Goal: Task Accomplishment & Management: Use online tool/utility

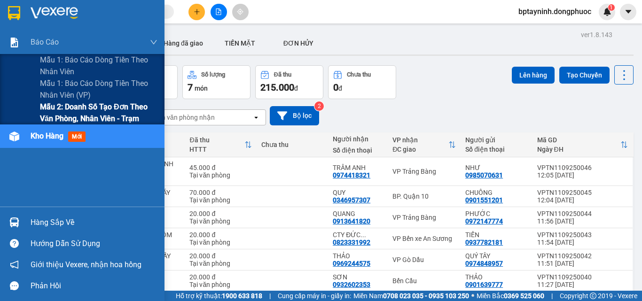
click at [81, 107] on span "Mẫu 2: Doanh số tạo đơn theo Văn phòng, nhân viên - Trạm" at bounding box center [98, 112] width 117 height 23
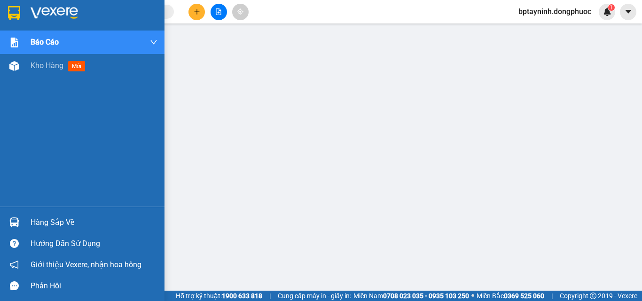
drag, startPoint x: 54, startPoint y: 226, endPoint x: 264, endPoint y: 235, distance: 210.7
click at [54, 225] on div "Hàng sắp về" at bounding box center [94, 223] width 127 height 14
click at [37, 67] on span "Kho hàng" at bounding box center [47, 65] width 33 height 9
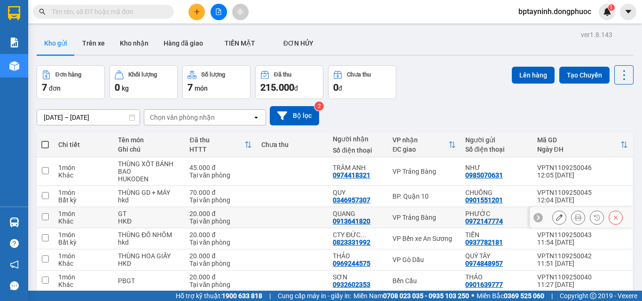
scroll to position [61, 0]
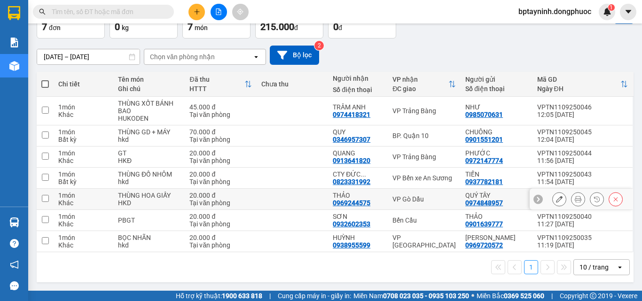
click at [413, 196] on div "VP Gò Dầu" at bounding box center [423, 199] width 63 height 8
checkbox input "true"
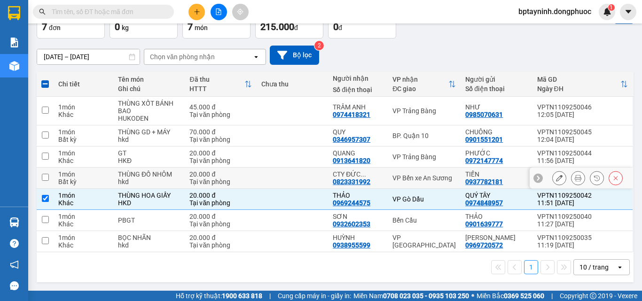
click at [420, 177] on div "VP Bến xe An Sương" at bounding box center [423, 178] width 63 height 8
checkbox input "true"
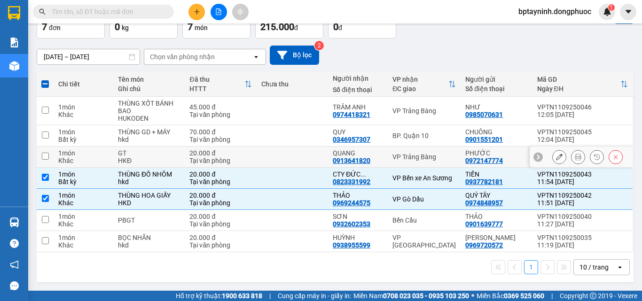
click at [423, 156] on div "VP Trảng Bàng" at bounding box center [423, 157] width 63 height 8
checkbox input "true"
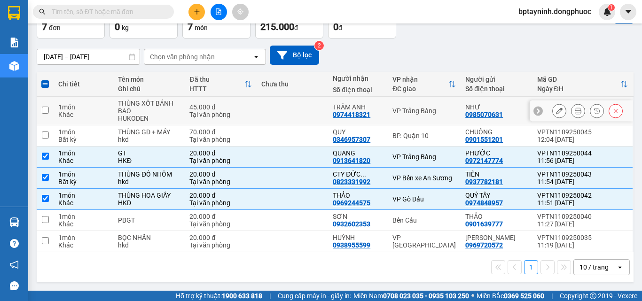
click at [421, 110] on div "VP Trảng Bàng" at bounding box center [423, 111] width 63 height 8
checkbox input "true"
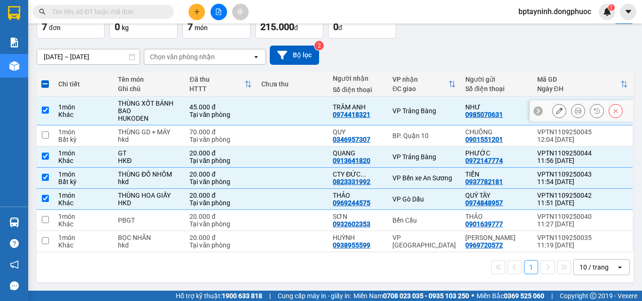
scroll to position [0, 0]
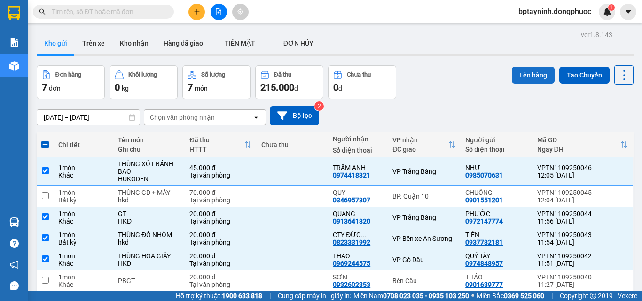
click at [530, 78] on button "Lên hàng" at bounding box center [533, 75] width 43 height 17
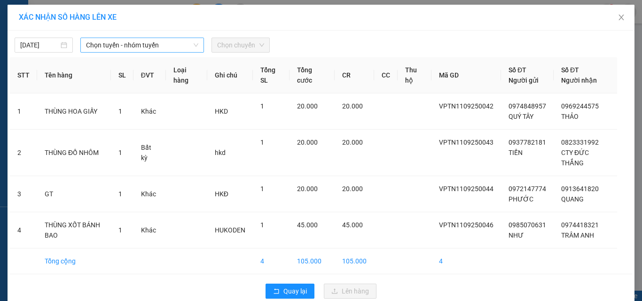
click at [159, 41] on span "Chọn tuyến - nhóm tuyến" at bounding box center [142, 45] width 112 height 14
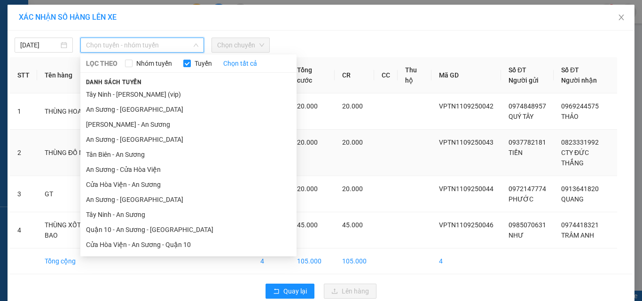
drag, startPoint x: 158, startPoint y: 216, endPoint x: 173, endPoint y: 170, distance: 48.4
click at [158, 215] on li "Tây Ninh - An Sương" at bounding box center [188, 214] width 216 height 15
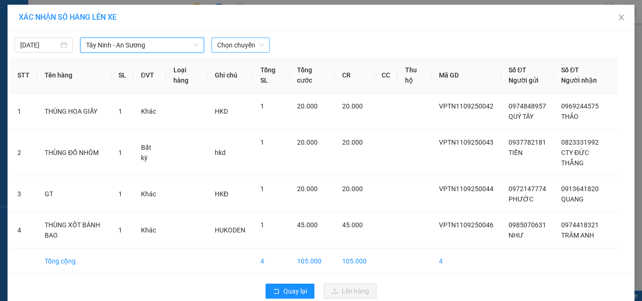
click at [241, 50] on span "Chọn chuyến" at bounding box center [240, 45] width 47 height 14
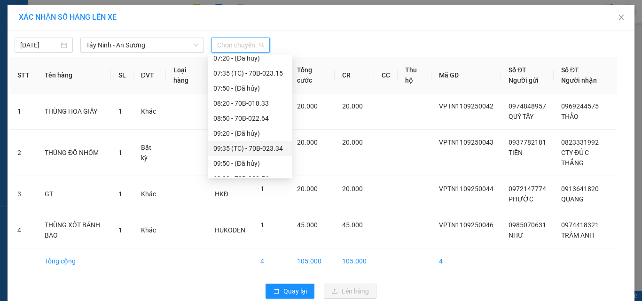
scroll to position [235, 0]
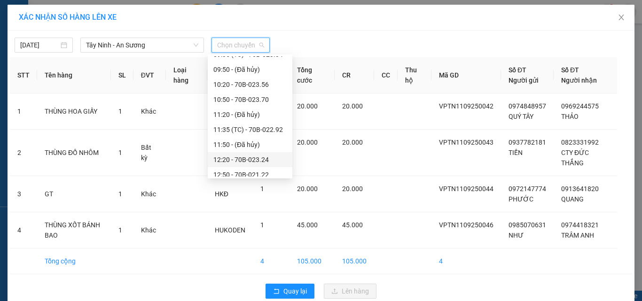
click at [260, 159] on div "12:20 - 70B-023.24" at bounding box center [249, 160] width 73 height 10
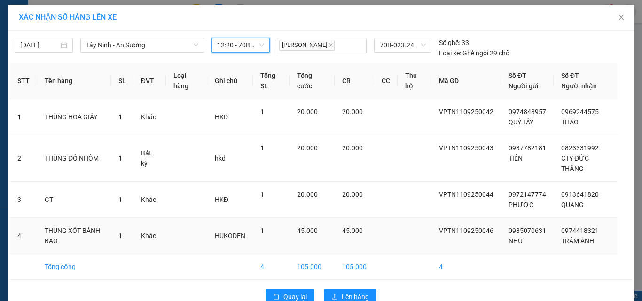
scroll to position [22, 0]
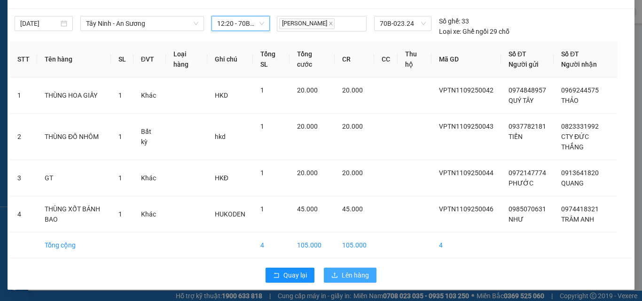
click at [366, 274] on button "Lên hàng" at bounding box center [350, 275] width 53 height 15
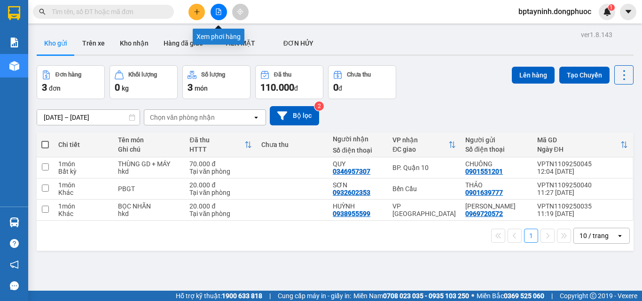
click at [218, 7] on button at bounding box center [219, 12] width 16 height 16
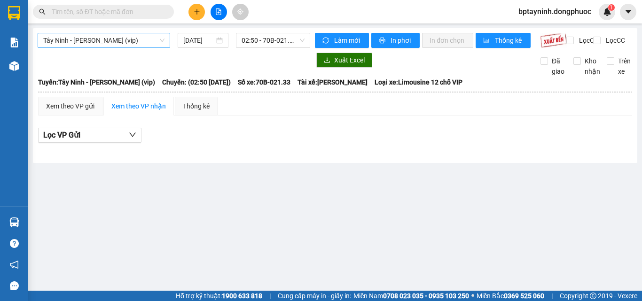
click at [132, 39] on span "Tây Ninh - [PERSON_NAME] (vip)" at bounding box center [103, 40] width 121 height 14
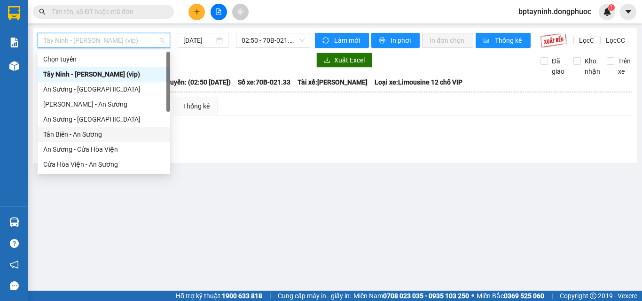
scroll to position [94, 0]
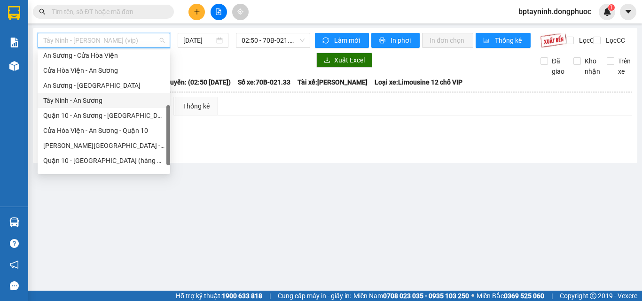
click at [82, 102] on div "Tây Ninh - An Sương" at bounding box center [103, 100] width 121 height 10
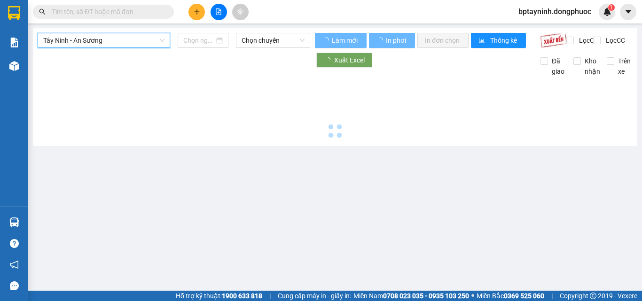
type input "[DATE]"
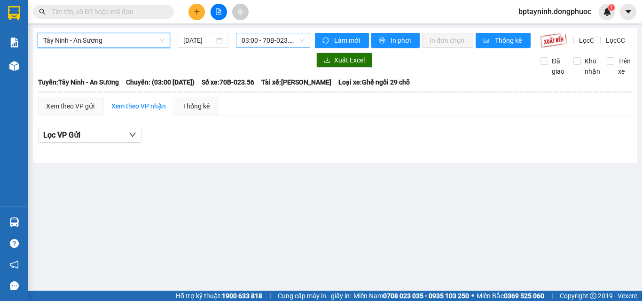
click at [280, 42] on span "03:00 - 70B-023.56" at bounding box center [273, 40] width 63 height 14
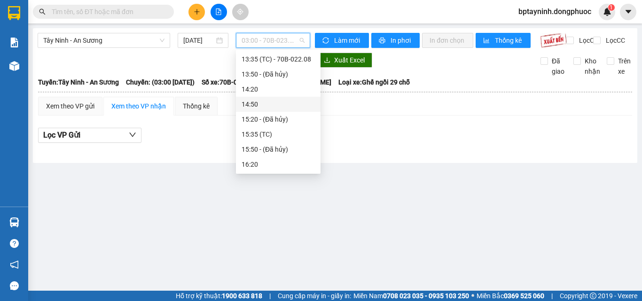
scroll to position [329, 0]
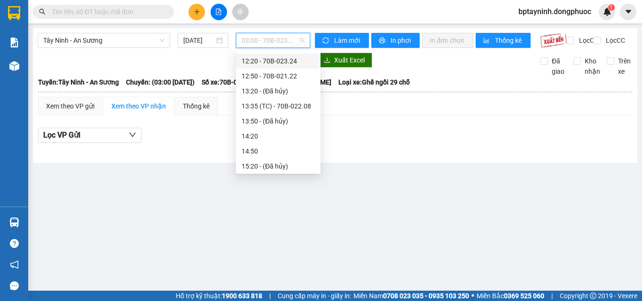
click at [274, 63] on div "12:20 - 70B-023.24" at bounding box center [278, 61] width 73 height 10
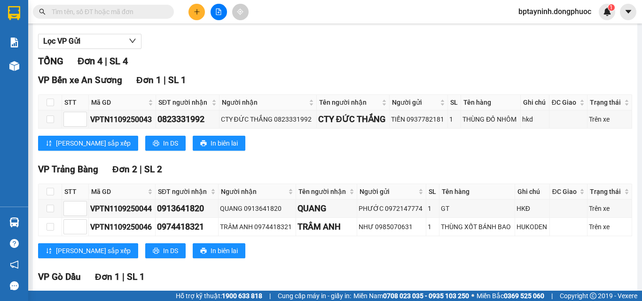
scroll to position [185, 0]
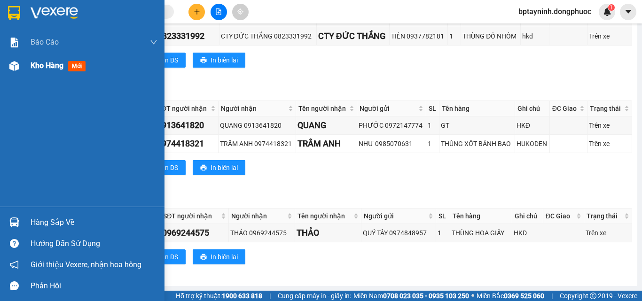
click at [42, 60] on div "Kho hàng mới" at bounding box center [60, 66] width 59 height 12
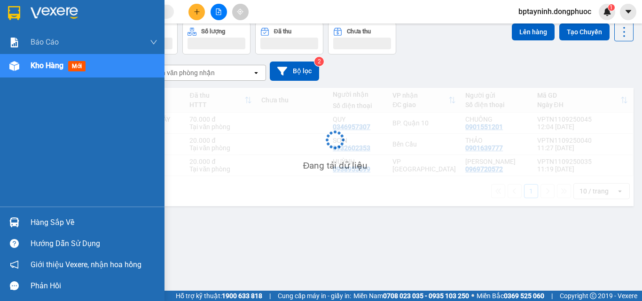
scroll to position [43, 0]
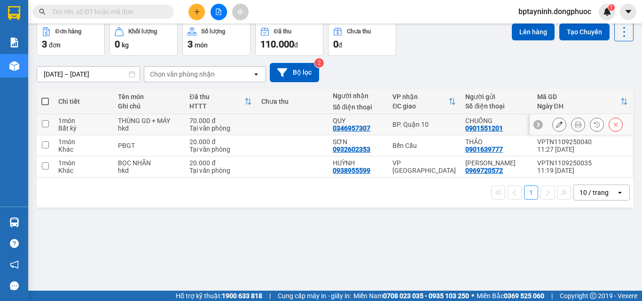
click at [388, 118] on td "BP. Quận 10" at bounding box center [424, 124] width 73 height 21
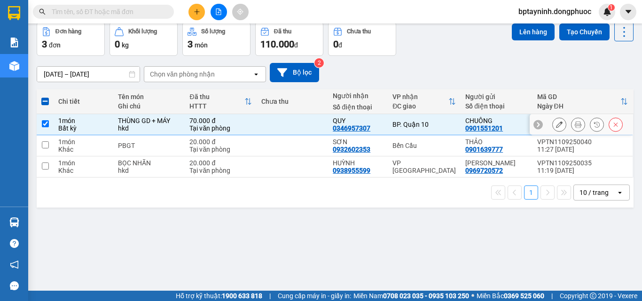
click at [70, 123] on div "1 món" at bounding box center [83, 121] width 50 height 8
checkbox input "false"
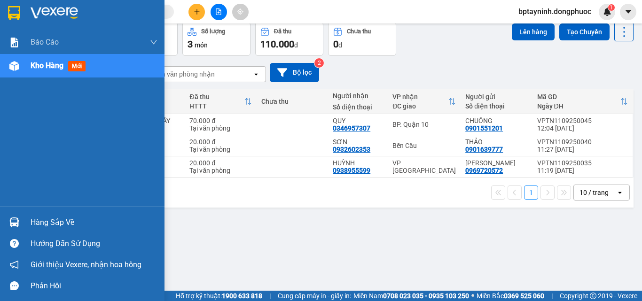
click at [55, 62] on span "Kho hàng" at bounding box center [47, 65] width 33 height 9
click at [47, 224] on div "Hàng sắp về" at bounding box center [94, 223] width 127 height 14
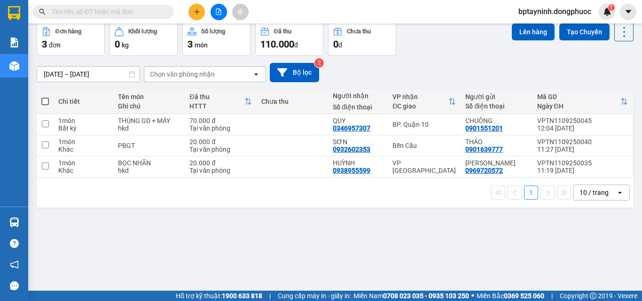
click at [446, 242] on section "Kết quả tìm kiếm ( 0 ) Bộ lọc No Data bptayninh.dongphuoc 1 Báo cáo Mẫu 1: Báo …" at bounding box center [321, 150] width 642 height 301
click at [216, 11] on icon "file-add" at bounding box center [218, 11] width 5 height 7
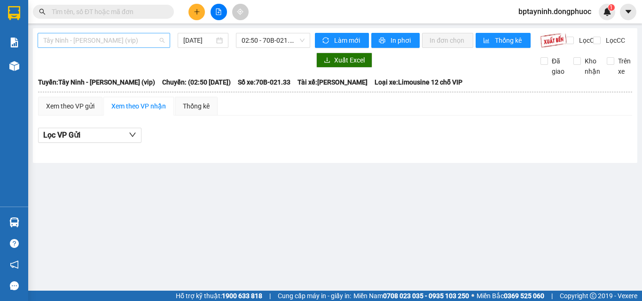
click at [130, 42] on span "Tây Ninh - Hồ Chí Minh (vip)" at bounding box center [103, 40] width 121 height 14
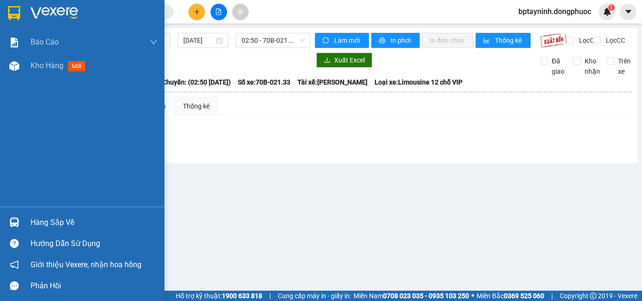
click at [22, 222] on div at bounding box center [14, 222] width 16 height 16
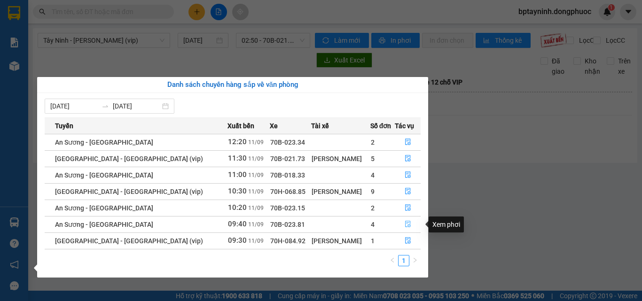
click at [405, 223] on icon "file-done" at bounding box center [408, 224] width 6 height 7
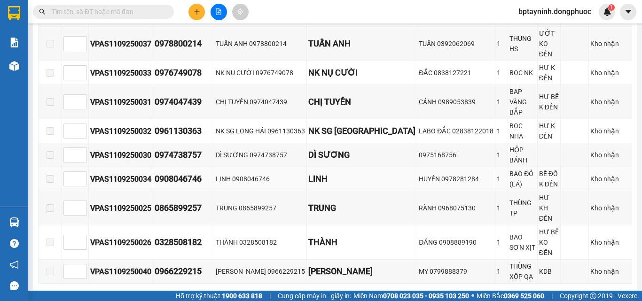
scroll to position [329, 0]
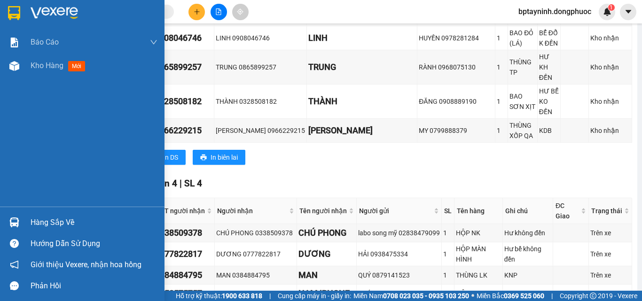
click at [43, 220] on div "Hàng sắp về" at bounding box center [94, 223] width 127 height 14
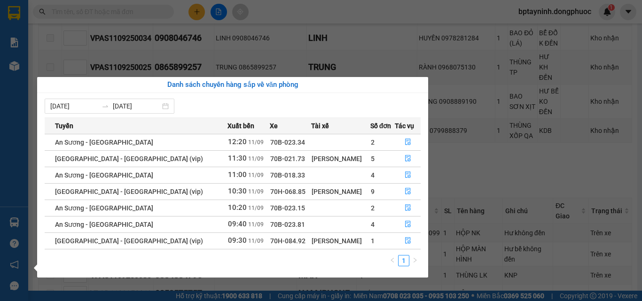
drag, startPoint x: 479, startPoint y: 235, endPoint x: 350, endPoint y: 18, distance: 251.9
click at [477, 233] on section "Kết quả tìm kiếm ( 0 ) Bộ lọc No Data bptayninh.dongphuoc 1 Báo cáo Mẫu 1: Báo …" at bounding box center [321, 150] width 642 height 301
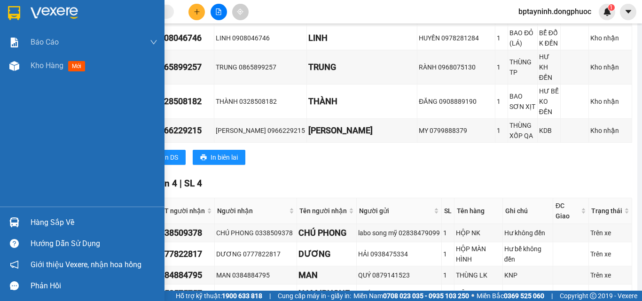
drag, startPoint x: 44, startPoint y: 218, endPoint x: 305, endPoint y: 217, distance: 261.3
click at [47, 218] on div "Hàng sắp về" at bounding box center [94, 223] width 127 height 14
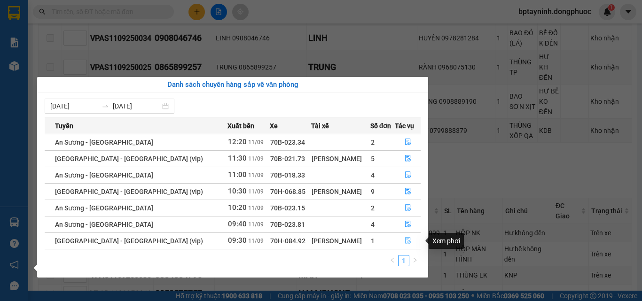
click at [407, 237] on icon "file-done" at bounding box center [408, 240] width 7 height 7
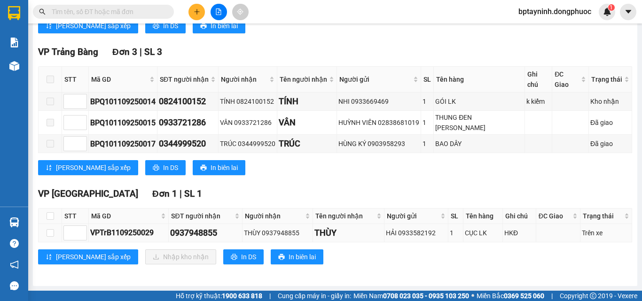
scroll to position [222, 0]
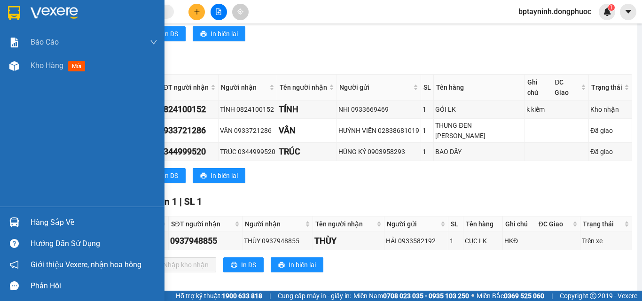
click at [36, 222] on div "Hàng sắp về" at bounding box center [94, 223] width 127 height 14
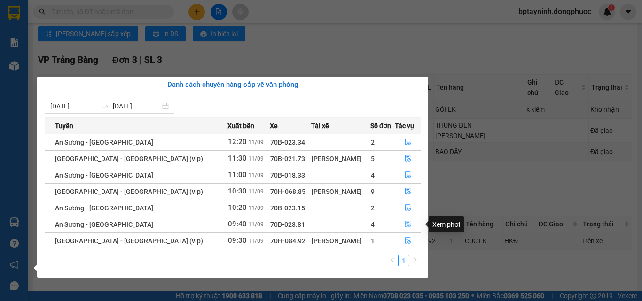
click at [407, 226] on icon "file-done" at bounding box center [408, 224] width 7 height 7
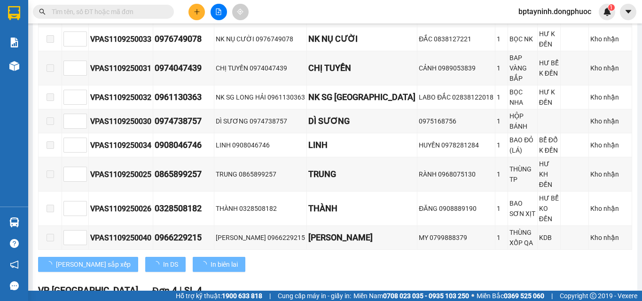
scroll to position [329, 0]
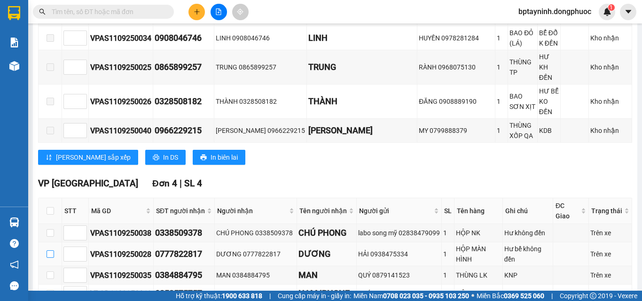
click at [51, 250] on input "checkbox" at bounding box center [51, 254] width 8 height 8
checkbox input "true"
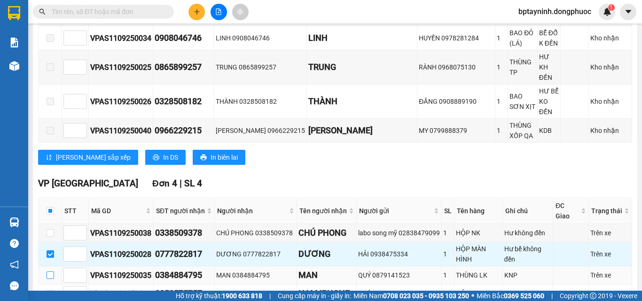
click at [49, 272] on input "checkbox" at bounding box center [51, 276] width 8 height 8
checkbox input "true"
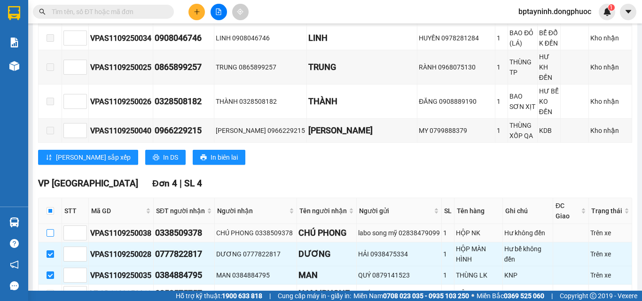
click at [47, 229] on input "checkbox" at bounding box center [51, 233] width 8 height 8
checkbox input "true"
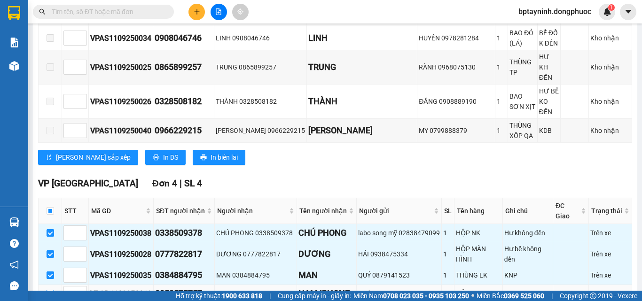
click at [49, 290] on input "checkbox" at bounding box center [51, 294] width 8 height 8
checkbox input "true"
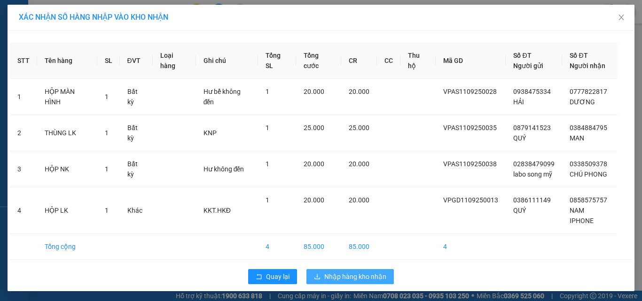
click at [375, 276] on span "Nhập hàng kho nhận" at bounding box center [355, 277] width 62 height 10
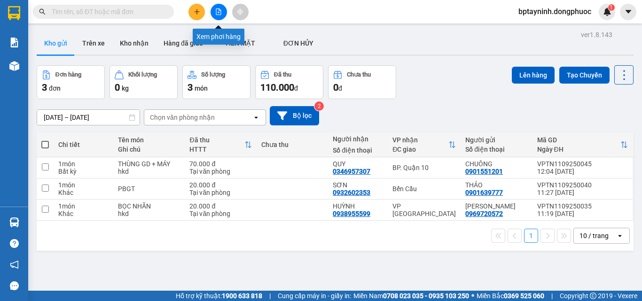
click at [219, 5] on button at bounding box center [219, 12] width 16 height 16
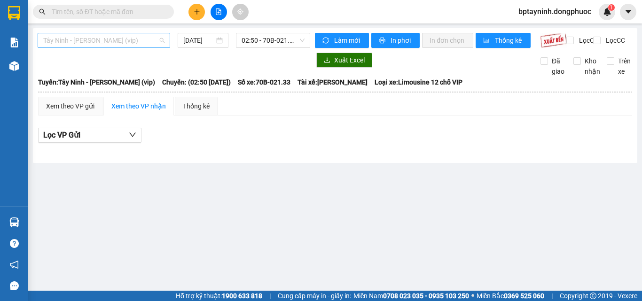
click at [151, 47] on span "Tây Ninh - Hồ Chí Minh (vip)" at bounding box center [103, 40] width 121 height 14
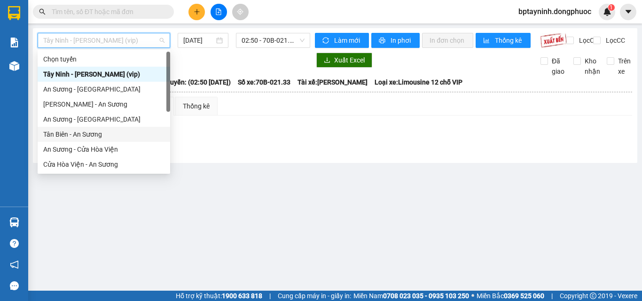
scroll to position [47, 0]
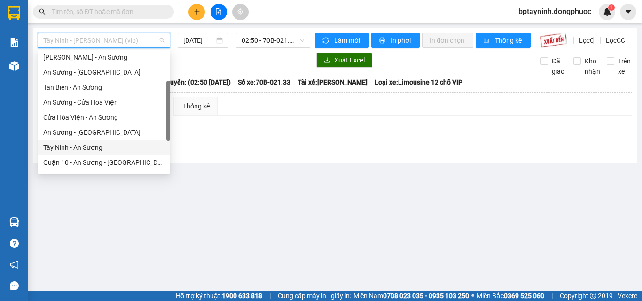
click at [88, 144] on div "Tây Ninh - An Sương" at bounding box center [103, 147] width 121 height 10
type input "[DATE]"
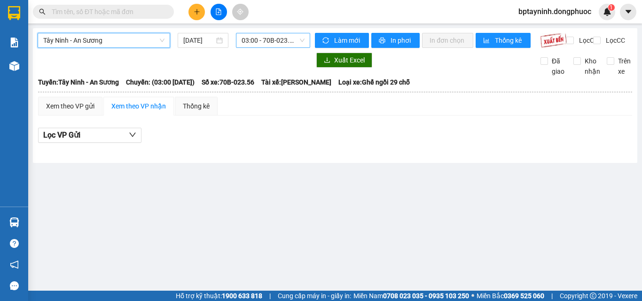
click at [266, 38] on span "03:00 - 70B-023.56" at bounding box center [273, 40] width 63 height 14
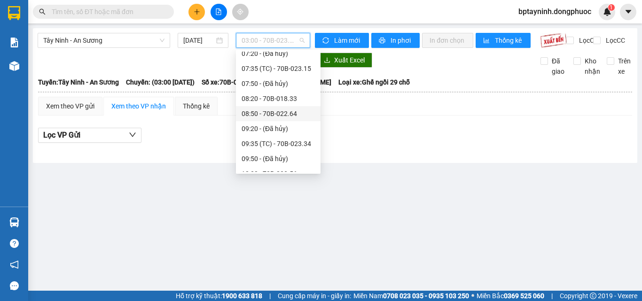
scroll to position [282, 0]
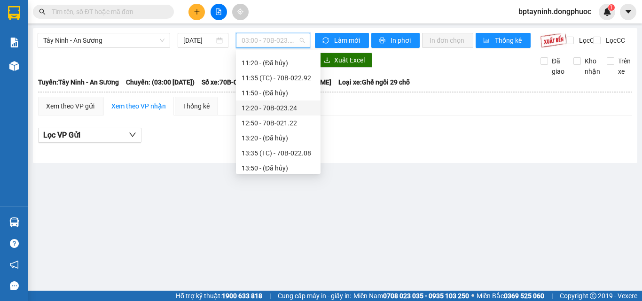
click at [289, 111] on div "12:20 - 70B-023.24" at bounding box center [278, 108] width 73 height 10
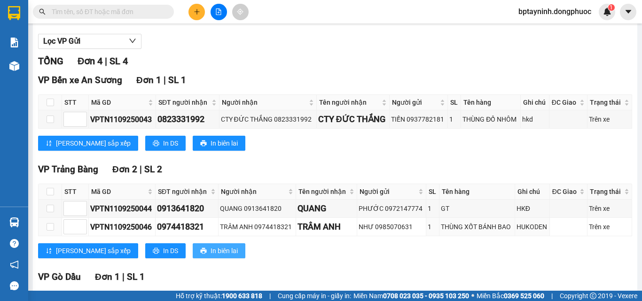
scroll to position [141, 0]
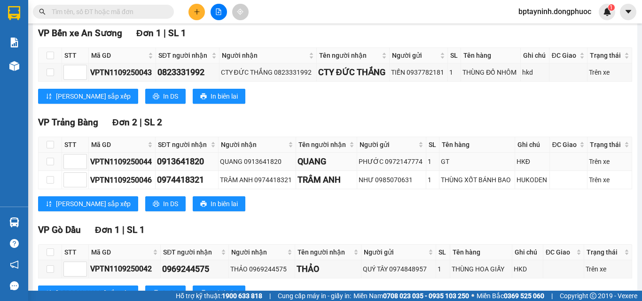
click at [365, 167] on div "PHƯỚC 0972147774" at bounding box center [392, 161] width 66 height 10
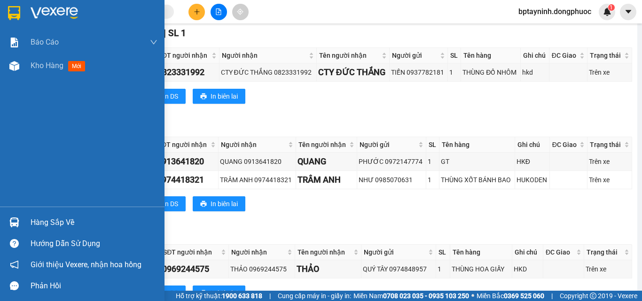
drag, startPoint x: 34, startPoint y: 219, endPoint x: 46, endPoint y: 213, distance: 13.0
click at [34, 218] on div "Hàng sắp về" at bounding box center [94, 223] width 127 height 14
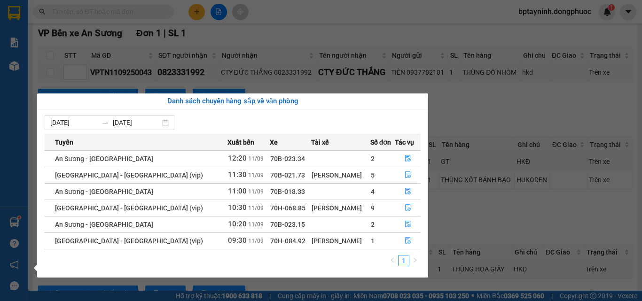
click at [63, 38] on section "Kết quả tìm kiếm ( 0 ) Bộ lọc No Data bptayninh.dongphuoc 1 Báo cáo Mẫu 1: Báo …" at bounding box center [321, 150] width 642 height 301
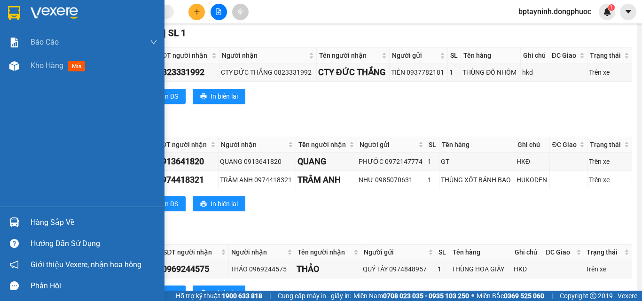
click at [37, 222] on div "Hàng sắp về" at bounding box center [94, 223] width 127 height 14
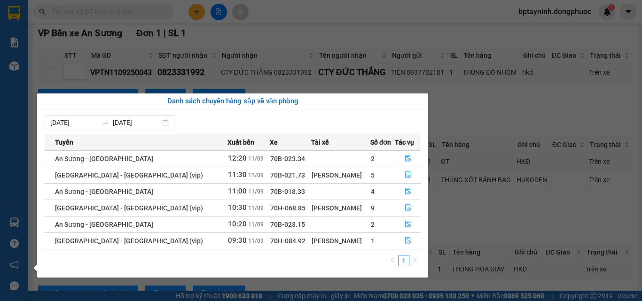
drag, startPoint x: 208, startPoint y: 32, endPoint x: 208, endPoint y: 13, distance: 19.7
click at [208, 32] on section "Kết quả tìm kiếm ( 0 ) Bộ lọc No Data bptayninh.dongphuoc 1 Báo cáo Mẫu 1: Báo …" at bounding box center [321, 150] width 642 height 301
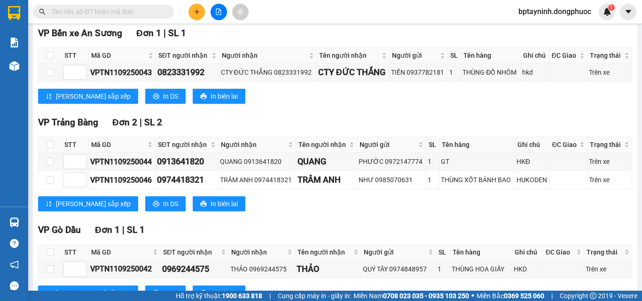
click at [214, 9] on button at bounding box center [219, 12] width 16 height 16
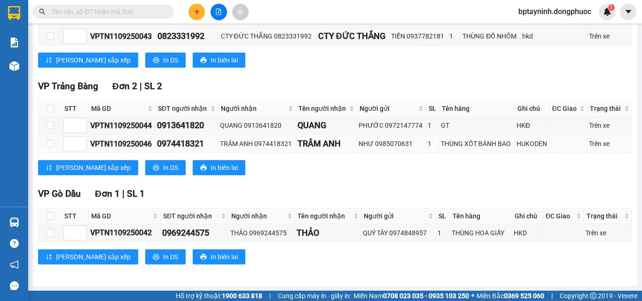
scroll to position [138, 0]
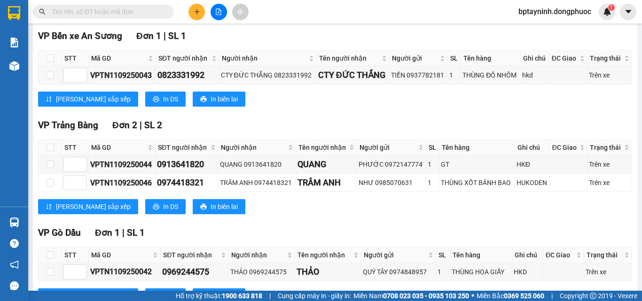
click at [131, 10] on input "text" at bounding box center [107, 12] width 111 height 10
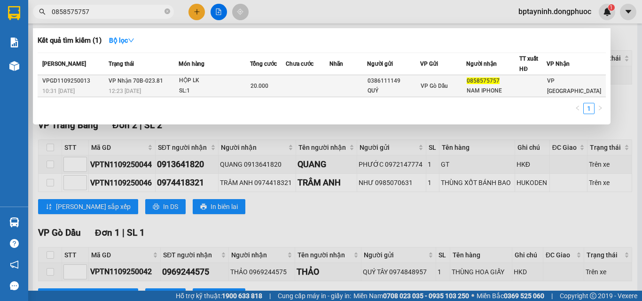
type input "0858575757"
click at [244, 81] on div "HỘP LK" at bounding box center [214, 81] width 70 height 10
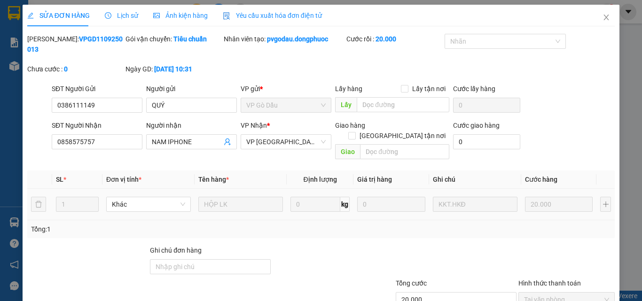
type input "0386111149"
type input "QUÝ"
type input "0858575757"
type input "NAM IPHONE"
type input "20.000"
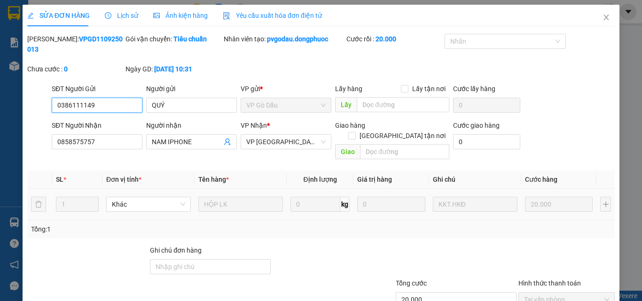
scroll to position [48, 0]
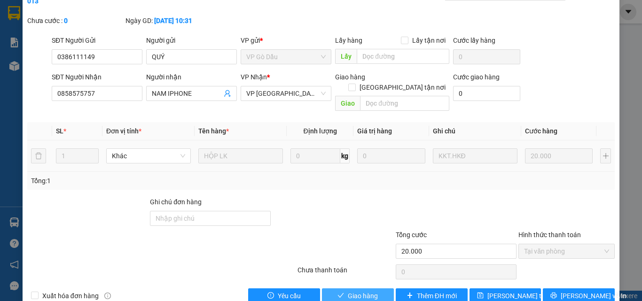
click at [358, 291] on span "Giao hàng" at bounding box center [363, 296] width 30 height 10
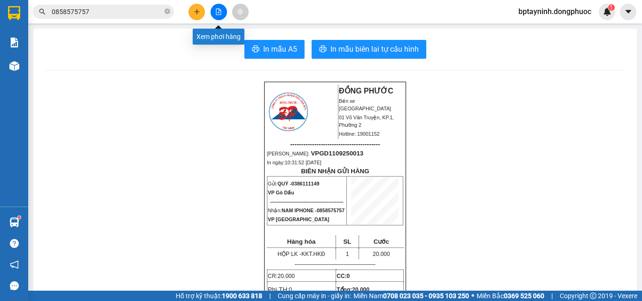
click at [218, 12] on icon "file-add" at bounding box center [218, 11] width 7 height 7
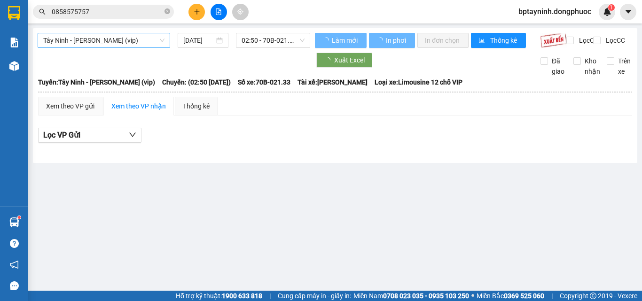
click at [94, 47] on span "Tây Ninh - Hồ Chí Minh (vip)" at bounding box center [103, 40] width 121 height 14
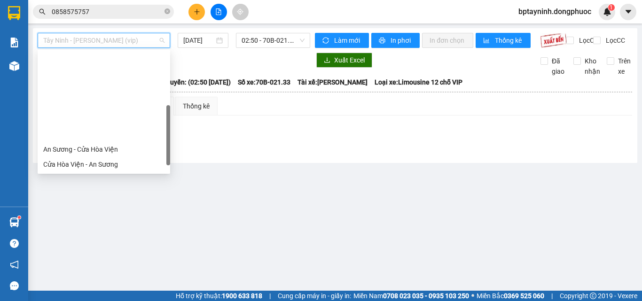
scroll to position [94, 0]
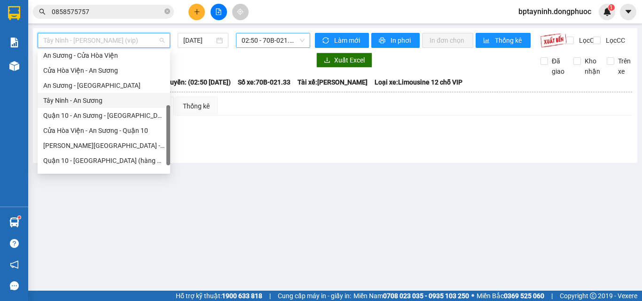
drag, startPoint x: 92, startPoint y: 102, endPoint x: 274, endPoint y: 34, distance: 194.8
click at [92, 102] on div "Tây Ninh - An Sương" at bounding box center [103, 100] width 121 height 10
type input "[DATE]"
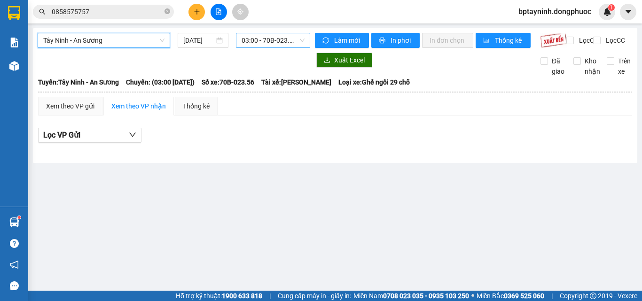
click at [288, 36] on span "03:00 - 70B-023.56" at bounding box center [273, 40] width 63 height 14
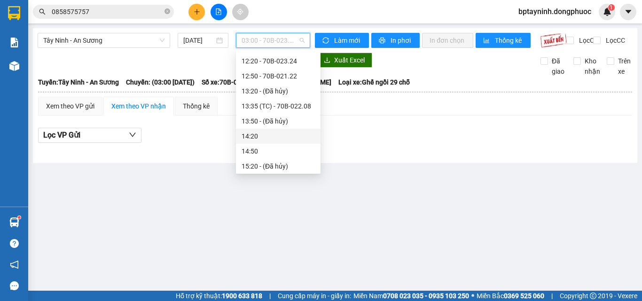
scroll to position [282, 0]
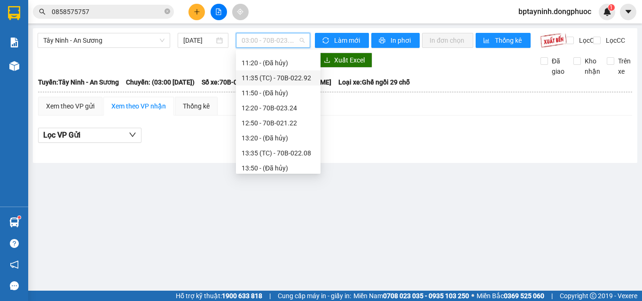
click at [290, 72] on div "11:35 (TC) - 70B-022.92" at bounding box center [278, 77] width 85 height 15
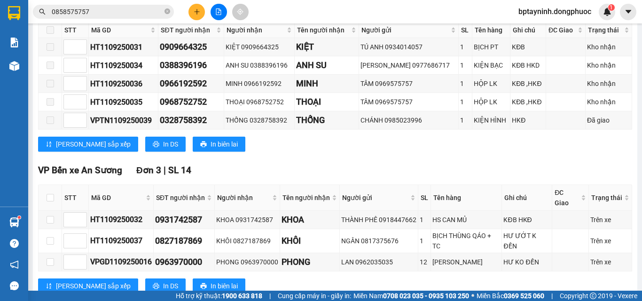
scroll to position [366, 0]
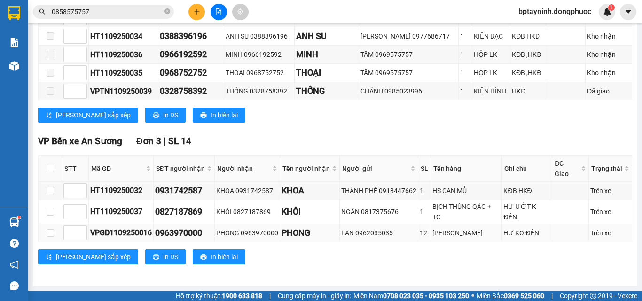
click at [141, 235] on div "VPGD1109250016" at bounding box center [121, 233] width 62 height 12
click at [141, 234] on div "VPGD1109250016" at bounding box center [121, 233] width 62 height 12
copy div "VPGD1109250016"
drag, startPoint x: 123, startPoint y: 16, endPoint x: 0, endPoint y: 3, distance: 123.8
click at [0, 3] on section "Kết quả tìm kiếm ( 1 ) Bộ lọc Mã ĐH Trạng thái Món hàng Tổng cước Chưa cước Nhã…" at bounding box center [321, 150] width 642 height 301
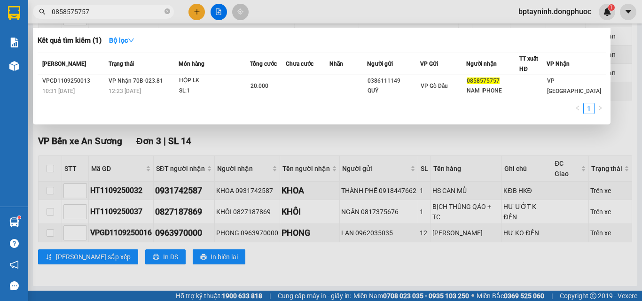
paste input "VPGD1109250016"
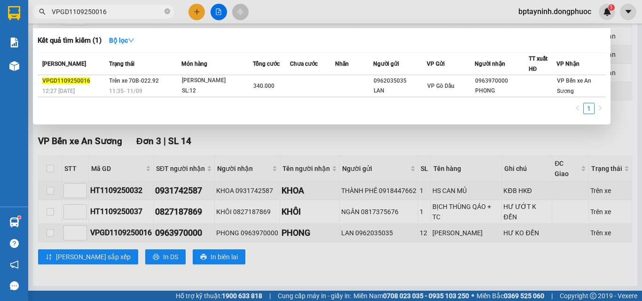
type input "VPGD1109250016"
click at [192, 13] on div at bounding box center [321, 150] width 642 height 301
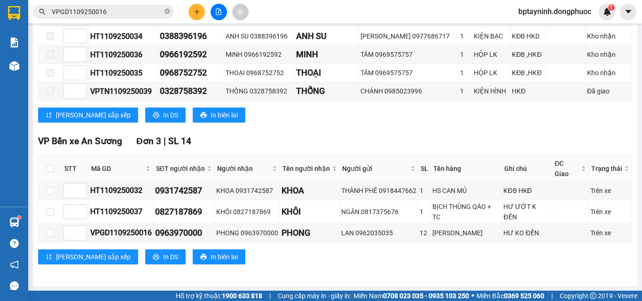
click at [194, 14] on icon "plus" at bounding box center [197, 11] width 7 height 7
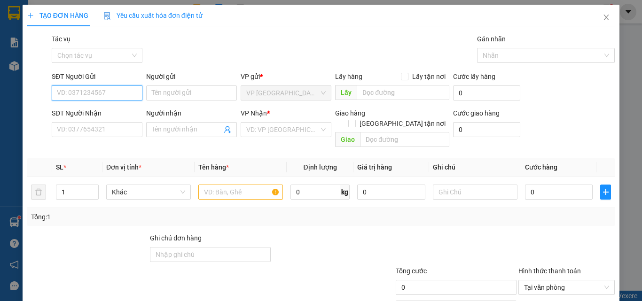
click at [125, 98] on input "SĐT Người Gửi" at bounding box center [97, 93] width 91 height 15
click at [100, 106] on div "0965484756 - TRỰC" at bounding box center [96, 111] width 90 height 15
type input "0965484756"
type input "TRỰC"
type input "0973917581"
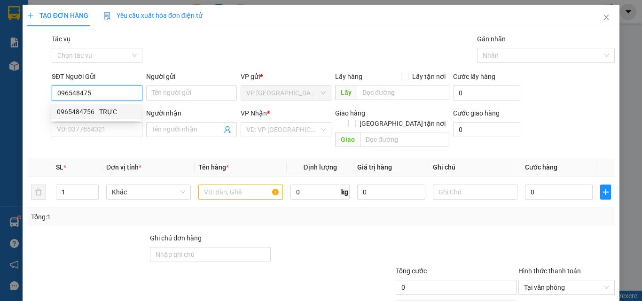
type input "PHI"
type input "25.000"
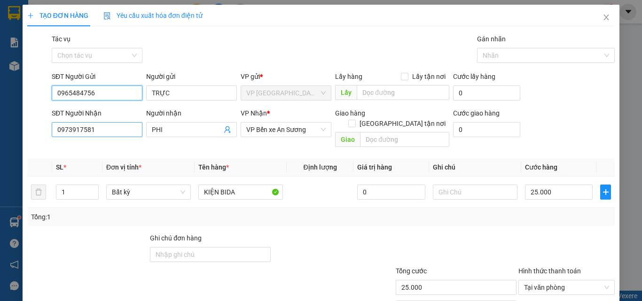
type input "0965484756"
drag, startPoint x: 120, startPoint y: 130, endPoint x: 16, endPoint y: 128, distance: 103.9
click at [41, 130] on div "SĐT Người Nhận 0973917581 Người nhận PHI VP Nhận * VP Bến xe An Sương Giao hàng…" at bounding box center [320, 129] width 589 height 43
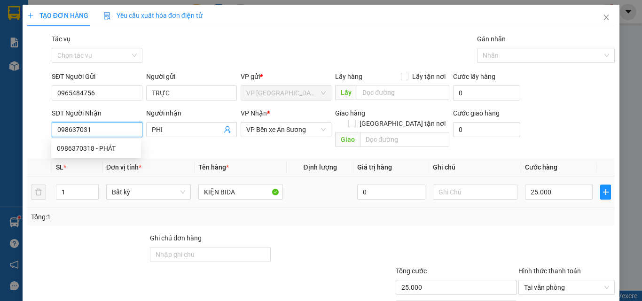
type input "0986370318"
click at [100, 149] on div "0986370318 - PHÁT" at bounding box center [96, 148] width 78 height 10
type input "PHÁT"
type input "40.000"
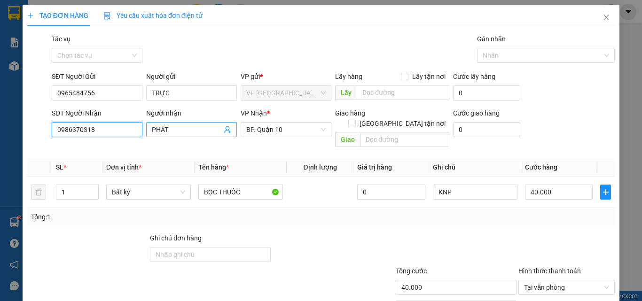
type input "0986370318"
drag, startPoint x: 180, startPoint y: 130, endPoint x: 0, endPoint y: 70, distance: 190.1
click at [0, 102] on div "TẠO ĐƠN HÀNG Yêu cầu xuất hóa đơn điện tử Transit Pickup Surcharge Ids Transit …" at bounding box center [321, 150] width 642 height 301
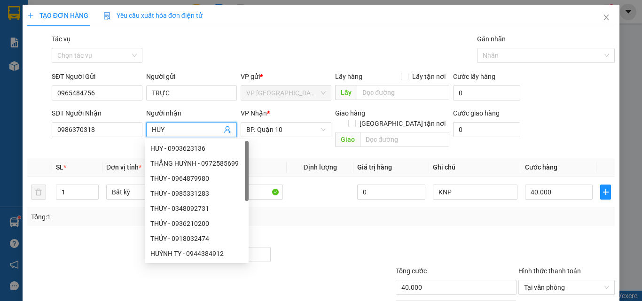
type input "HUY"
click at [274, 147] on div "Transit Pickup Surcharge Ids Transit Deliver Surcharge Ids Transit Deliver Surc…" at bounding box center [320, 187] width 587 height 306
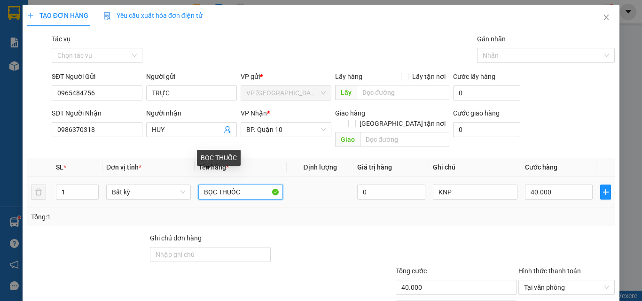
drag, startPoint x: 250, startPoint y: 184, endPoint x: 0, endPoint y: 107, distance: 261.0
click at [0, 130] on div "TẠO ĐƠN HÀNG Yêu cầu xuất hóa đơn điện tử Transit Pickup Surcharge Ids Transit …" at bounding box center [321, 150] width 642 height 301
type input "CAN RƯỢU"
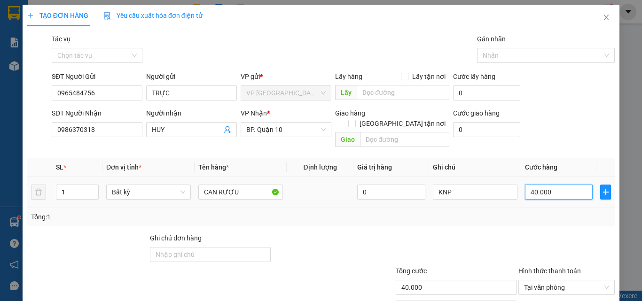
click at [566, 185] on input "40.000" at bounding box center [559, 192] width 68 height 15
type input "5"
type input "50"
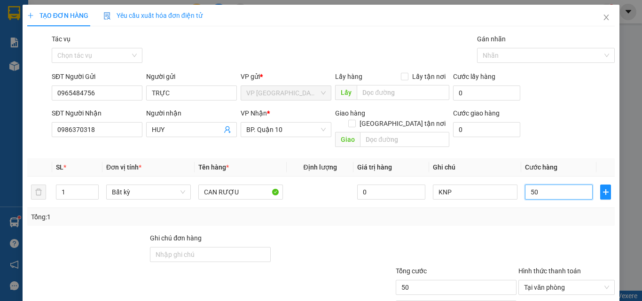
type input "50"
type input "50.000"
click at [587, 233] on div at bounding box center [566, 249] width 98 height 33
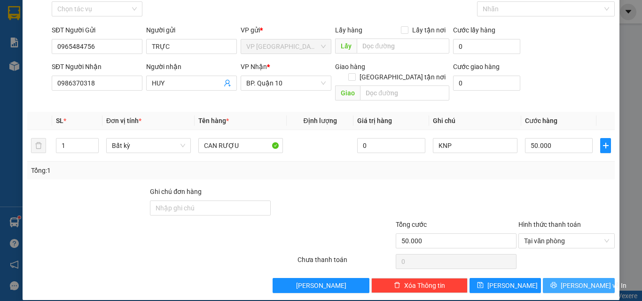
click at [589, 281] on span "[PERSON_NAME] và In" at bounding box center [594, 286] width 66 height 10
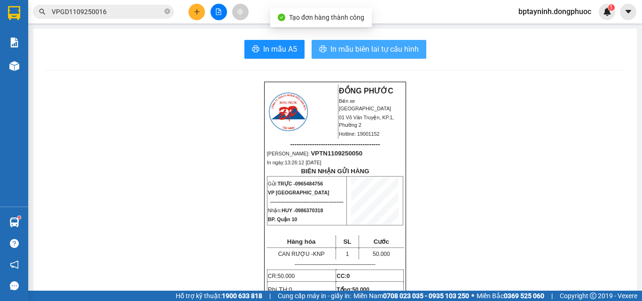
click at [361, 48] on span "In mẫu biên lai tự cấu hình" at bounding box center [374, 49] width 88 height 12
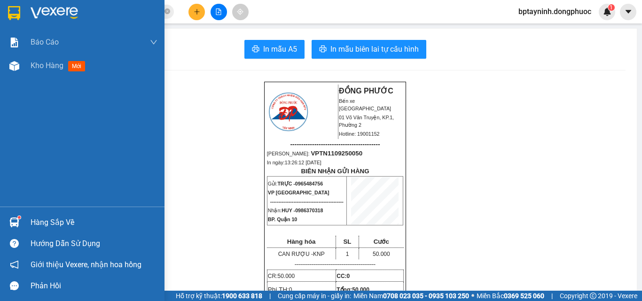
drag, startPoint x: 64, startPoint y: 218, endPoint x: 163, endPoint y: 205, distance: 99.0
click at [64, 217] on div "Hàng sắp về" at bounding box center [94, 223] width 127 height 14
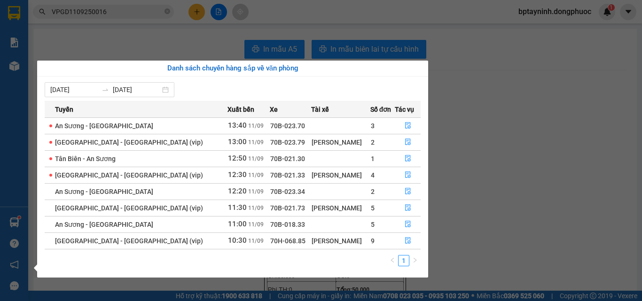
click at [457, 188] on section "Kết quả tìm kiếm ( 1 ) Bộ lọc Mã ĐH Trạng thái Món hàng Tổng cước Chưa cước Nhã…" at bounding box center [321, 150] width 642 height 301
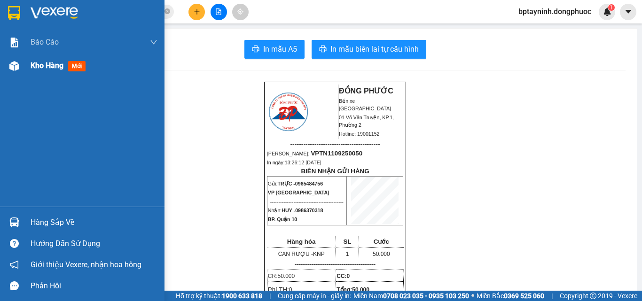
click at [53, 67] on span "Kho hàng" at bounding box center [47, 65] width 33 height 9
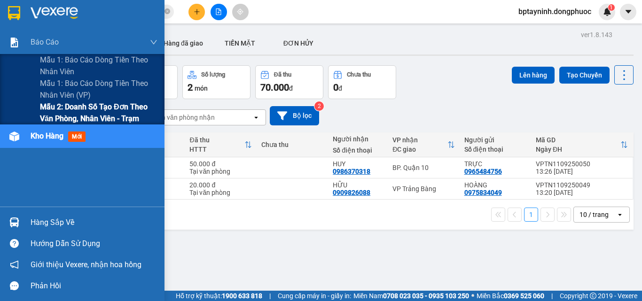
click at [75, 114] on span "Mẫu 2: Doanh số tạo đơn theo Văn phòng, nhân viên - Trạm" at bounding box center [98, 112] width 117 height 23
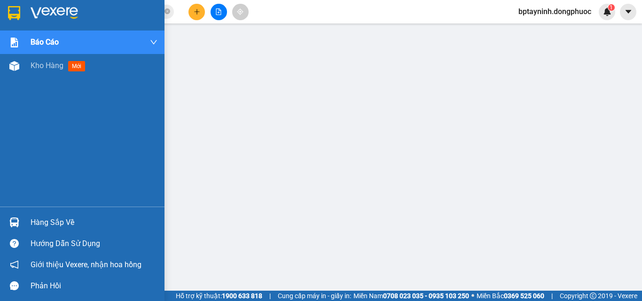
click at [36, 227] on div "Hàng sắp về" at bounding box center [94, 223] width 127 height 14
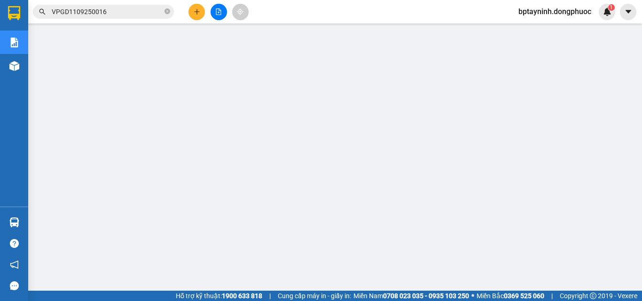
click at [198, 9] on icon "plus" at bounding box center [197, 11] width 7 height 7
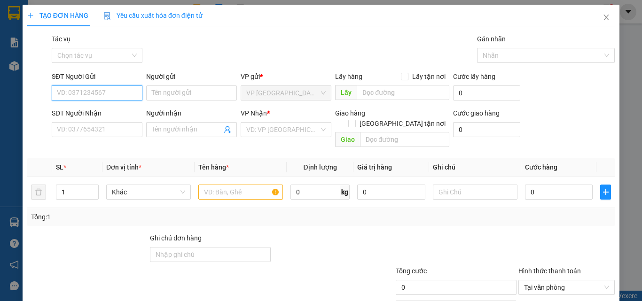
click at [118, 98] on input "SĐT Người Gửi" at bounding box center [97, 93] width 91 height 15
type input "0988628970"
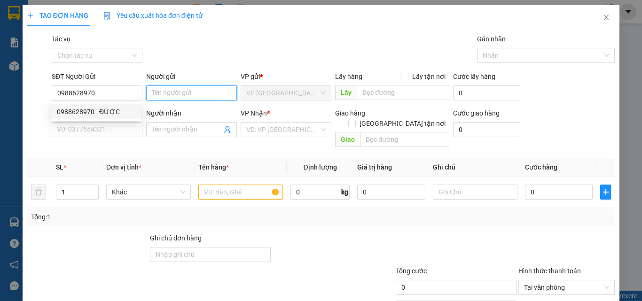
click at [177, 98] on input "Người gửi" at bounding box center [191, 93] width 91 height 15
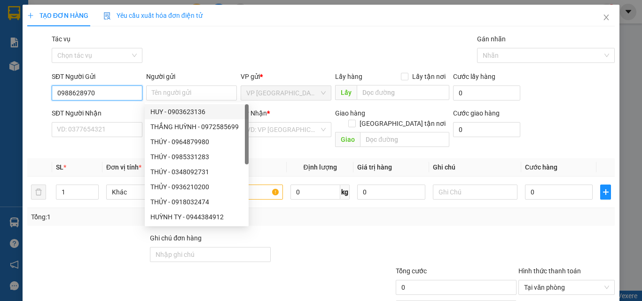
click at [113, 99] on input "0988628970" at bounding box center [97, 93] width 91 height 15
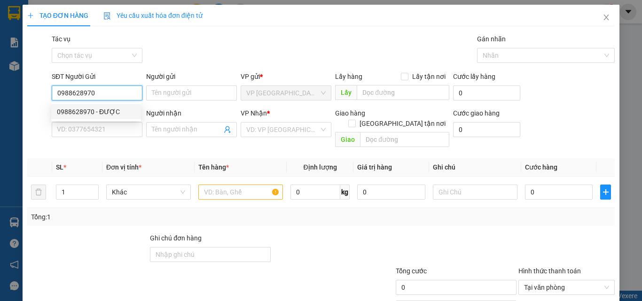
click at [111, 111] on div "0988628970 - ĐƯỢC" at bounding box center [96, 112] width 78 height 10
type input "ĐƯỢC"
type input "0935922612"
type input "BẢO"
type input "50.000"
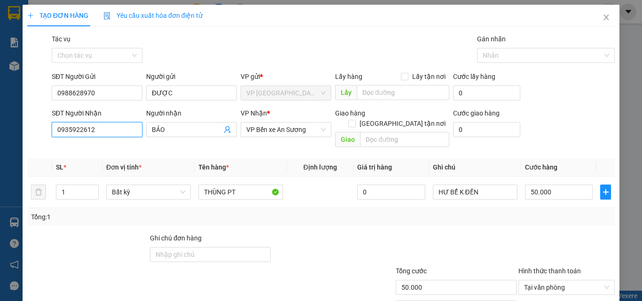
click at [0, 117] on div "TẠO ĐƠN HÀNG Yêu cầu xuất hóa đơn điện tử Transit Pickup Surcharge Ids Transit …" at bounding box center [321, 150] width 642 height 301
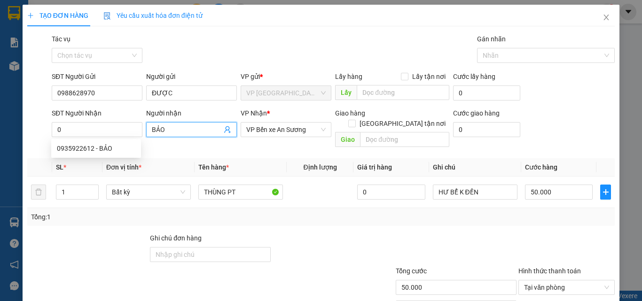
click at [220, 131] on span "BẢO" at bounding box center [191, 129] width 91 height 15
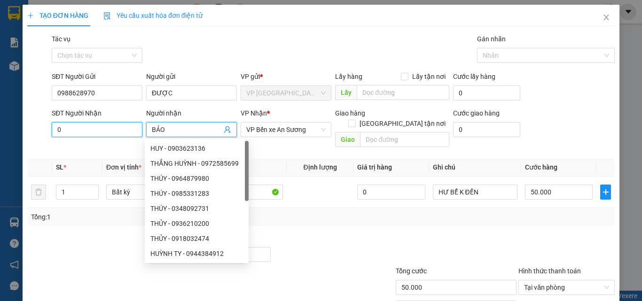
click at [92, 131] on input "0" at bounding box center [97, 129] width 91 height 15
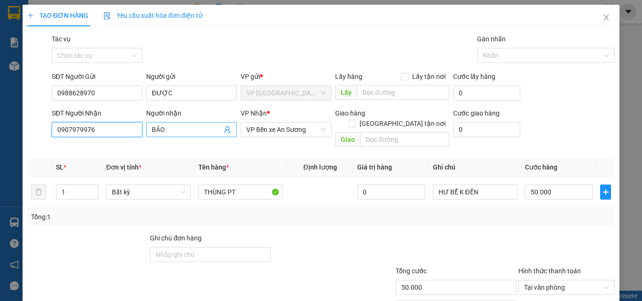
type input "0907979976"
drag, startPoint x: 175, startPoint y: 132, endPoint x: 0, endPoint y: 108, distance: 176.9
click at [79, 128] on div "SĐT Người Nhận 0907979976 Người nhận BẢO BẢO VP Nhận * VP Bến xe An Sương Giao …" at bounding box center [333, 129] width 567 height 43
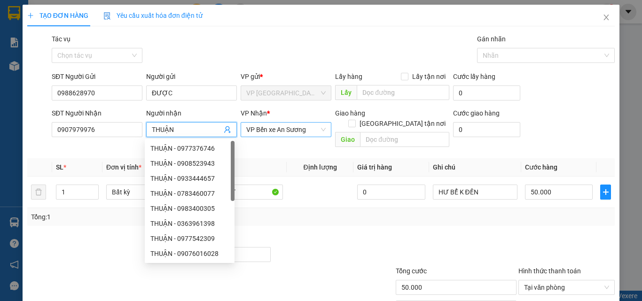
drag, startPoint x: 308, startPoint y: 133, endPoint x: 304, endPoint y: 129, distance: 6.0
click at [308, 133] on span "VP Bến xe An Sương" at bounding box center [285, 130] width 79 height 14
type input "THUẬN"
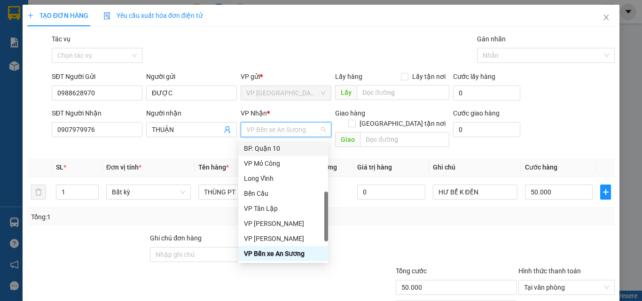
click at [274, 150] on div "BP. Quận 10" at bounding box center [283, 148] width 78 height 10
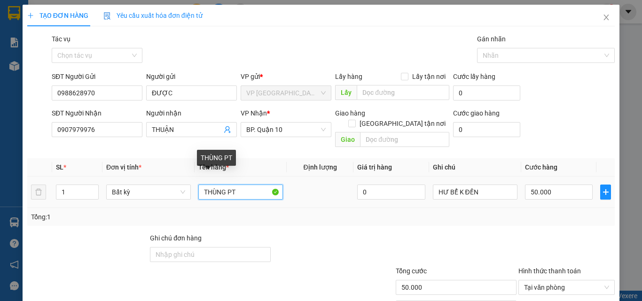
drag, startPoint x: 249, startPoint y: 179, endPoint x: 227, endPoint y: 190, distance: 24.8
click at [227, 190] on div "THÙNG PT" at bounding box center [240, 192] width 85 height 19
type input "THÙNG MÂM XE"
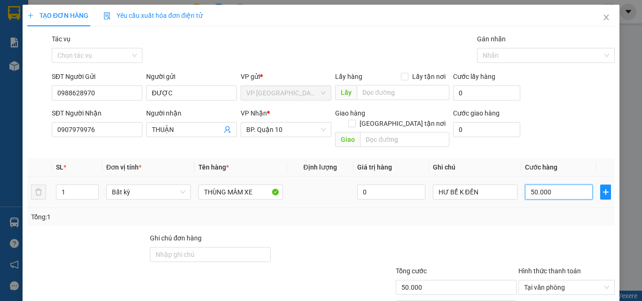
click at [547, 185] on input "50.000" at bounding box center [559, 192] width 68 height 15
type input "1"
type input "11"
type input "110"
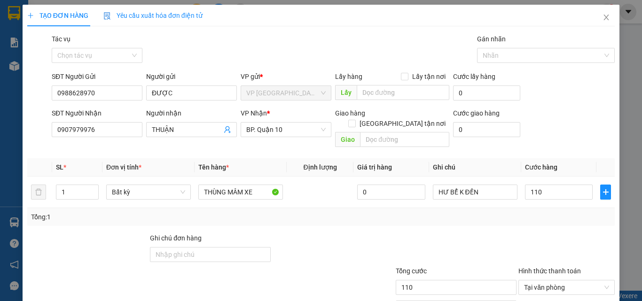
type input "110.000"
click at [528, 233] on div at bounding box center [566, 249] width 98 height 33
drag, startPoint x: 531, startPoint y: 230, endPoint x: 537, endPoint y: 223, distance: 9.4
click at [532, 233] on div at bounding box center [566, 249] width 98 height 33
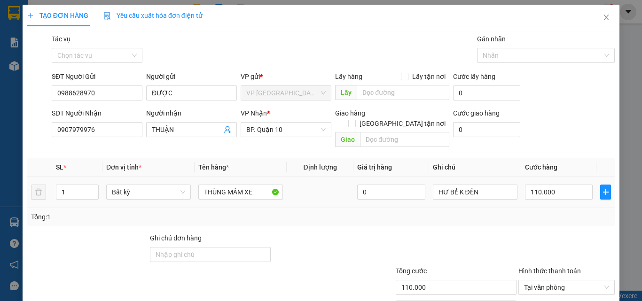
click at [490, 196] on td "HƯ BỂ K ĐỀN" at bounding box center [475, 192] width 92 height 31
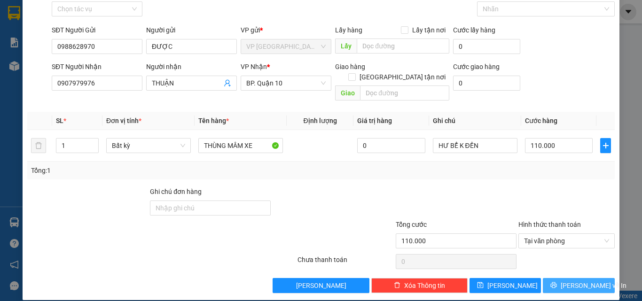
drag, startPoint x: 570, startPoint y: 274, endPoint x: 491, endPoint y: 239, distance: 86.0
click at [569, 281] on span "[PERSON_NAME] và In" at bounding box center [594, 286] width 66 height 10
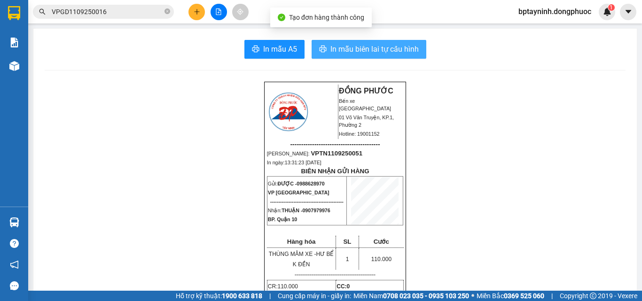
click at [383, 49] on span "In mẫu biên lai tự cấu hình" at bounding box center [374, 49] width 88 height 12
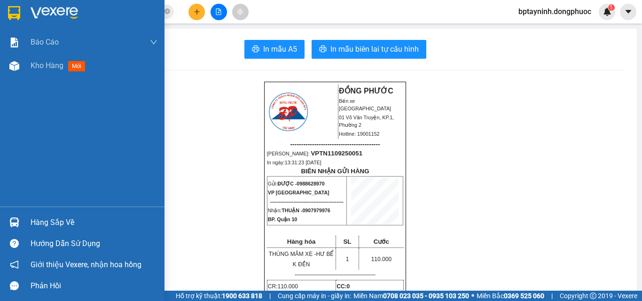
click at [36, 219] on div "Hàng sắp về" at bounding box center [94, 223] width 127 height 14
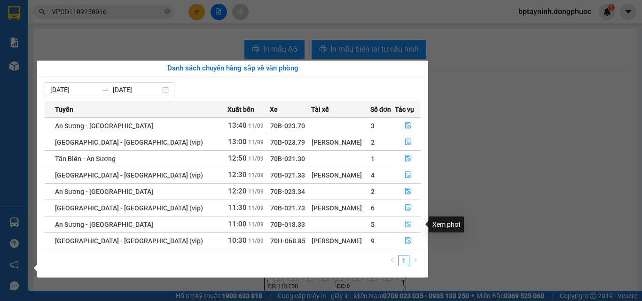
click at [405, 222] on icon "file-done" at bounding box center [408, 224] width 7 height 7
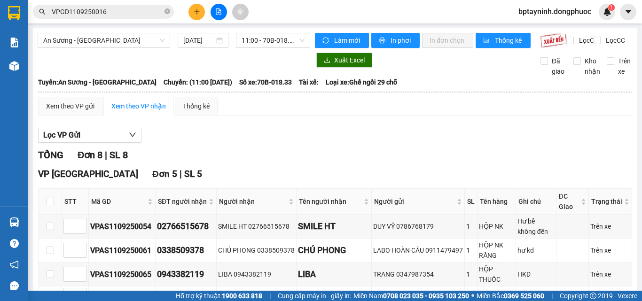
scroll to position [188, 0]
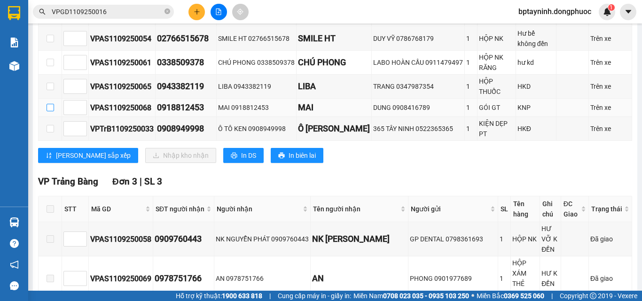
click at [49, 110] on input "checkbox" at bounding box center [51, 108] width 8 height 8
checkbox input "true"
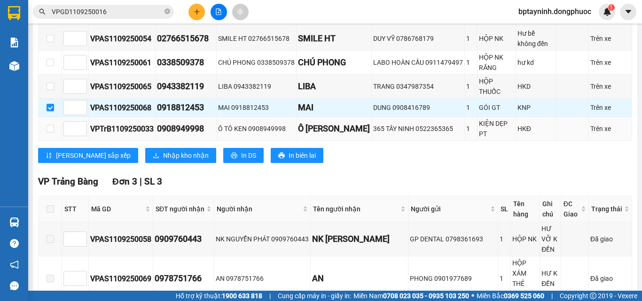
scroll to position [141, 0]
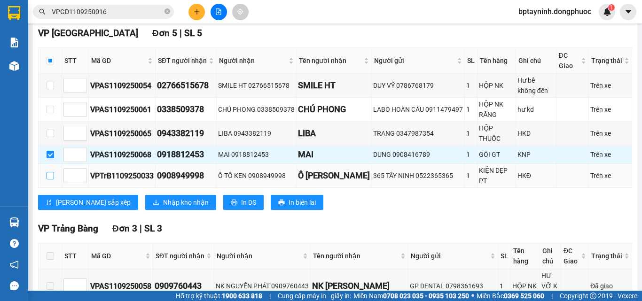
click at [49, 177] on input "checkbox" at bounding box center [51, 176] width 8 height 8
checkbox input "true"
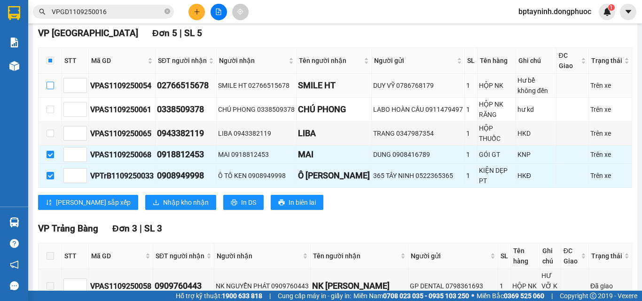
click at [49, 89] on input "checkbox" at bounding box center [51, 86] width 8 height 8
checkbox input "true"
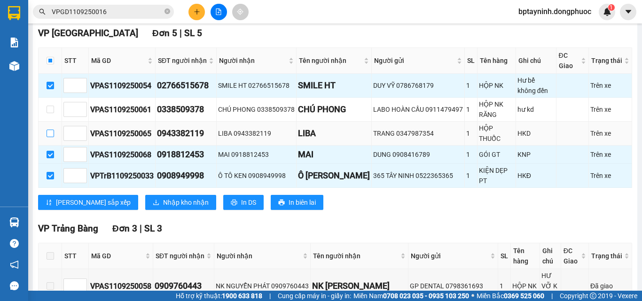
click at [47, 134] on td at bounding box center [50, 134] width 23 height 24
click at [47, 137] on input "checkbox" at bounding box center [51, 134] width 8 height 8
checkbox input "true"
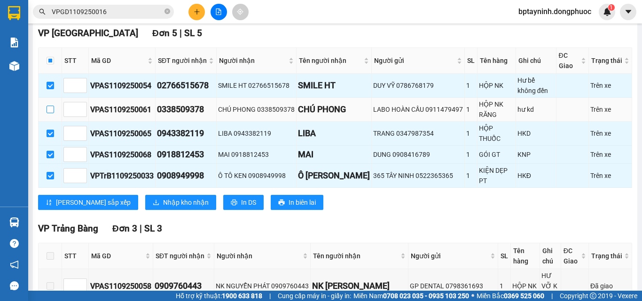
click at [50, 113] on input "checkbox" at bounding box center [51, 110] width 8 height 8
checkbox input "true"
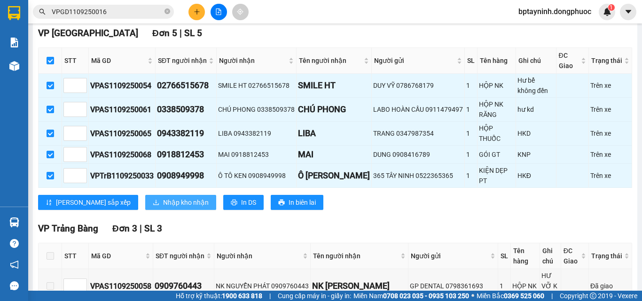
click at [163, 201] on span "Nhập kho nhận" at bounding box center [186, 202] width 46 height 10
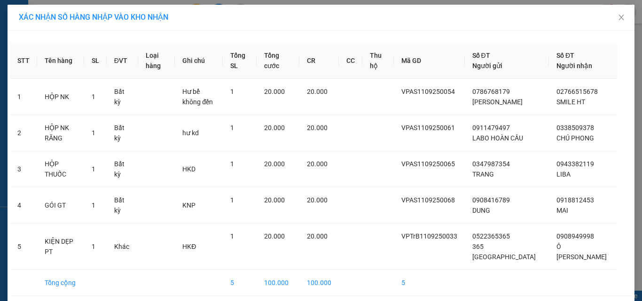
scroll to position [38, 0]
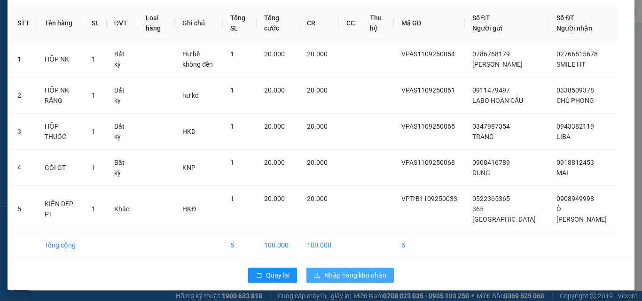
click at [357, 276] on span "Nhập hàng kho nhận" at bounding box center [355, 275] width 62 height 10
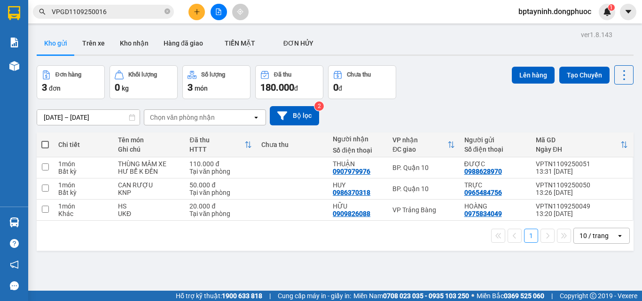
click at [219, 14] on icon "file-add" at bounding box center [218, 11] width 7 height 7
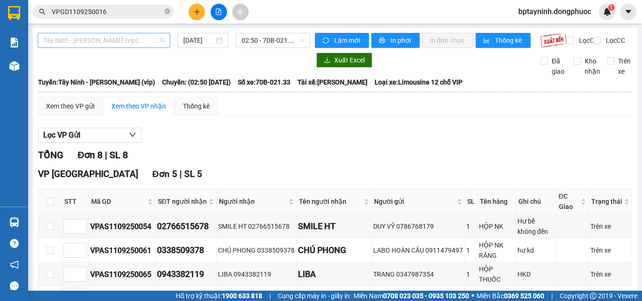
click at [153, 34] on span "Tây Ninh - Hồ Chí Minh (vip)" at bounding box center [103, 40] width 121 height 14
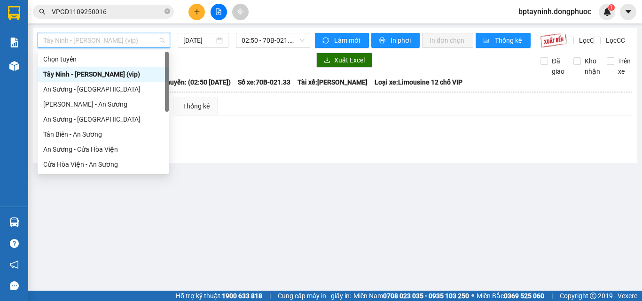
click at [141, 76] on div "Tây Ninh - Hồ Chí Minh (vip)" at bounding box center [103, 74] width 120 height 10
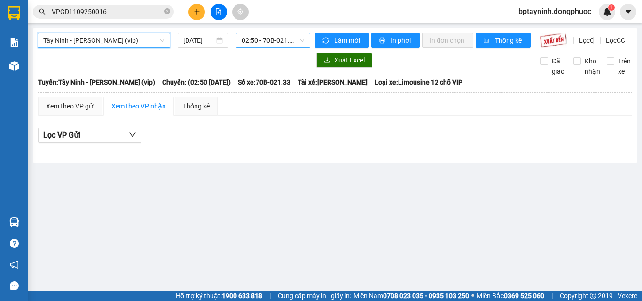
click at [263, 37] on span "02:50 - 70B-021.33" at bounding box center [273, 40] width 63 height 14
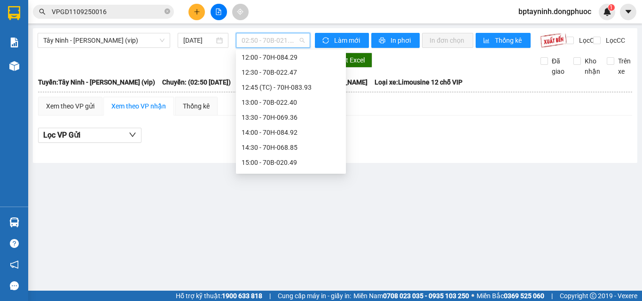
scroll to position [470, 0]
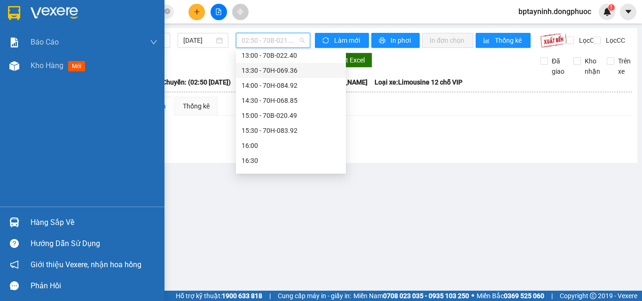
click at [35, 222] on div "Hàng sắp về" at bounding box center [94, 223] width 127 height 14
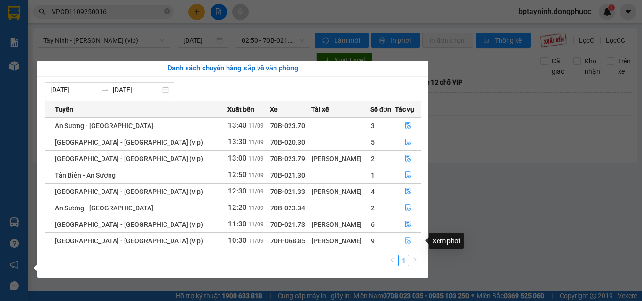
click at [407, 241] on icon "file-done" at bounding box center [408, 240] width 7 height 7
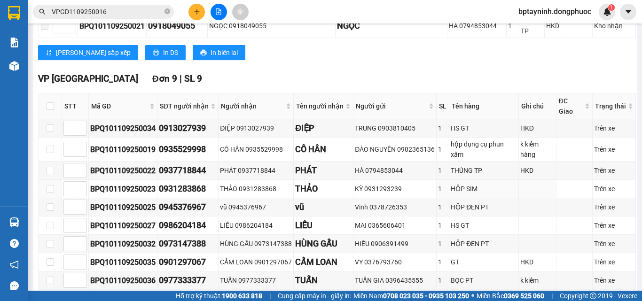
scroll to position [282, 0]
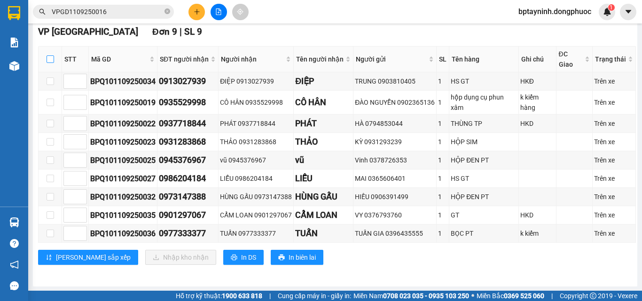
drag, startPoint x: 52, startPoint y: 66, endPoint x: 65, endPoint y: 79, distance: 17.9
click at [53, 63] on input "checkbox" at bounding box center [51, 59] width 8 height 8
checkbox input "true"
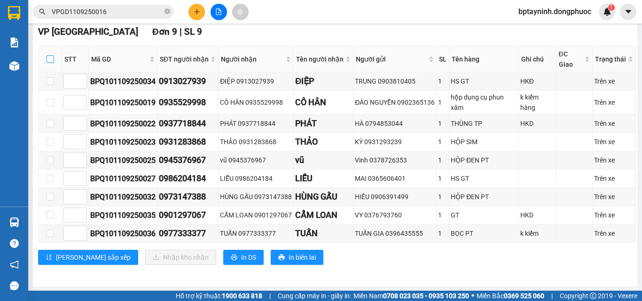
checkbox input "true"
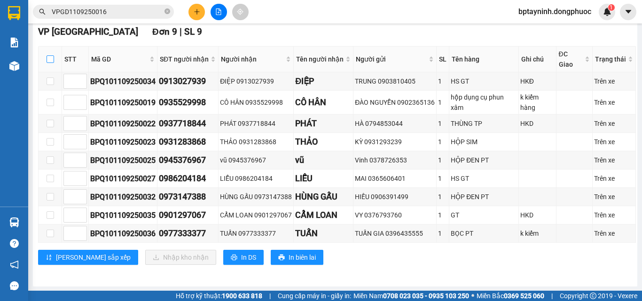
checkbox input "true"
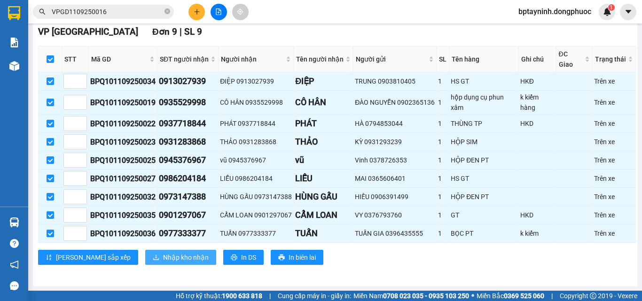
click at [163, 263] on span "Nhập kho nhận" at bounding box center [186, 257] width 46 height 10
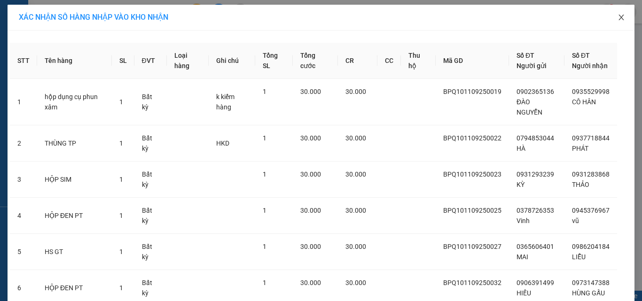
click at [619, 17] on icon "close" at bounding box center [620, 18] width 5 height 6
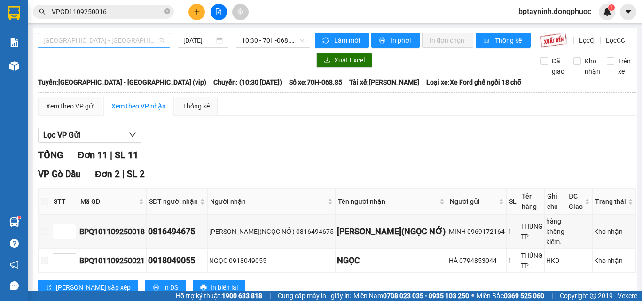
drag, startPoint x: 140, startPoint y: 44, endPoint x: 138, endPoint y: 63, distance: 19.4
click at [140, 45] on span "[GEOGRAPHIC_DATA] - [GEOGRAPHIC_DATA] (vip)" at bounding box center [103, 40] width 121 height 14
click at [269, 48] on div "Hồ Chí Minh - Tây Ninh (vip) 11/09/2025 10:30 - 70H-068.85" at bounding box center [174, 40] width 273 height 15
drag, startPoint x: 264, startPoint y: 43, endPoint x: 266, endPoint y: 49, distance: 6.4
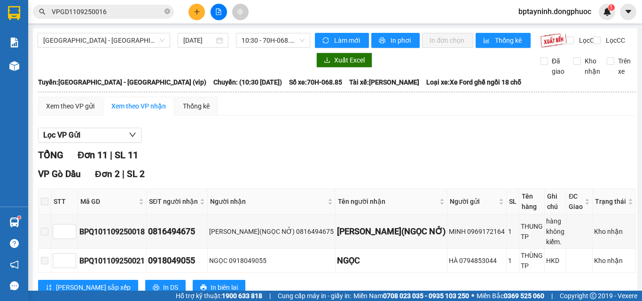
click at [266, 47] on div "10:30 - 70H-068.85" at bounding box center [273, 40] width 74 height 15
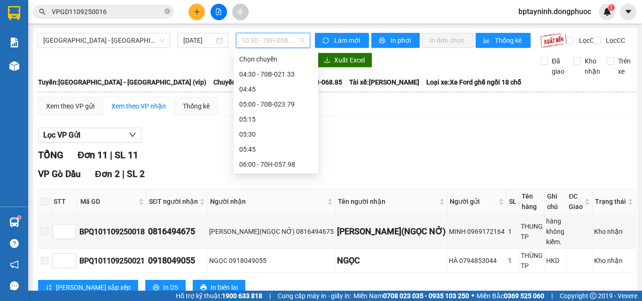
scroll to position [271, 0]
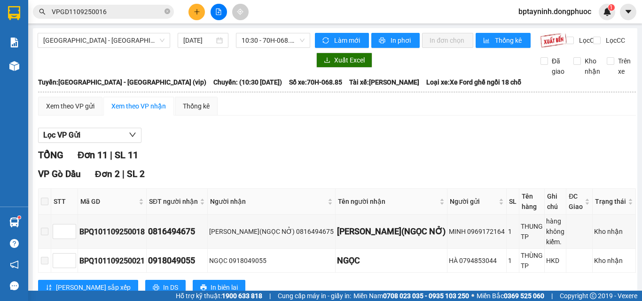
drag, startPoint x: 149, startPoint y: 78, endPoint x: 153, endPoint y: 72, distance: 7.0
click at [150, 77] on div "Xuất Excel Đã giao Kho nhận Trên xe" at bounding box center [335, 65] width 595 height 24
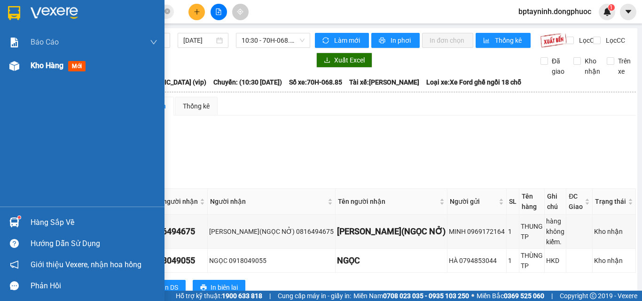
click at [57, 66] on span "Kho hàng" at bounding box center [47, 65] width 33 height 9
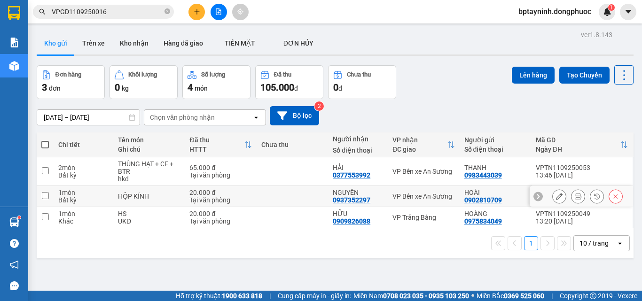
scroll to position [43, 0]
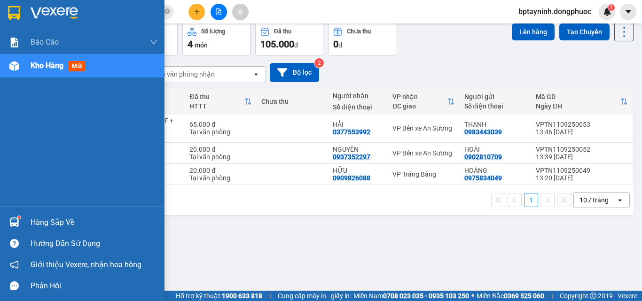
click at [35, 226] on div "Hàng sắp về" at bounding box center [94, 223] width 127 height 14
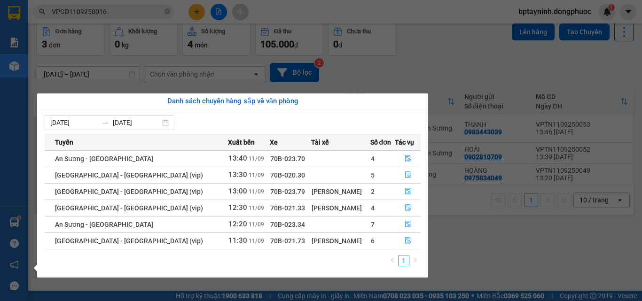
click at [498, 257] on section "Kết quả tìm kiếm ( 1 ) Bộ lọc Mã ĐH Trạng thái Món hàng Tổng cước Chưa cước Nhã…" at bounding box center [321, 150] width 642 height 301
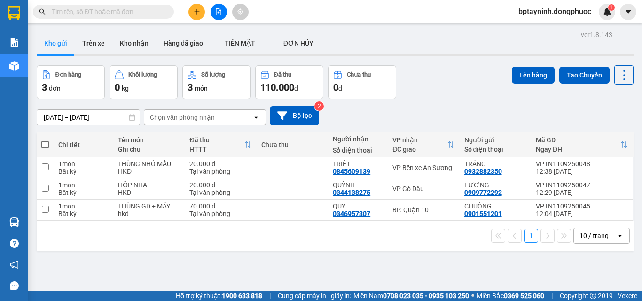
click at [218, 8] on button at bounding box center [219, 12] width 16 height 16
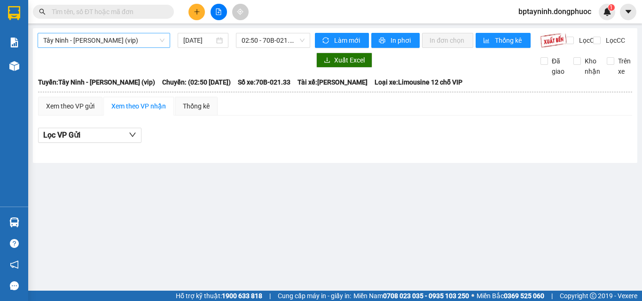
click at [143, 39] on span "Tây Ninh - [PERSON_NAME] (vip)" at bounding box center [103, 40] width 121 height 14
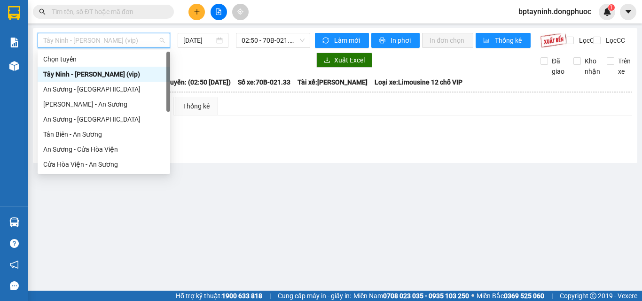
click at [125, 73] on div "Tây Ninh - [PERSON_NAME] (vip)" at bounding box center [103, 74] width 121 height 10
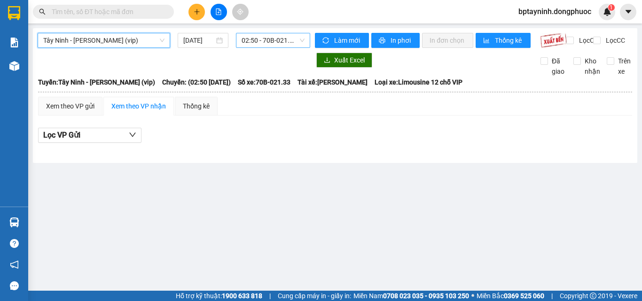
click at [287, 43] on span "02:50 - 70B-021.33" at bounding box center [273, 40] width 63 height 14
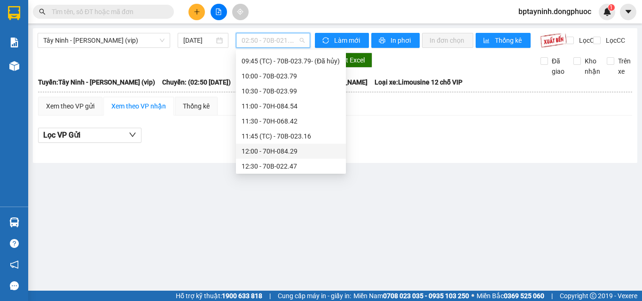
scroll to position [376, 0]
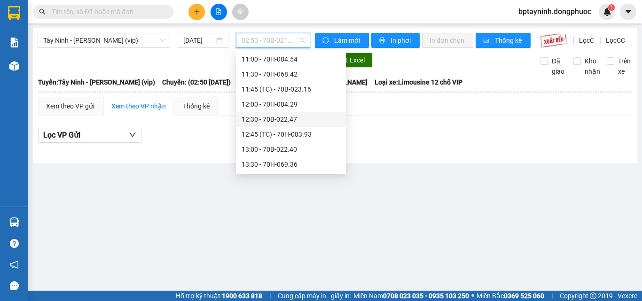
click at [289, 120] on div "12:30 - 70B-022.47" at bounding box center [291, 119] width 99 height 10
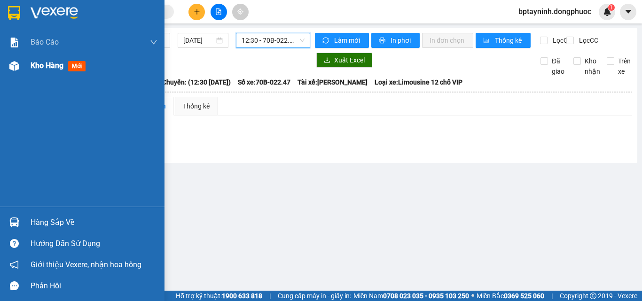
click at [59, 66] on span "Kho hàng" at bounding box center [47, 65] width 33 height 9
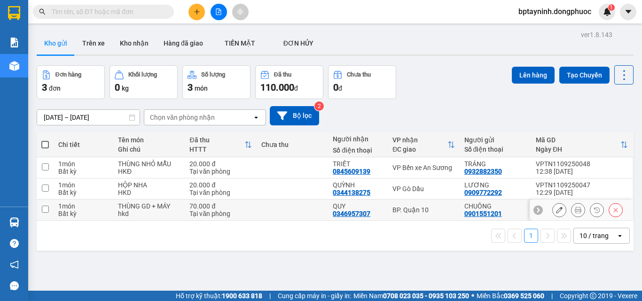
click at [416, 209] on div "BP. Quận 10" at bounding box center [423, 210] width 62 height 8
checkbox input "true"
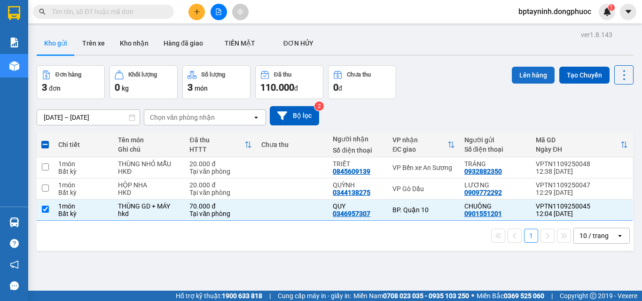
click at [525, 72] on button "Lên hàng" at bounding box center [533, 75] width 43 height 17
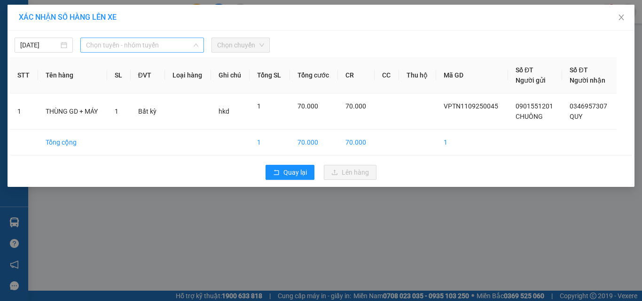
click at [125, 38] on div "Chọn tuyến - nhóm tuyến" at bounding box center [142, 45] width 124 height 15
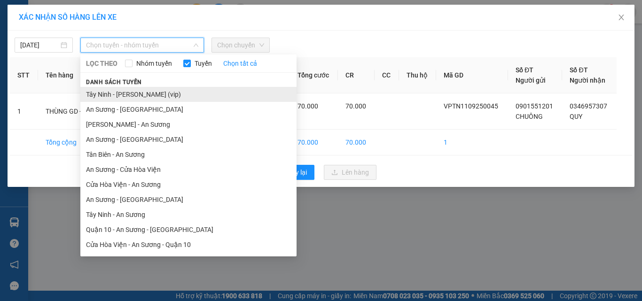
click at [151, 90] on li "Tây Ninh - [PERSON_NAME] (vip)" at bounding box center [188, 94] width 216 height 15
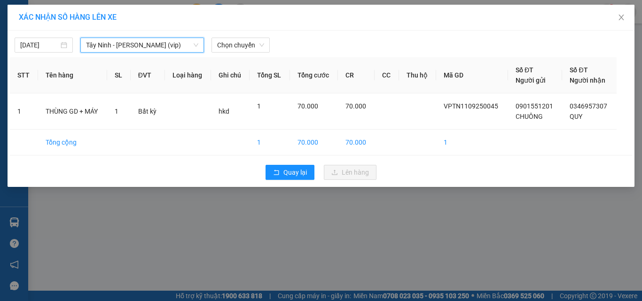
click at [258, 35] on div "11/09/2025 Tây Ninh - Hồ Chí Minh (vip) Tây Ninh - Hồ Chí Minh (vip) LỌC THEO N…" at bounding box center [321, 43] width 622 height 20
click at [254, 41] on span "Chọn chuyến" at bounding box center [240, 45] width 47 height 14
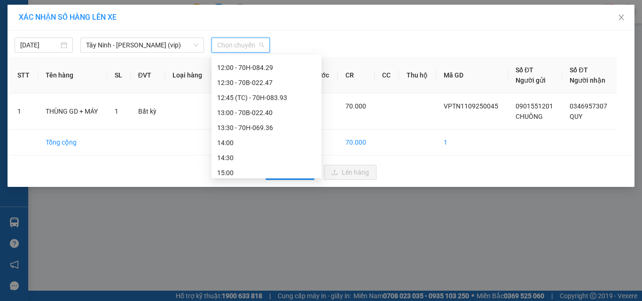
scroll to position [370, 0]
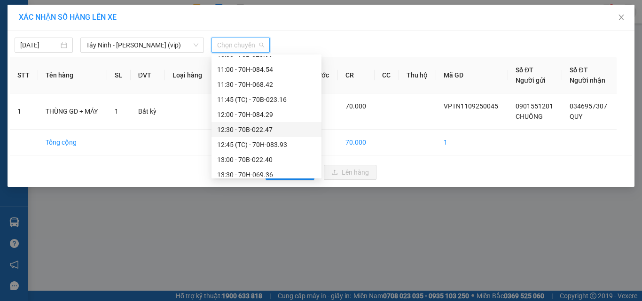
click at [262, 125] on div "12:30 - 70B-022.47" at bounding box center [266, 130] width 99 height 10
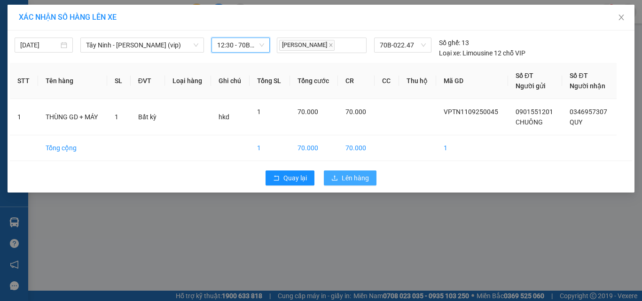
drag, startPoint x: 350, startPoint y: 171, endPoint x: 341, endPoint y: 171, distance: 8.9
click at [349, 172] on button "Lên hàng" at bounding box center [350, 178] width 53 height 15
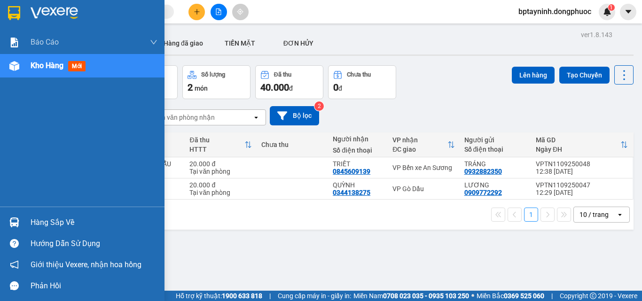
drag, startPoint x: 22, startPoint y: 212, endPoint x: 117, endPoint y: 216, distance: 95.0
click at [22, 213] on div "Hàng sắp về" at bounding box center [82, 222] width 164 height 21
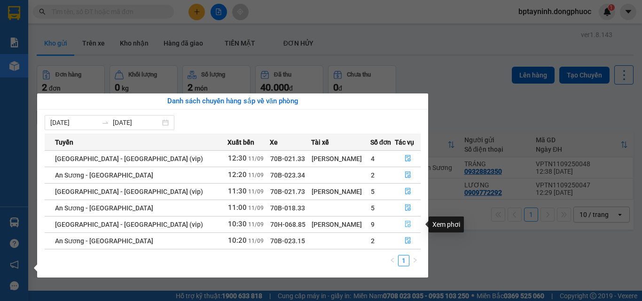
click at [405, 224] on icon "file-done" at bounding box center [408, 224] width 7 height 7
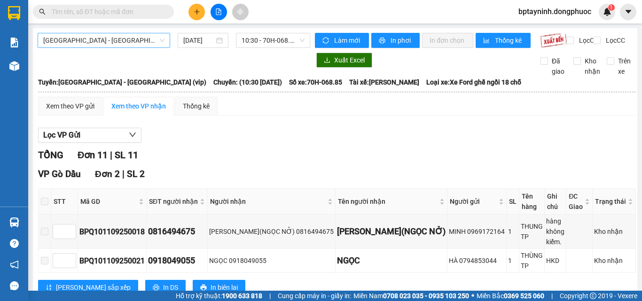
click at [127, 39] on span "[GEOGRAPHIC_DATA] - [GEOGRAPHIC_DATA] (vip)" at bounding box center [103, 40] width 121 height 14
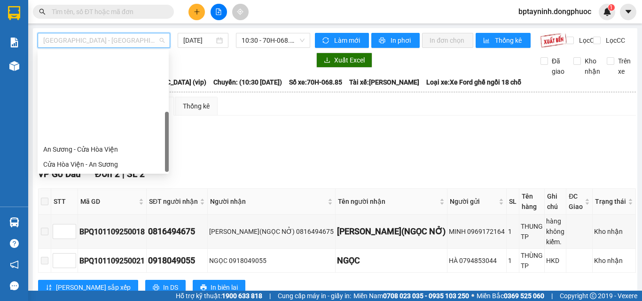
scroll to position [105, 0]
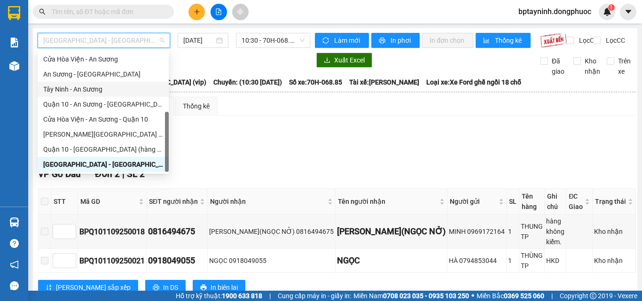
click at [105, 86] on div "Tây Ninh - An Sương" at bounding box center [103, 89] width 120 height 10
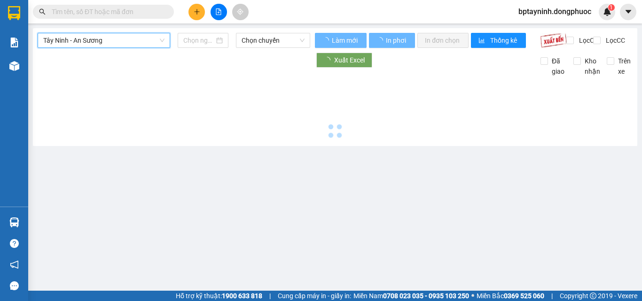
type input "[DATE]"
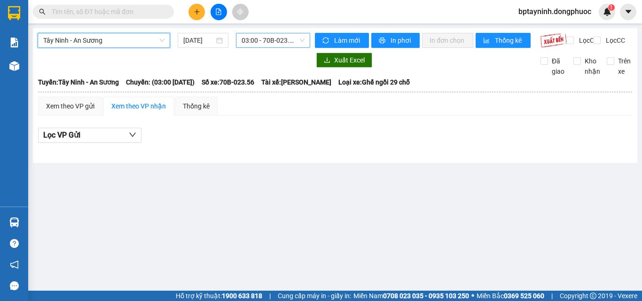
click at [278, 43] on span "03:00 - 70B-023.56" at bounding box center [273, 40] width 63 height 14
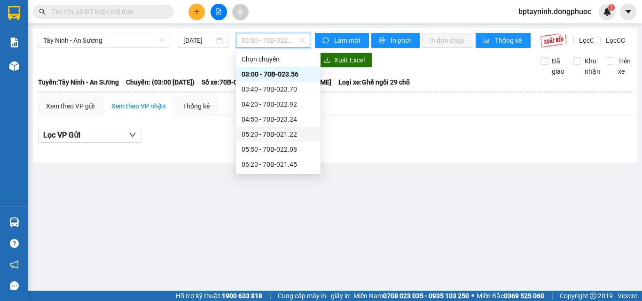
scroll to position [282, 0]
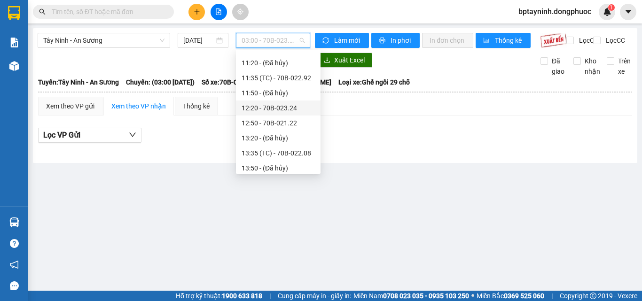
click at [293, 107] on div "12:20 - 70B-023.24" at bounding box center [278, 108] width 73 height 10
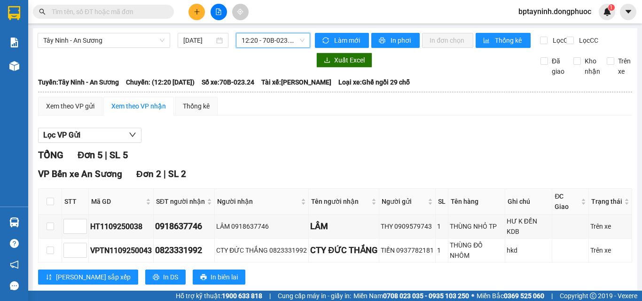
drag, startPoint x: 285, startPoint y: 41, endPoint x: 283, endPoint y: 50, distance: 9.0
click at [285, 41] on span "12:20 - 70B-023.24" at bounding box center [273, 40] width 63 height 14
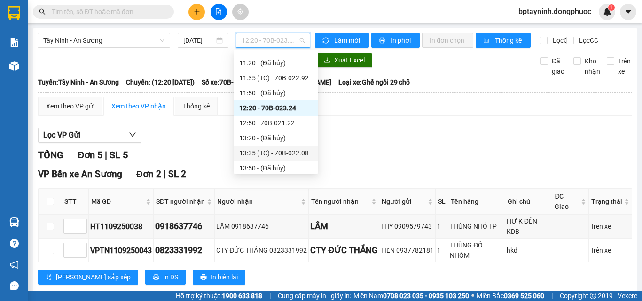
click at [294, 153] on div "13:35 (TC) - 70B-022.08" at bounding box center [275, 153] width 73 height 10
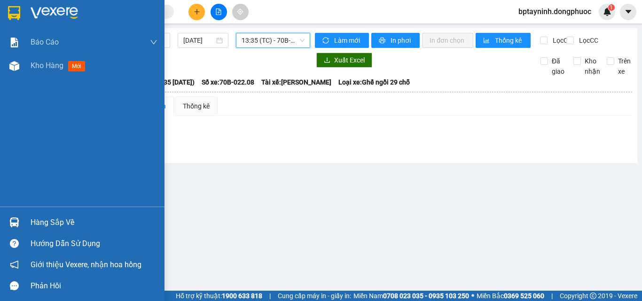
click at [51, 222] on div "Hàng sắp về" at bounding box center [94, 223] width 127 height 14
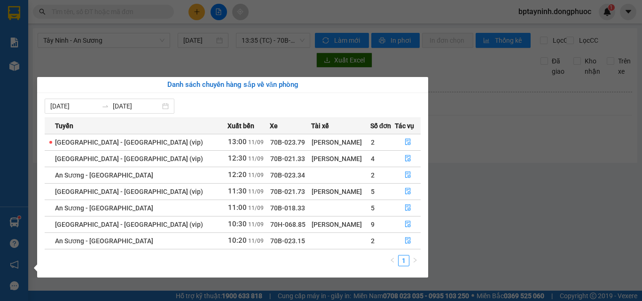
drag, startPoint x: 246, startPoint y: 46, endPoint x: 162, endPoint y: 27, distance: 86.7
click at [245, 46] on section "Kết quả tìm kiếm ( 0 ) Bộ lọc No Data bptayninh.dongphuoc 1 Báo cáo Mẫu 1: Báo …" at bounding box center [321, 150] width 642 height 301
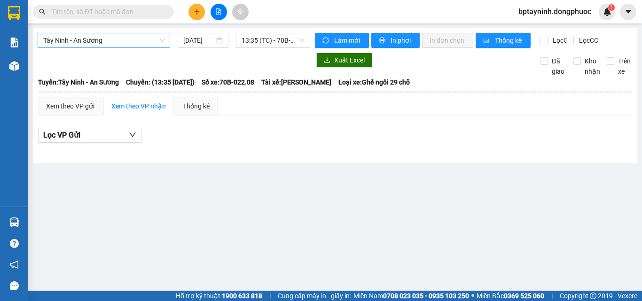
click at [134, 42] on span "Tây Ninh - An Sương" at bounding box center [103, 40] width 121 height 14
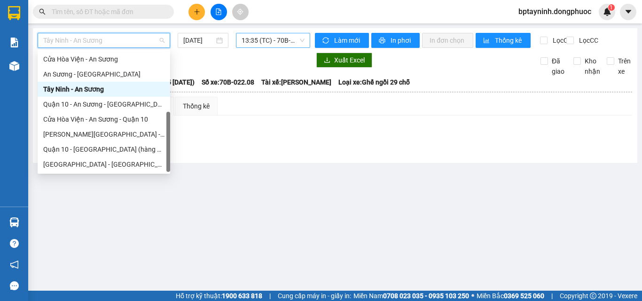
click at [264, 44] on span "13:35 (TC) - 70B-022.08" at bounding box center [273, 40] width 63 height 14
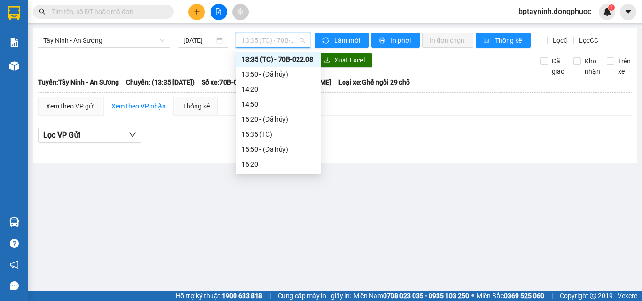
scroll to position [329, 0]
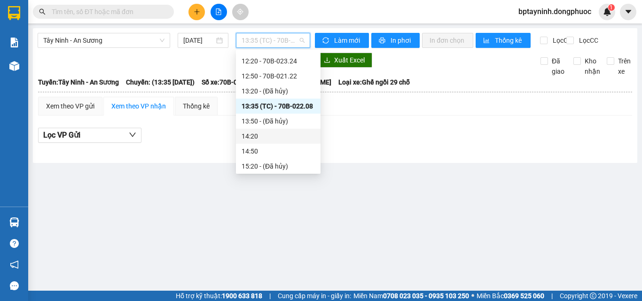
click at [516, 195] on main "Tây Ninh - An Sương 11/09/2025 13:35 (TC) - 70B-022.08 Làm mới In phơi In đơn c…" at bounding box center [321, 145] width 642 height 291
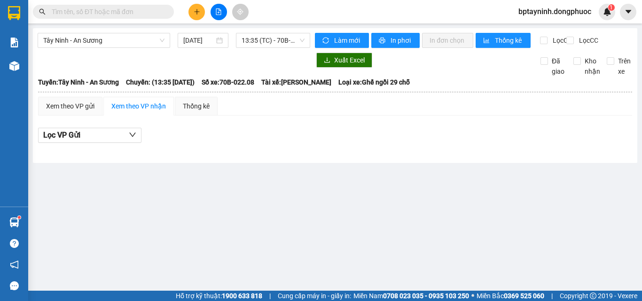
click at [125, 10] on input "text" at bounding box center [107, 12] width 111 height 10
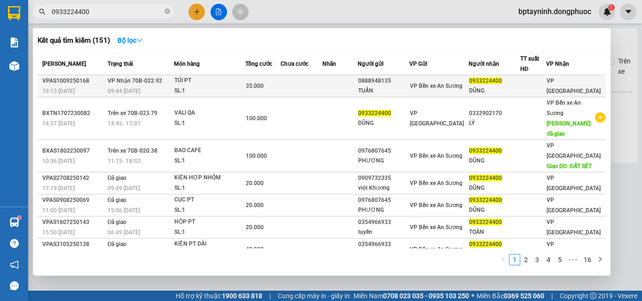
type input "0933224400"
click at [193, 78] on div "TÚI PT" at bounding box center [209, 81] width 70 height 10
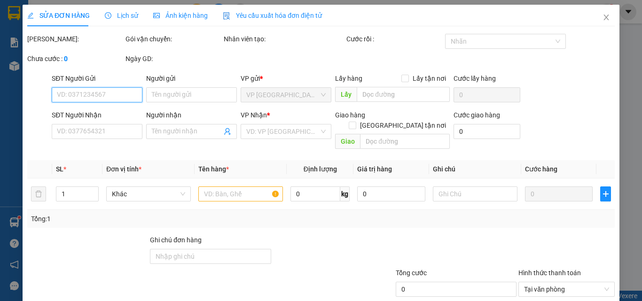
type input "0888948135"
type input "TUẤN"
type input "0933224400"
type input "DŨNG"
type input "35.000"
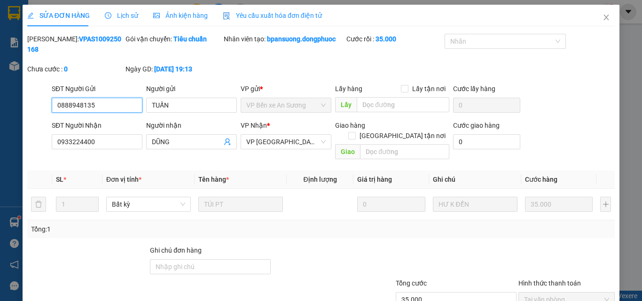
scroll to position [48, 0]
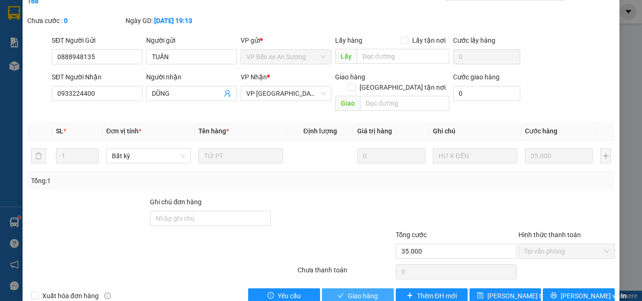
click at [349, 291] on span "Giao hàng" at bounding box center [363, 296] width 30 height 10
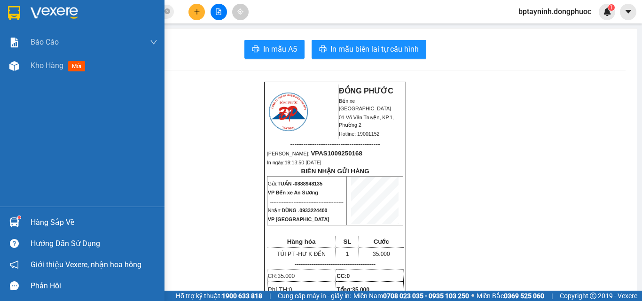
drag, startPoint x: 23, startPoint y: 219, endPoint x: 66, endPoint y: 210, distance: 44.6
click at [23, 217] on div "Hàng sắp về" at bounding box center [82, 222] width 164 height 21
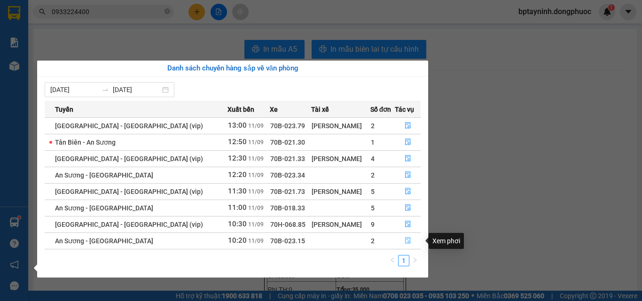
click at [405, 241] on icon "file-done" at bounding box center [408, 240] width 7 height 7
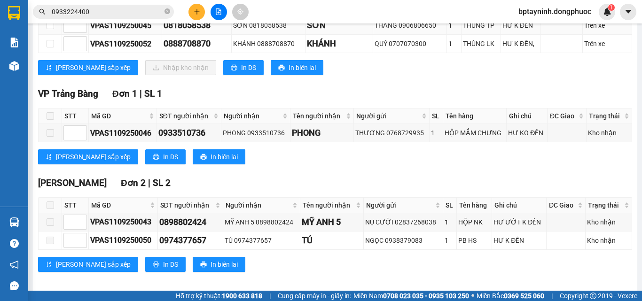
scroll to position [94, 0]
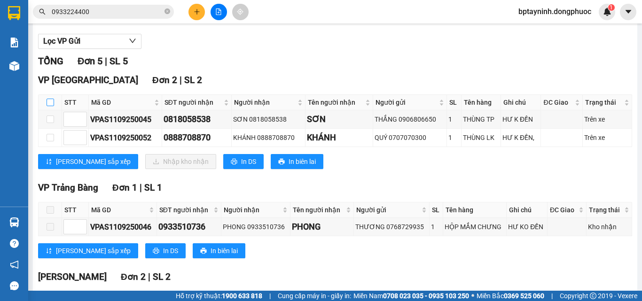
click at [50, 106] on input "checkbox" at bounding box center [51, 103] width 8 height 8
checkbox input "true"
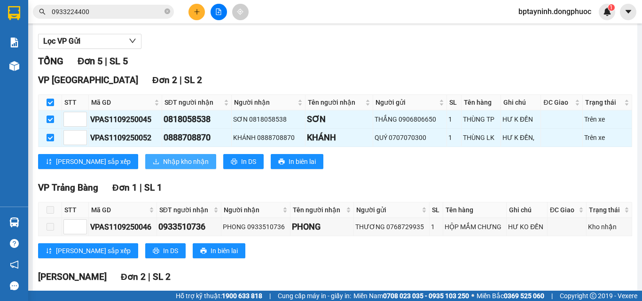
click at [163, 166] on span "Nhập kho nhận" at bounding box center [186, 161] width 46 height 10
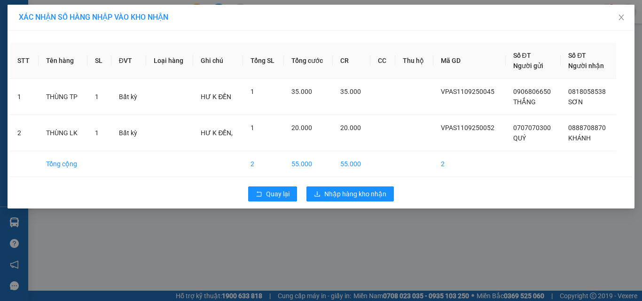
click at [445, 223] on div "XÁC NHẬN SỐ HÀNG NHẬP VÀO KHO NHẬN STT Tên hàng SL ĐVT Loại hàng Ghi chú Tổng S…" at bounding box center [321, 150] width 642 height 301
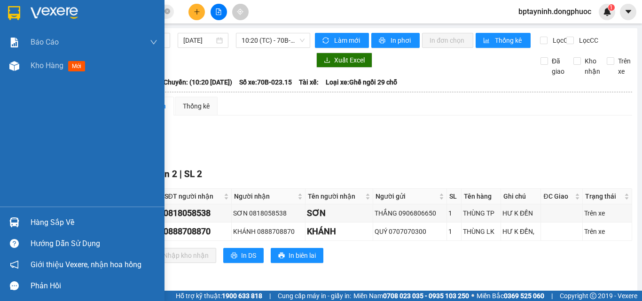
click at [22, 224] on div at bounding box center [14, 222] width 16 height 16
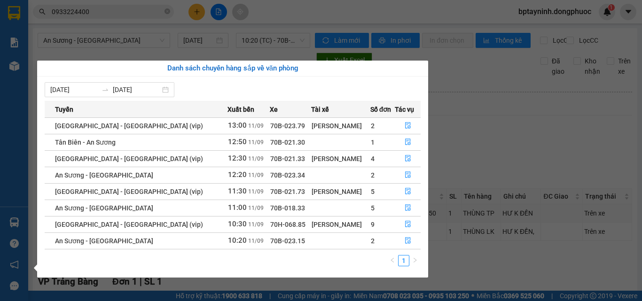
click at [506, 164] on section "Kết quả tìm kiếm ( 151 ) Bộ lọc Mã ĐH Trạng thái Món hàng Tổng cước Chưa cước N…" at bounding box center [321, 150] width 642 height 301
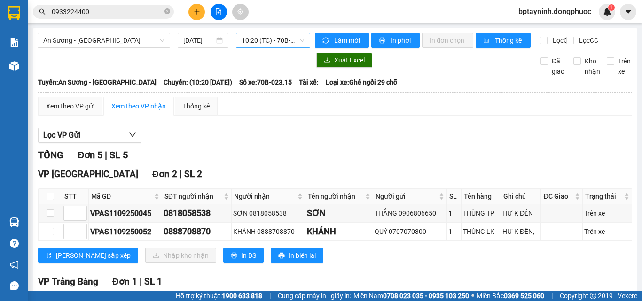
click at [281, 40] on span "10:20 (TC) - 70B-023.15" at bounding box center [273, 40] width 63 height 14
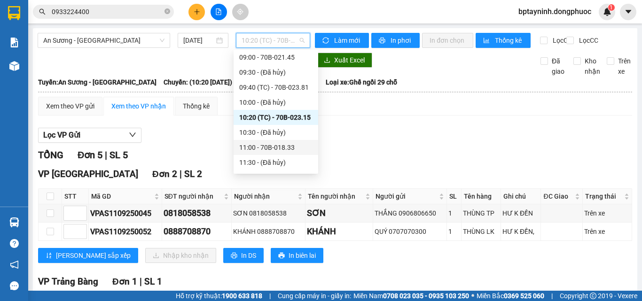
scroll to position [199, 0]
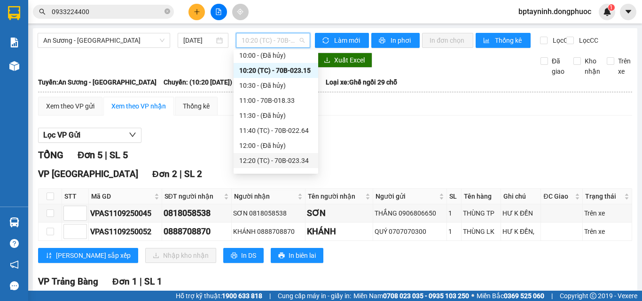
click at [298, 158] on div "12:20 (TC) - 70B-023.34" at bounding box center [275, 161] width 73 height 10
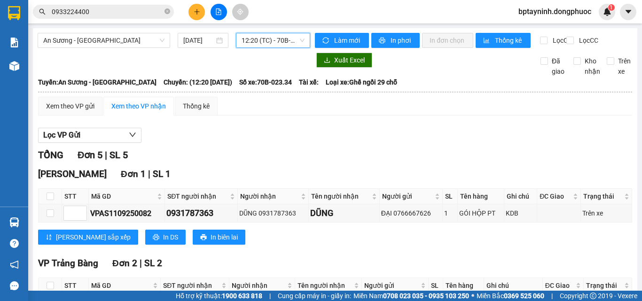
click at [295, 40] on span "12:20 (TC) - 70B-023.34" at bounding box center [273, 40] width 63 height 14
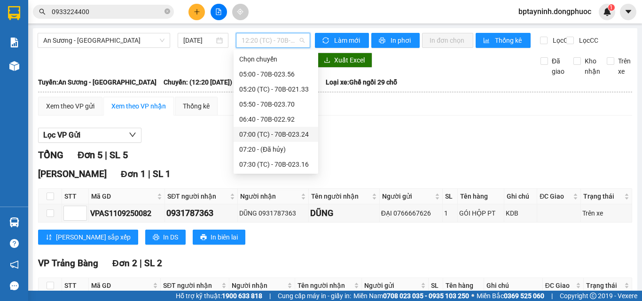
click at [286, 137] on div "07:00 (TC) - 70B-023.24" at bounding box center [275, 134] width 73 height 10
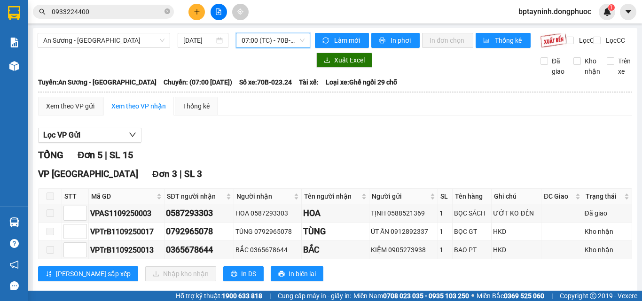
click at [296, 45] on span "07:00 (TC) - 70B-023.24" at bounding box center [273, 40] width 63 height 14
click at [115, 33] on span "An Sương - [GEOGRAPHIC_DATA]" at bounding box center [103, 40] width 121 height 14
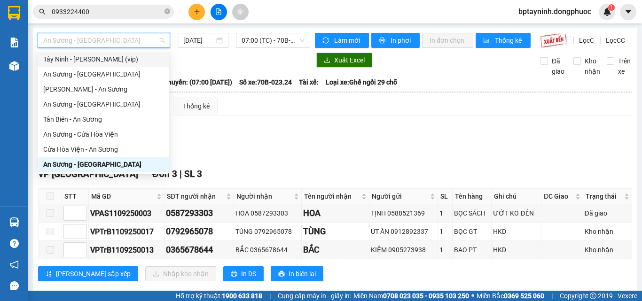
click at [72, 62] on div "Tây Ninh - [PERSON_NAME] (vip)" at bounding box center [103, 59] width 120 height 10
type input "[DATE]"
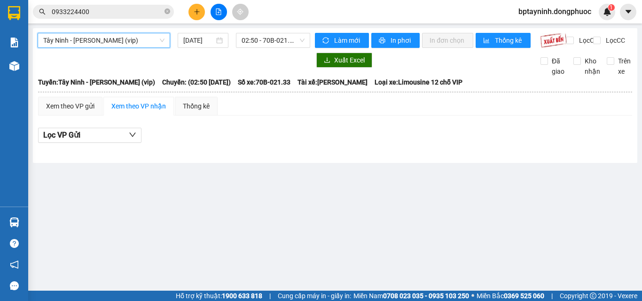
click at [103, 39] on span "Tây Ninh - [PERSON_NAME] (vip)" at bounding box center [103, 40] width 121 height 14
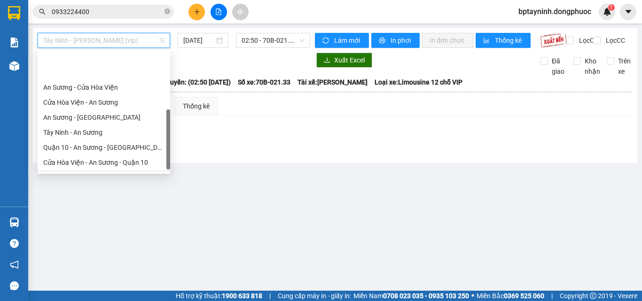
scroll to position [102, 0]
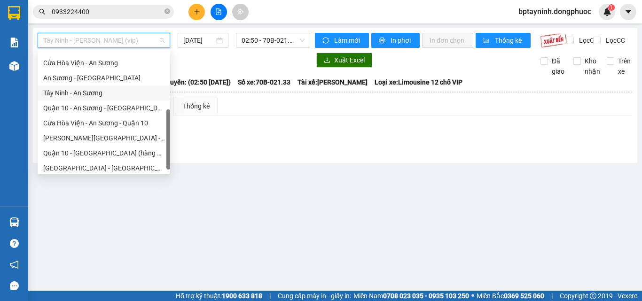
click at [72, 93] on div "Tây Ninh - An Sương" at bounding box center [103, 93] width 121 height 10
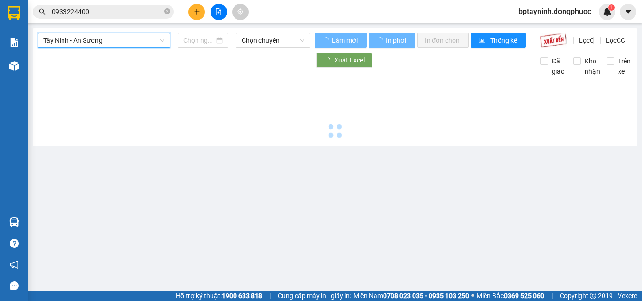
type input "[DATE]"
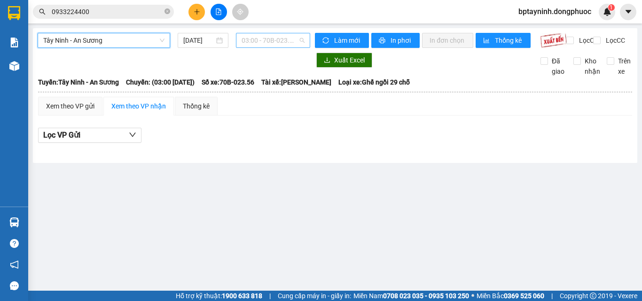
click at [273, 42] on span "03:00 - 70B-023.56" at bounding box center [273, 40] width 63 height 14
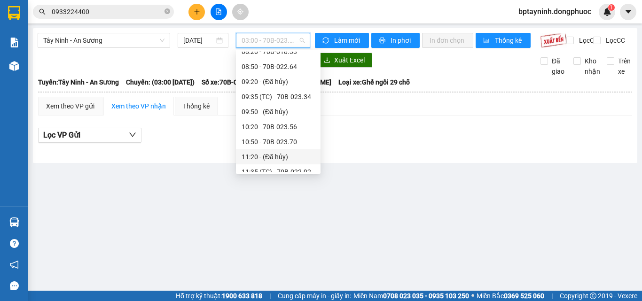
scroll to position [282, 0]
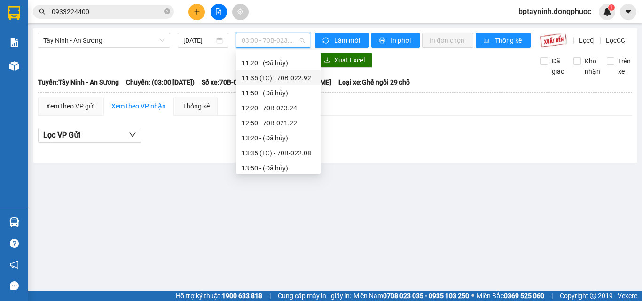
click at [289, 84] on div "11:35 (TC) - 70B-022.92" at bounding box center [278, 77] width 85 height 15
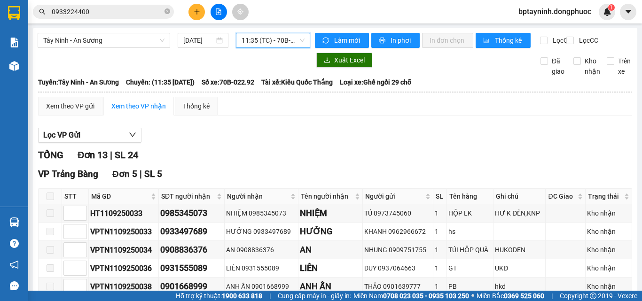
click at [267, 40] on span "11:35 (TC) - 70B-022.92" at bounding box center [273, 40] width 63 height 14
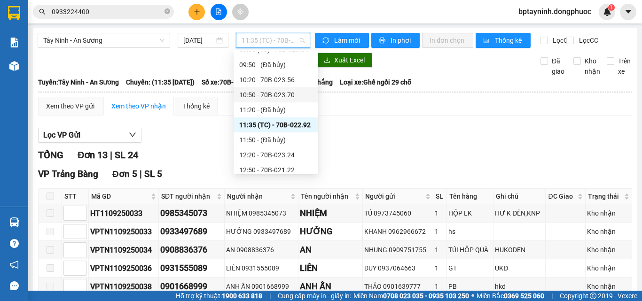
scroll to position [188, 0]
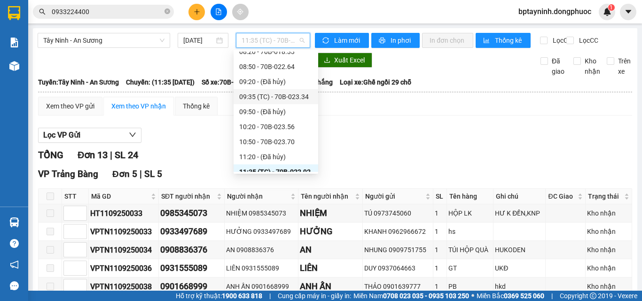
click at [286, 97] on div "09:35 (TC) - 70B-023.34" at bounding box center [275, 97] width 73 height 10
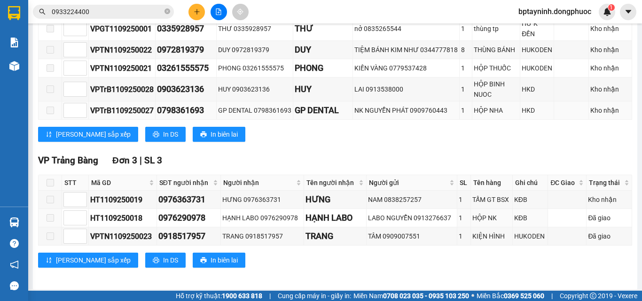
scroll to position [128, 0]
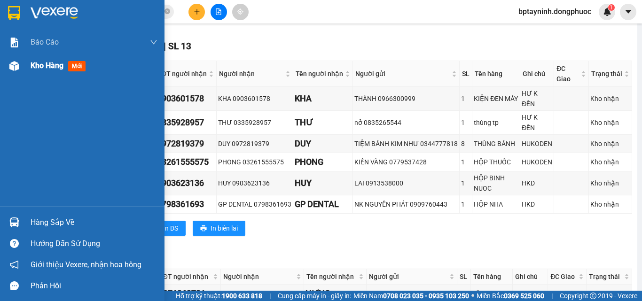
click at [41, 67] on span "Kho hàng" at bounding box center [47, 65] width 33 height 9
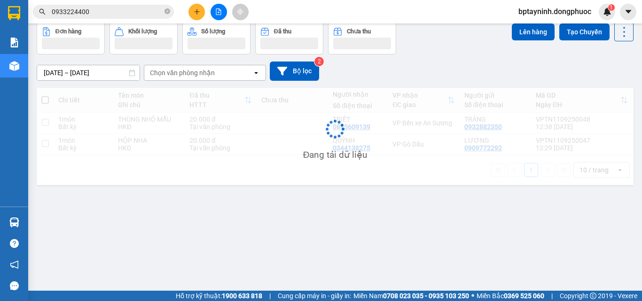
scroll to position [43, 0]
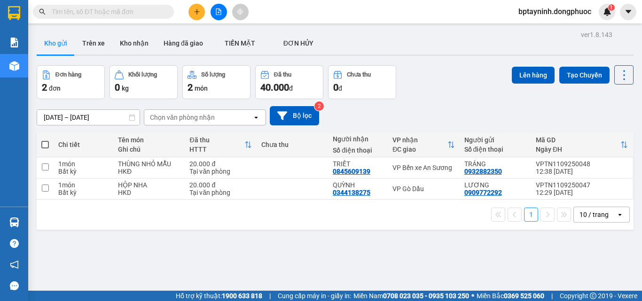
click at [214, 11] on button at bounding box center [219, 12] width 16 height 16
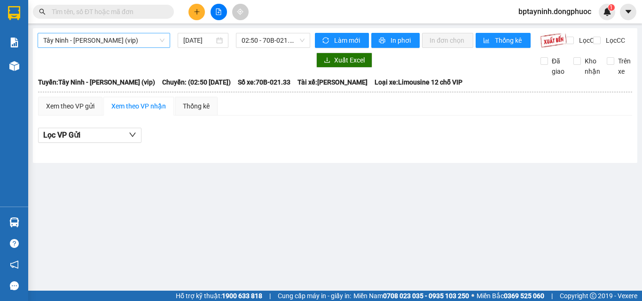
click at [117, 40] on span "Tây Ninh - [PERSON_NAME] (vip)" at bounding box center [103, 40] width 121 height 14
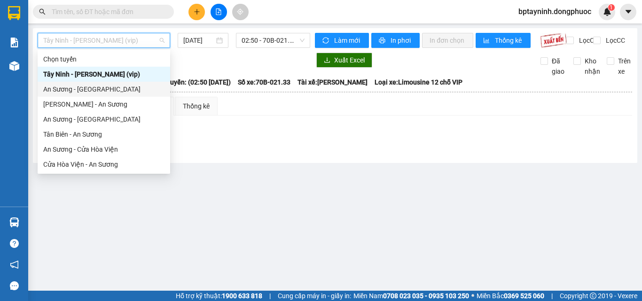
click at [84, 92] on div "An Sương - [GEOGRAPHIC_DATA]" at bounding box center [103, 89] width 121 height 10
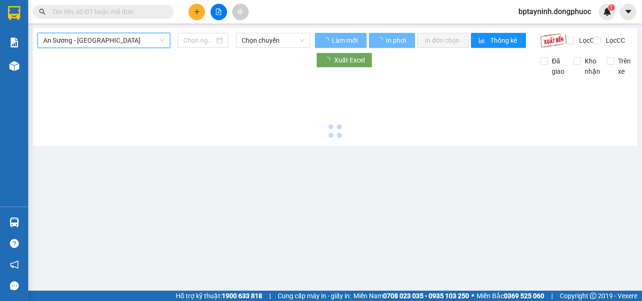
type input "[DATE]"
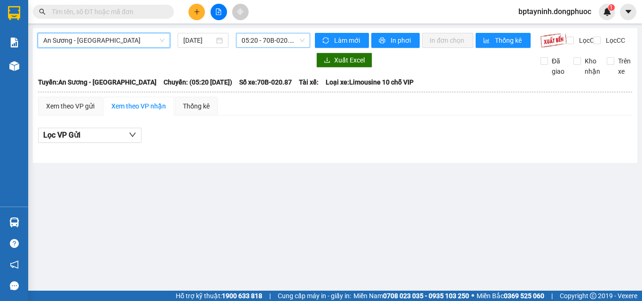
click at [272, 41] on span "05:20 - 70B-020.87" at bounding box center [273, 40] width 63 height 14
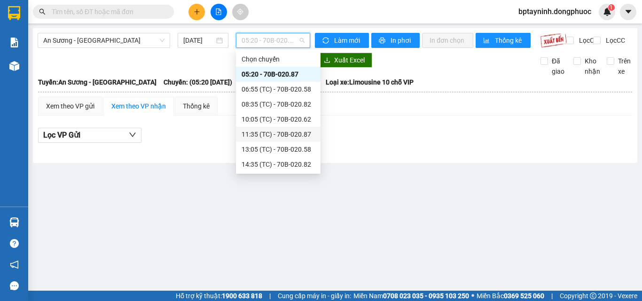
click at [304, 134] on div "11:35 (TC) - 70B-020.87" at bounding box center [278, 134] width 73 height 10
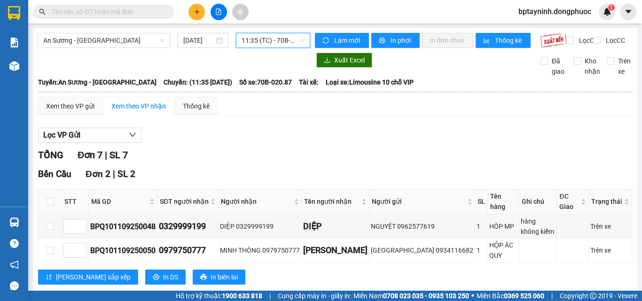
click at [281, 40] on span "11:35 (TC) - 70B-020.87" at bounding box center [273, 40] width 63 height 14
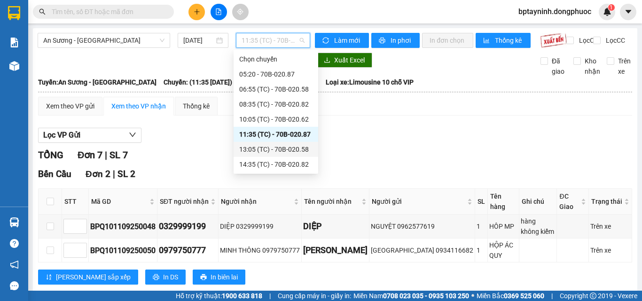
click at [292, 151] on div "13:05 (TC) - 70B-020.58" at bounding box center [275, 149] width 73 height 10
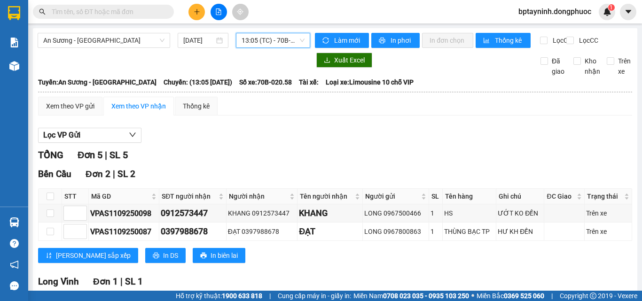
drag, startPoint x: 294, startPoint y: 42, endPoint x: 303, endPoint y: 48, distance: 10.6
click at [294, 43] on span "13:05 (TC) - 70B-020.58" at bounding box center [273, 40] width 63 height 14
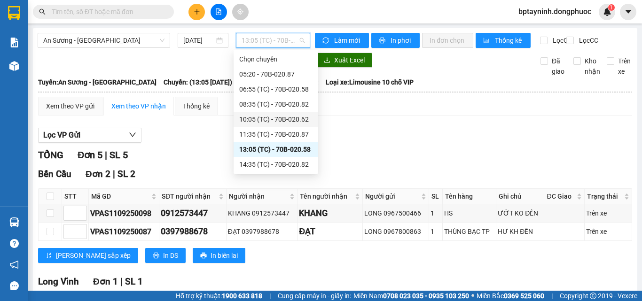
click at [287, 122] on div "10:05 (TC) - 70B-020.62" at bounding box center [275, 119] width 73 height 10
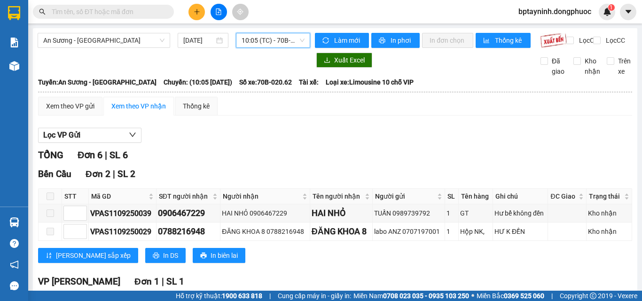
drag, startPoint x: 282, startPoint y: 42, endPoint x: 277, endPoint y: 48, distance: 8.0
click at [282, 41] on span "10:05 (TC) - 70B-020.62" at bounding box center [273, 40] width 63 height 14
click at [122, 40] on span "An Sương - [GEOGRAPHIC_DATA]" at bounding box center [103, 40] width 121 height 14
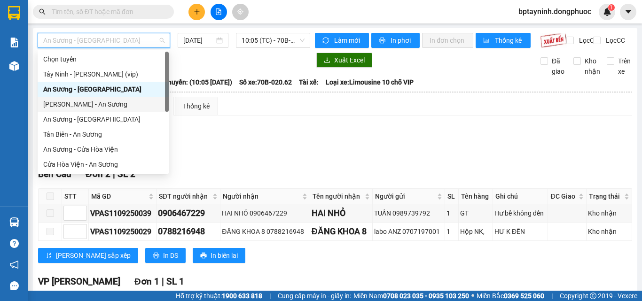
click at [102, 109] on div "[PERSON_NAME] - An Sương" at bounding box center [103, 104] width 131 height 15
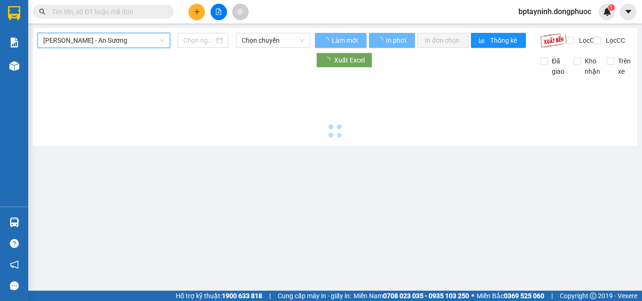
type input "[DATE]"
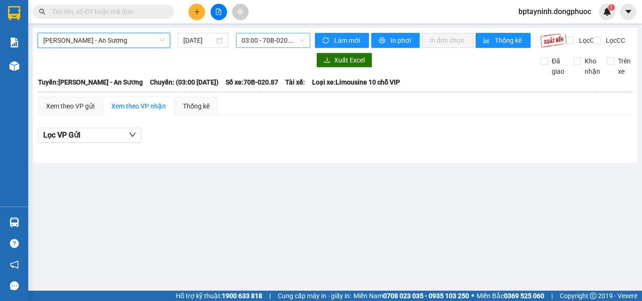
click at [265, 39] on span "03:00 - 70B-020.87" at bounding box center [273, 40] width 63 height 14
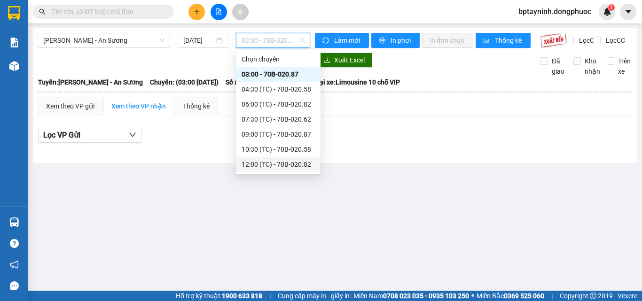
scroll to position [45, 0]
click at [292, 134] on div "13:30 (TC) - 70B-020.62" at bounding box center [278, 134] width 73 height 10
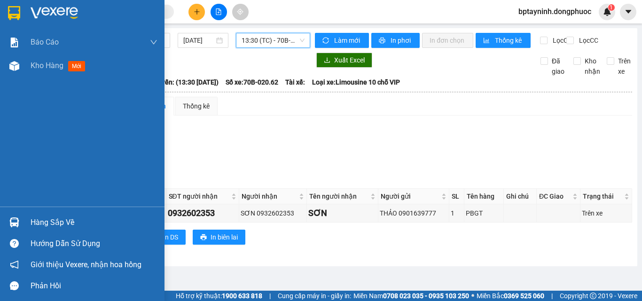
click at [91, 223] on div "Hàng sắp về" at bounding box center [94, 223] width 127 height 14
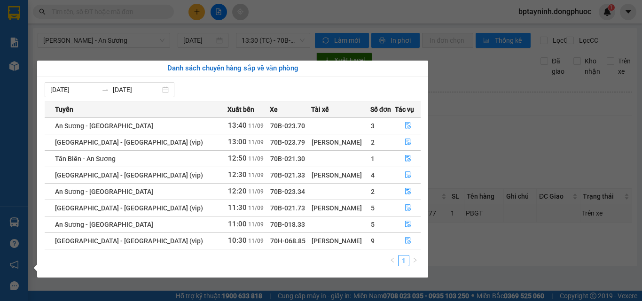
click at [129, 53] on section "Kết quả tìm kiếm ( 0 ) Bộ lọc No Data bptayninh.dongphuoc 1 Báo cáo Mẫu 1: Báo …" at bounding box center [321, 150] width 642 height 301
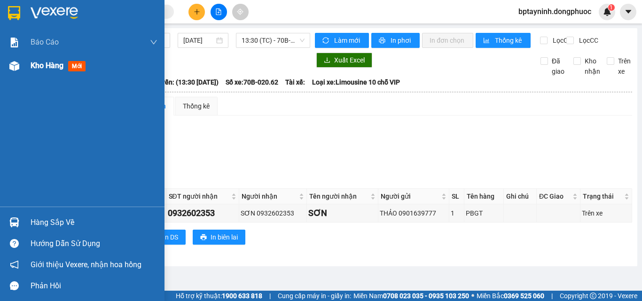
drag, startPoint x: 23, startPoint y: 66, endPoint x: 29, endPoint y: 67, distance: 6.2
click at [23, 66] on div "Kho hàng mới" at bounding box center [82, 65] width 164 height 23
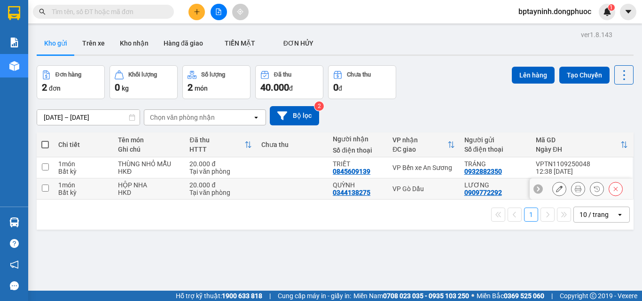
drag, startPoint x: 412, startPoint y: 190, endPoint x: 420, endPoint y: 178, distance: 14.3
click at [412, 190] on div "VP Gò Dầu" at bounding box center [423, 189] width 62 height 8
checkbox input "true"
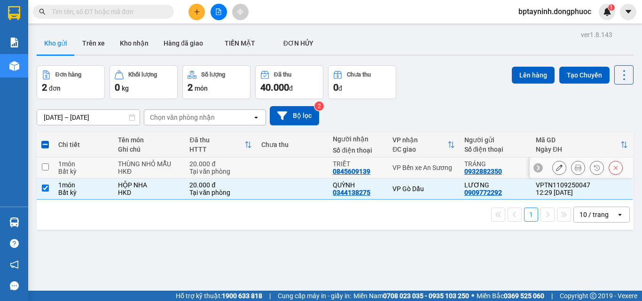
click at [424, 160] on td "VP Bến xe An Sương" at bounding box center [423, 167] width 71 height 21
checkbox input "true"
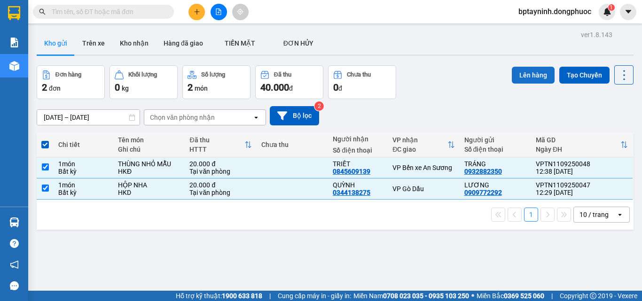
click at [526, 76] on button "Lên hàng" at bounding box center [533, 75] width 43 height 17
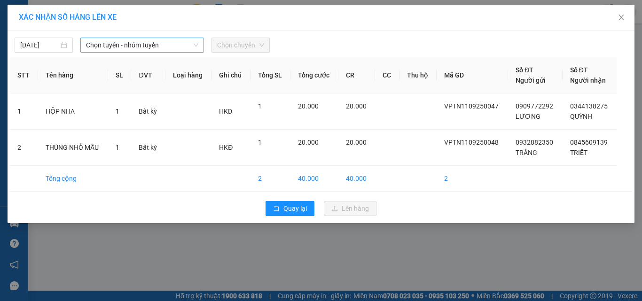
click at [158, 38] on span "Chọn tuyến - nhóm tuyến" at bounding box center [142, 45] width 112 height 14
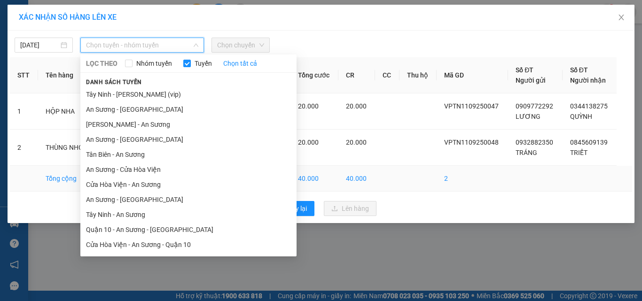
drag, startPoint x: 127, startPoint y: 214, endPoint x: 134, endPoint y: 191, distance: 23.8
click at [127, 211] on li "Tây Ninh - An Sương" at bounding box center [188, 214] width 216 height 15
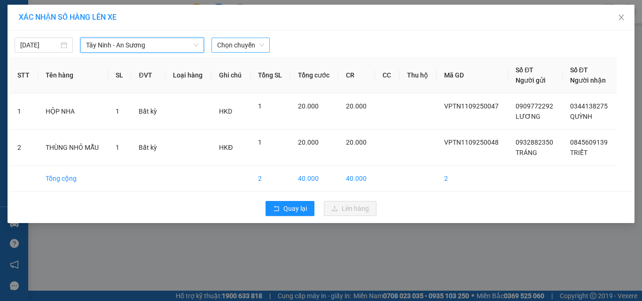
click at [251, 41] on span "Chọn chuyến" at bounding box center [240, 45] width 47 height 14
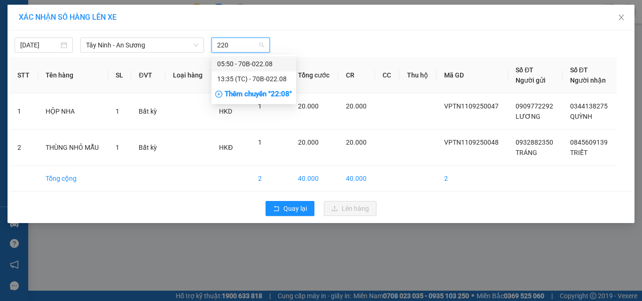
type input "2208"
click at [266, 76] on div "13:35 (TC) - 70B-022.08" at bounding box center [253, 79] width 73 height 10
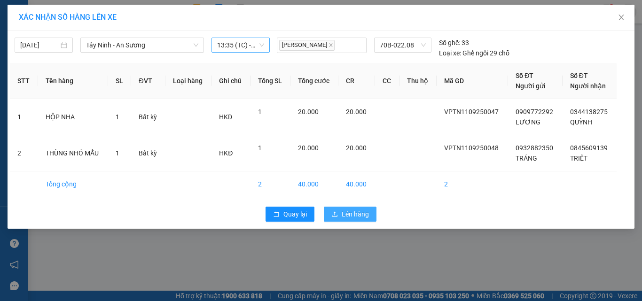
click at [360, 211] on span "Lên hàng" at bounding box center [355, 214] width 27 height 10
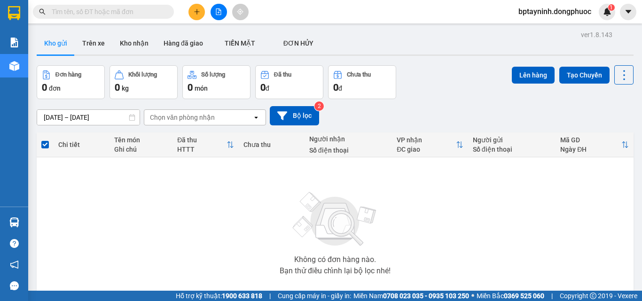
click at [129, 11] on input "text" at bounding box center [107, 12] width 111 height 10
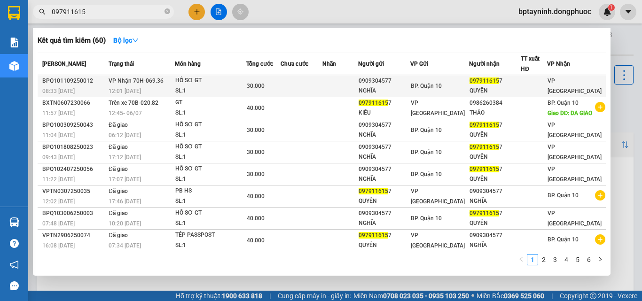
type input "097911615"
click at [236, 85] on div "HỒ SƠ GT" at bounding box center [210, 81] width 70 height 10
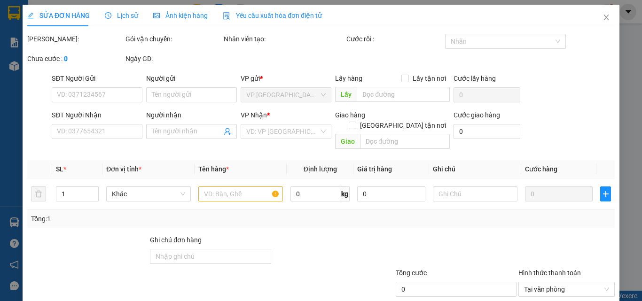
type input "0909304577"
type input "NGHĨA"
type input "0979116157"
type input "QUYÊN"
type input "30.000"
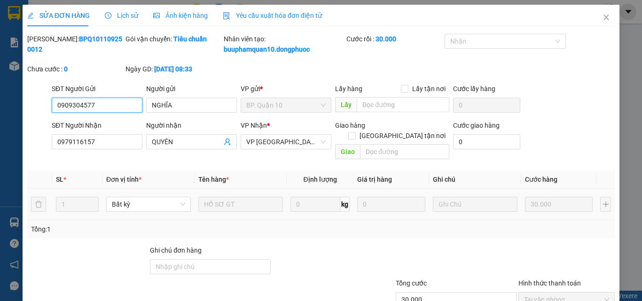
scroll to position [59, 0]
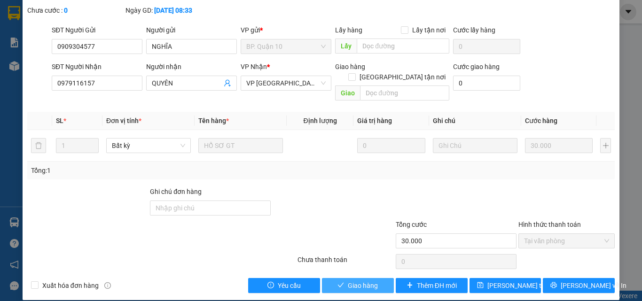
click at [361, 281] on span "Giao hàng" at bounding box center [363, 286] width 30 height 10
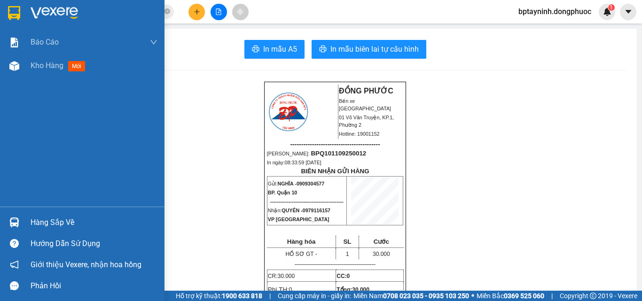
click at [39, 216] on div "Hàng sắp về" at bounding box center [94, 223] width 127 height 14
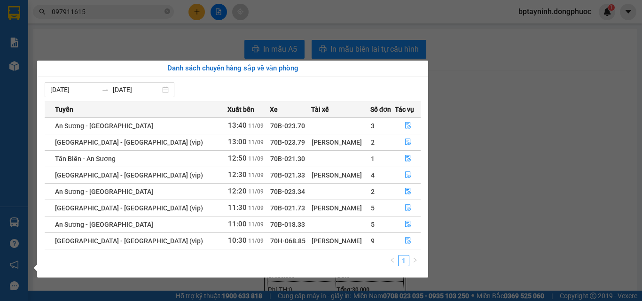
click at [452, 216] on section "Kết quả tìm kiếm ( 60 ) Bộ lọc Mã ĐH Trạng thái Món hàng Tổng cước Chưa cước Nh…" at bounding box center [321, 150] width 642 height 301
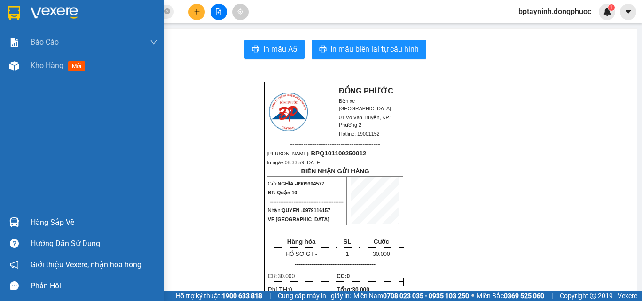
click at [48, 221] on div "Hàng sắp về" at bounding box center [94, 223] width 127 height 14
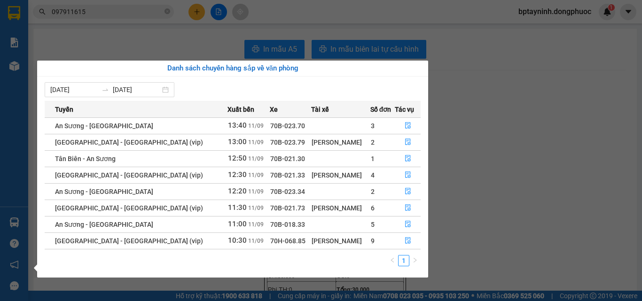
click at [107, 33] on section "Kết quả tìm kiếm ( 60 ) Bộ lọc Mã ĐH Trạng thái Món hàng Tổng cước Chưa cước Nh…" at bounding box center [321, 150] width 642 height 301
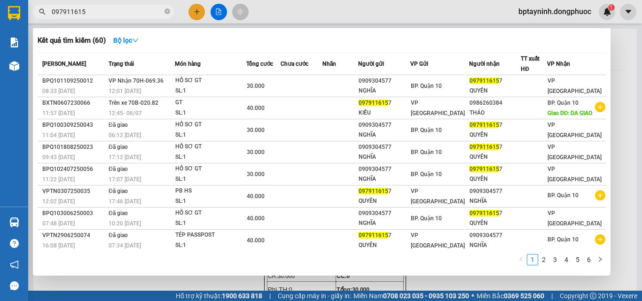
drag, startPoint x: 105, startPoint y: 14, endPoint x: 0, endPoint y: 26, distance: 105.9
click at [0, 14] on section "Kết quả tìm kiếm ( 60 ) Bộ lọc Mã ĐH Trạng thái Món hàng Tổng cước Chưa cước Nh…" at bounding box center [321, 150] width 642 height 301
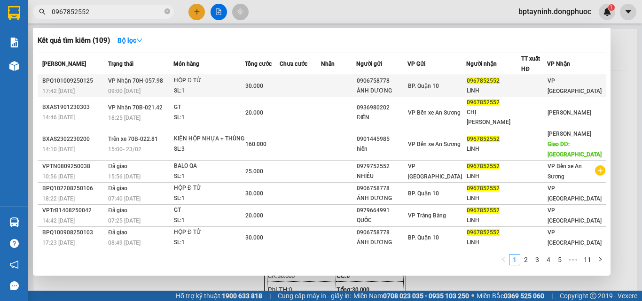
type input "0967852552"
click at [188, 86] on div "SL: 1" at bounding box center [209, 91] width 70 height 10
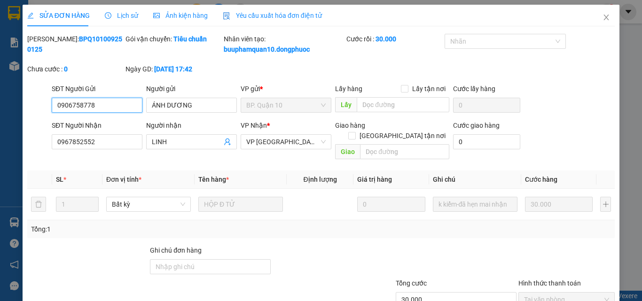
scroll to position [47, 0]
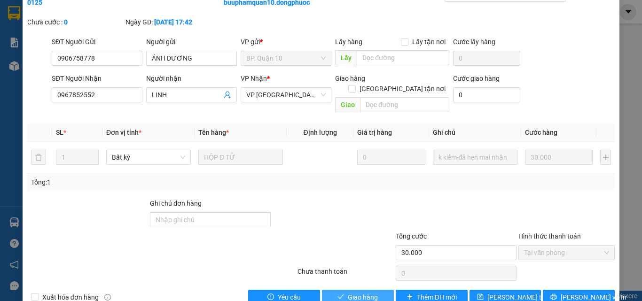
click at [380, 290] on button "Giao hàng" at bounding box center [358, 297] width 72 height 15
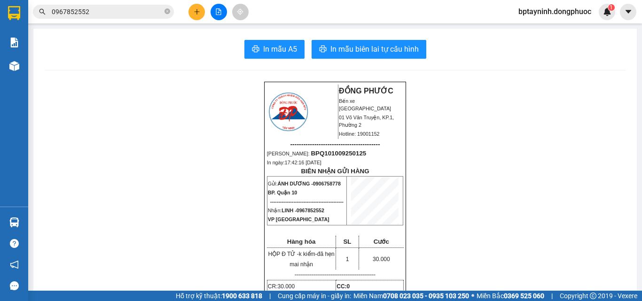
drag, startPoint x: 23, startPoint y: 221, endPoint x: 38, endPoint y: 218, distance: 15.4
click at [22, 220] on div "Hàng sắp về" at bounding box center [14, 222] width 28 height 21
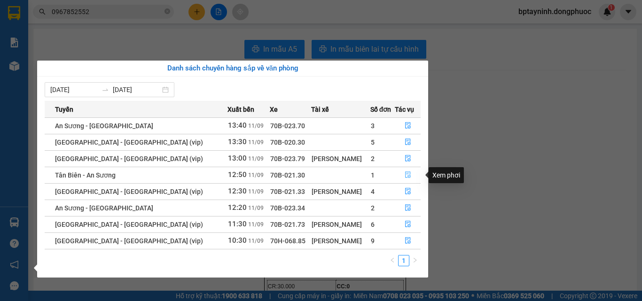
click at [405, 175] on icon "file-done" at bounding box center [408, 175] width 7 height 7
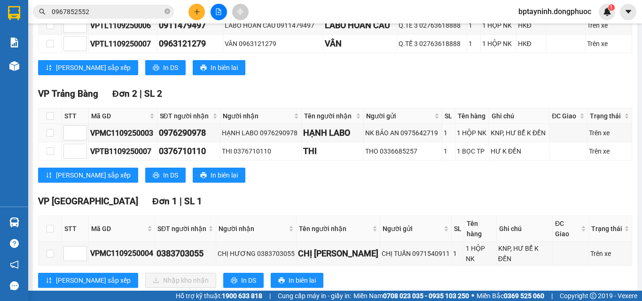
scroll to position [203, 0]
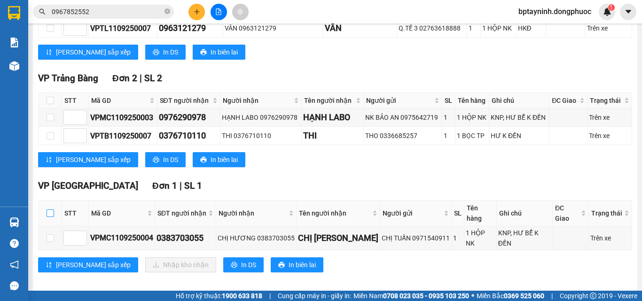
click at [53, 217] on input "checkbox" at bounding box center [51, 214] width 8 height 8
checkbox input "true"
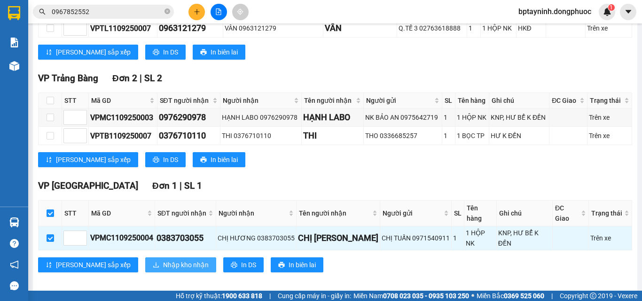
click at [163, 260] on span "Nhập kho nhận" at bounding box center [186, 265] width 46 height 10
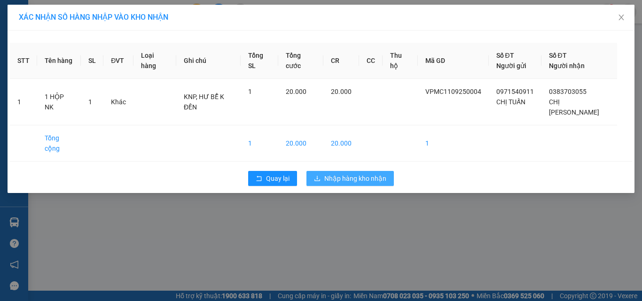
click at [323, 171] on button "Nhập hàng kho nhận" at bounding box center [349, 178] width 87 height 15
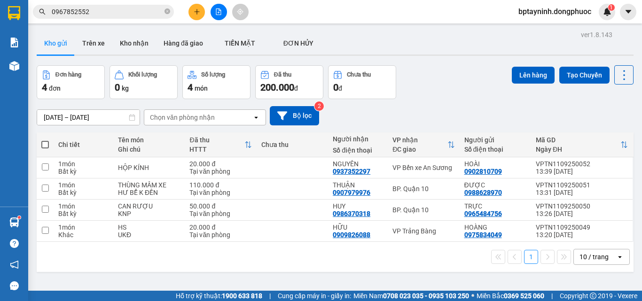
click at [195, 11] on icon "plus" at bounding box center [197, 11] width 7 height 7
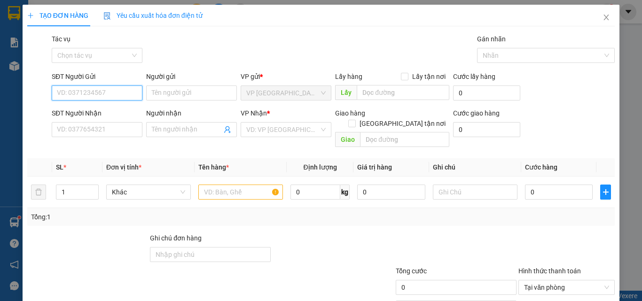
click at [119, 93] on input "SĐT Người Gửi" at bounding box center [97, 93] width 91 height 15
click at [107, 112] on div "0983443039 - THANH" at bounding box center [103, 112] width 93 height 10
type input "0983443039"
type input "THANH"
type input "0377553992"
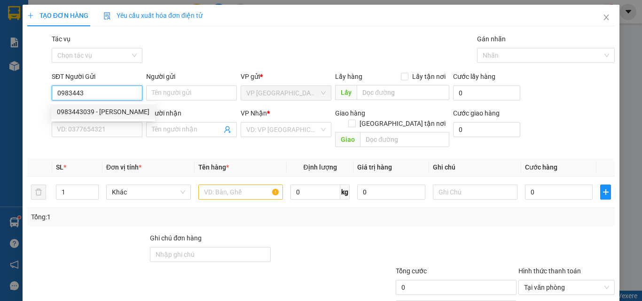
type input "HẢI"
type input "50.000"
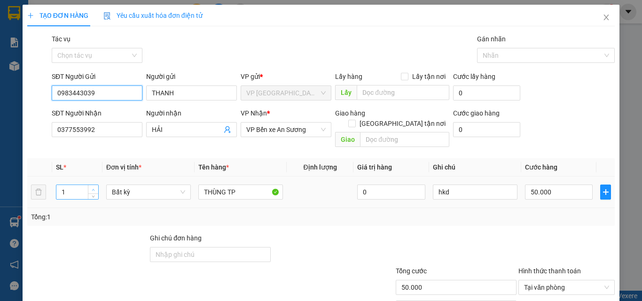
type input "0983443039"
type input "2"
click at [94, 187] on span "up" at bounding box center [94, 190] width 6 height 6
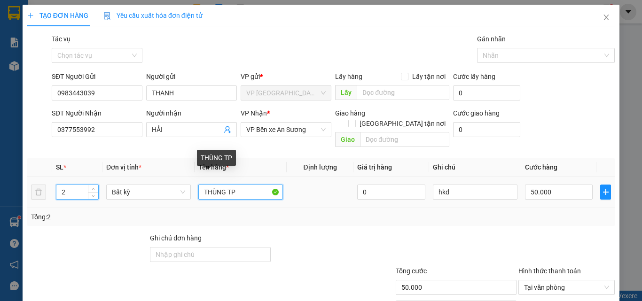
click at [235, 185] on input "THÙNG TP" at bounding box center [240, 192] width 85 height 15
type input "0"
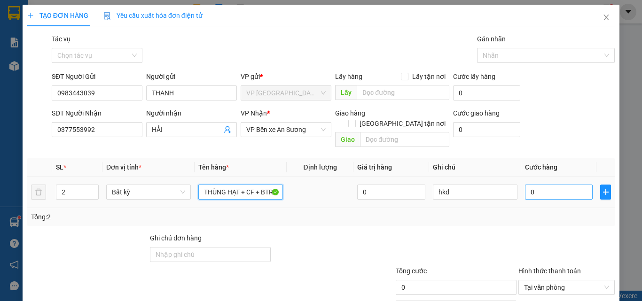
type input "THÙNG HẠT + CF + BTR"
click at [551, 185] on input "0" at bounding box center [559, 192] width 68 height 15
type input "6"
type input "65"
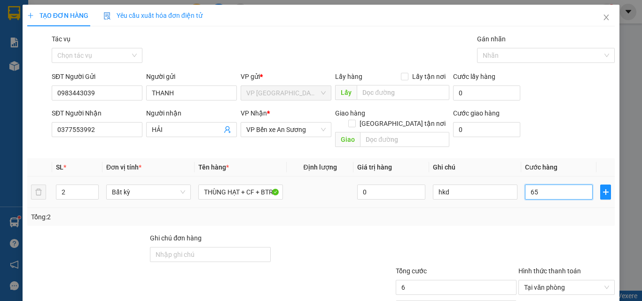
type input "65"
type input "65.000"
drag, startPoint x: 545, startPoint y: 213, endPoint x: 512, endPoint y: 204, distance: 34.5
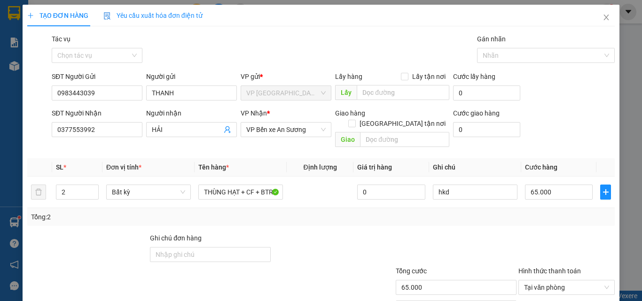
click at [547, 212] on div "Tổng: 2" at bounding box center [320, 217] width 587 height 18
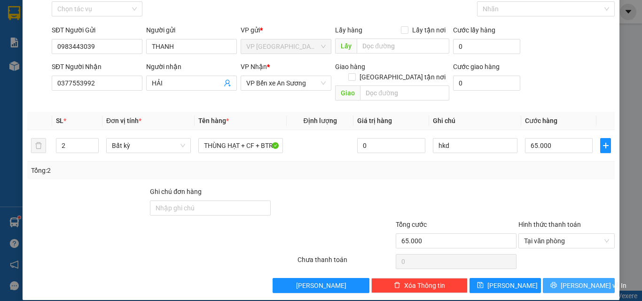
drag, startPoint x: 582, startPoint y: 270, endPoint x: 561, endPoint y: 257, distance: 25.1
click at [583, 281] on span "[PERSON_NAME] và In" at bounding box center [594, 286] width 66 height 10
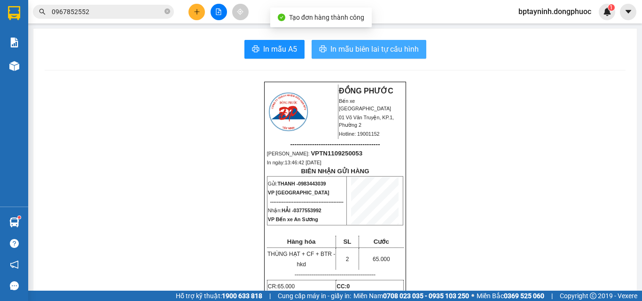
click at [380, 45] on span "In mẫu biên lai tự cấu hình" at bounding box center [374, 49] width 88 height 12
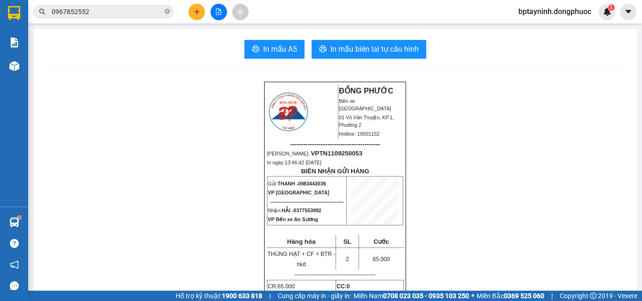
click at [221, 11] on icon "file-add" at bounding box center [218, 11] width 7 height 7
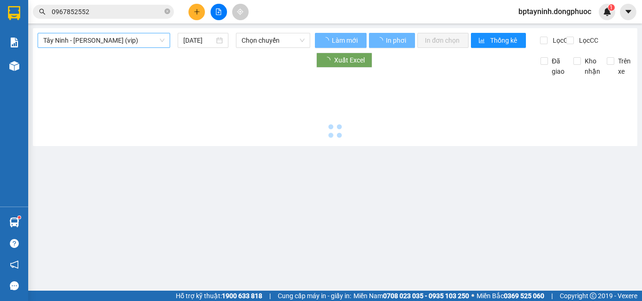
click at [129, 44] on span "Tây Ninh - [PERSON_NAME] (vip)" at bounding box center [103, 40] width 121 height 14
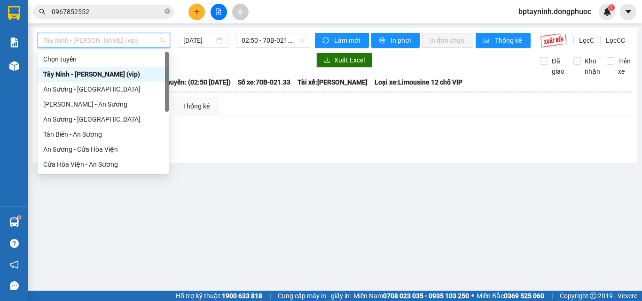
click at [130, 72] on div "Tây Ninh - [PERSON_NAME] (vip)" at bounding box center [103, 74] width 120 height 10
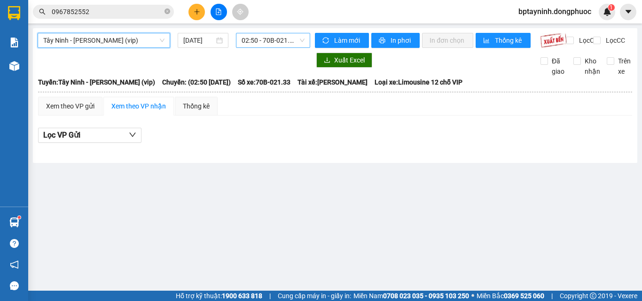
click at [255, 44] on span "02:50 - 70B-021.33" at bounding box center [273, 40] width 63 height 14
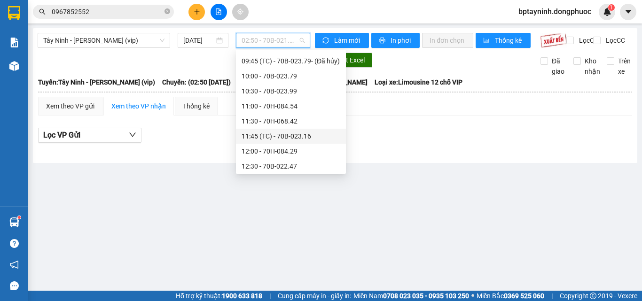
scroll to position [470, 0]
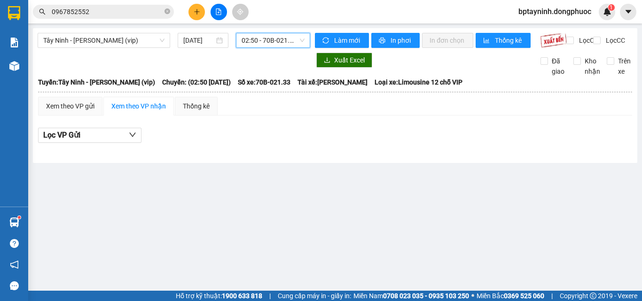
drag, startPoint x: 96, startPoint y: 11, endPoint x: 0, endPoint y: -21, distance: 101.5
click at [0, 0] on html "Kết quả tìm kiếm ( 109 ) Bộ lọc Mã ĐH Trạng thái Món hàng Tổng cước Chưa cước N…" at bounding box center [321, 150] width 642 height 301
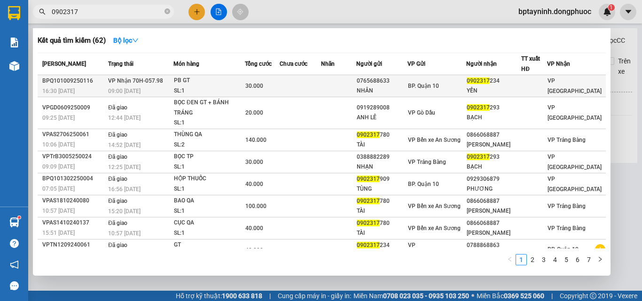
type input "0902317"
click at [321, 83] on td at bounding box center [300, 86] width 41 height 22
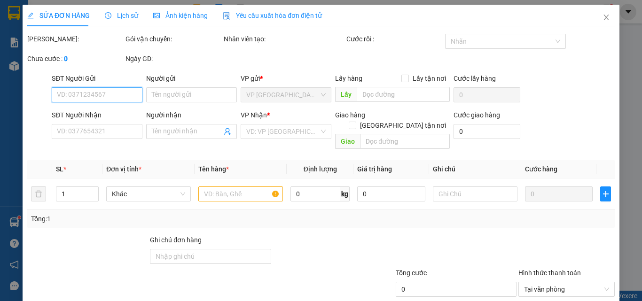
type input "0765688633"
type input "NHÂN"
type input "0902317234"
type input "YẾN"
type input "30.000"
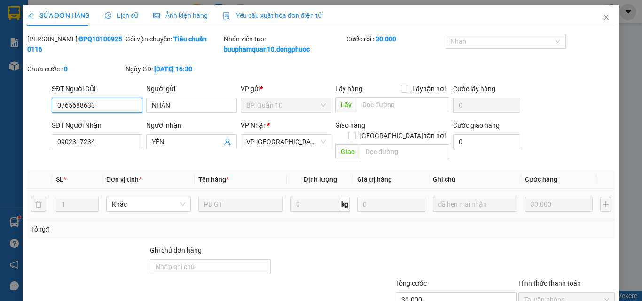
scroll to position [59, 0]
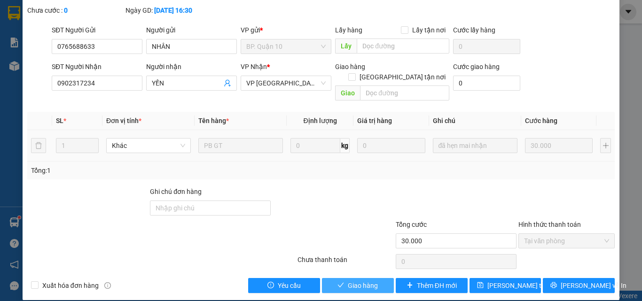
click at [352, 281] on span "Giao hàng" at bounding box center [363, 286] width 30 height 10
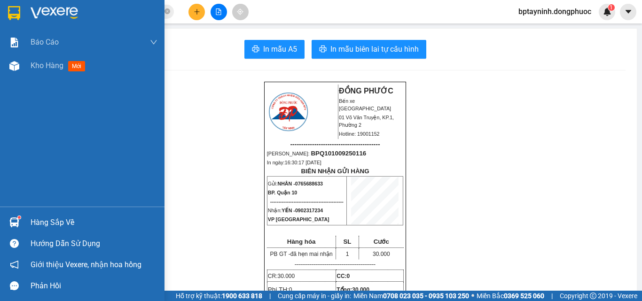
click at [24, 223] on div "Hàng sắp về" at bounding box center [82, 222] width 164 height 21
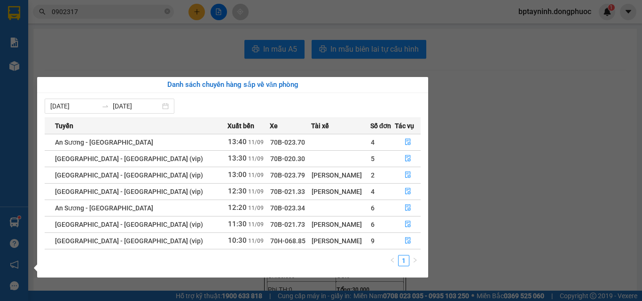
click at [174, 57] on section "Kết quả tìm kiếm ( 62 ) Bộ lọc Mã ĐH Trạng thái Món hàng Tổng cước Chưa cước Nh…" at bounding box center [321, 150] width 642 height 301
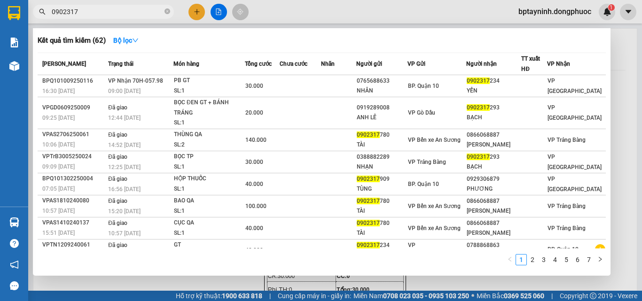
click at [107, 8] on input "0902317" at bounding box center [107, 12] width 111 height 10
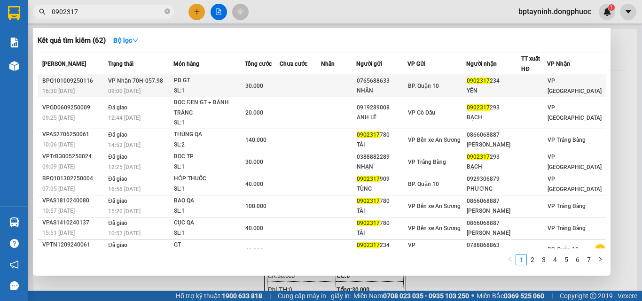
click at [229, 85] on div "PB GT" at bounding box center [209, 81] width 70 height 10
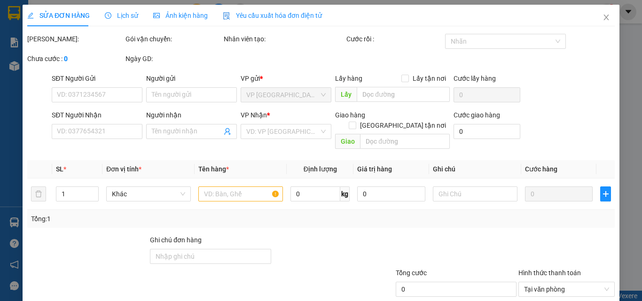
type input "0765688633"
type input "NHÂN"
type input "0902317234"
type input "YẾN"
type input "30.000"
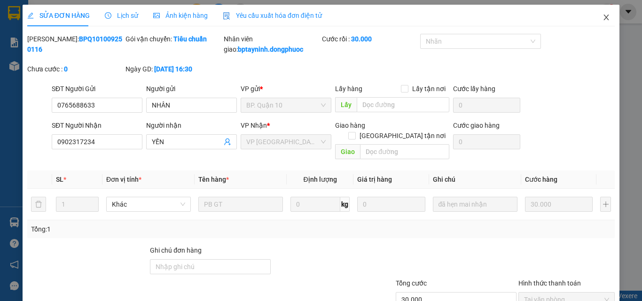
click at [602, 20] on icon "close" at bounding box center [606, 18] width 8 height 8
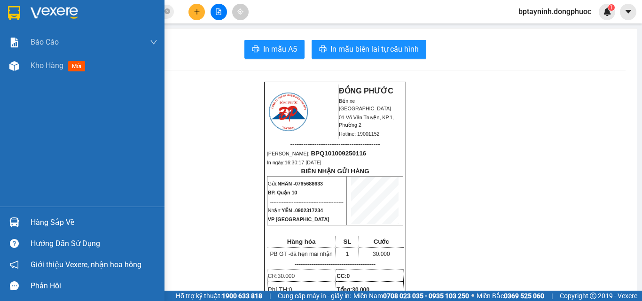
drag, startPoint x: 56, startPoint y: 220, endPoint x: 61, endPoint y: 211, distance: 10.5
click at [58, 219] on div "Hàng sắp về" at bounding box center [94, 223] width 127 height 14
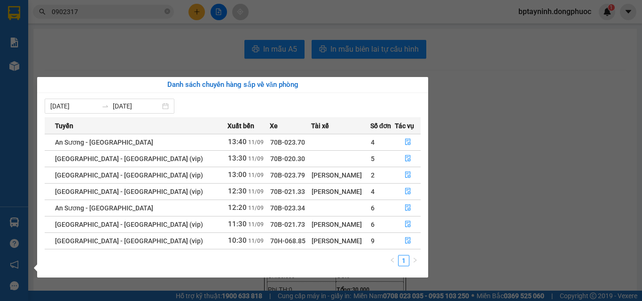
click at [120, 8] on section "Kết quả tìm kiếm ( 62 ) Bộ lọc Mã ĐH Trạng thái Món hàng Tổng cước Chưa cước Nh…" at bounding box center [321, 150] width 642 height 301
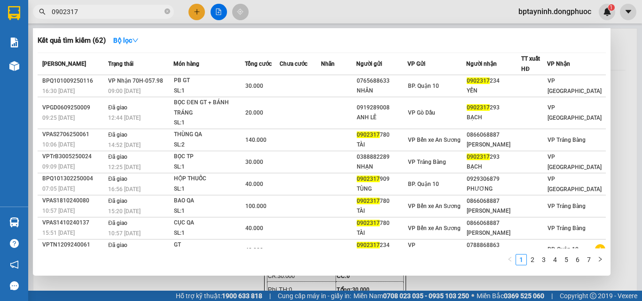
drag, startPoint x: 117, startPoint y: 10, endPoint x: 0, endPoint y: -7, distance: 118.7
click at [0, 0] on html "Kết quả tìm kiếm ( 62 ) Bộ lọc Mã ĐH Trạng thái Món hàng Tổng cước Chưa cước Nh…" at bounding box center [321, 150] width 642 height 301
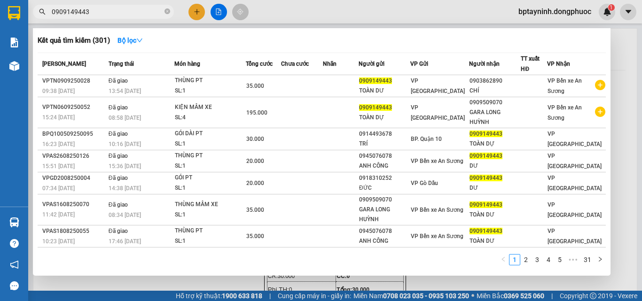
click at [117, 16] on input "0909149443" at bounding box center [107, 12] width 111 height 10
type input "0909149443"
click at [218, 11] on div at bounding box center [321, 150] width 642 height 301
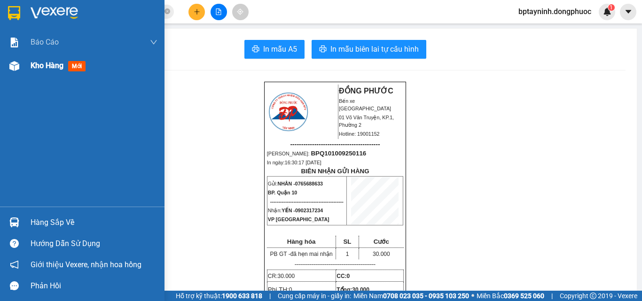
click at [52, 64] on span "Kho hàng" at bounding box center [47, 65] width 33 height 9
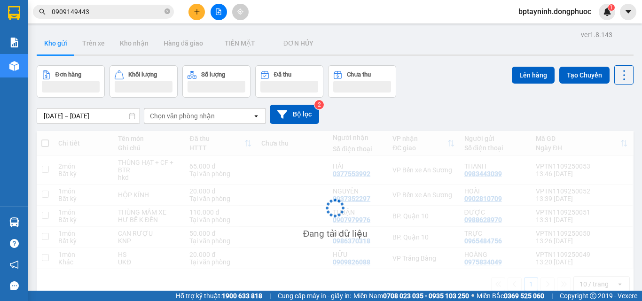
scroll to position [43, 0]
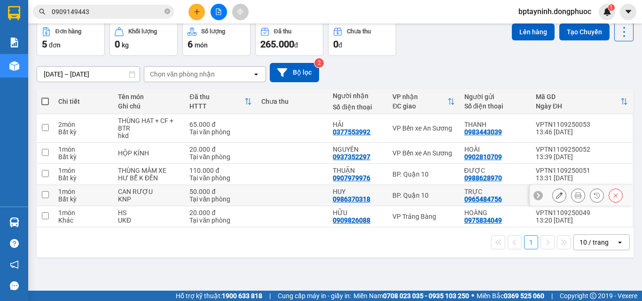
drag, startPoint x: 417, startPoint y: 194, endPoint x: 416, endPoint y: 180, distance: 13.7
click at [417, 193] on div "BP. Quận 10" at bounding box center [423, 196] width 62 height 8
checkbox input "true"
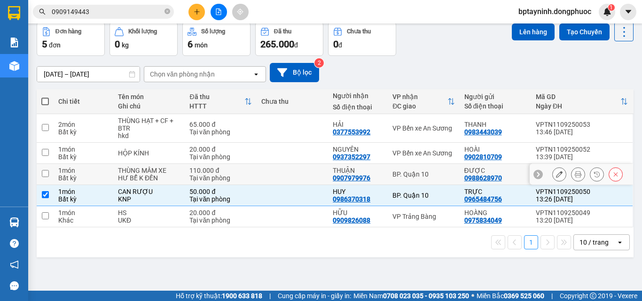
click at [416, 174] on div "BP. Quận 10" at bounding box center [423, 175] width 62 height 8
checkbox input "true"
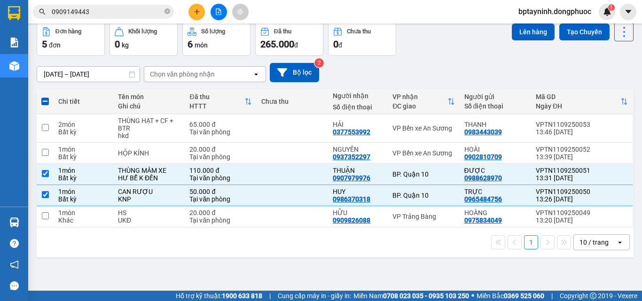
click at [523, 41] on div "Lên hàng Tạo Chuyến" at bounding box center [573, 31] width 122 height 19
click at [538, 34] on button "Lên hàng" at bounding box center [533, 31] width 43 height 17
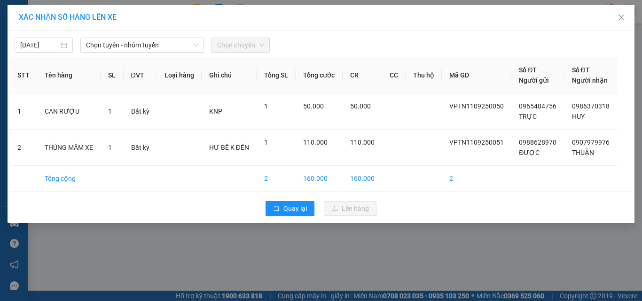
click at [131, 36] on div "11/09/2025 Chọn tuyến - nhóm tuyến Chọn chuyến" at bounding box center [321, 43] width 622 height 20
click at [138, 43] on span "Chọn tuyến - nhóm tuyến" at bounding box center [142, 45] width 112 height 14
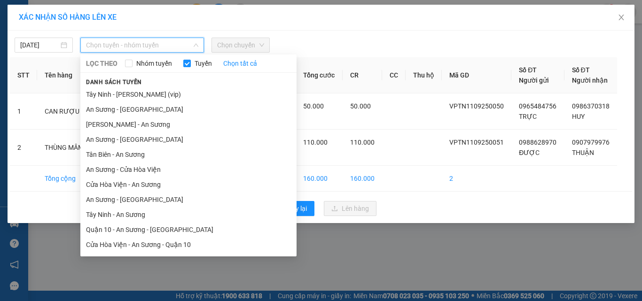
drag, startPoint x: 138, startPoint y: 95, endPoint x: 188, endPoint y: 75, distance: 54.6
click at [141, 94] on li "Tây Ninh - [PERSON_NAME] (vip)" at bounding box center [188, 94] width 216 height 15
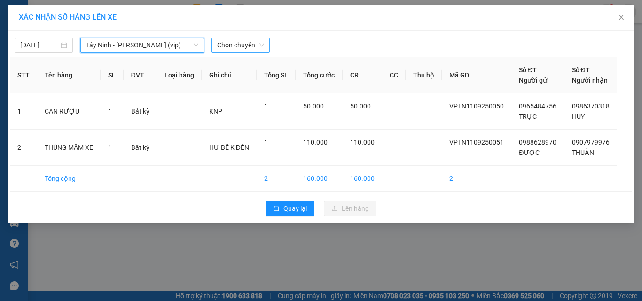
click at [241, 47] on span "Chọn chuyến" at bounding box center [240, 45] width 47 height 14
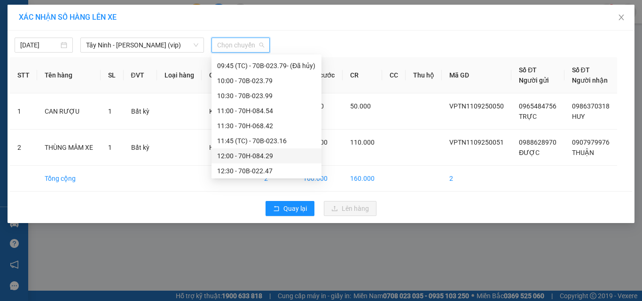
scroll to position [423, 0]
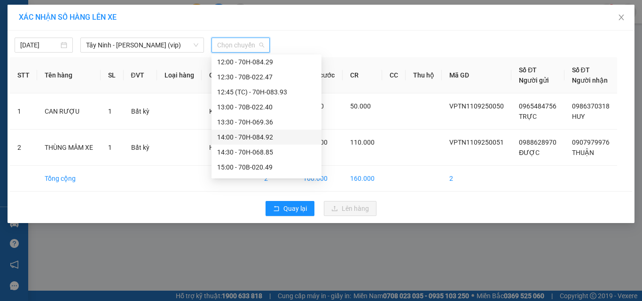
click at [260, 137] on div "14:00 - 70H-084.92" at bounding box center [266, 137] width 99 height 10
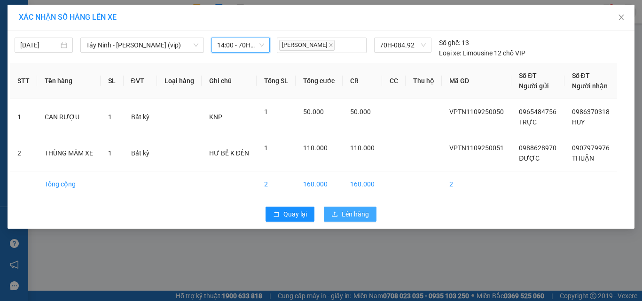
click at [355, 217] on span "Lên hàng" at bounding box center [355, 214] width 27 height 10
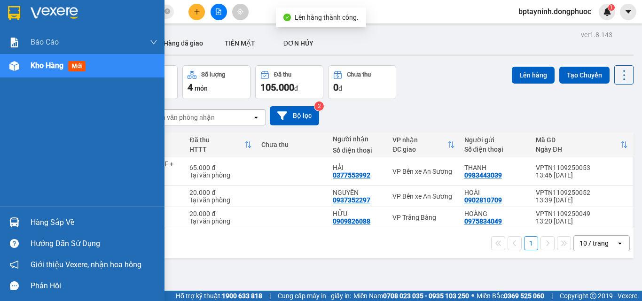
click at [45, 221] on div "Hàng sắp về" at bounding box center [94, 223] width 127 height 14
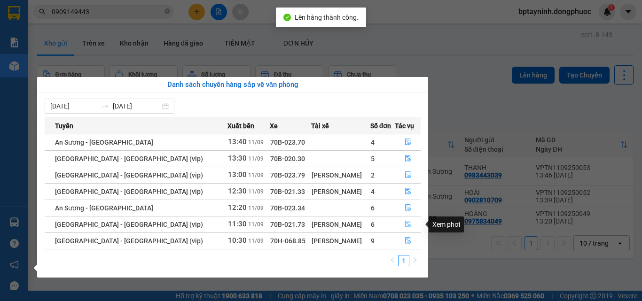
click at [405, 227] on icon "file-done" at bounding box center [408, 224] width 7 height 7
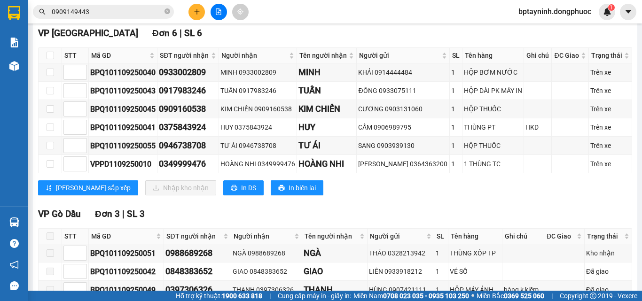
scroll to position [206, 0]
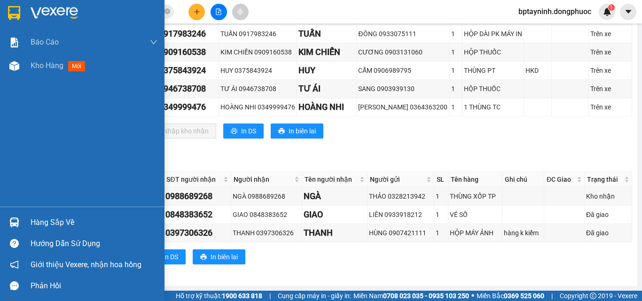
click at [23, 223] on div "Hàng sắp về" at bounding box center [82, 222] width 164 height 21
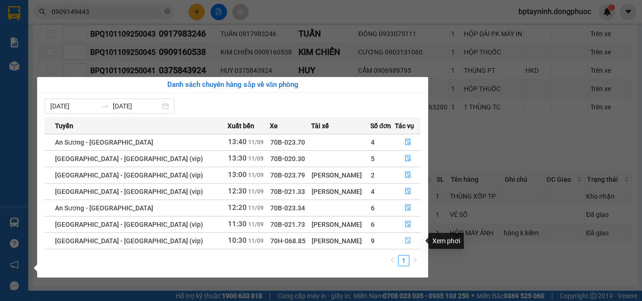
click at [405, 239] on icon "file-done" at bounding box center [408, 241] width 6 height 7
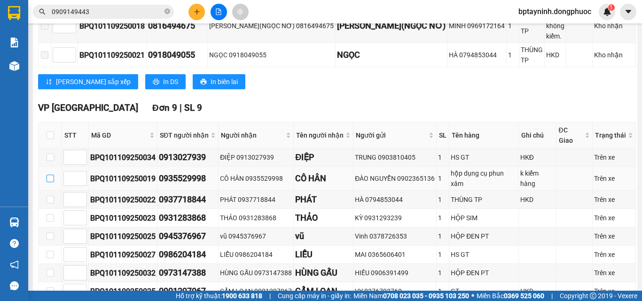
scroll to position [253, 0]
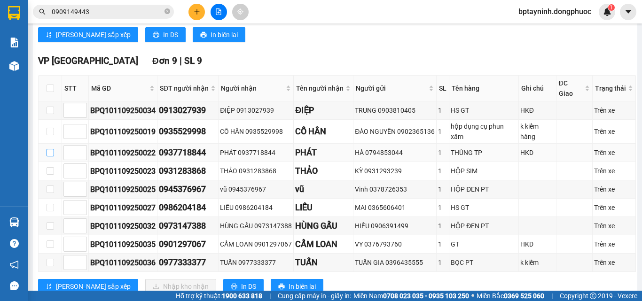
click at [54, 156] on input "checkbox" at bounding box center [51, 153] width 8 height 8
checkbox input "true"
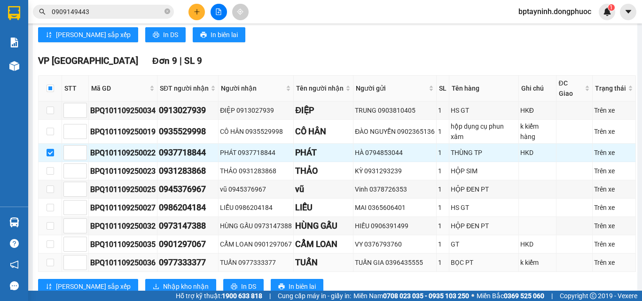
scroll to position [290, 0]
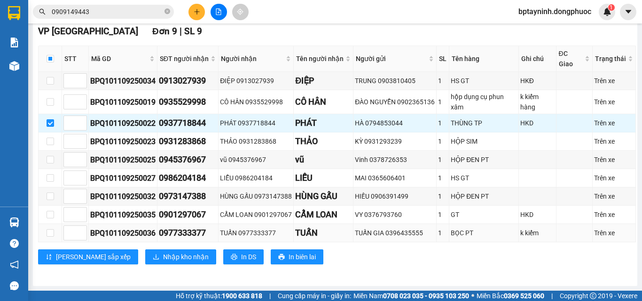
click at [147, 235] on div "BPQ101109250036" at bounding box center [122, 233] width 65 height 12
click at [50, 234] on input "checkbox" at bounding box center [51, 233] width 8 height 8
checkbox input "true"
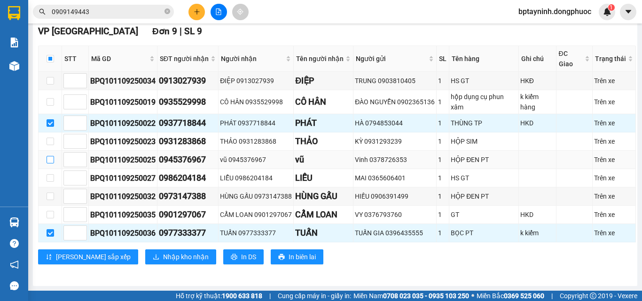
click at [51, 160] on input "checkbox" at bounding box center [51, 160] width 8 height 8
checkbox input "true"
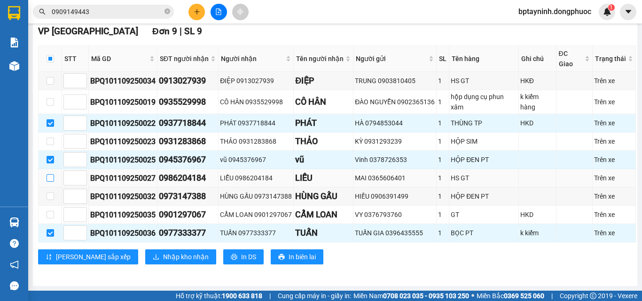
click at [49, 182] on label at bounding box center [51, 178] width 8 height 10
click at [49, 182] on input "checkbox" at bounding box center [51, 178] width 8 height 8
checkbox input "true"
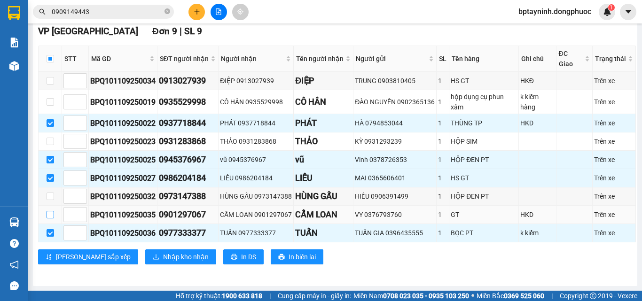
click at [50, 212] on input "checkbox" at bounding box center [51, 215] width 8 height 8
checkbox input "true"
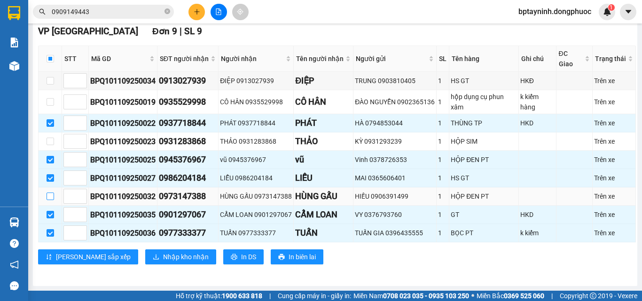
click at [49, 193] on input "checkbox" at bounding box center [51, 197] width 8 height 8
checkbox input "true"
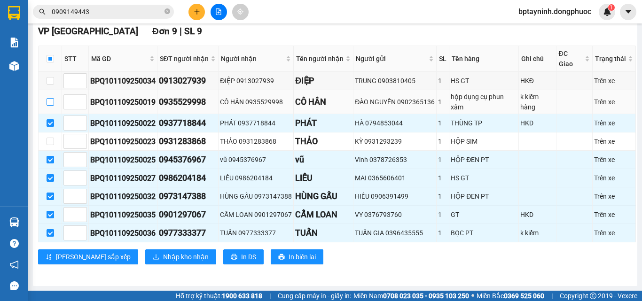
click at [48, 102] on input "checkbox" at bounding box center [51, 102] width 8 height 8
checkbox input "true"
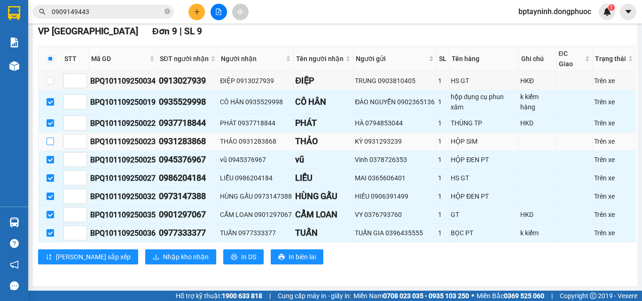
click at [50, 142] on input "checkbox" at bounding box center [51, 142] width 8 height 8
checkbox input "true"
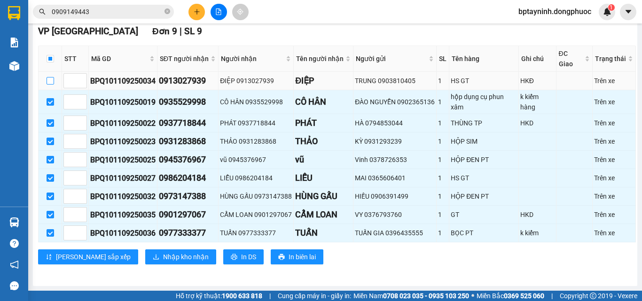
click at [50, 83] on input "checkbox" at bounding box center [51, 81] width 8 height 8
checkbox input "true"
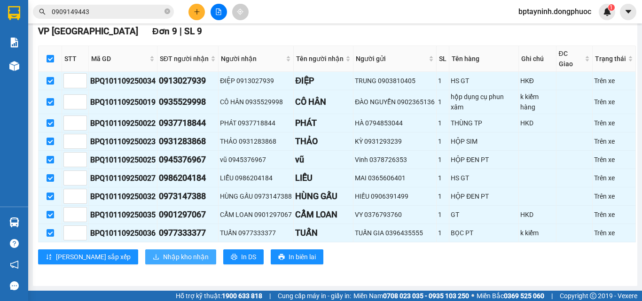
click at [163, 258] on span "Nhập kho nhận" at bounding box center [186, 257] width 46 height 10
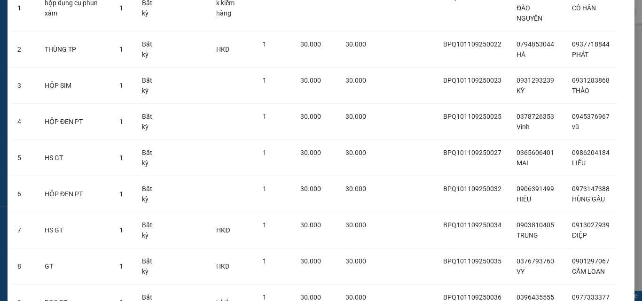
scroll to position [188, 0]
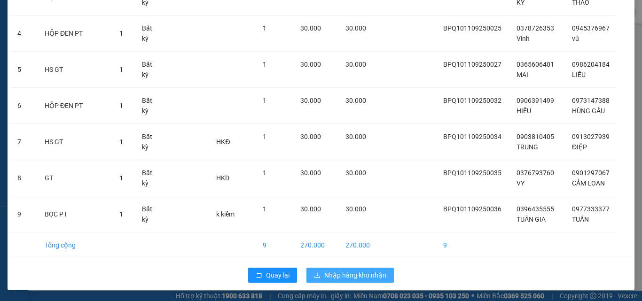
click at [347, 279] on span "Nhập hàng kho nhận" at bounding box center [355, 275] width 62 height 10
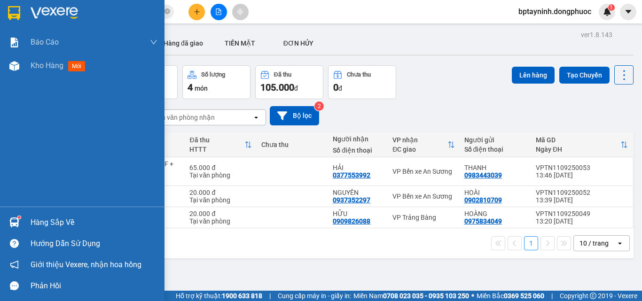
click at [19, 229] on div at bounding box center [14, 222] width 16 height 16
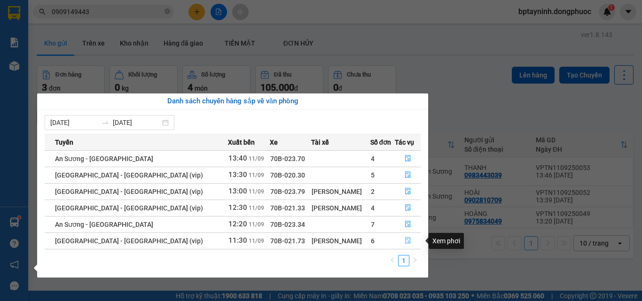
click at [405, 242] on icon "file-done" at bounding box center [408, 240] width 7 height 7
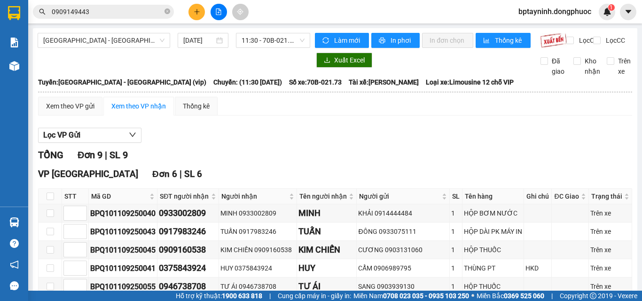
scroll to position [47, 0]
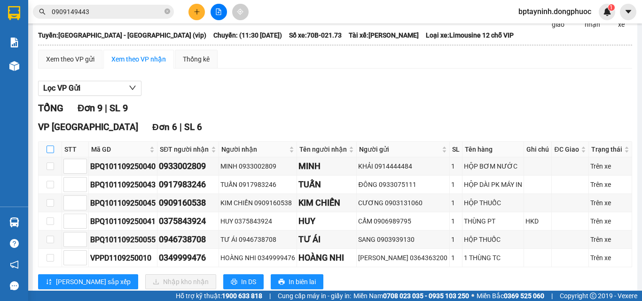
click at [47, 153] on input "checkbox" at bounding box center [51, 150] width 8 height 8
checkbox input "true"
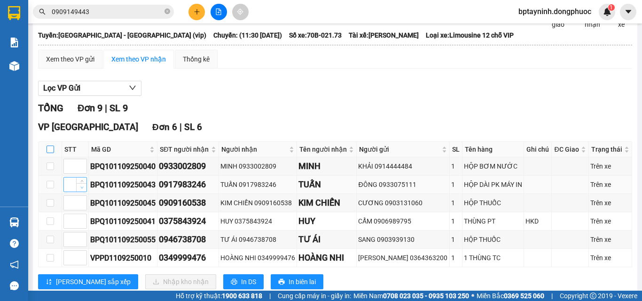
checkbox input "true"
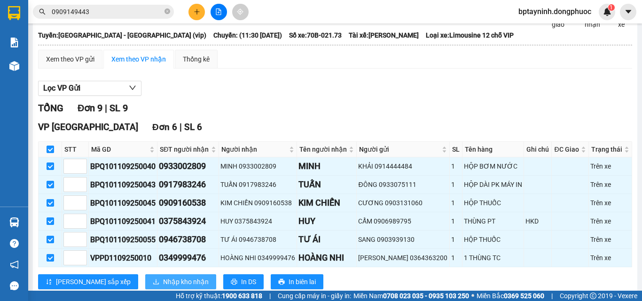
click at [163, 284] on button "Nhập kho nhận" at bounding box center [180, 281] width 71 height 15
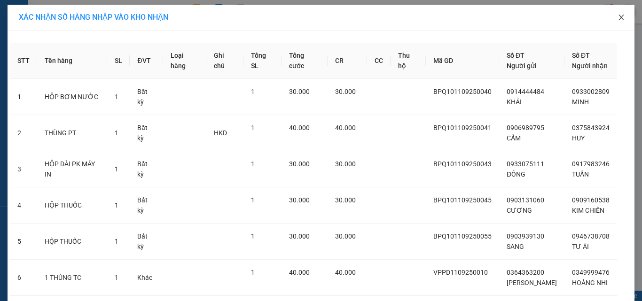
click at [619, 17] on icon "close" at bounding box center [622, 18] width 8 height 8
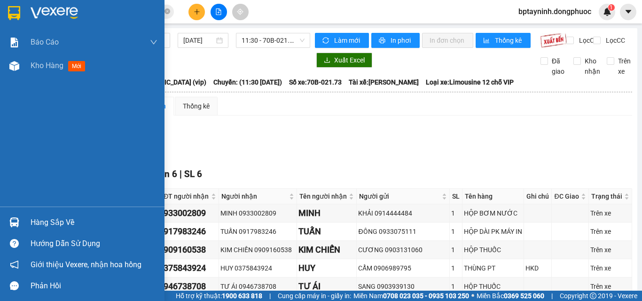
click at [28, 217] on div "Hàng sắp về" at bounding box center [82, 222] width 164 height 21
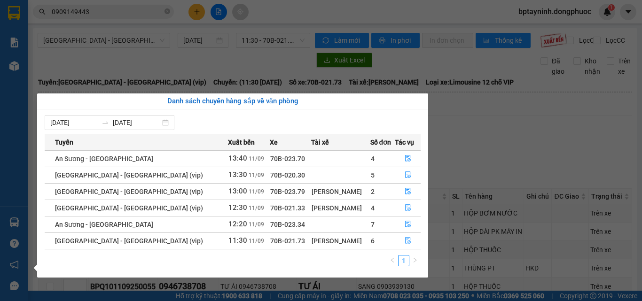
click at [474, 150] on section "Kết quả tìm kiếm ( 301 ) Bộ lọc Mã ĐH Trạng thái Món hàng Tổng cước Chưa cước N…" at bounding box center [321, 150] width 642 height 301
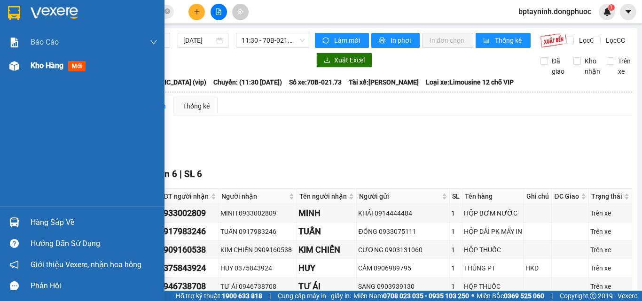
click at [35, 65] on span "Kho hàng" at bounding box center [47, 65] width 33 height 9
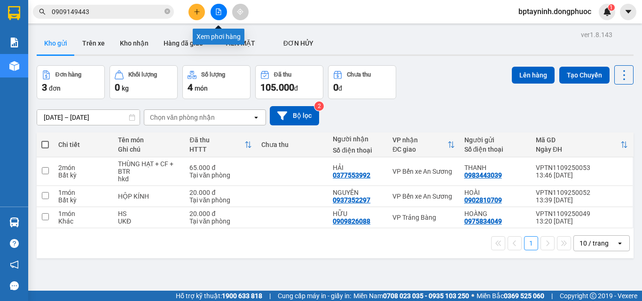
click at [219, 10] on icon "file-add" at bounding box center [218, 11] width 7 height 7
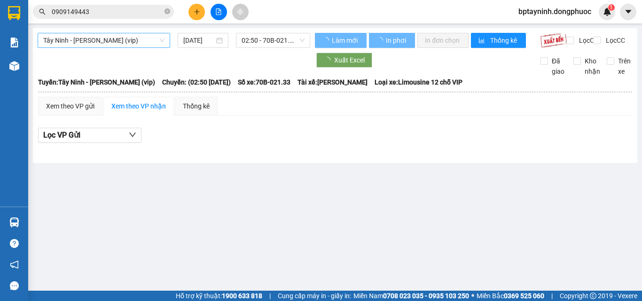
click at [132, 42] on span "Tây Ninh - [PERSON_NAME] (vip)" at bounding box center [103, 40] width 121 height 14
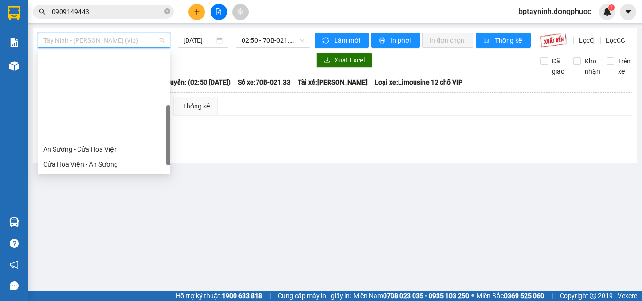
scroll to position [94, 0]
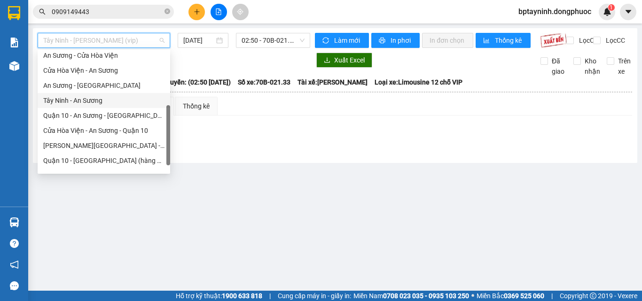
click at [100, 104] on div "Tây Ninh - An Sương" at bounding box center [103, 100] width 121 height 10
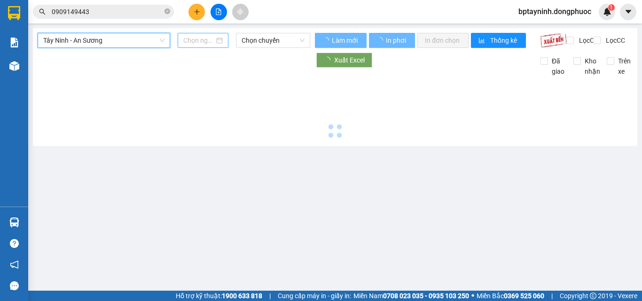
type input "[DATE]"
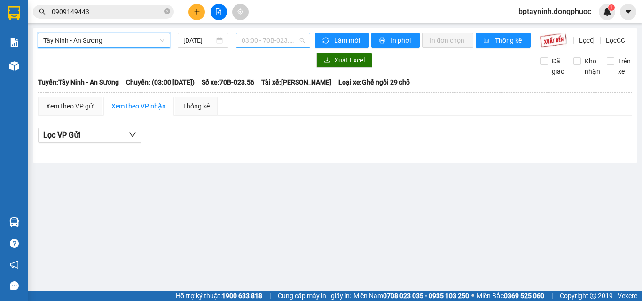
click at [275, 42] on span "03:00 - 70B-023.56" at bounding box center [273, 40] width 63 height 14
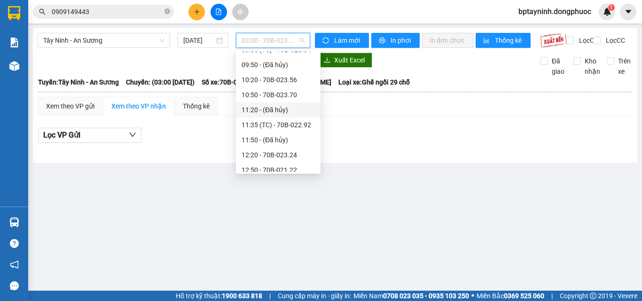
scroll to position [329, 0]
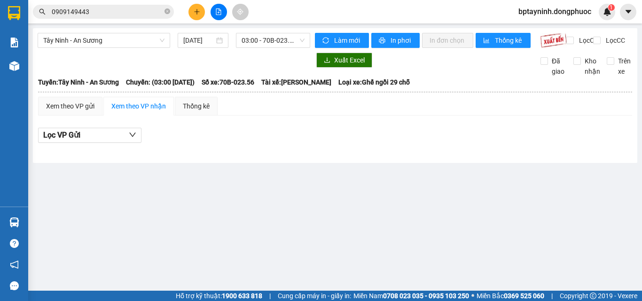
click at [531, 114] on div "Xem theo VP gửi Xem theo VP nhận Thống kê" at bounding box center [335, 106] width 594 height 19
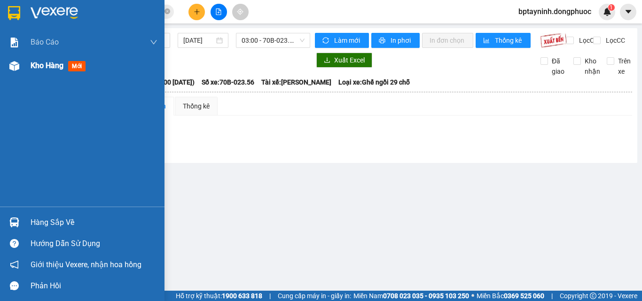
click at [56, 73] on div "Kho hàng mới" at bounding box center [94, 65] width 127 height 23
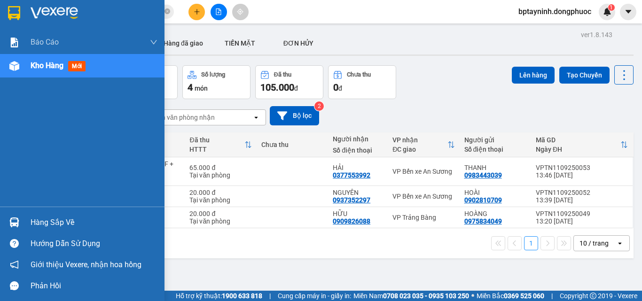
click at [56, 210] on div "Hàng sắp về Hướng dẫn sử dụng Giới thiệu Vexere, nhận hoa hồng Phản hồi" at bounding box center [82, 252] width 164 height 90
drag, startPoint x: 55, startPoint y: 214, endPoint x: 51, endPoint y: 208, distance: 6.9
click at [54, 212] on div "Hàng sắp về" at bounding box center [82, 222] width 164 height 21
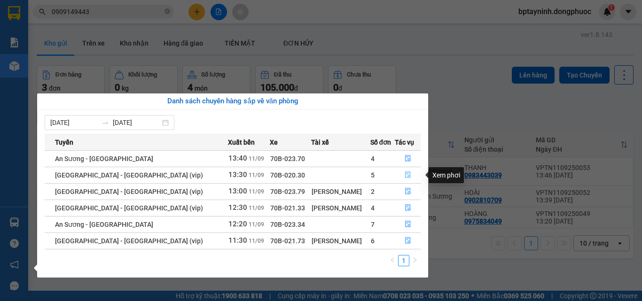
click at [405, 176] on icon "file-done" at bounding box center [408, 175] width 7 height 7
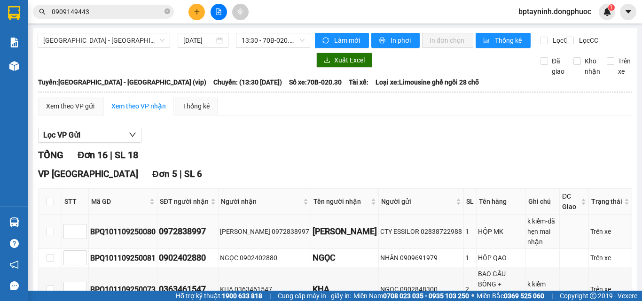
scroll to position [94, 0]
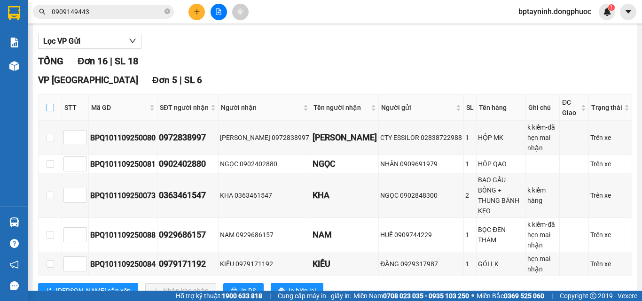
click at [48, 111] on input "checkbox" at bounding box center [51, 108] width 8 height 8
checkbox input "true"
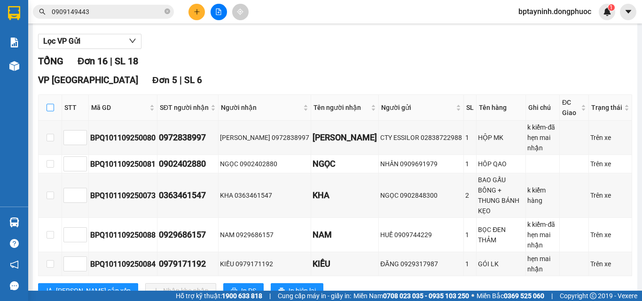
checkbox input "true"
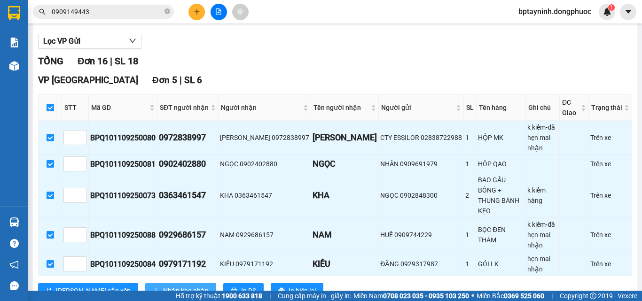
click at [164, 286] on span "Nhập kho nhận" at bounding box center [186, 291] width 46 height 10
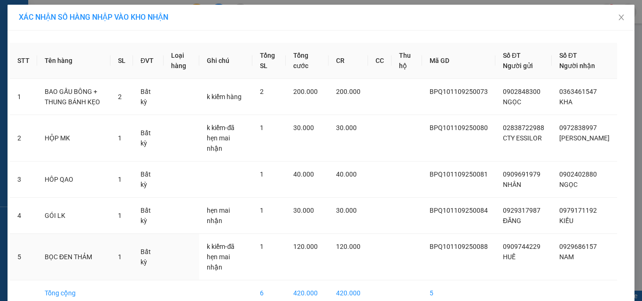
scroll to position [38, 0]
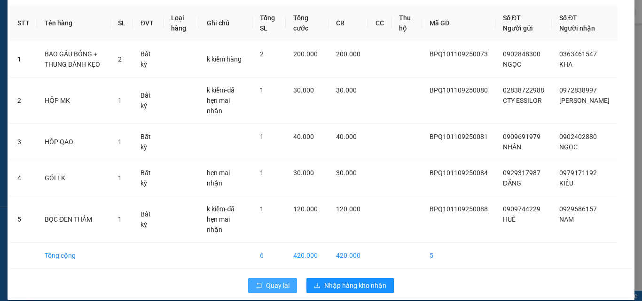
click at [286, 281] on span "Quay lại" at bounding box center [277, 286] width 23 height 10
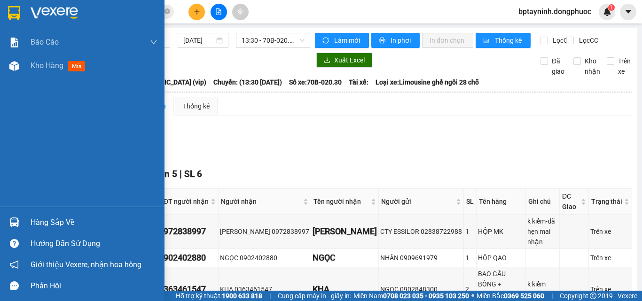
click at [49, 219] on div "Hàng sắp về" at bounding box center [94, 223] width 127 height 14
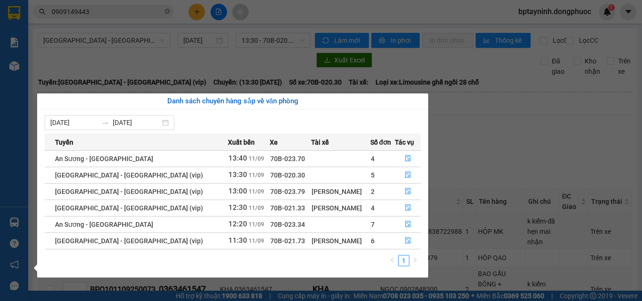
click at [484, 132] on section "Kết quả tìm kiếm ( 301 ) Bộ lọc Mã ĐH Trạng thái Món hàng Tổng cước Chưa cước N…" at bounding box center [321, 150] width 642 height 301
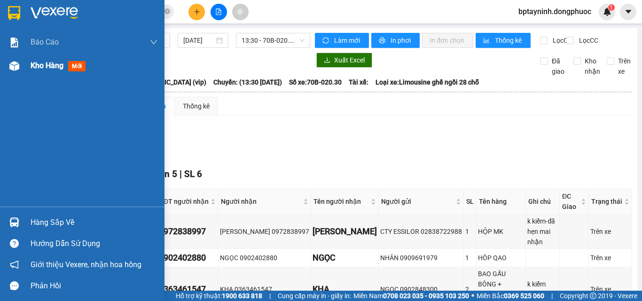
click at [37, 69] on span "Kho hàng" at bounding box center [47, 65] width 33 height 9
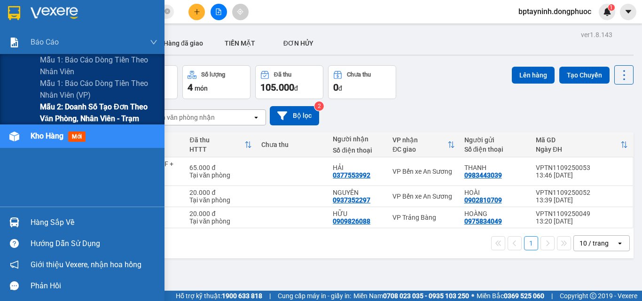
drag, startPoint x: 94, startPoint y: 109, endPoint x: 157, endPoint y: 124, distance: 65.7
click at [94, 109] on span "Mẫu 2: Doanh số tạo đơn theo Văn phòng, nhân viên - Trạm" at bounding box center [98, 112] width 117 height 23
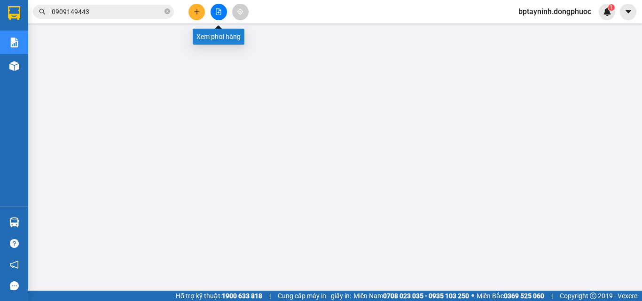
click at [219, 14] on icon "file-add" at bounding box center [218, 11] width 7 height 7
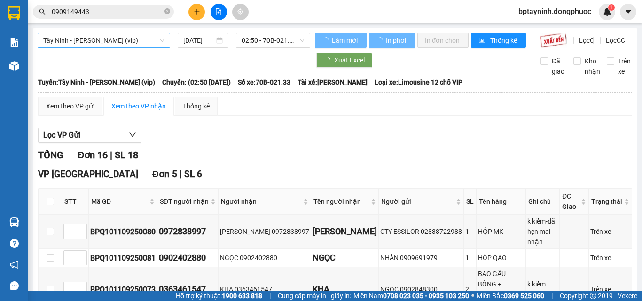
click at [106, 45] on span "Tây Ninh - [PERSON_NAME] (vip)" at bounding box center [103, 40] width 121 height 14
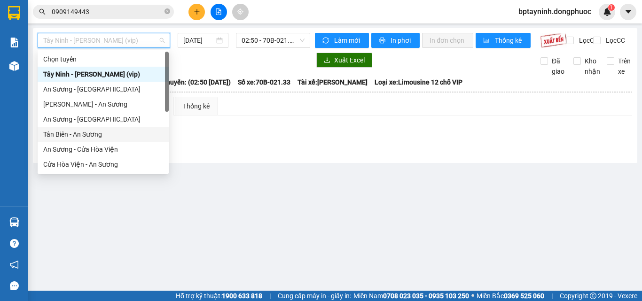
scroll to position [47, 0]
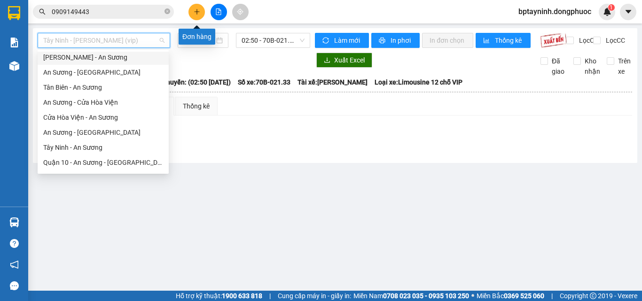
click at [192, 8] on button at bounding box center [196, 12] width 16 height 16
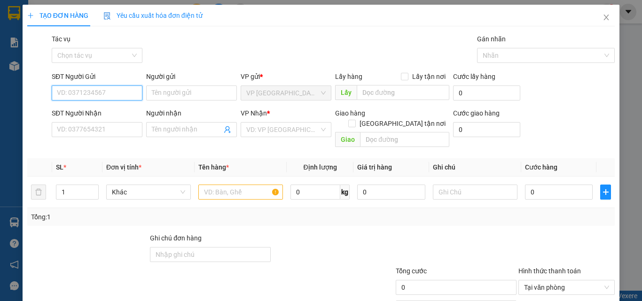
click at [117, 96] on input "SĐT Người Gửi" at bounding box center [97, 93] width 91 height 15
click at [115, 106] on div "0973466434 - BÍCH KIM" at bounding box center [103, 111] width 104 height 15
type input "0973466434"
type input "BÍCH KIM"
type input "0938182450"
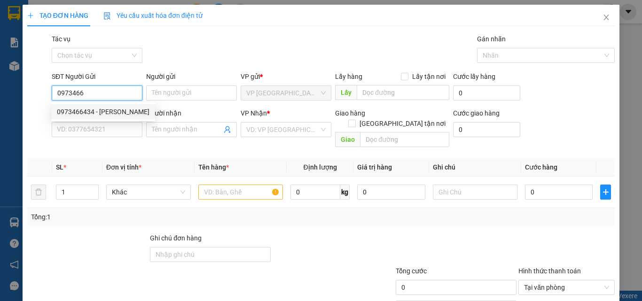
type input "NAM"
type input "20.000"
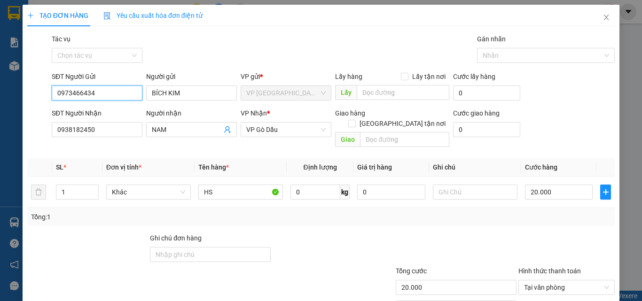
type input "0973466434"
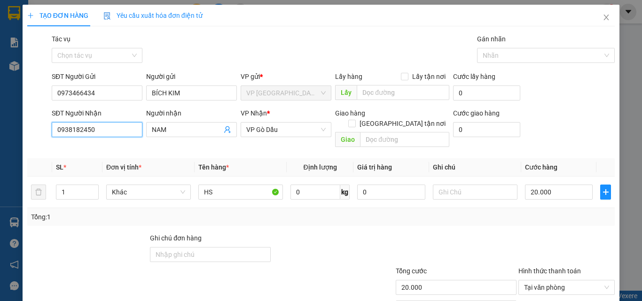
drag, startPoint x: 0, startPoint y: 100, endPoint x: 0, endPoint y: 55, distance: 44.6
click at [0, 54] on div "TẠO ĐƠN HÀNG Yêu cầu xuất hóa đơn điện tử Transit Pickup Surcharge Ids Transit …" at bounding box center [321, 150] width 642 height 301
type input "0826443494"
click at [113, 147] on div "0826443494 - Thanh" at bounding box center [103, 148] width 93 height 10
type input "[PERSON_NAME]"
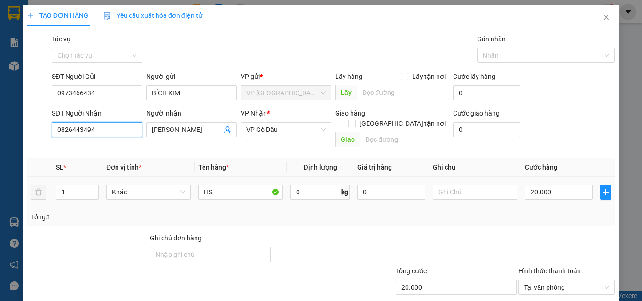
scroll to position [47, 0]
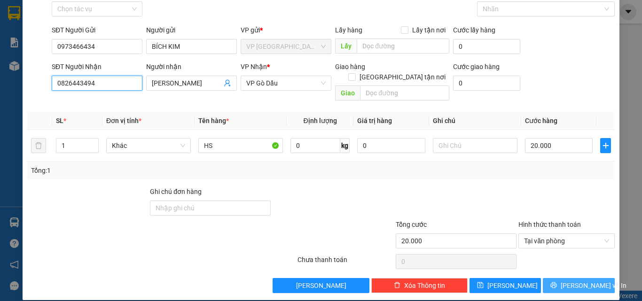
type input "0826443494"
click at [586, 281] on span "[PERSON_NAME] và In" at bounding box center [594, 286] width 66 height 10
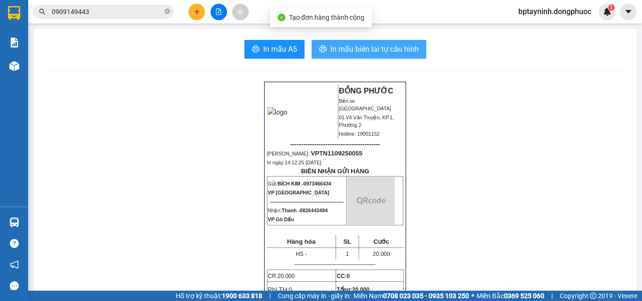
click at [387, 48] on span "In mẫu biên lai tự cấu hình" at bounding box center [374, 49] width 88 height 12
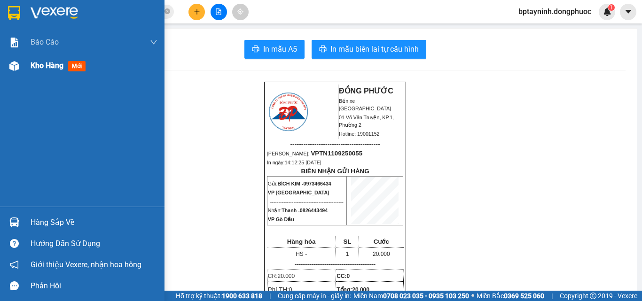
click at [46, 67] on span "Kho hàng" at bounding box center [47, 65] width 33 height 9
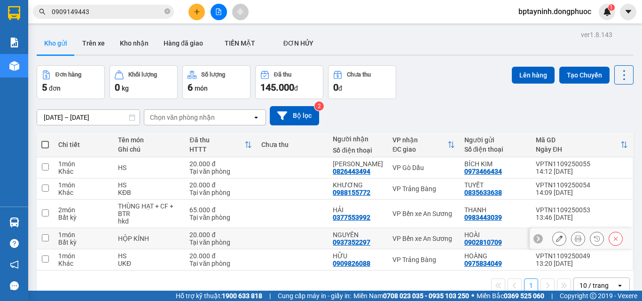
drag, startPoint x: 436, startPoint y: 244, endPoint x: 435, endPoint y: 236, distance: 8.0
click at [437, 243] on td "VP Bến xe An Sương" at bounding box center [423, 238] width 71 height 21
checkbox input "true"
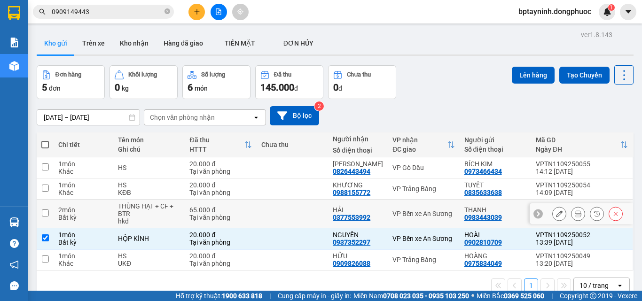
click at [433, 219] on td "VP Bến xe An Sương" at bounding box center [423, 214] width 71 height 29
checkbox input "true"
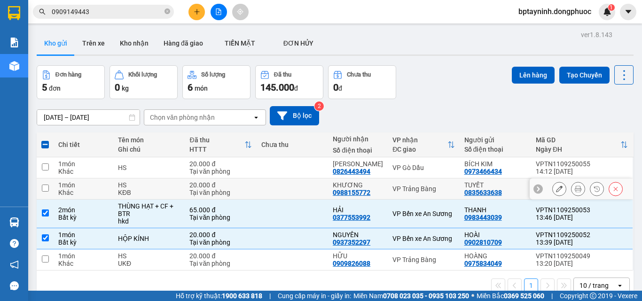
click at [422, 185] on div "VP Trảng Bàng" at bounding box center [423, 189] width 62 height 8
checkbox input "true"
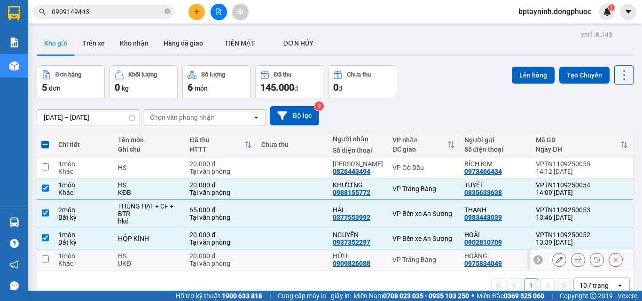
drag, startPoint x: 424, startPoint y: 260, endPoint x: 426, endPoint y: 191, distance: 69.6
click at [425, 259] on div "VP Trảng Bàng" at bounding box center [423, 260] width 62 height 8
checkbox input "true"
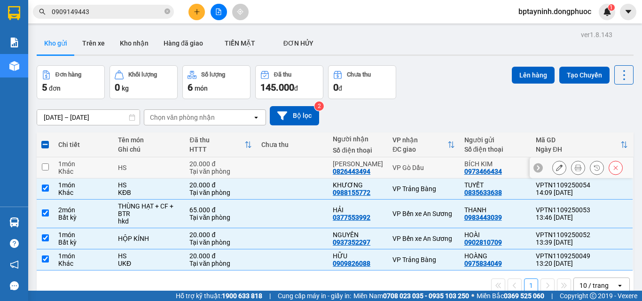
click at [425, 168] on div "VP Gò Dầu" at bounding box center [423, 168] width 62 height 8
checkbox input "true"
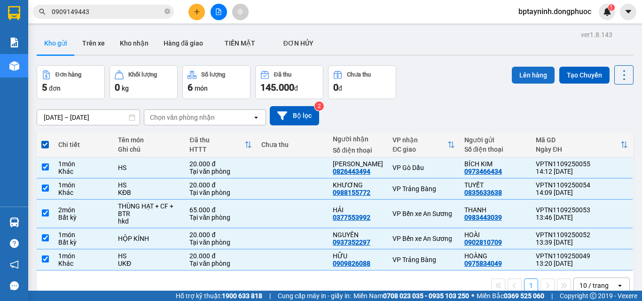
click at [516, 74] on button "Lên hàng" at bounding box center [533, 75] width 43 height 17
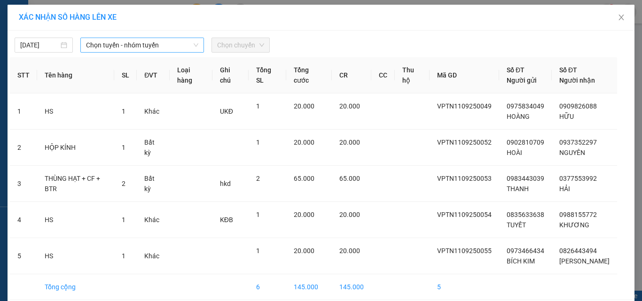
click at [163, 46] on span "Chọn tuyến - nhóm tuyến" at bounding box center [142, 45] width 112 height 14
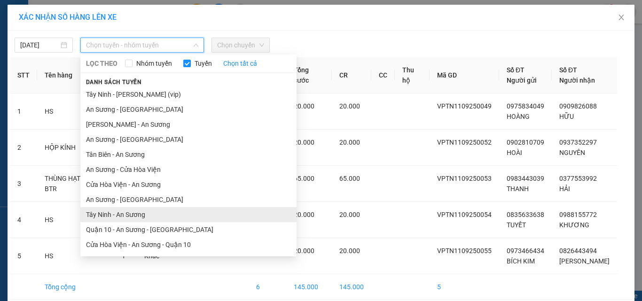
click at [151, 219] on li "Tây Ninh - An Sương" at bounding box center [188, 214] width 216 height 15
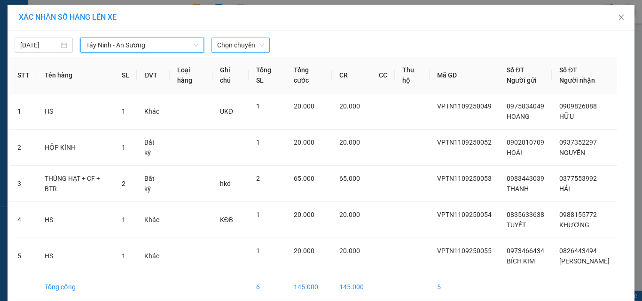
click at [230, 50] on span "Chọn chuyến" at bounding box center [240, 45] width 47 height 14
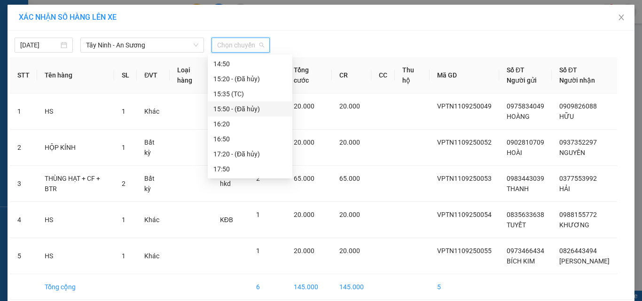
scroll to position [374, 0]
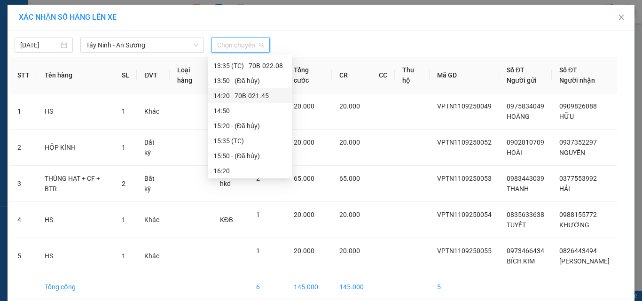
click at [243, 91] on div "14:20 - 70B-021.45" at bounding box center [249, 96] width 73 height 10
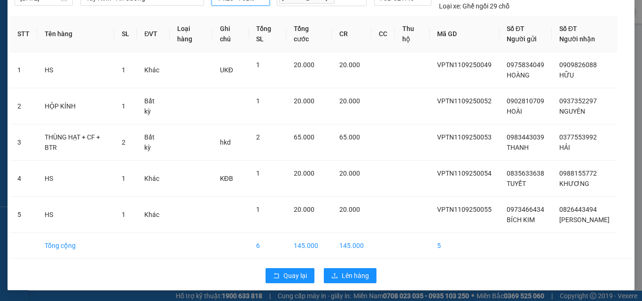
scroll to position [47, 0]
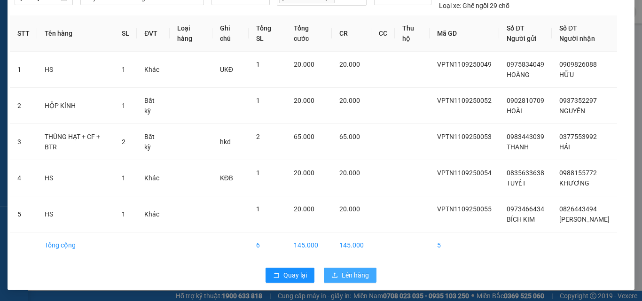
click at [360, 279] on span "Lên hàng" at bounding box center [355, 275] width 27 height 10
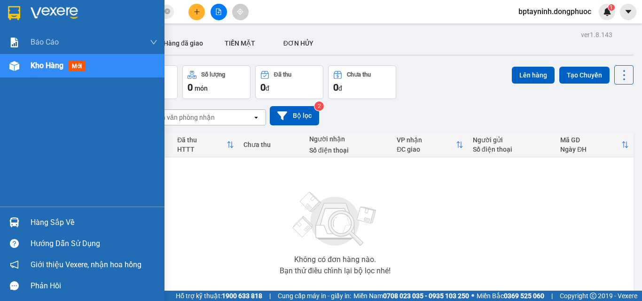
click at [48, 222] on div "Hàng sắp về" at bounding box center [94, 223] width 127 height 14
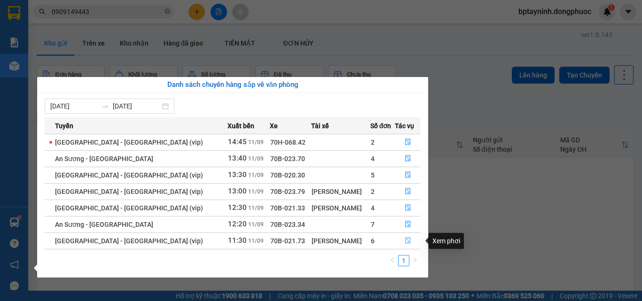
click at [406, 241] on icon "file-done" at bounding box center [408, 240] width 7 height 7
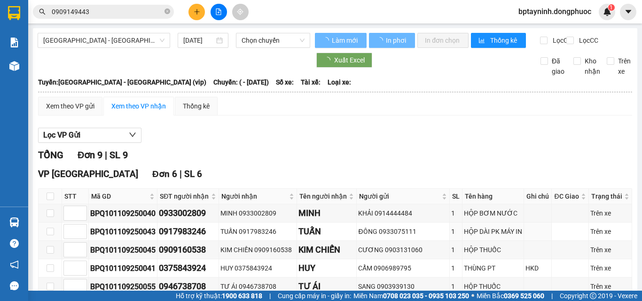
scroll to position [47, 0]
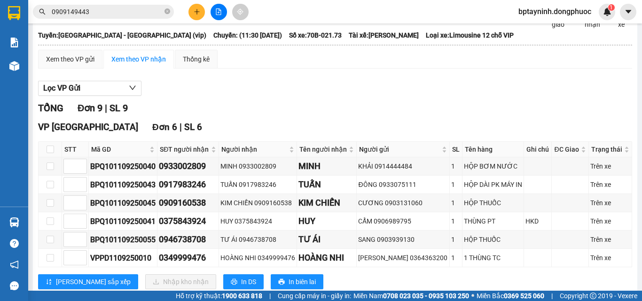
click at [46, 156] on th at bounding box center [50, 150] width 23 height 16
click at [50, 153] on input "checkbox" at bounding box center [51, 150] width 8 height 8
checkbox input "true"
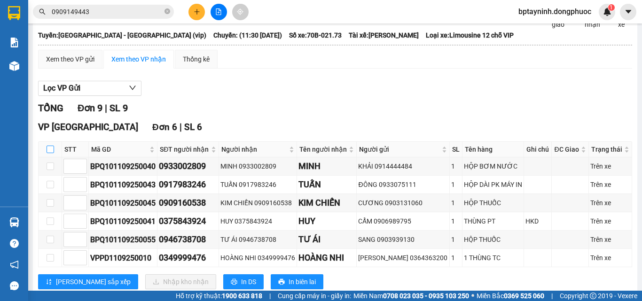
checkbox input "true"
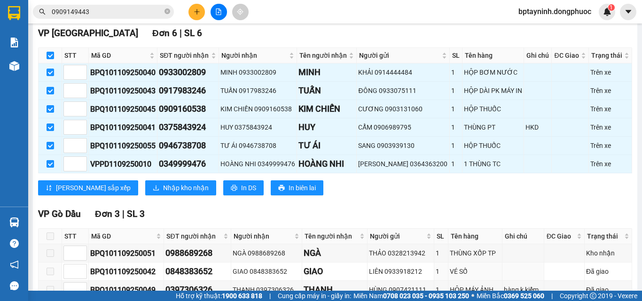
scroll to position [188, 0]
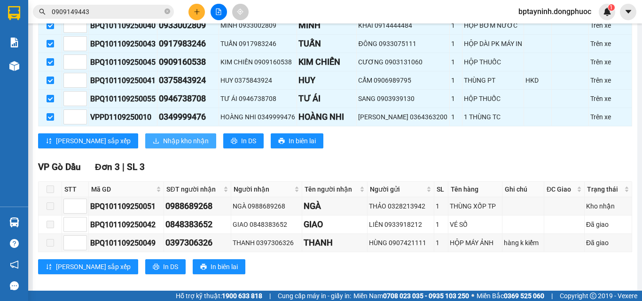
click at [163, 146] on span "Nhập kho nhận" at bounding box center [186, 141] width 46 height 10
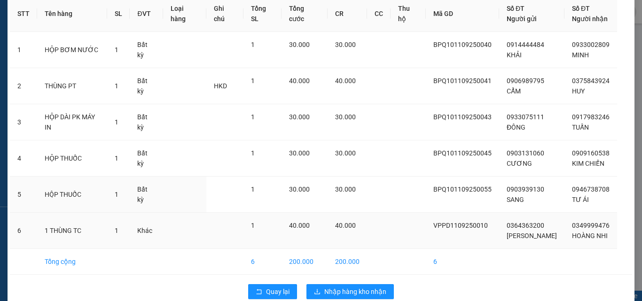
scroll to position [63, 0]
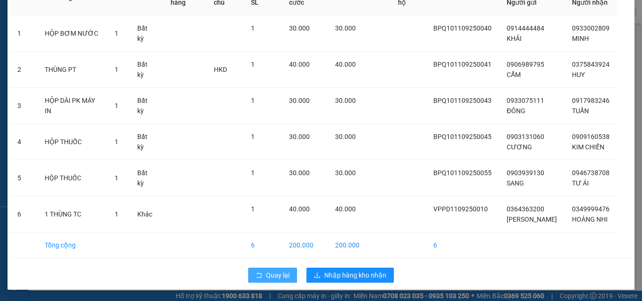
click at [278, 276] on span "Quay lại" at bounding box center [277, 275] width 23 height 10
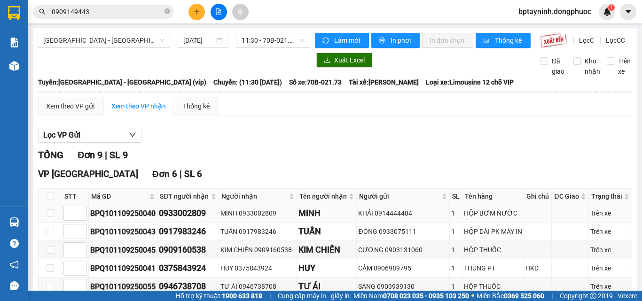
scroll to position [47, 0]
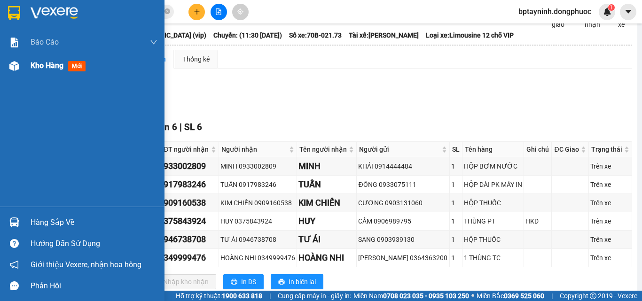
click at [61, 68] on span "Kho hàng" at bounding box center [47, 65] width 33 height 9
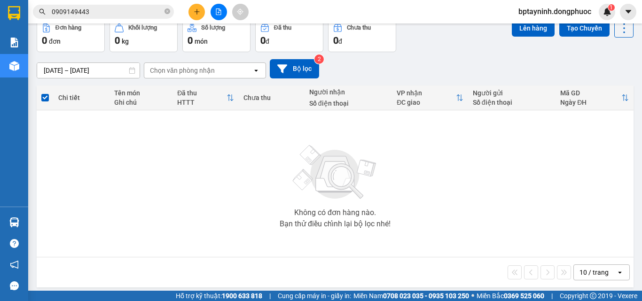
drag, startPoint x: 434, startPoint y: 48, endPoint x: 416, endPoint y: 49, distance: 18.4
click at [433, 48] on div "Đơn hàng 0 đơn Khối lượng 0 kg Số lượng 0 món Đã thu 0 đ Chưa thu 0 đ Lên hàng …" at bounding box center [335, 35] width 597 height 34
click at [218, 10] on icon "file-add" at bounding box center [218, 11] width 7 height 7
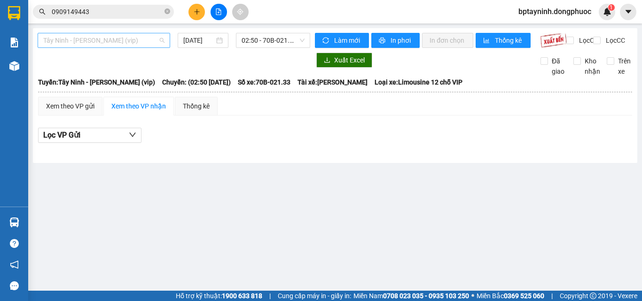
click at [125, 34] on span "Tây Ninh - [PERSON_NAME] (vip)" at bounding box center [103, 40] width 121 height 14
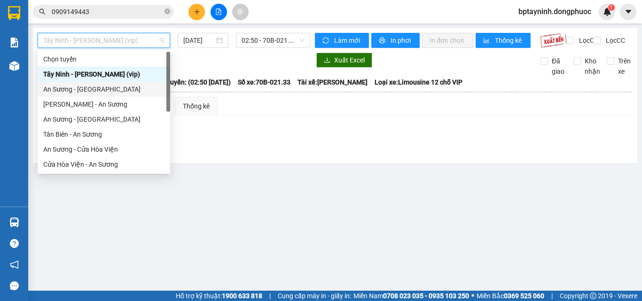
scroll to position [105, 0]
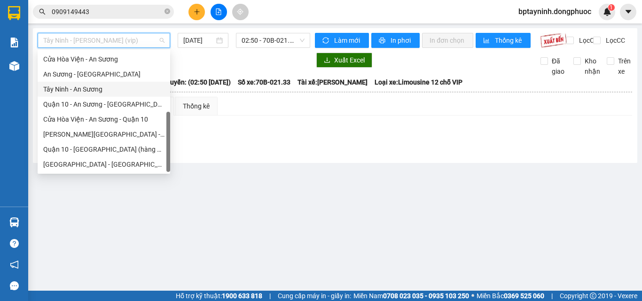
click at [87, 88] on div "Tây Ninh - An Sương" at bounding box center [103, 89] width 121 height 10
type input "[DATE]"
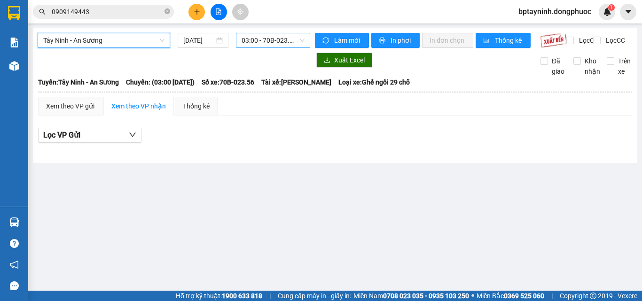
drag, startPoint x: 255, startPoint y: 42, endPoint x: 256, endPoint y: 48, distance: 6.6
click at [256, 44] on span "03:00 - 70B-023.56" at bounding box center [273, 40] width 63 height 14
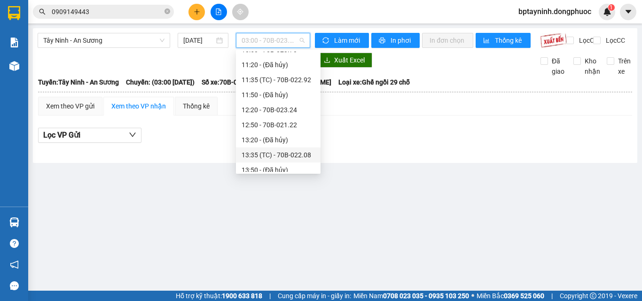
scroll to position [327, 0]
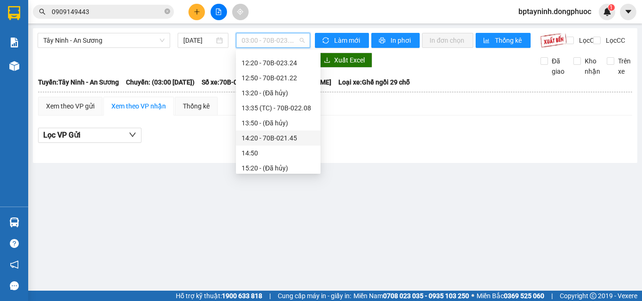
click at [295, 140] on div "14:20 - 70B-021.45" at bounding box center [278, 138] width 73 height 10
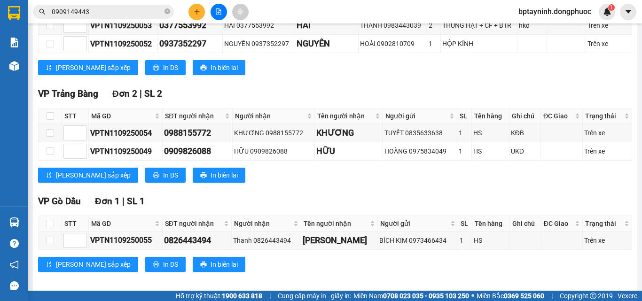
scroll to position [203, 0]
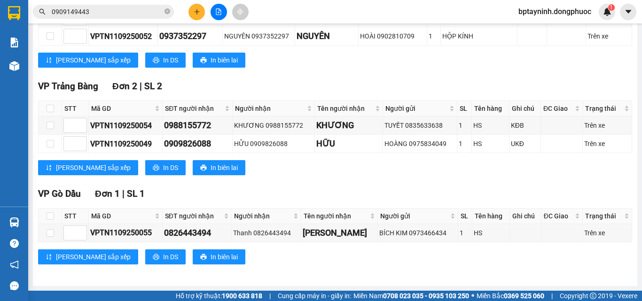
click at [429, 179] on div "VP Trảng Bàng Đơn 2 | SL 2 STT Mã GD SĐT người nhận Người nhận Tên người nhận N…" at bounding box center [335, 130] width 594 height 103
click at [194, 11] on icon "plus" at bounding box center [197, 11] width 7 height 7
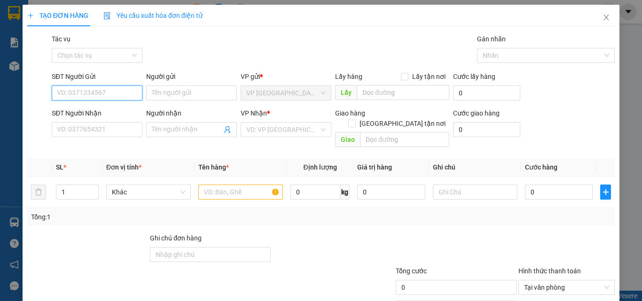
click at [109, 96] on input "SĐT Người Gửi" at bounding box center [97, 93] width 91 height 15
click at [105, 88] on input "0966468252" at bounding box center [97, 93] width 91 height 15
type input "0966468252"
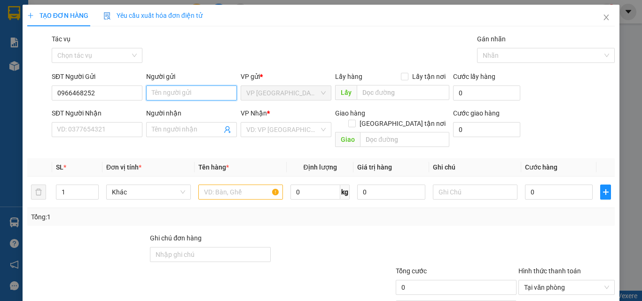
click at [163, 90] on input "Người gửi" at bounding box center [191, 93] width 91 height 15
type input "Q"
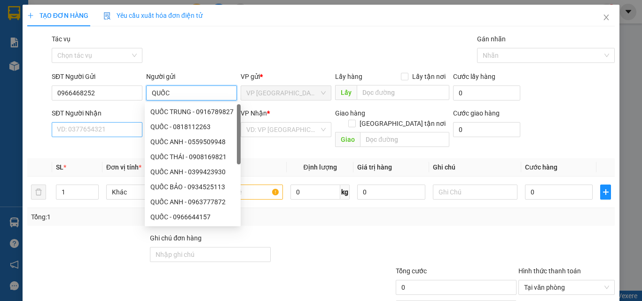
type input "QUỐC"
click at [116, 129] on input "SĐT Người Nhận" at bounding box center [97, 129] width 91 height 15
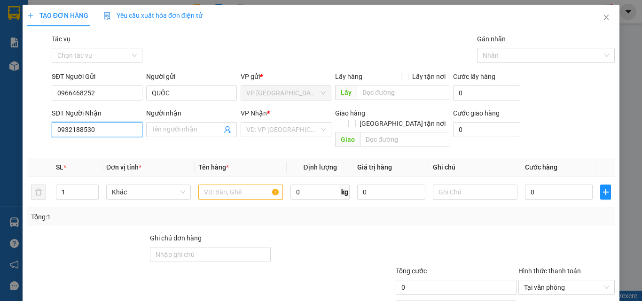
click at [125, 131] on input "0932188530" at bounding box center [97, 129] width 91 height 15
type input "0932188530"
click at [167, 124] on span at bounding box center [191, 129] width 91 height 15
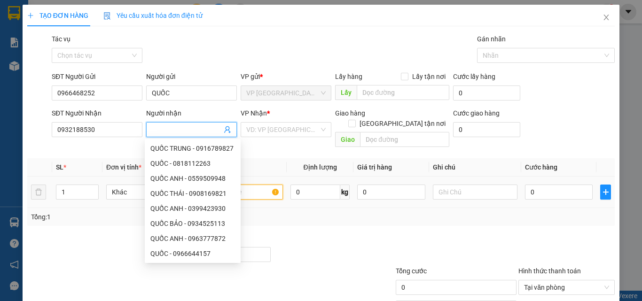
click at [258, 185] on input "text" at bounding box center [240, 192] width 85 height 15
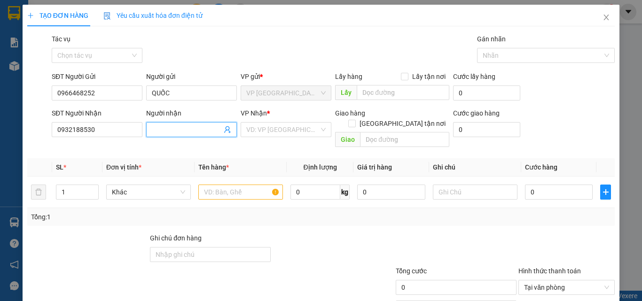
click at [164, 132] on input "Người nhận" at bounding box center [187, 130] width 70 height 10
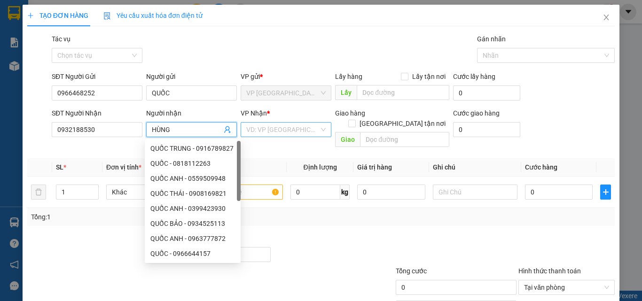
type input "HÙNG"
click at [275, 130] on input "search" at bounding box center [282, 130] width 73 height 14
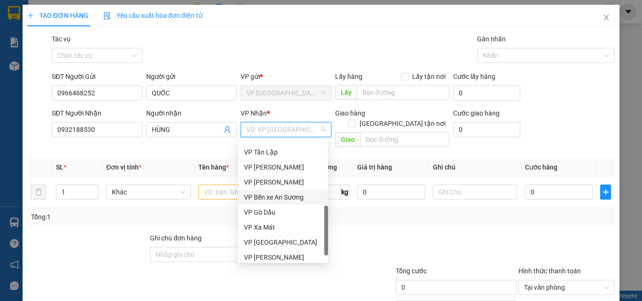
scroll to position [241, 0]
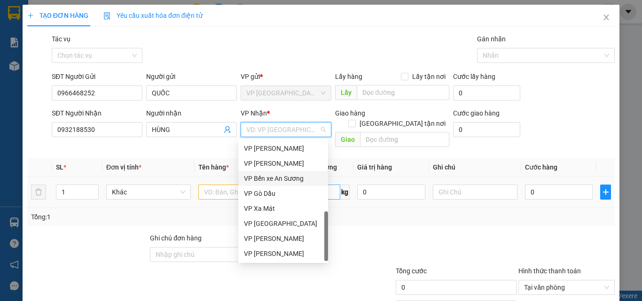
click at [298, 180] on div "VP Bến xe An Sương" at bounding box center [283, 178] width 78 height 10
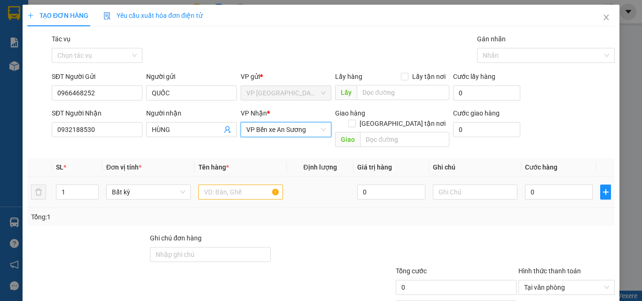
click at [224, 186] on div at bounding box center [240, 192] width 85 height 19
click at [225, 185] on input "text" at bounding box center [240, 192] width 85 height 15
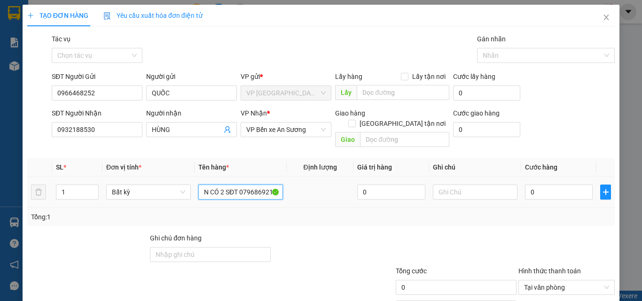
scroll to position [0, 69]
type input "THÙNG CUA ( NG NHẬN CÓ 2 SĐT 0796869213)"
click at [547, 185] on input "0" at bounding box center [559, 192] width 68 height 15
type input "2"
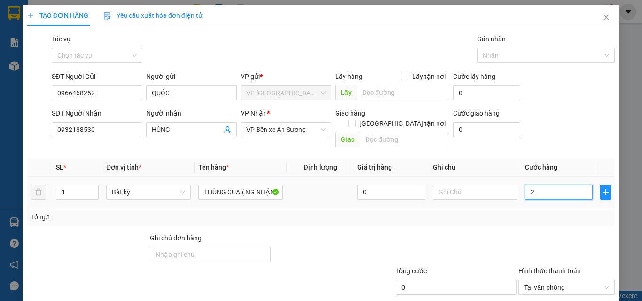
type input "2"
type input "20"
type input "20.000"
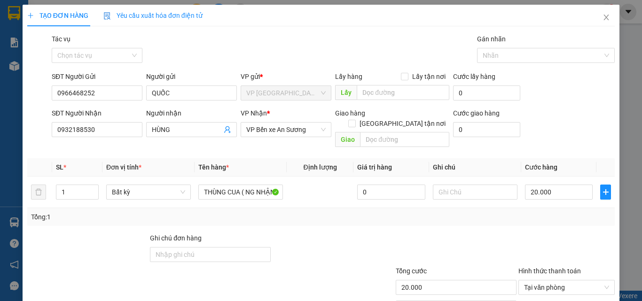
click at [540, 217] on div "Transit Pickup Surcharge Ids Transit Deliver Surcharge Ids Transit Deliver Surc…" at bounding box center [320, 187] width 587 height 306
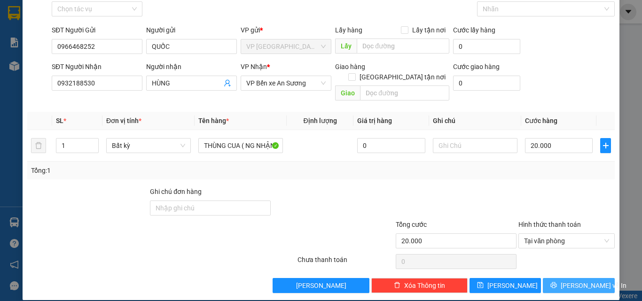
drag, startPoint x: 577, startPoint y: 275, endPoint x: 561, endPoint y: 267, distance: 18.1
click at [576, 281] on span "[PERSON_NAME] và In" at bounding box center [594, 286] width 66 height 10
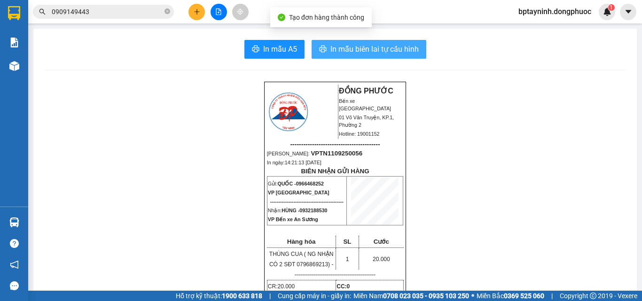
click at [373, 50] on span "In mẫu biên lai tự cấu hình" at bounding box center [374, 49] width 88 height 12
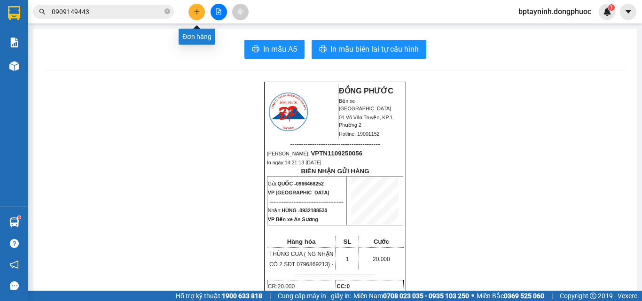
click at [193, 8] on button at bounding box center [196, 12] width 16 height 16
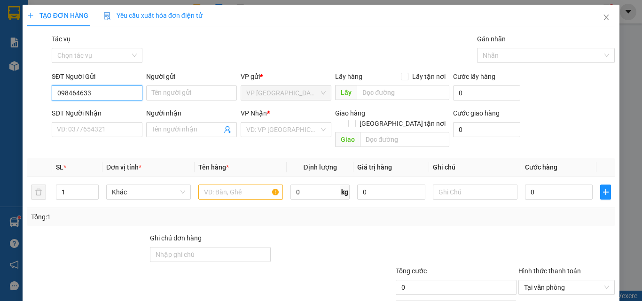
type input "0984646334"
drag, startPoint x: 117, startPoint y: 112, endPoint x: 115, endPoint y: 103, distance: 9.4
click at [117, 110] on div "0984646334 - THU" at bounding box center [96, 112] width 78 height 10
type input "THU"
type input "0919637038"
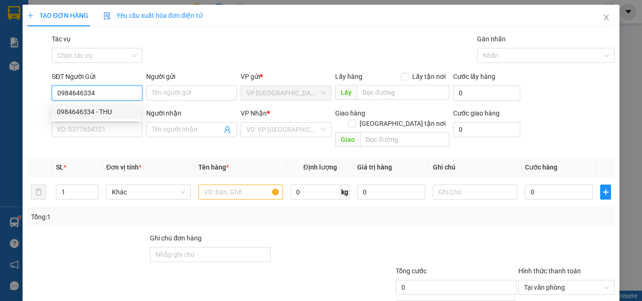
type input "ĐĂNG"
type input "20.000"
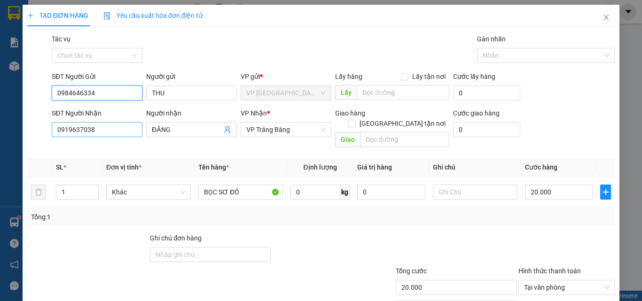
type input "0984646334"
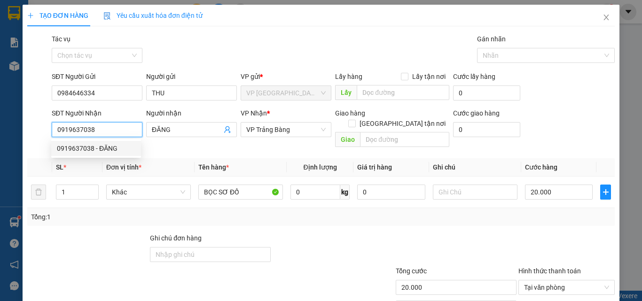
drag, startPoint x: 119, startPoint y: 130, endPoint x: 64, endPoint y: 141, distance: 56.0
click at [64, 141] on body "Kết quả tìm kiếm ( 301 ) Bộ lọc Mã ĐH Trạng thái Món hàng Tổng cước Chưa cước N…" at bounding box center [321, 150] width 642 height 301
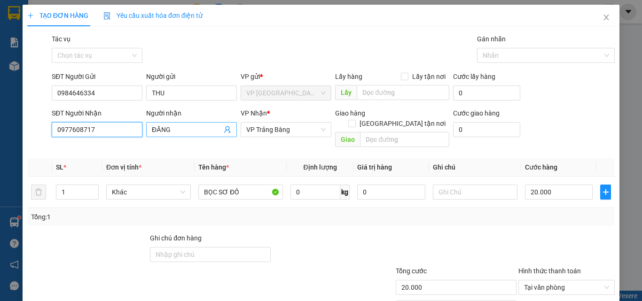
type input "0977608717"
click at [187, 129] on input "ĐĂNG" at bounding box center [187, 130] width 70 height 10
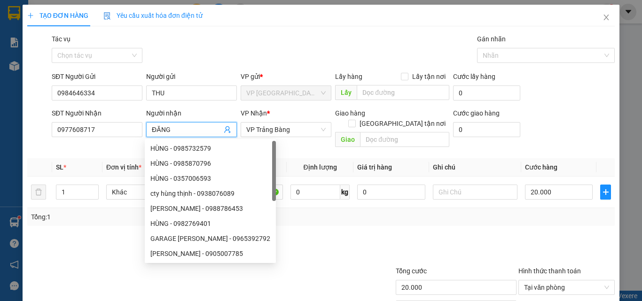
drag, startPoint x: 147, startPoint y: 137, endPoint x: 101, endPoint y: 156, distance: 49.3
click at [96, 158] on div "Transit Pickup Surcharge Ids Transit Deliver Surcharge Ids Transit Deliver Surc…" at bounding box center [320, 187] width 587 height 306
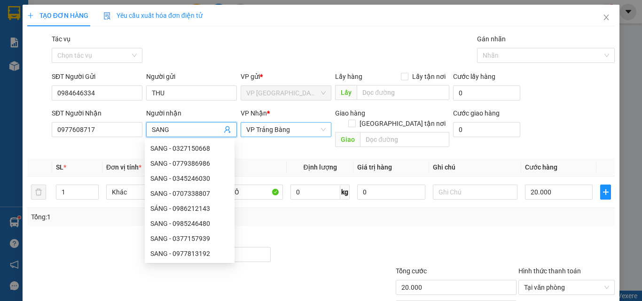
click at [308, 126] on span "VP Trảng Bàng" at bounding box center [285, 130] width 79 height 14
type input "SANG"
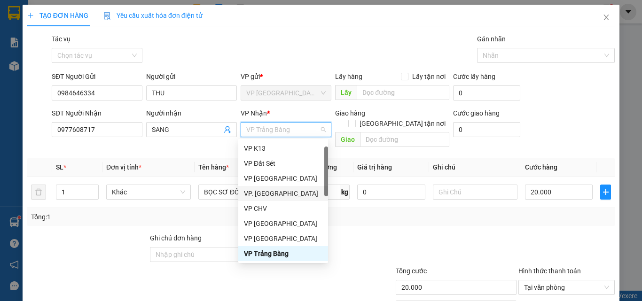
scroll to position [241, 0]
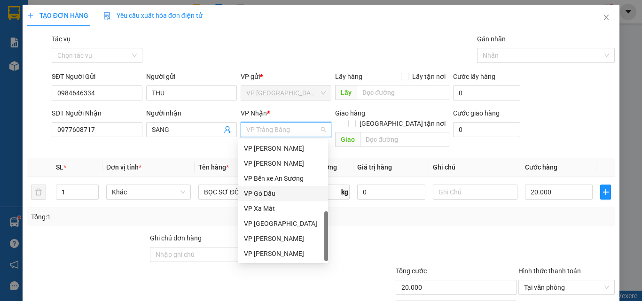
click at [263, 197] on div "VP Gò Dầu" at bounding box center [283, 193] width 78 height 10
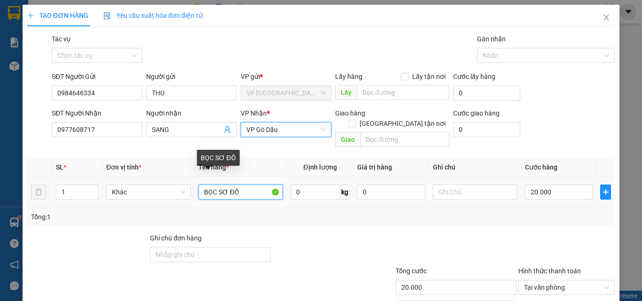
drag, startPoint x: 242, startPoint y: 183, endPoint x: 180, endPoint y: 198, distance: 63.7
click at [180, 198] on div "SL * Đơn vị tính * Tên hàng * Định lượng Giá trị hàng Ghi chú Cước hàng 1 Khác …" at bounding box center [320, 192] width 587 height 68
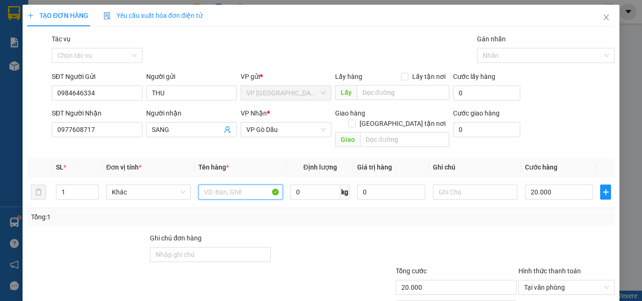
type input "\"
type input "KIỆN DÀI BẢN VẼ"
drag, startPoint x: 563, startPoint y: 218, endPoint x: 552, endPoint y: 223, distance: 12.4
click at [561, 219] on div "Transit Pickup Surcharge Ids Transit Deliver Surcharge Ids Transit Deliver Surc…" at bounding box center [320, 187] width 587 height 306
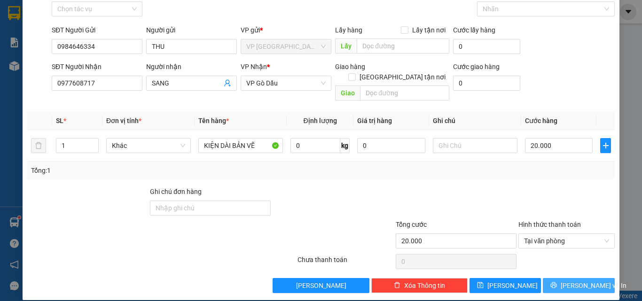
drag, startPoint x: 572, startPoint y: 274, endPoint x: 557, endPoint y: 270, distance: 15.3
click at [571, 281] on span "[PERSON_NAME] và In" at bounding box center [594, 286] width 66 height 10
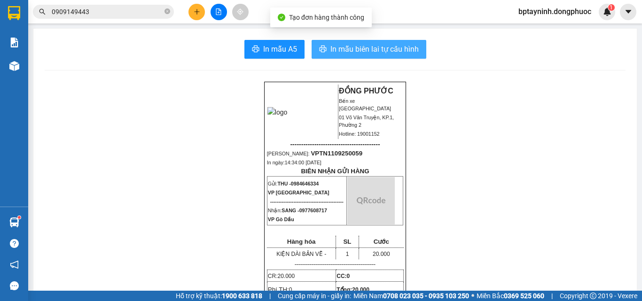
click at [350, 48] on span "In mẫu biên lai tự cấu hình" at bounding box center [374, 49] width 88 height 12
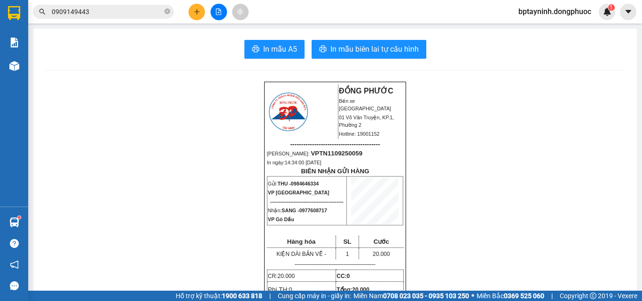
click at [202, 13] on button at bounding box center [196, 12] width 16 height 16
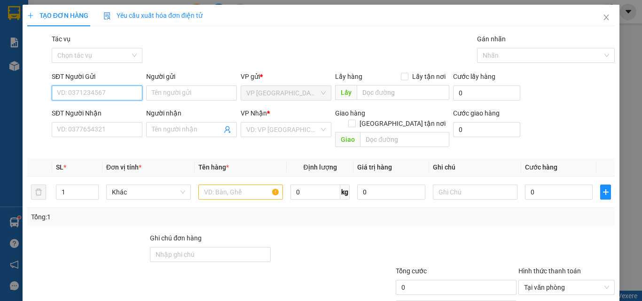
click at [74, 87] on input "SĐT Người Gửi" at bounding box center [97, 93] width 91 height 15
type input "0359909438"
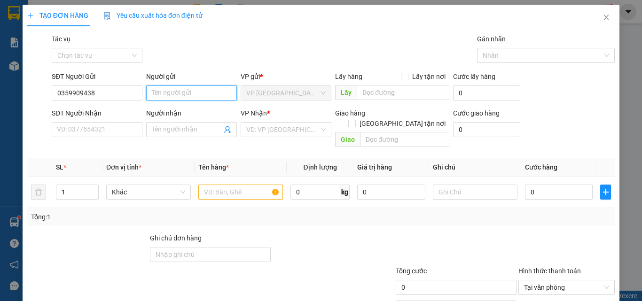
click at [156, 90] on input "Người gửi" at bounding box center [191, 93] width 91 height 15
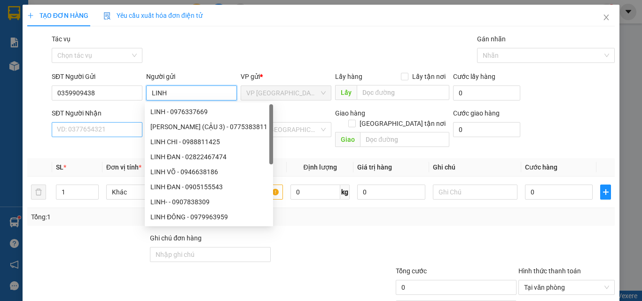
type input "LINH"
click at [100, 124] on input "SĐT Người Nhận" at bounding box center [97, 129] width 91 height 15
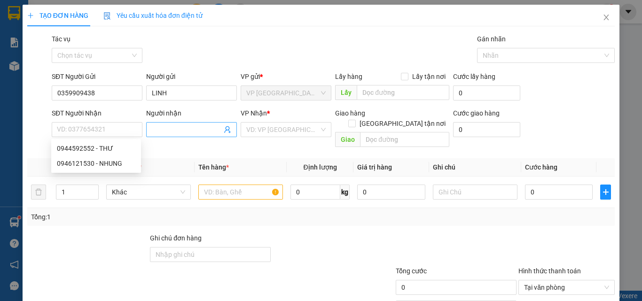
click at [225, 127] on icon "user-add" at bounding box center [228, 130] width 8 height 8
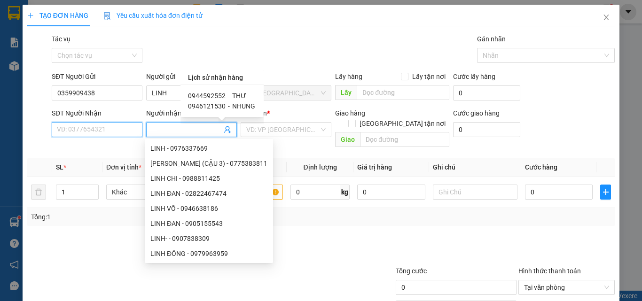
click at [100, 129] on input "SĐT Người Nhận" at bounding box center [97, 129] width 91 height 15
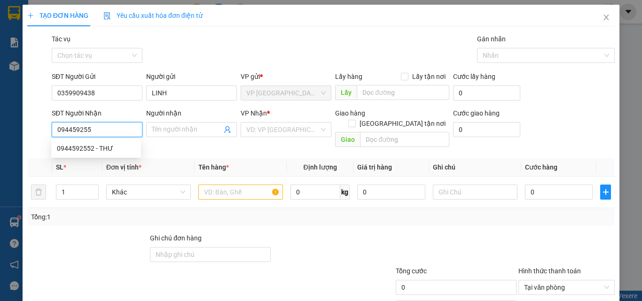
type input "0944592552"
click at [98, 149] on div "0944592552 - THƯ" at bounding box center [96, 148] width 78 height 10
type input "THƯ"
type input "100.000"
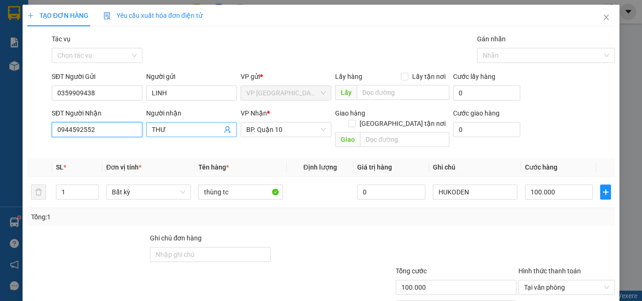
type input "0944592552"
drag, startPoint x: 185, startPoint y: 131, endPoint x: 97, endPoint y: 139, distance: 88.3
click at [97, 139] on div "SĐT Người Nhận 0944592552 Người nhận THƯ THƯ VP Nhận * BP. Quận 10 Giao hàng Gi…" at bounding box center [333, 129] width 567 height 43
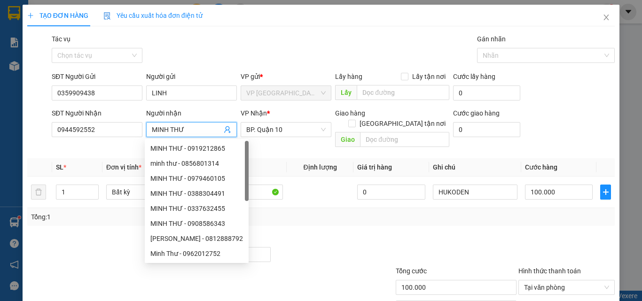
type input "MINH THƯ"
click at [274, 142] on div "Transit Pickup Surcharge Ids Transit Deliver Surcharge Ids Transit Deliver Surc…" at bounding box center [320, 187] width 587 height 306
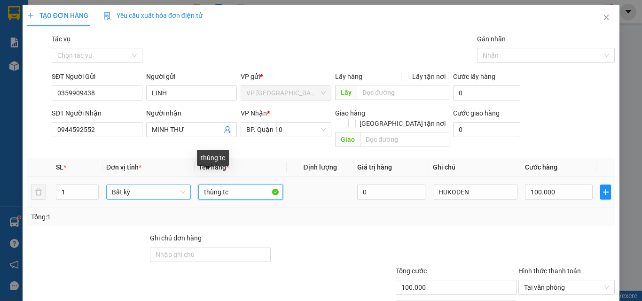
drag, startPoint x: 208, startPoint y: 184, endPoint x: 128, endPoint y: 187, distance: 79.9
click at [128, 187] on tr "1 Bất kỳ thùng tc 0 HUKODEN 100.000" at bounding box center [320, 192] width 587 height 31
type input "THÙNG TP"
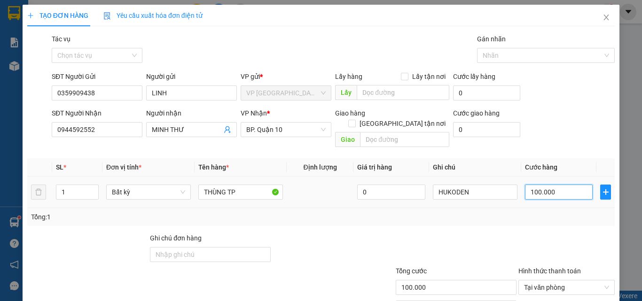
click at [563, 186] on input "100.000" at bounding box center [559, 192] width 68 height 15
type input "5"
type input "50"
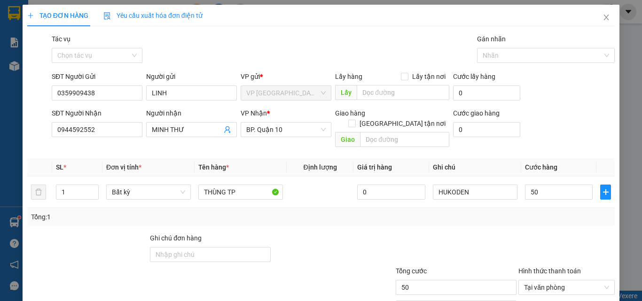
click at [535, 211] on div "Tổng: 1" at bounding box center [320, 217] width 587 height 18
type input "50.000"
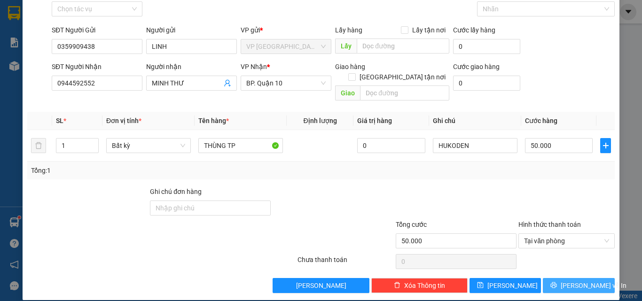
click at [564, 281] on span "[PERSON_NAME] và In" at bounding box center [594, 286] width 66 height 10
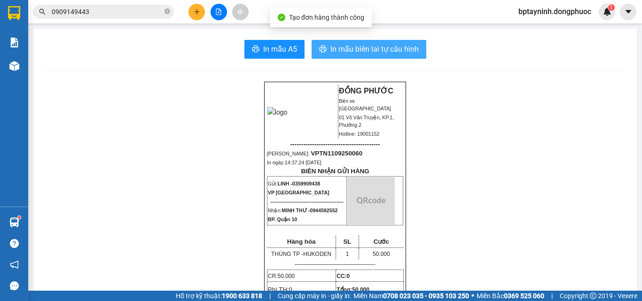
click at [351, 48] on span "In mẫu biên lai tự cấu hình" at bounding box center [374, 49] width 88 height 12
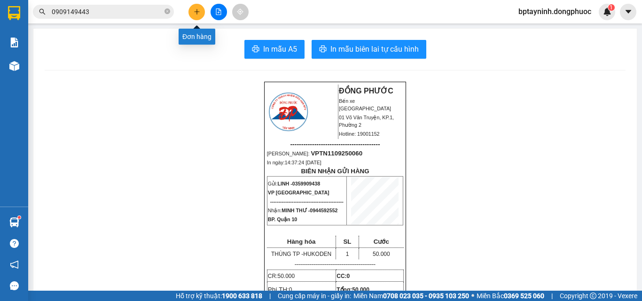
click at [194, 10] on icon "plus" at bounding box center [197, 11] width 7 height 7
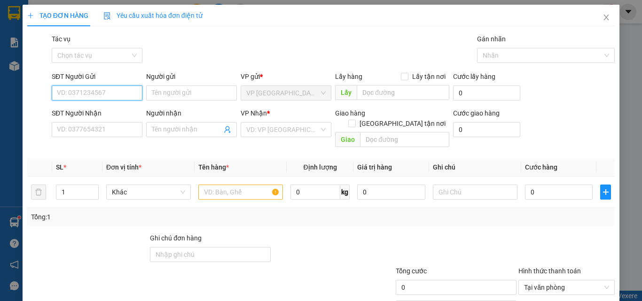
click at [81, 91] on input "SĐT Người Gửi" at bounding box center [97, 93] width 91 height 15
type input "0987188928"
click at [108, 109] on div "0987188928 - THÚY" at bounding box center [96, 112] width 78 height 10
type input "THÚY"
type input "0938315532"
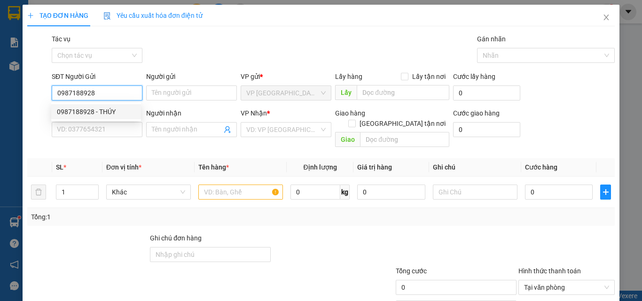
type input "ANH PHÚC"
type input "20.000"
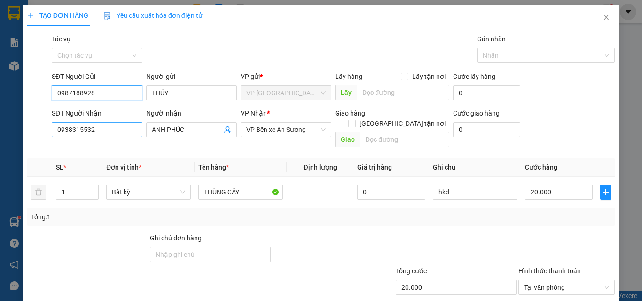
type input "0987188928"
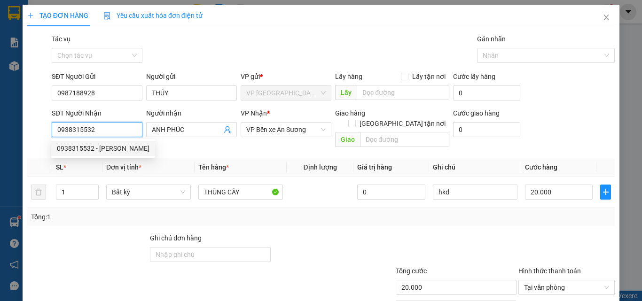
drag, startPoint x: 114, startPoint y: 126, endPoint x: 120, endPoint y: 133, distance: 9.3
click at [120, 133] on input "0938315532" at bounding box center [97, 129] width 91 height 15
click at [227, 131] on icon "user-add" at bounding box center [228, 130] width 8 height 8
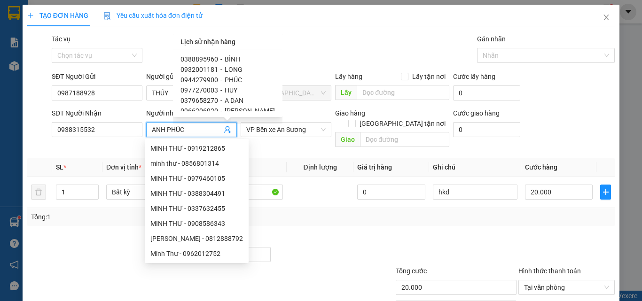
scroll to position [141, 0]
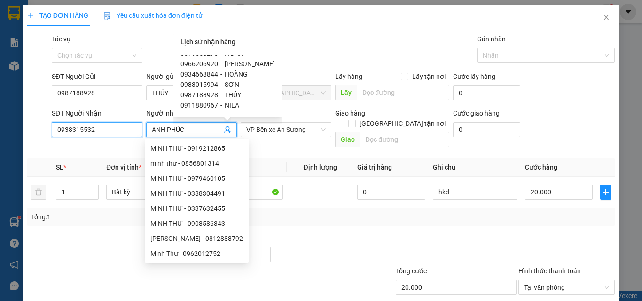
drag, startPoint x: 47, startPoint y: 141, endPoint x: 0, endPoint y: 154, distance: 48.9
click at [0, 154] on div "TẠO ĐƠN HÀNG Yêu cầu xuất hóa đơn điện tử Transit Pickup Surcharge Ids Transit …" at bounding box center [321, 150] width 642 height 301
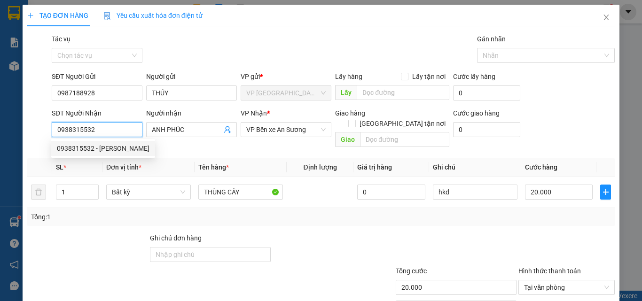
type input "2"
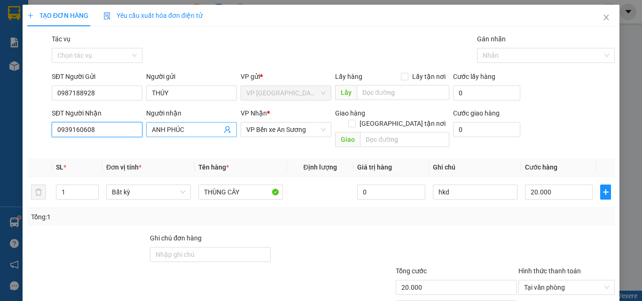
type input "0939160608"
drag, startPoint x: 166, startPoint y: 134, endPoint x: 119, endPoint y: 144, distance: 47.9
click at [119, 144] on div "Transit Pickup Surcharge Ids Transit Deliver Surcharge Ids Transit Deliver Surc…" at bounding box center [320, 187] width 587 height 306
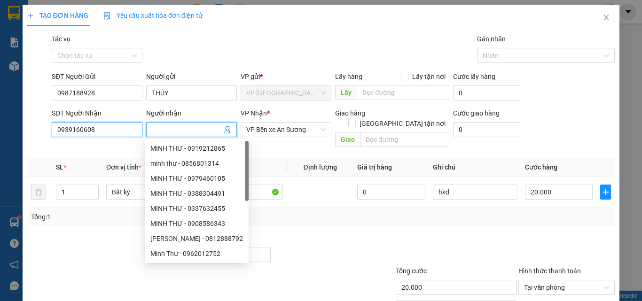
click at [112, 133] on input "0939160608" at bounding box center [97, 129] width 91 height 15
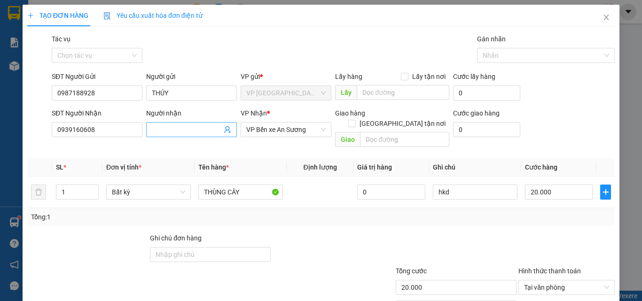
click at [165, 129] on input "Người nhận" at bounding box center [187, 130] width 70 height 10
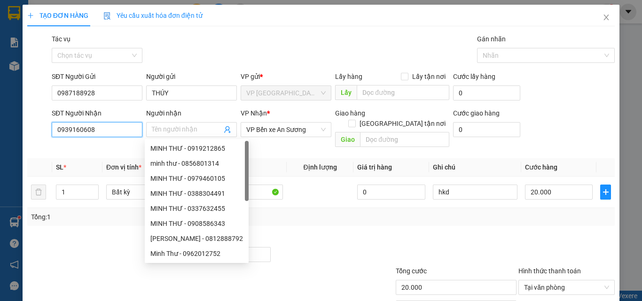
click at [115, 127] on input "0939160608" at bounding box center [97, 129] width 91 height 15
click at [172, 126] on input "Người nhận" at bounding box center [187, 130] width 70 height 10
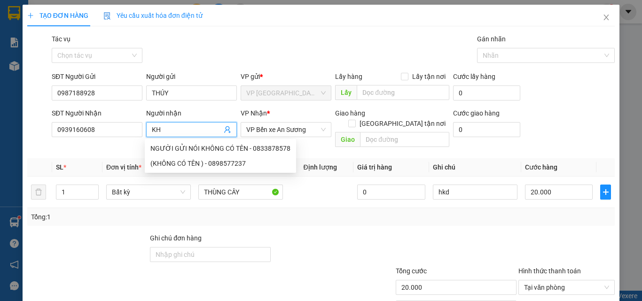
type input "K"
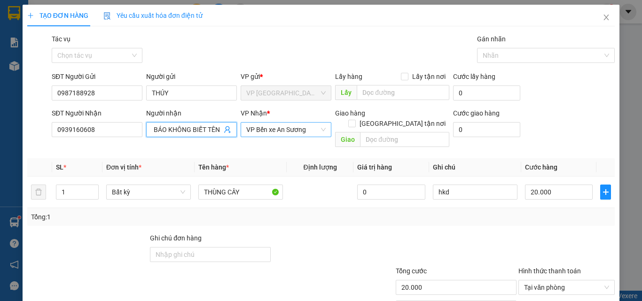
click at [304, 125] on span "VP Bến xe An Sương" at bounding box center [285, 130] width 79 height 14
type input "NG GƯI BÁO KHÔNG BIẾT TÊN"
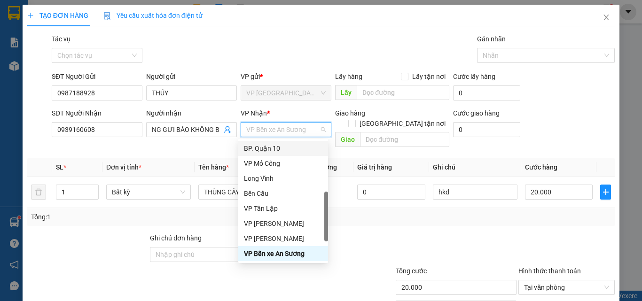
drag, startPoint x: 281, startPoint y: 148, endPoint x: 276, endPoint y: 145, distance: 5.9
click at [281, 146] on div "BP. Quận 10" at bounding box center [283, 148] width 78 height 10
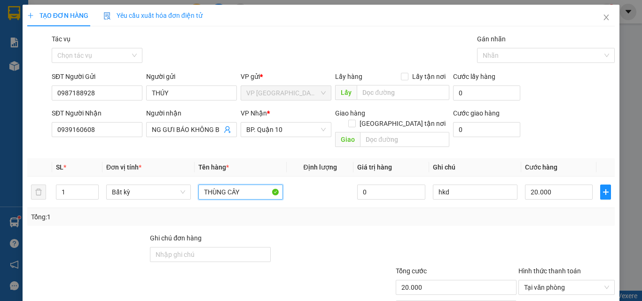
drag, startPoint x: 258, startPoint y: 180, endPoint x: 299, endPoint y: 220, distance: 57.5
click at [303, 211] on div "SL * Đơn vị tính * Tên hàng * Định lượng Giá trị hàng Ghi chú Cước hàng 1 Bất k…" at bounding box center [320, 192] width 587 height 68
drag, startPoint x: 268, startPoint y: 232, endPoint x: 268, endPoint y: 222, distance: 9.9
click at [267, 233] on div "Ghi chú đơn hàng" at bounding box center [210, 249] width 123 height 33
click at [564, 185] on input "20.000" at bounding box center [559, 192] width 68 height 15
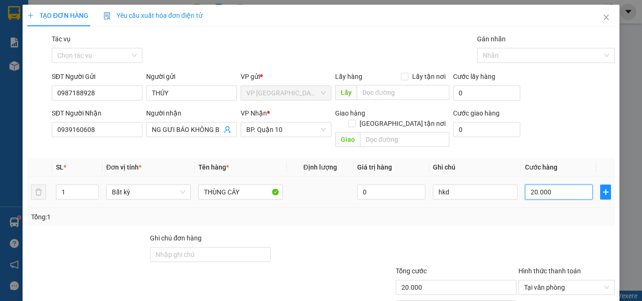
type input "5"
type input "50"
click at [561, 187] on input "50" at bounding box center [559, 192] width 68 height 15
type input "50"
type input "50.000"
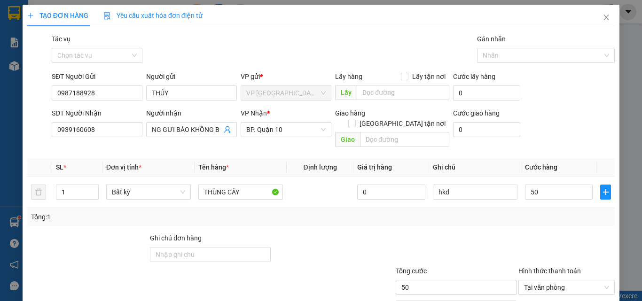
type input "50.000"
click at [550, 233] on div at bounding box center [566, 249] width 98 height 33
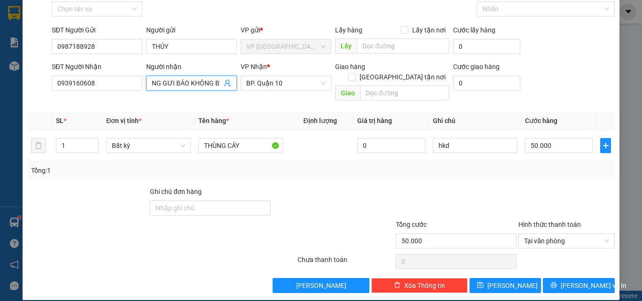
click at [173, 81] on input "NG GƯI BÁO KHÔNG BIẾT TÊN" at bounding box center [187, 83] width 70 height 10
drag, startPoint x: 163, startPoint y: 81, endPoint x: 187, endPoint y: 79, distance: 24.5
click at [187, 79] on input "NG GƯI BÁO KHÔNG BIẾT TÊN" at bounding box center [187, 83] width 70 height 10
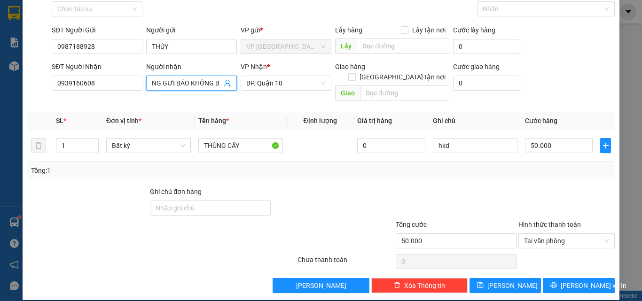
click at [174, 84] on input "NG GƯI BÁO KHÔNG BIẾT TÊN" at bounding box center [187, 83] width 70 height 10
type input "NG GỬI BÁO KHÔNG BIẾT TÊN"
click at [579, 281] on span "[PERSON_NAME] và In" at bounding box center [594, 286] width 66 height 10
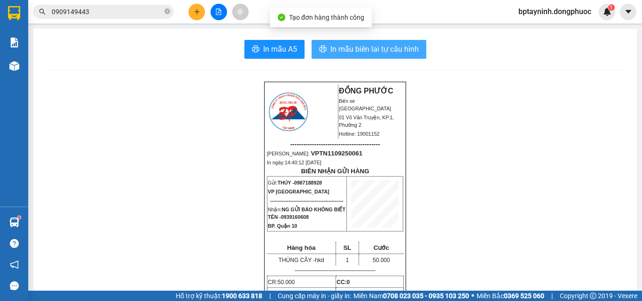
click at [371, 42] on button "In mẫu biên lai tự cấu hình" at bounding box center [369, 49] width 115 height 19
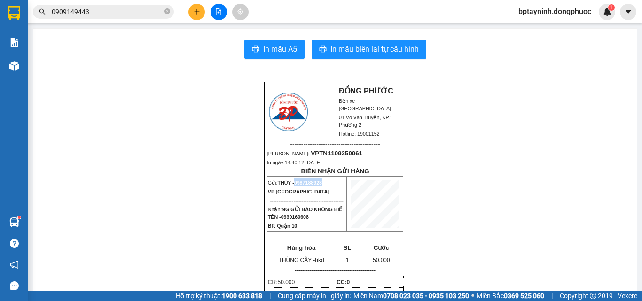
drag, startPoint x: 325, startPoint y: 186, endPoint x: 293, endPoint y: 187, distance: 32.4
click at [293, 186] on p "Gửi: THÚY - 0987188928" at bounding box center [307, 183] width 78 height 8
copy span "0987188928"
click at [193, 14] on button at bounding box center [196, 12] width 16 height 16
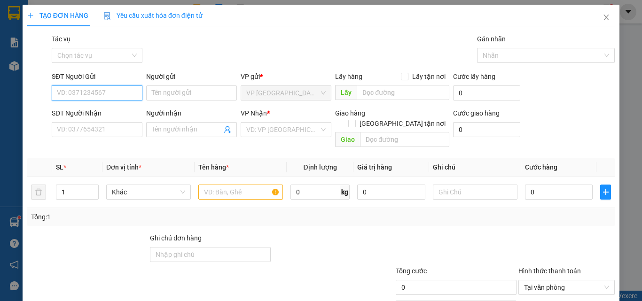
click at [89, 93] on input "SĐT Người Gửi" at bounding box center [97, 93] width 91 height 15
paste input "0987188928"
type input "0987188928"
click at [102, 108] on div "0987188928 - THÚY" at bounding box center [96, 112] width 78 height 10
type input "THÚY"
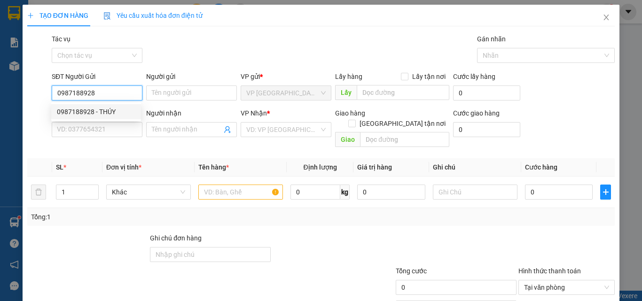
type input "0939160608"
type input "NG GỬI BÁO KHÔNG BIẾT TÊN"
type input "50.000"
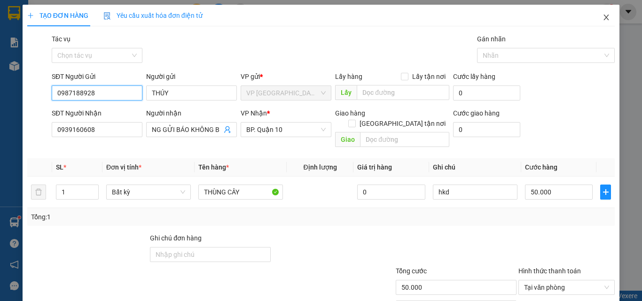
type input "0987188928"
click at [602, 17] on icon "close" at bounding box center [606, 18] width 8 height 8
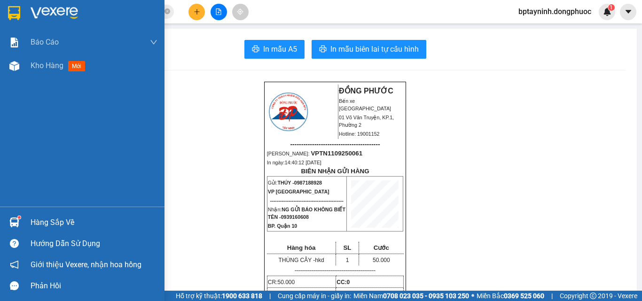
drag, startPoint x: 15, startPoint y: 204, endPoint x: 57, endPoint y: 210, distance: 43.1
click at [22, 220] on div at bounding box center [14, 222] width 16 height 16
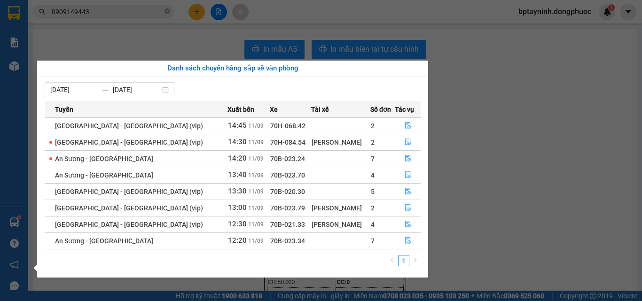
drag, startPoint x: 555, startPoint y: 152, endPoint x: 303, endPoint y: 194, distance: 255.9
click at [539, 155] on section "Kết quả tìm kiếm ( 301 ) Bộ lọc Mã ĐH Trạng thái Món hàng Tổng cước Chưa cước N…" at bounding box center [321, 150] width 642 height 301
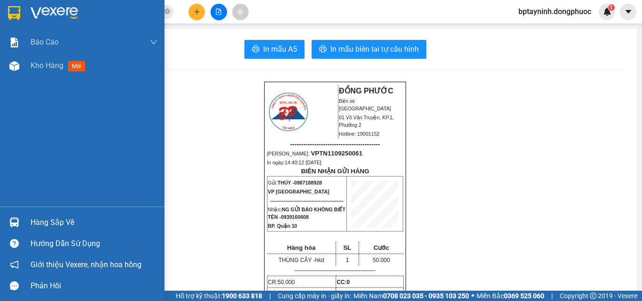
click at [43, 219] on div "Hàng sắp về" at bounding box center [94, 223] width 127 height 14
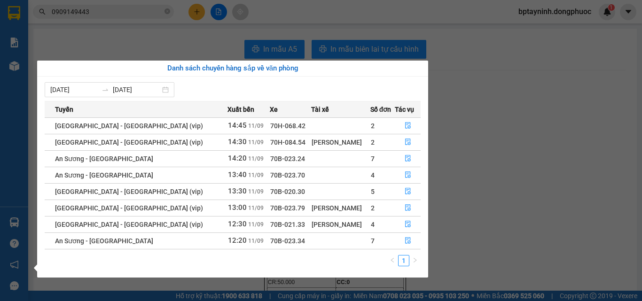
click at [543, 127] on section "Kết quả tìm kiếm ( 301 ) Bộ lọc Mã ĐH Trạng thái Món hàng Tổng cước Chưa cước N…" at bounding box center [321, 150] width 642 height 301
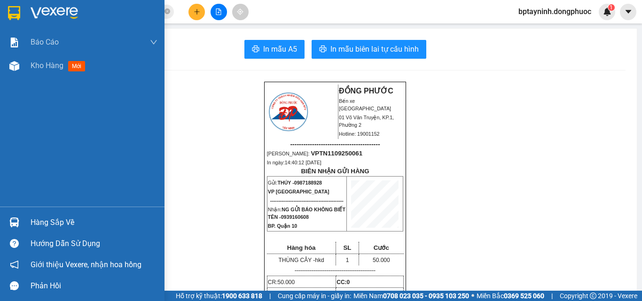
click at [38, 219] on div "Hàng sắp về" at bounding box center [94, 223] width 127 height 14
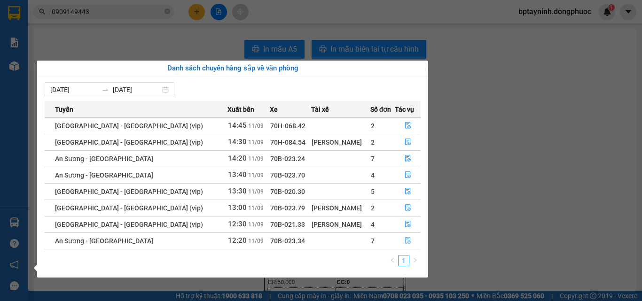
click at [406, 243] on icon "file-done" at bounding box center [408, 240] width 7 height 7
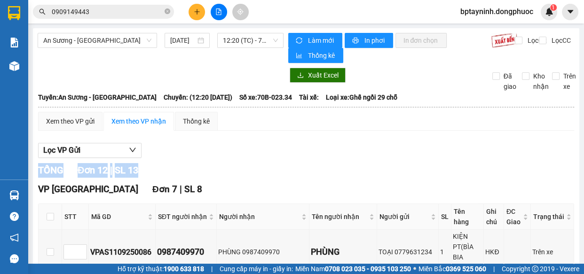
drag, startPoint x: 329, startPoint y: 159, endPoint x: 321, endPoint y: 116, distance: 44.1
click at [330, 144] on div "Lọc VP Gửi" at bounding box center [306, 151] width 536 height 16
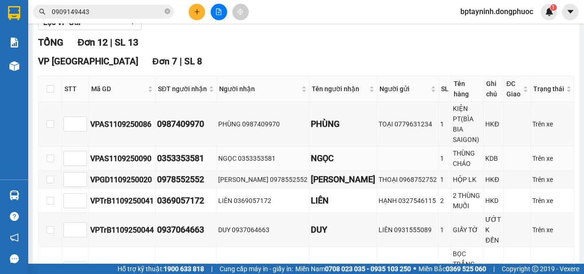
scroll to position [171, 0]
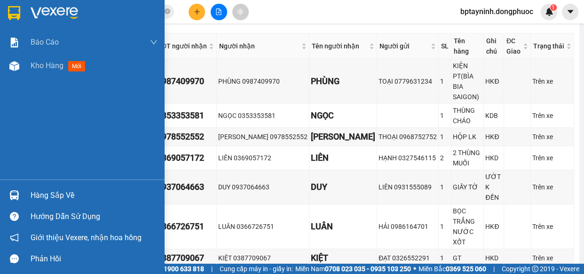
click at [9, 193] on div at bounding box center [14, 195] width 16 height 16
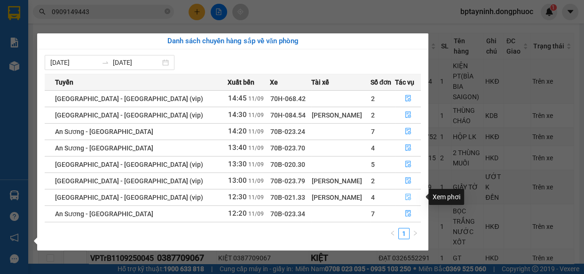
click at [406, 196] on icon "file-done" at bounding box center [408, 197] width 7 height 7
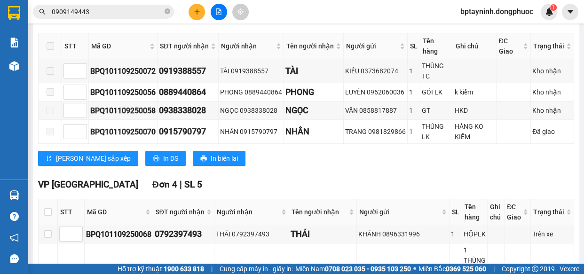
scroll to position [128, 0]
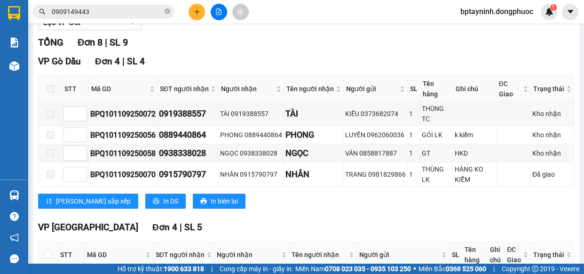
click at [31, 197] on main "Hồ Chí Minh - Tây Ninh (vip) 11/09/2025 12:30 - 70B-021.33 Làm mới In phơi In đ…" at bounding box center [292, 132] width 584 height 264
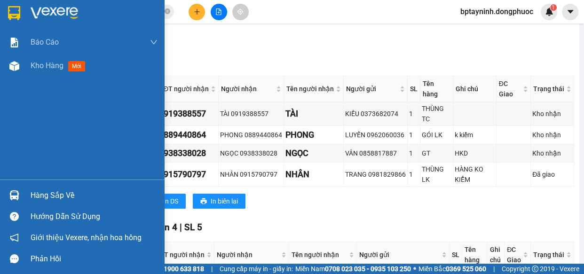
drag, startPoint x: 25, startPoint y: 195, endPoint x: 33, endPoint y: 192, distance: 8.3
click at [24, 194] on div "Hàng sắp về" at bounding box center [82, 195] width 164 height 21
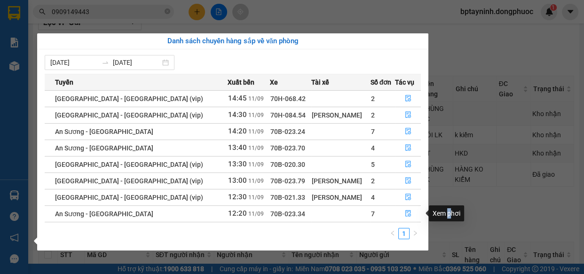
click at [447, 204] on body "Kết quả tìm kiếm ( 301 ) Bộ lọc Mã ĐH Trạng thái Món hàng Tổng cước Chưa cước N…" at bounding box center [292, 137] width 584 height 274
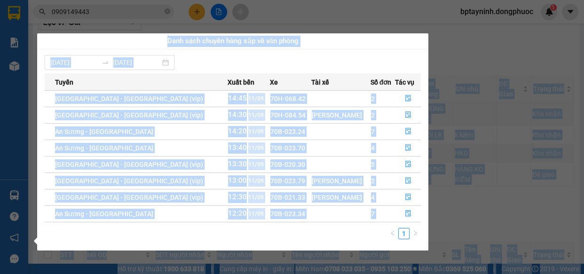
click at [455, 40] on section "Kết quả tìm kiếm ( 301 ) Bộ lọc Mã ĐH Trạng thái Món hàng Tổng cước Chưa cước N…" at bounding box center [292, 137] width 584 height 274
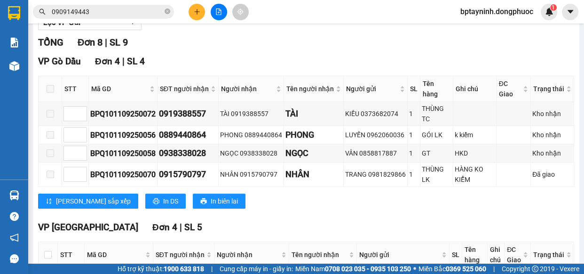
click at [218, 16] on button at bounding box center [219, 12] width 16 height 16
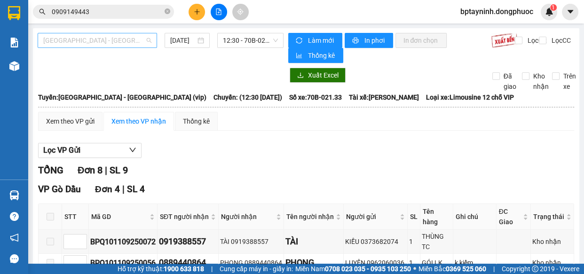
click at [126, 38] on span "[GEOGRAPHIC_DATA][PERSON_NAME][GEOGRAPHIC_DATA] (vip)" at bounding box center [97, 40] width 108 height 14
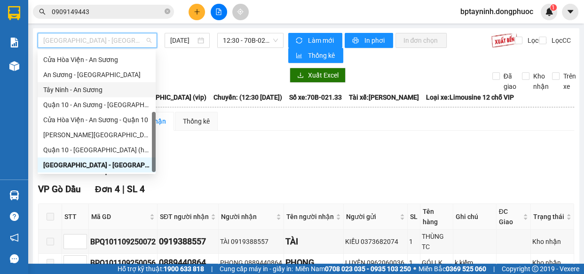
click at [92, 87] on div "Tây Ninh - An Sương" at bounding box center [96, 90] width 107 height 10
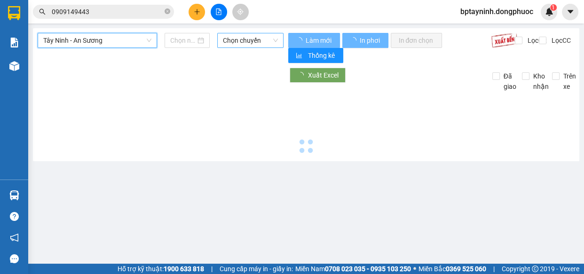
click at [249, 43] on span "Chọn chuyến" at bounding box center [250, 40] width 55 height 14
type input "[DATE]"
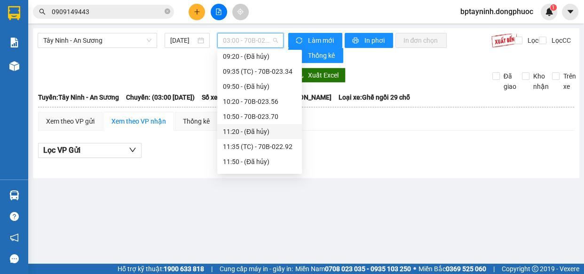
scroll to position [421, 0]
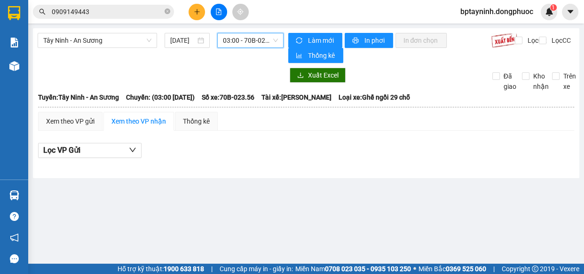
click at [265, 40] on span "03:00 - 70B-023.56" at bounding box center [250, 40] width 55 height 14
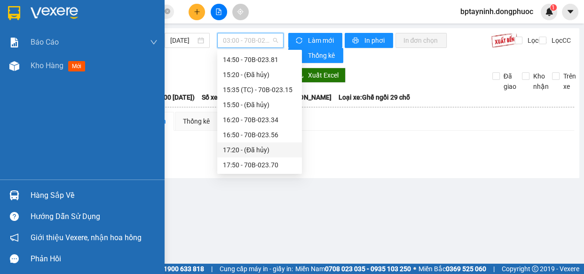
click at [41, 194] on div "Hàng sắp về" at bounding box center [94, 195] width 127 height 14
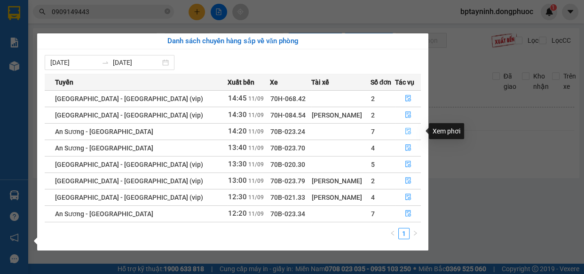
click at [405, 129] on icon "file-done" at bounding box center [408, 131] width 7 height 7
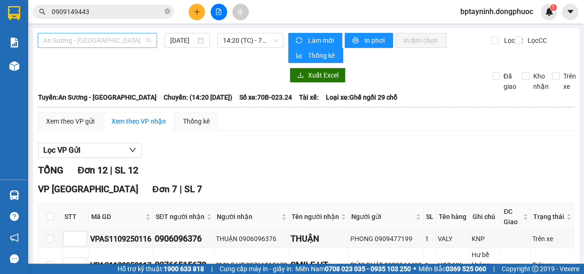
click at [129, 37] on span "An Sương - [GEOGRAPHIC_DATA]" at bounding box center [97, 40] width 108 height 14
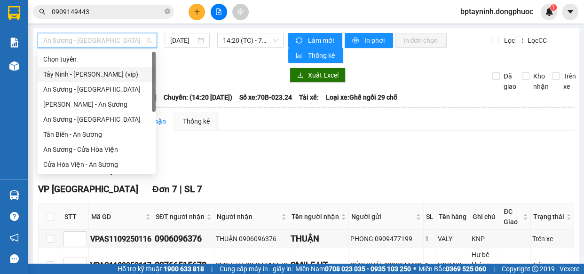
click at [117, 77] on div "Tây Ninh - Hồ Chí Minh (vip)" at bounding box center [96, 74] width 107 height 10
type input "[DATE]"
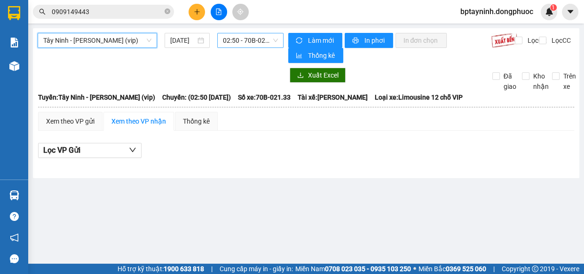
click at [260, 37] on span "02:50 - 70B-021.33" at bounding box center [250, 40] width 55 height 14
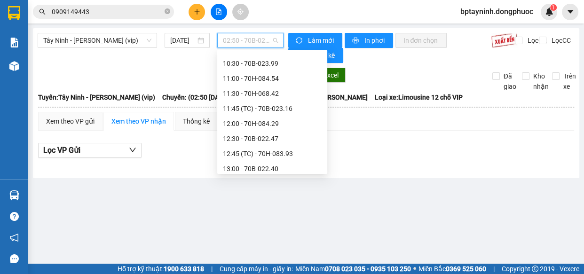
scroll to position [442, 0]
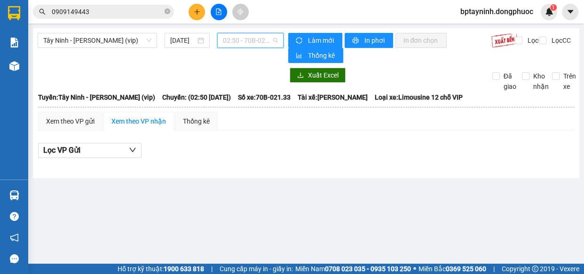
click at [247, 43] on span "02:50 - 70B-021.33" at bounding box center [250, 40] width 55 height 14
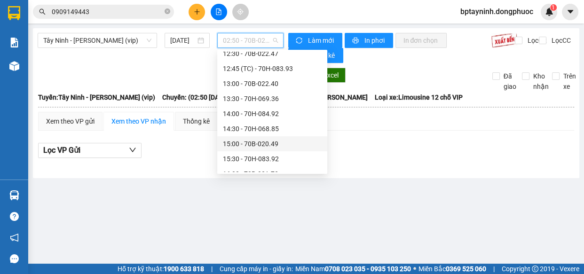
click at [262, 141] on div "15:00 - 70B-020.49" at bounding box center [272, 144] width 99 height 10
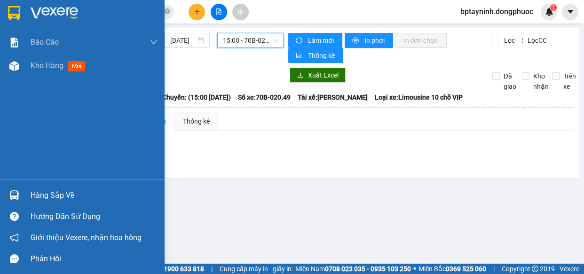
drag, startPoint x: 64, startPoint y: 201, endPoint x: 70, endPoint y: 195, distance: 8.0
click at [65, 201] on div "Hàng sắp về" at bounding box center [94, 195] width 127 height 14
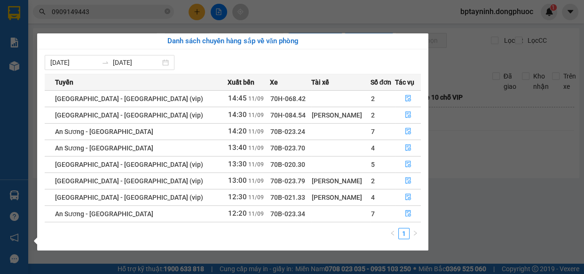
click at [498, 136] on section "Kết quả tìm kiếm ( 301 ) Bộ lọc Mã ĐH Trạng thái Món hàng Tổng cước Chưa cước N…" at bounding box center [292, 137] width 584 height 274
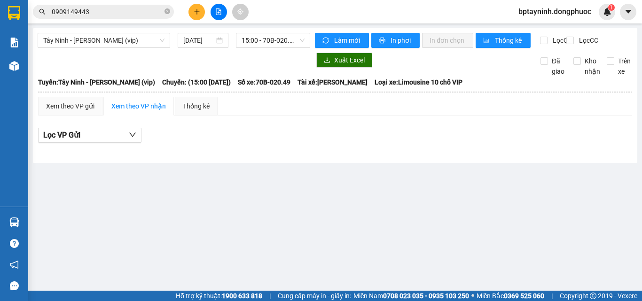
click at [444, 180] on main "Tây Ninh - Hồ Chí Minh (vip) 11/09/2025 15:00 - 70B-020.49 Làm mới In phơi In đ…" at bounding box center [321, 145] width 642 height 291
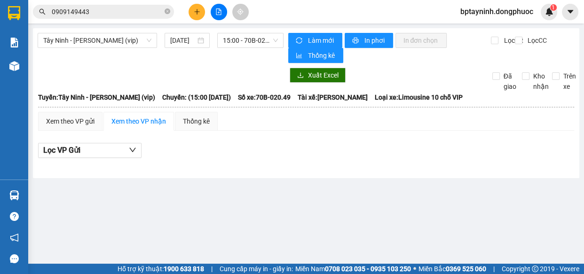
click at [427, 155] on div "Lọc VP Gửi" at bounding box center [306, 151] width 536 height 16
click at [149, 62] on div "Tây Ninh - Hồ Chí Minh (vip) 11/09/2025 15:00 - 70B-020.49" at bounding box center [161, 48] width 246 height 30
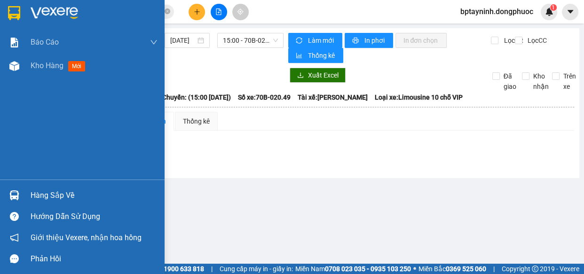
click at [51, 188] on div "Hàng sắp về" at bounding box center [94, 195] width 127 height 14
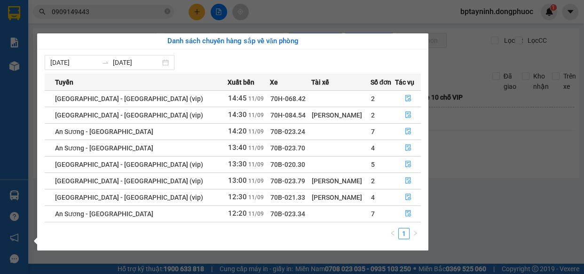
click at [494, 142] on section "Kết quả tìm kiếm ( 301 ) Bộ lọc Mã ĐH Trạng thái Món hàng Tổng cước Chưa cước N…" at bounding box center [292, 137] width 584 height 274
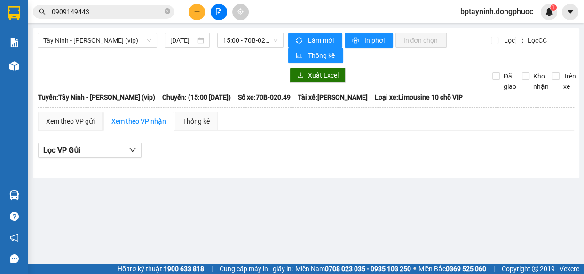
click at [18, 192] on img at bounding box center [14, 195] width 10 height 10
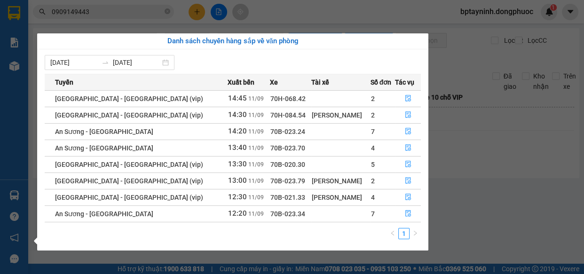
drag, startPoint x: 449, startPoint y: 150, endPoint x: 313, endPoint y: 177, distance: 137.9
click at [449, 150] on section "Kết quả tìm kiếm ( 301 ) Bộ lọc Mã ĐH Trạng thái Món hàng Tổng cước Chưa cước N…" at bounding box center [292, 137] width 584 height 274
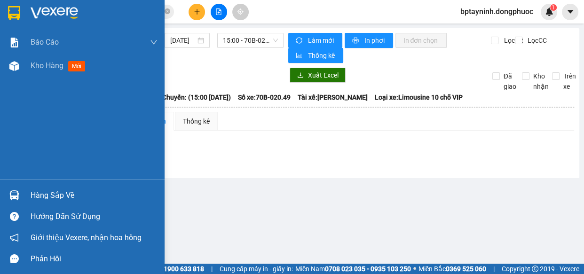
click at [56, 193] on div "Hàng sắp về" at bounding box center [94, 195] width 127 height 14
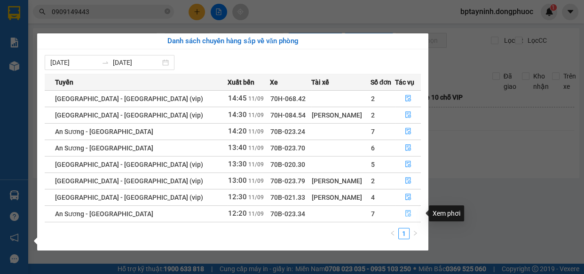
click at [405, 213] on icon "file-done" at bounding box center [408, 213] width 7 height 7
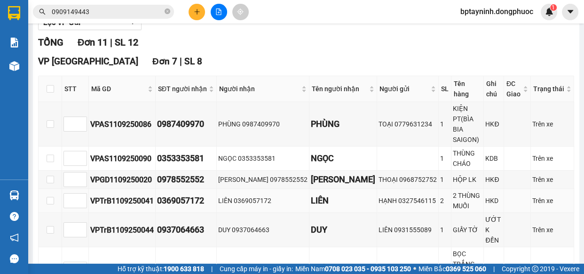
scroll to position [171, 0]
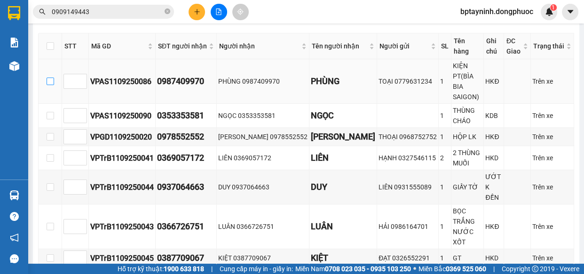
click at [52, 78] on input "checkbox" at bounding box center [51, 82] width 8 height 8
checkbox input "true"
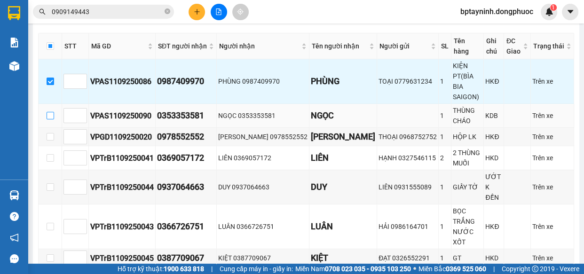
click at [52, 112] on input "checkbox" at bounding box center [51, 116] width 8 height 8
checkbox input "true"
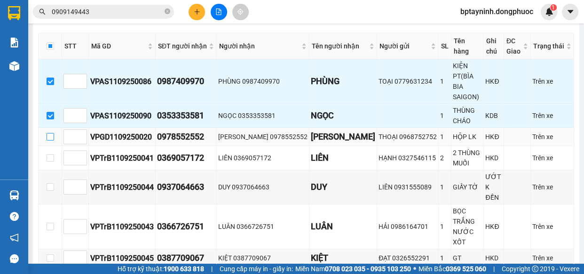
click at [50, 133] on input "checkbox" at bounding box center [51, 137] width 8 height 8
checkbox input "true"
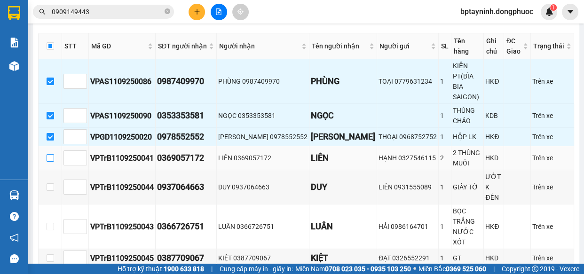
click at [47, 154] on input "checkbox" at bounding box center [51, 158] width 8 height 8
checkbox input "true"
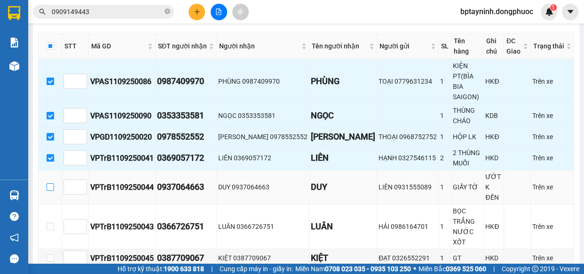
click at [47, 183] on input "checkbox" at bounding box center [51, 187] width 8 height 8
checkbox input "true"
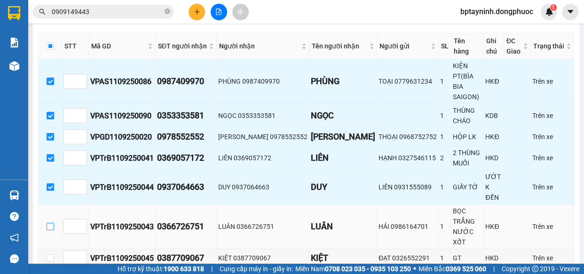
drag, startPoint x: 50, startPoint y: 180, endPoint x: 279, endPoint y: 181, distance: 228.4
click at [51, 223] on input "checkbox" at bounding box center [51, 227] width 8 height 8
checkbox input "true"
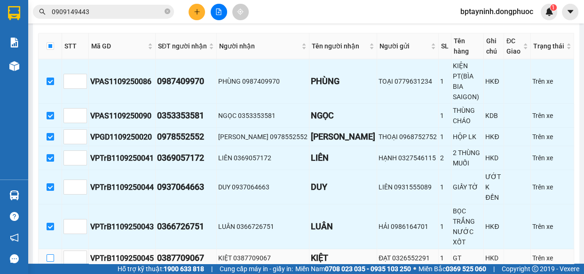
click at [52, 254] on input "checkbox" at bounding box center [51, 258] width 8 height 8
checkbox input "true"
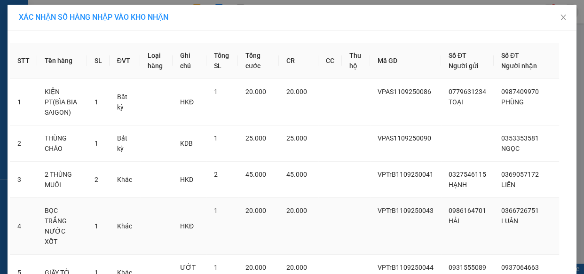
scroll to position [128, 0]
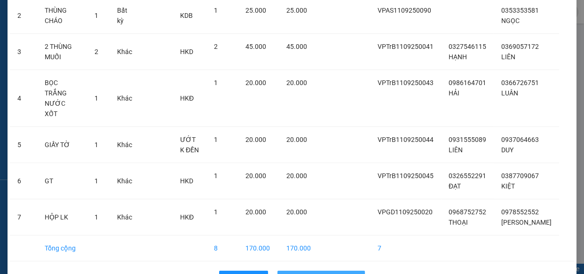
click at [319, 273] on span "Nhập hàng kho nhận" at bounding box center [326, 278] width 62 height 10
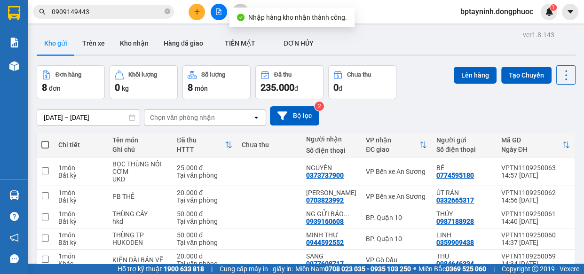
click at [435, 70] on div "Đơn hàng 8 đơn Khối lượng 0 kg Số lượng 8 món Đã thu 235.000 đ Chưa thu 0 đ Lên…" at bounding box center [306, 82] width 539 height 34
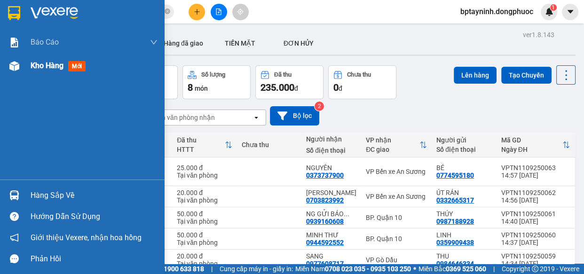
click at [43, 72] on div "Kho hàng mới" at bounding box center [94, 65] width 127 height 23
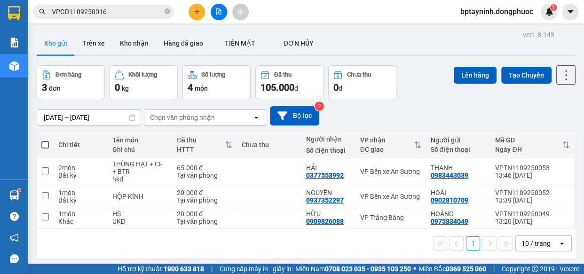
scroll to position [43, 0]
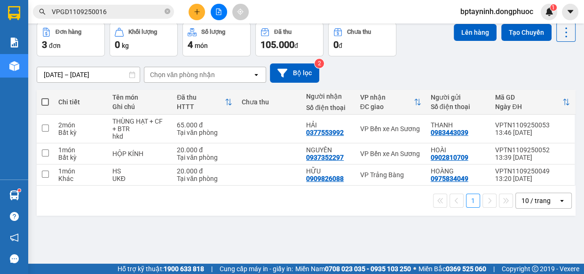
click at [122, 10] on input "VPGD1109250016" at bounding box center [107, 12] width 111 height 10
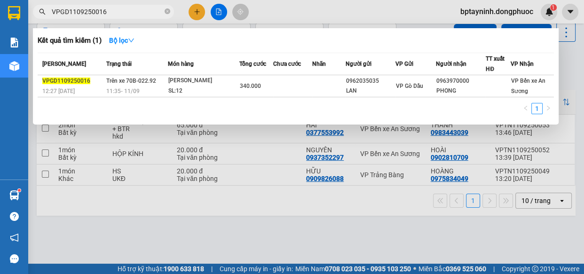
drag, startPoint x: 122, startPoint y: 12, endPoint x: 10, endPoint y: 49, distance: 118.3
click at [4, 50] on section "Kết quả tìm kiếm ( 1 ) Bộ lọc Mã ĐH Trạng thái Món hàng Tổng cước Chưa cước Nhã…" at bounding box center [292, 137] width 584 height 274
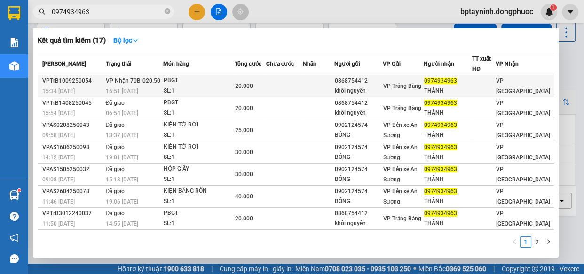
type input "0974934963"
click at [160, 86] on div "16:51 - 10/09" at bounding box center [134, 91] width 57 height 10
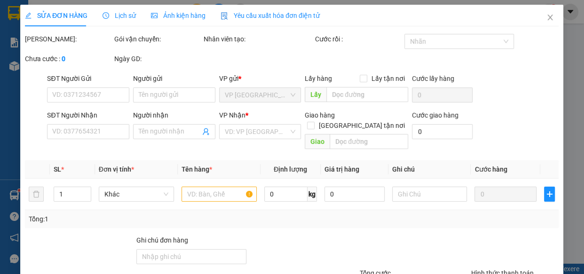
type input "0868754412"
type input "khôi nguyên"
type input "0974934963"
type input "THÀNH"
type input "20.000"
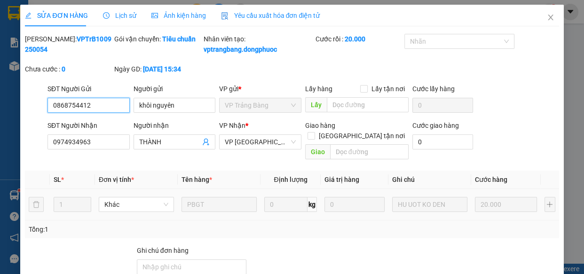
scroll to position [96, 0]
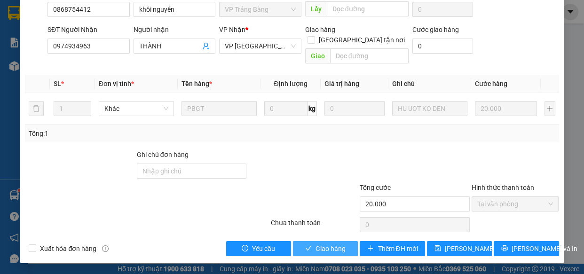
click at [325, 247] on span "Giao hàng" at bounding box center [330, 248] width 30 height 10
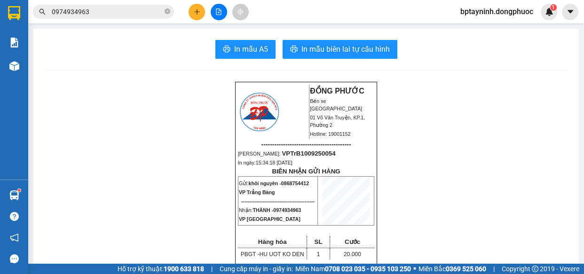
click at [198, 9] on button at bounding box center [196, 12] width 16 height 16
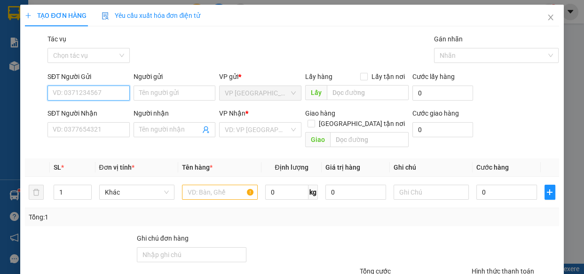
click at [89, 87] on input "SĐT Người Gửi" at bounding box center [88, 93] width 82 height 15
type input "0332665317"
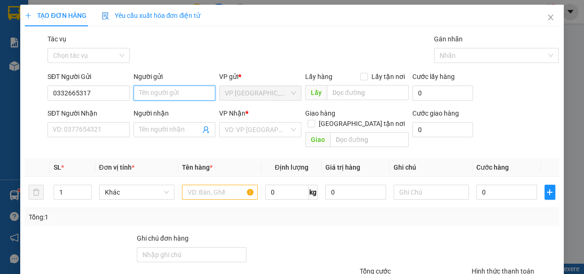
click at [147, 93] on input "Người gửi" at bounding box center [174, 93] width 82 height 15
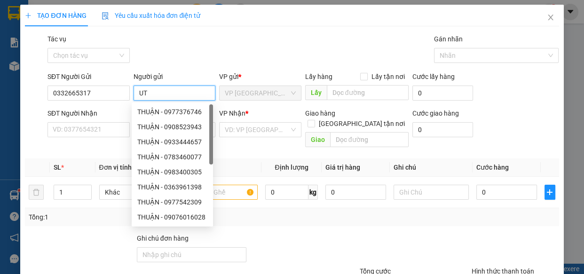
type input "U"
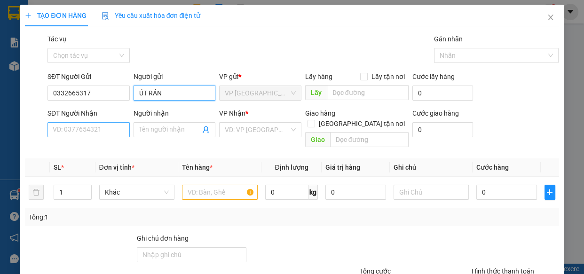
type input "ÚT RÁN"
click at [87, 133] on input "SĐT Người Nhận" at bounding box center [88, 129] width 82 height 15
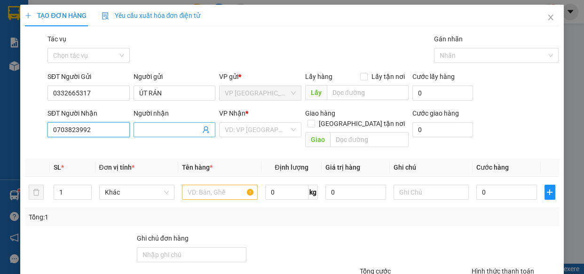
type input "0703823992"
click at [151, 133] on input "Người nhận" at bounding box center [170, 130] width 62 height 10
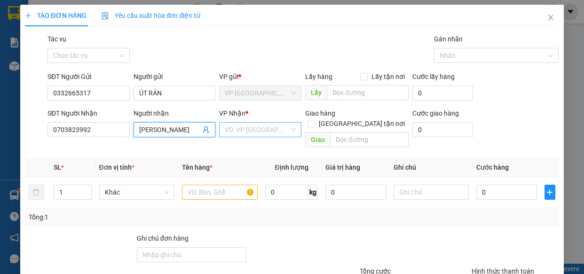
type input "CHAN CƠ"
click at [235, 136] on input "search" at bounding box center [257, 130] width 64 height 14
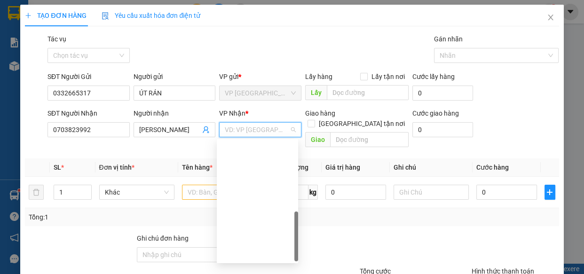
scroll to position [240, 0]
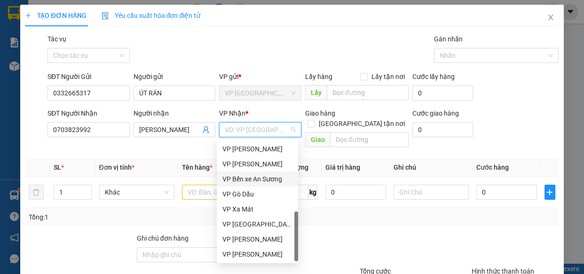
drag, startPoint x: 264, startPoint y: 178, endPoint x: 203, endPoint y: 195, distance: 63.8
click at [263, 178] on div "VP Bến xe An Sương" at bounding box center [257, 179] width 70 height 10
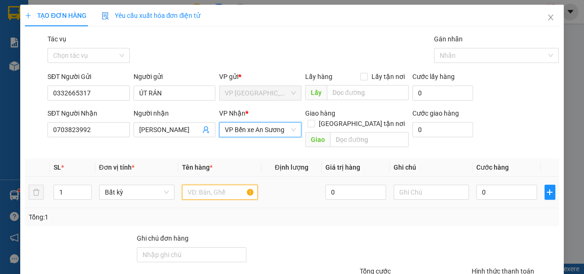
click at [199, 188] on input "text" at bounding box center [220, 192] width 76 height 15
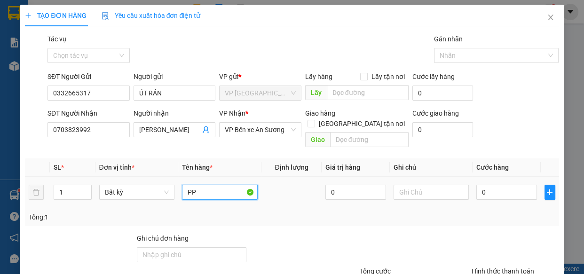
type input "P"
type input "PB THẺ"
click at [498, 185] on input "0" at bounding box center [506, 192] width 61 height 15
type input "2"
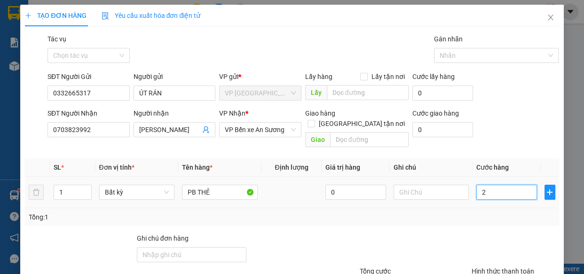
type input "20"
type input "20.000"
click at [471, 220] on div "Transit Pickup Surcharge Ids Transit Deliver Surcharge Ids Transit Deliver Surc…" at bounding box center [291, 187] width 533 height 306
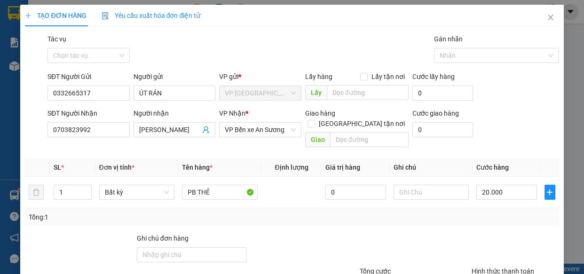
scroll to position [73, 0]
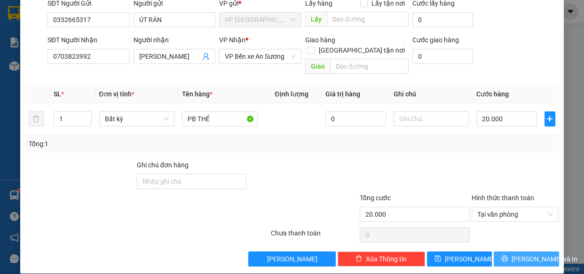
click at [522, 254] on span "[PERSON_NAME] và In" at bounding box center [544, 259] width 66 height 10
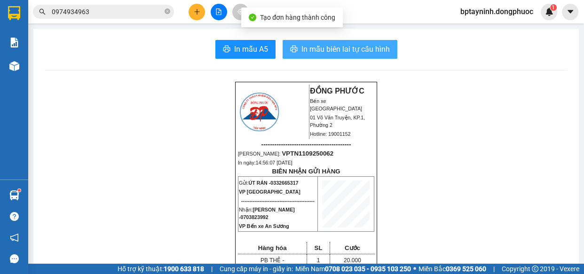
click at [331, 46] on span "In mẫu biên lai tự cấu hình" at bounding box center [345, 49] width 88 height 12
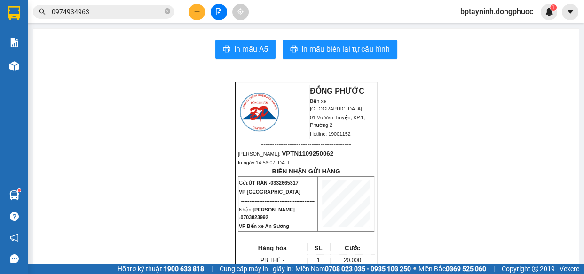
click at [197, 14] on icon "plus" at bounding box center [197, 11] width 7 height 7
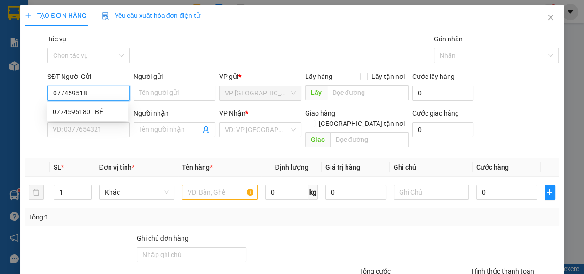
type input "0774595180"
click at [101, 112] on div "0774595180 - BÉ" at bounding box center [88, 112] width 70 height 10
type input "BÉ"
type input "0373737900"
type input "NGUYÊN"
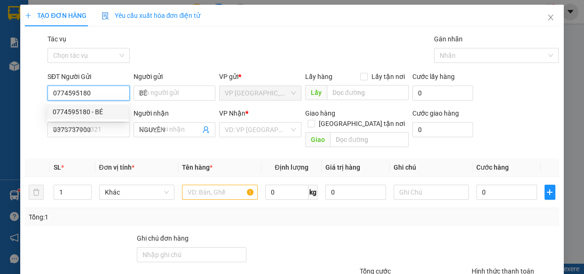
type input "20.000"
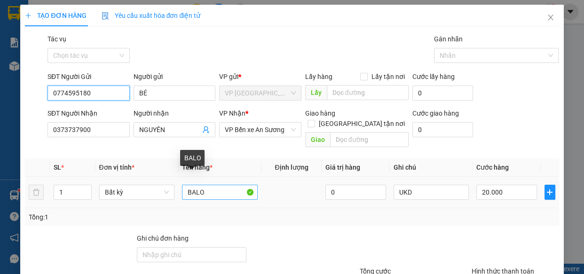
type input "0774595180"
click at [214, 185] on input "BALO" at bounding box center [220, 192] width 76 height 15
type input "B"
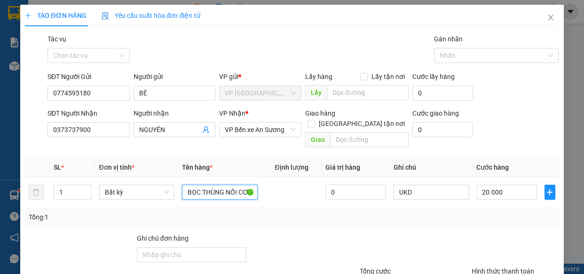
scroll to position [0, 5]
type input "BỌC THÙNG NỒI CƠM"
click at [508, 185] on input "20.000" at bounding box center [506, 192] width 61 height 15
type input "2"
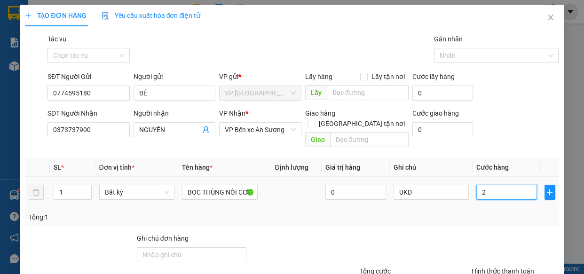
type input "25"
type input "25.000"
drag, startPoint x: 501, startPoint y: 211, endPoint x: 495, endPoint y: 206, distance: 8.0
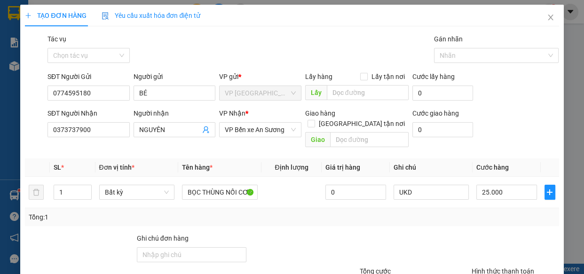
click at [500, 212] on div "Tổng: 1" at bounding box center [292, 217] width 526 height 10
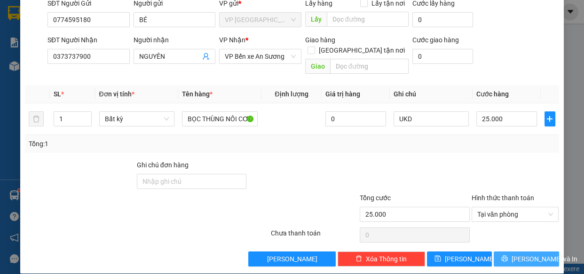
drag, startPoint x: 511, startPoint y: 246, endPoint x: 506, endPoint y: 243, distance: 6.1
click at [510, 251] on button "[PERSON_NAME] và In" at bounding box center [525, 258] width 65 height 15
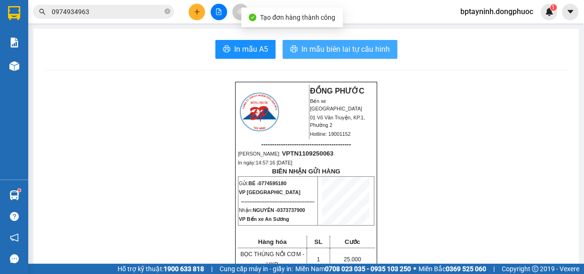
click at [356, 51] on span "In mẫu biên lai tự cấu hình" at bounding box center [345, 49] width 88 height 12
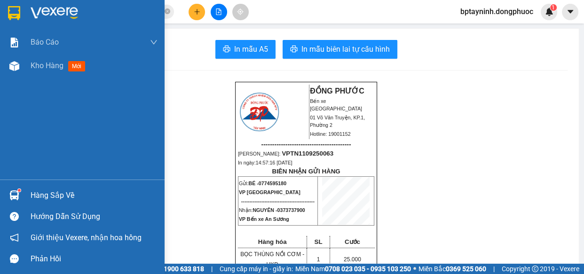
click at [12, 195] on img at bounding box center [14, 195] width 10 height 10
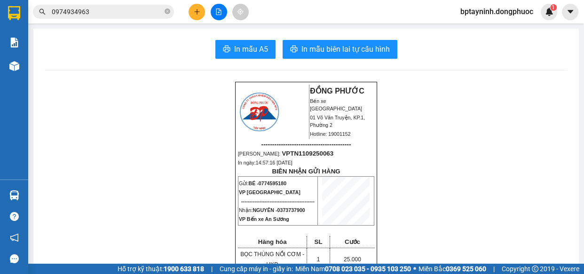
drag, startPoint x: 482, startPoint y: 91, endPoint x: 419, endPoint y: 93, distance: 63.0
click at [482, 92] on section "Kết quả tìm kiếm ( 17 ) Bộ lọc Mã ĐH Trạng thái Món hàng Tổng cước Chưa cước Nh…" at bounding box center [292, 137] width 584 height 274
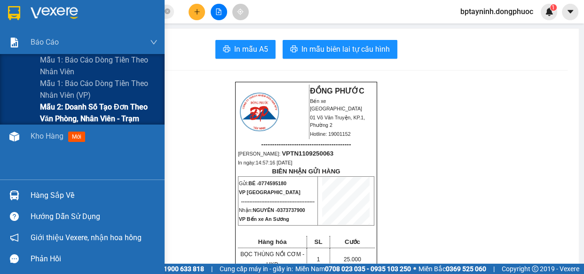
click at [92, 112] on span "Mẫu 2: Doanh số tạo đơn theo Văn phòng, nhân viên - Trạm" at bounding box center [98, 112] width 117 height 23
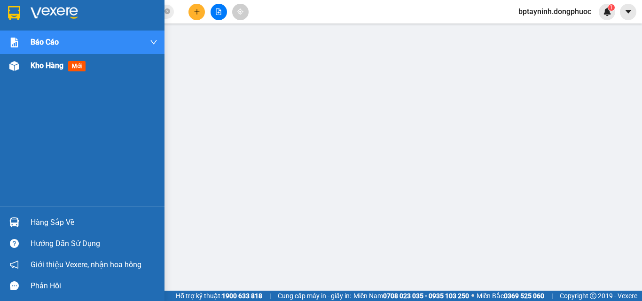
click at [49, 63] on span "Kho hàng" at bounding box center [47, 65] width 33 height 9
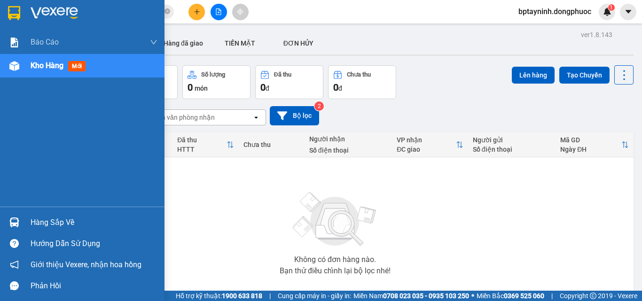
click at [64, 224] on div "Hàng sắp về" at bounding box center [94, 223] width 127 height 14
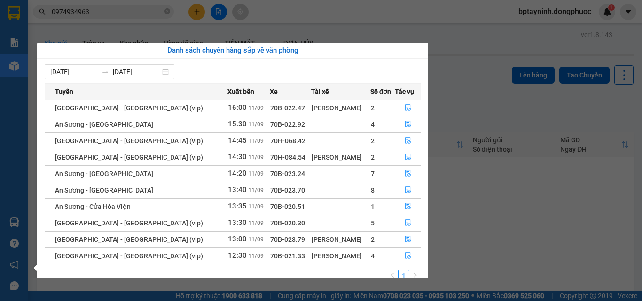
click at [225, 33] on section "Kết quả tìm kiếm ( 17 ) Bộ lọc Mã ĐH Trạng thái Món hàng Tổng cước Chưa cước Nh…" at bounding box center [321, 150] width 642 height 301
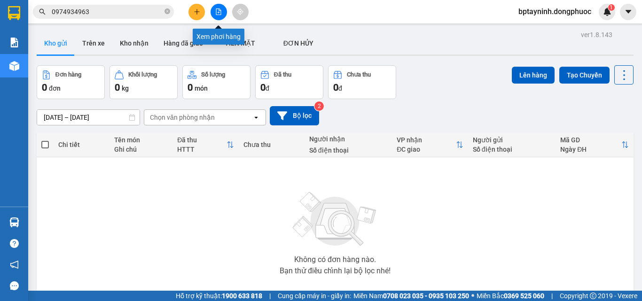
click at [217, 10] on icon "file-add" at bounding box center [218, 11] width 7 height 7
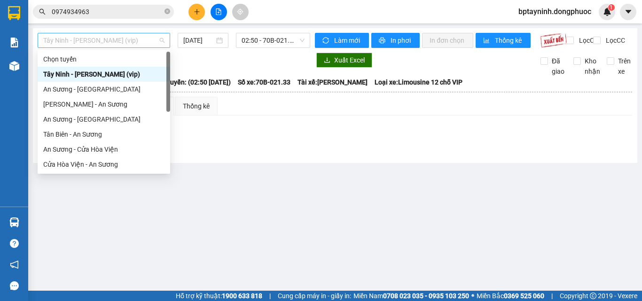
click at [125, 46] on span "Tây Ninh - [PERSON_NAME] (vip)" at bounding box center [103, 40] width 121 height 14
click at [71, 94] on div "An Sương - [GEOGRAPHIC_DATA]" at bounding box center [103, 89] width 121 height 10
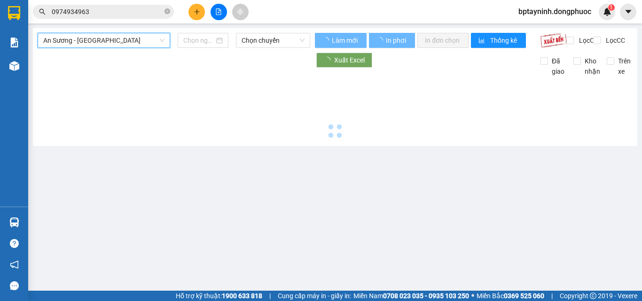
type input "[DATE]"
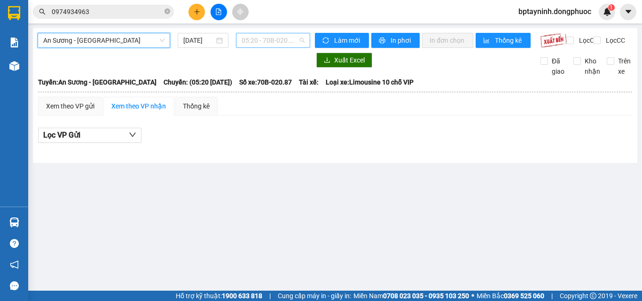
click at [280, 34] on span "05:20 - 70B-020.87" at bounding box center [273, 40] width 63 height 14
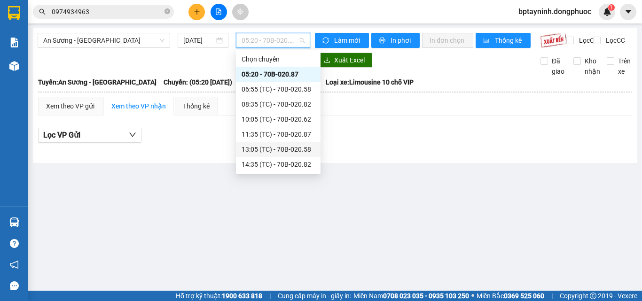
scroll to position [45, 0]
click at [132, 42] on span "An Sương - [GEOGRAPHIC_DATA]" at bounding box center [103, 40] width 121 height 14
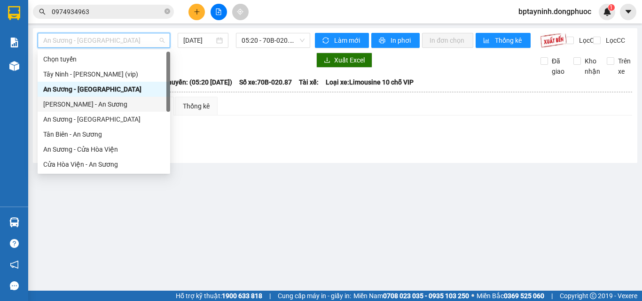
click at [93, 102] on div "[PERSON_NAME] - An Sương" at bounding box center [103, 104] width 121 height 10
type input "[DATE]"
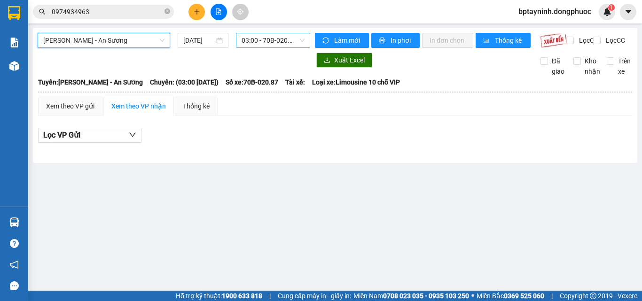
click at [261, 37] on span "03:00 - 70B-020.87" at bounding box center [273, 40] width 63 height 14
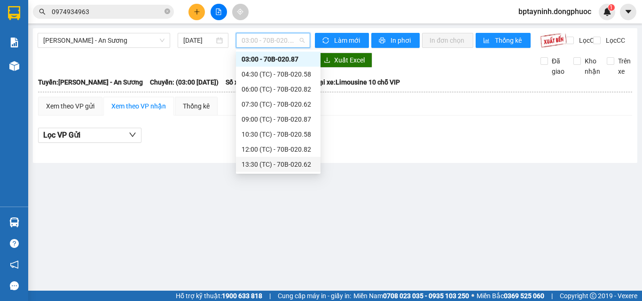
scroll to position [45, 0]
click at [282, 136] on div "13:30 (TC) - 70B-020.62" at bounding box center [278, 134] width 73 height 10
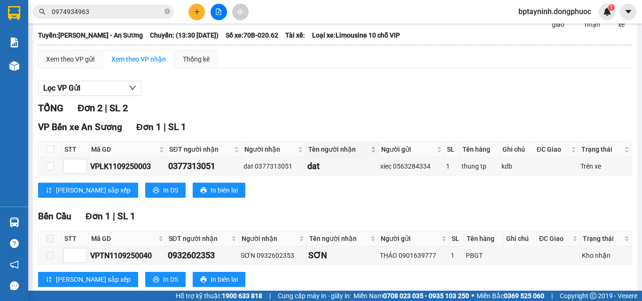
scroll to position [78, 0]
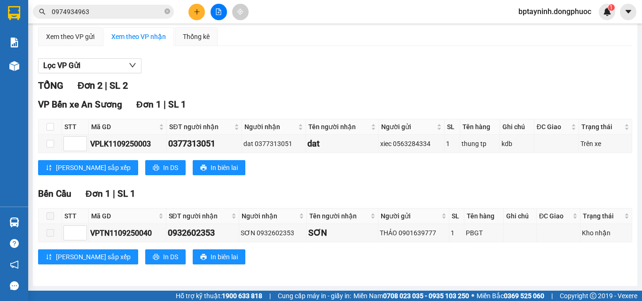
click at [223, 10] on button at bounding box center [219, 12] width 16 height 16
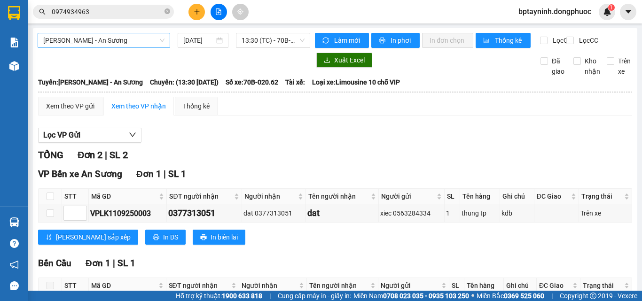
click at [143, 44] on span "[PERSON_NAME] - An Sương" at bounding box center [103, 40] width 121 height 14
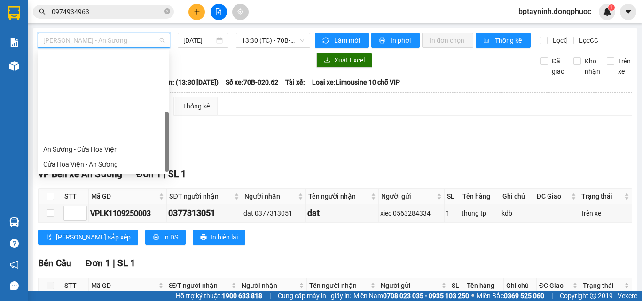
scroll to position [105, 0]
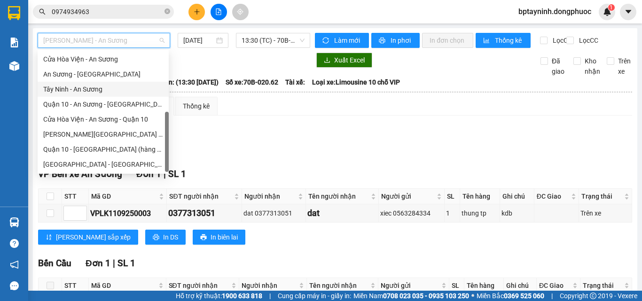
drag, startPoint x: 71, startPoint y: 90, endPoint x: 182, endPoint y: 67, distance: 112.9
click at [71, 90] on div "Tây Ninh - An Sương" at bounding box center [103, 89] width 120 height 10
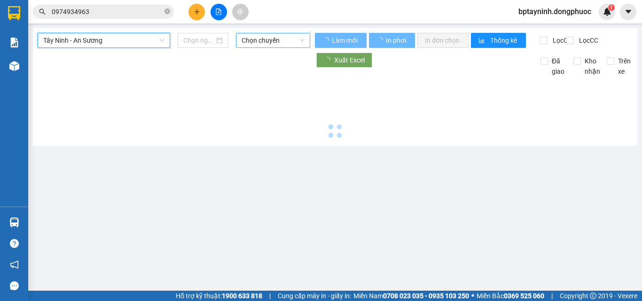
type input "[DATE]"
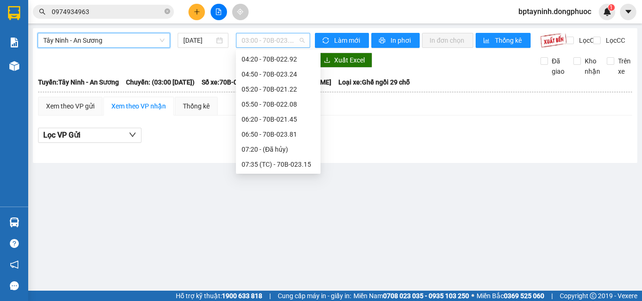
click at [266, 41] on span "03:00 - 70B-023.56" at bounding box center [273, 40] width 63 height 14
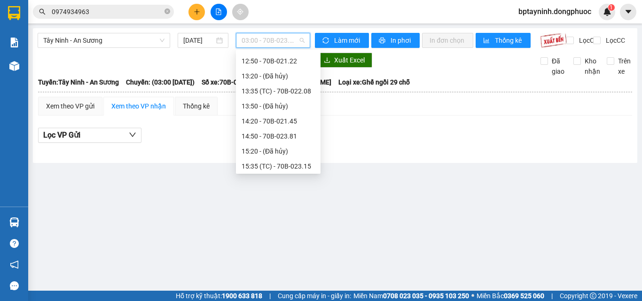
scroll to position [421, 0]
click at [269, 89] on div "15:35 (TC) - 70B-023.15" at bounding box center [278, 89] width 73 height 10
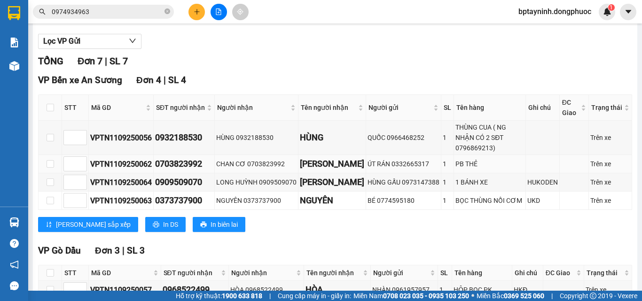
scroll to position [185, 0]
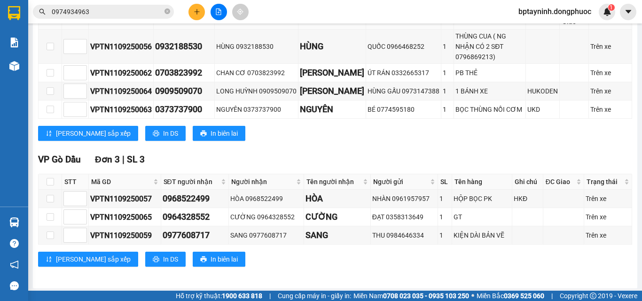
drag, startPoint x: 142, startPoint y: 12, endPoint x: 39, endPoint y: 29, distance: 104.4
click at [54, 20] on div "Kết quả tìm kiếm ( 17 ) Bộ lọc Mã ĐH Trạng thái Món hàng Tổng cước Chưa cước Nh…" at bounding box center [91, 12] width 183 height 16
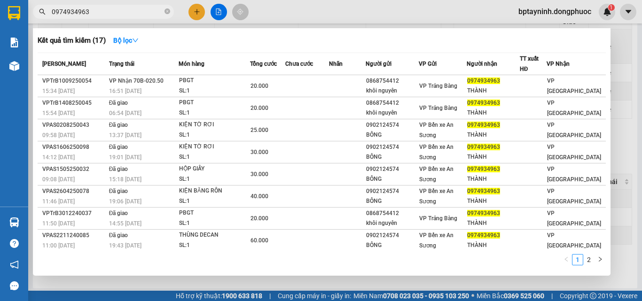
type input "0"
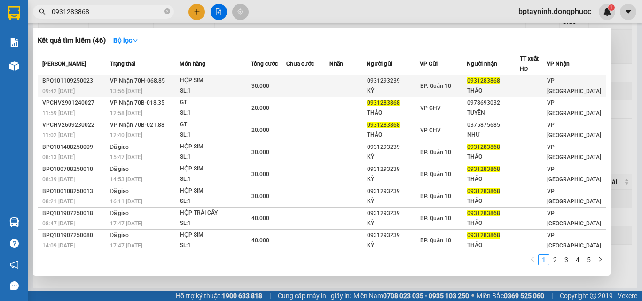
type input "0931283868"
click at [199, 88] on div "SL: 1" at bounding box center [215, 91] width 70 height 10
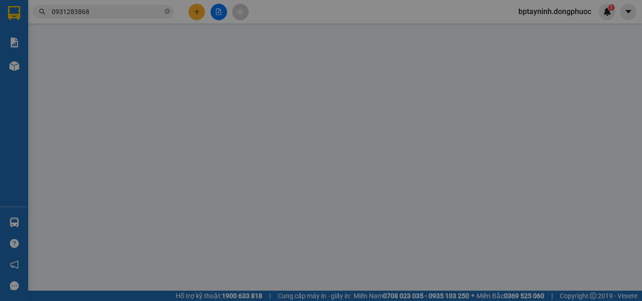
type input "0931293239"
type input "KỲ"
type input "0931283868"
type input "THẢO"
type input "30.000"
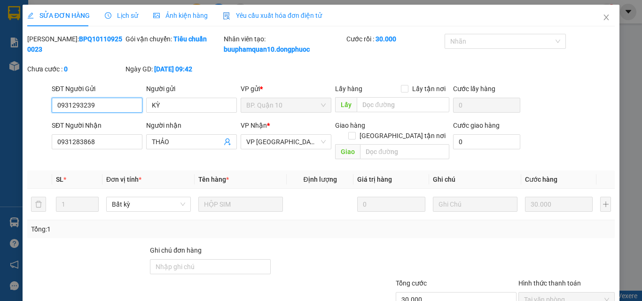
scroll to position [59, 0]
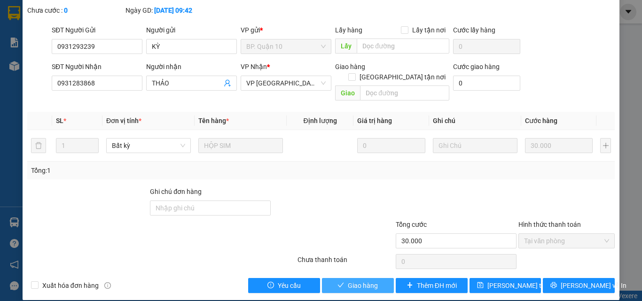
click at [348, 274] on span "Giao hàng" at bounding box center [363, 286] width 30 height 10
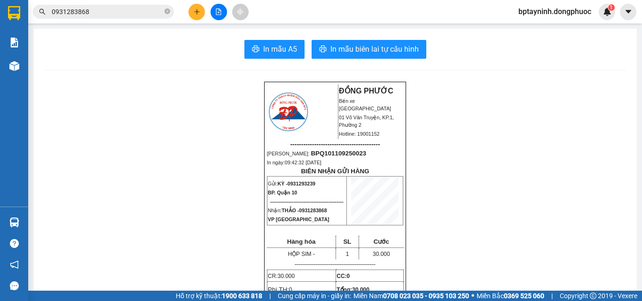
click at [200, 15] on button at bounding box center [196, 12] width 16 height 16
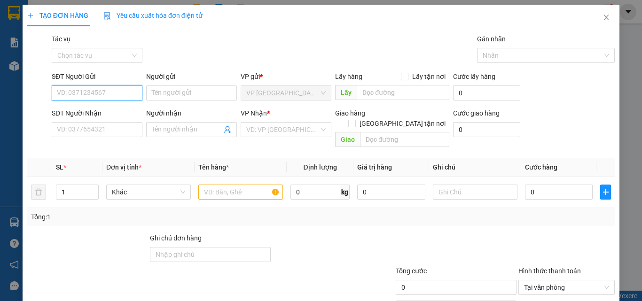
click at [120, 97] on input "SĐT Người Gửi" at bounding box center [97, 93] width 91 height 15
click at [115, 110] on div "0919397615 - THANH" at bounding box center [103, 112] width 93 height 10
type input "0919397615"
type input "THANH"
type input "0911660850"
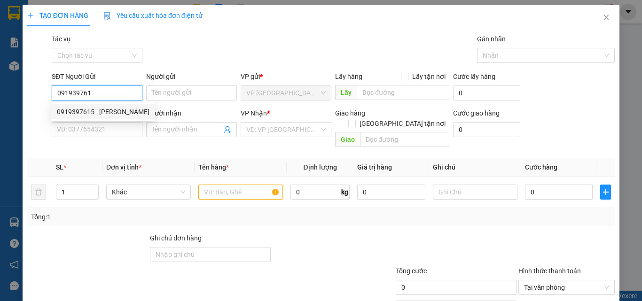
type input "LINH"
type input "25.000"
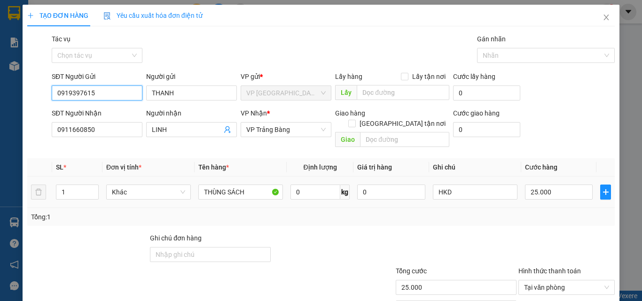
scroll to position [47, 0]
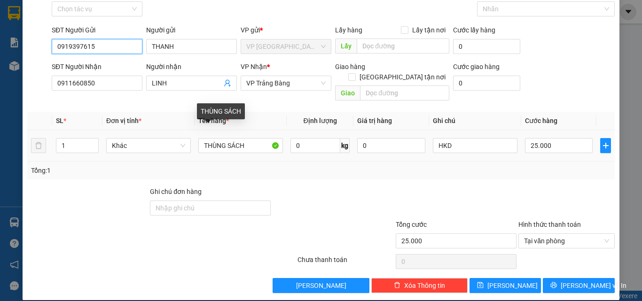
type input "0919397615"
drag, startPoint x: 0, startPoint y: 136, endPoint x: 0, endPoint y: 106, distance: 30.1
click at [0, 128] on div "TẠO ĐƠN HÀNG Yêu cầu xuất hóa đơn điện tử Transit Pickup Surcharge Ids Transit …" at bounding box center [321, 150] width 642 height 301
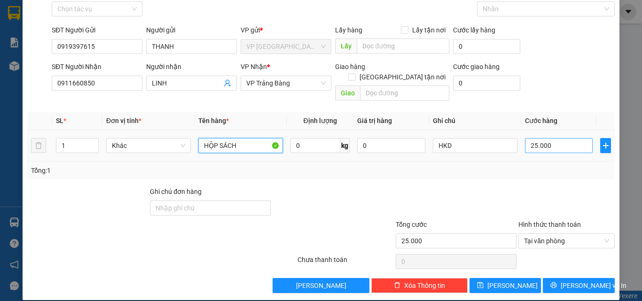
type input "HỘP SÁCH"
type input "2"
type input "20"
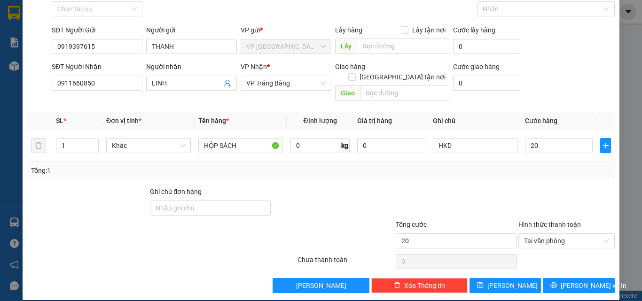
type input "20.000"
click at [563, 165] on div "Tổng: 1" at bounding box center [321, 170] width 580 height 10
click at [581, 274] on span "[PERSON_NAME] và In" at bounding box center [594, 286] width 66 height 10
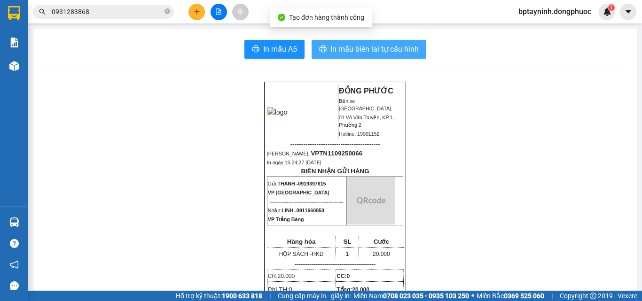
click at [382, 44] on span "In mẫu biên lai tự cấu hình" at bounding box center [374, 49] width 88 height 12
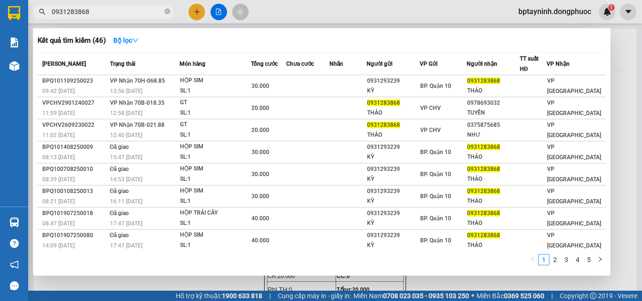
drag, startPoint x: 111, startPoint y: 7, endPoint x: 0, endPoint y: 15, distance: 111.2
click at [0, 14] on section "Kết quả tìm kiếm ( 46 ) Bộ lọc Mã ĐH Trạng thái Món hàng Tổng cước Chưa cước Nh…" at bounding box center [321, 150] width 642 height 301
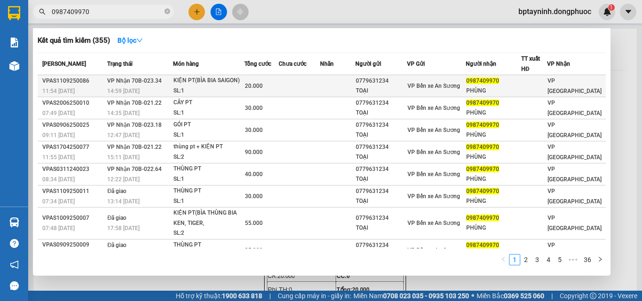
type input "0987409970"
click at [275, 87] on div "20.000" at bounding box center [261, 86] width 33 height 10
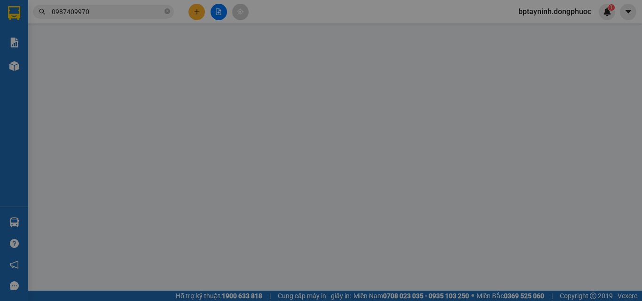
type input "0779631234"
type input "TOẠI"
type input "0987409970"
type input "PHÙNG"
type input "20.000"
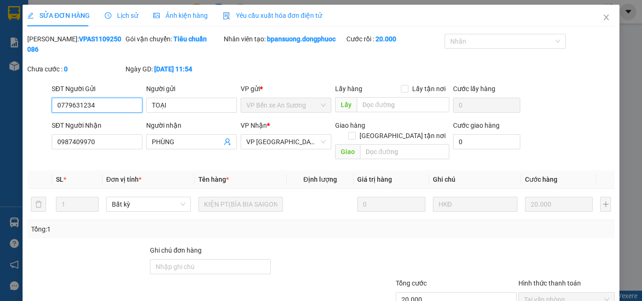
scroll to position [48, 0]
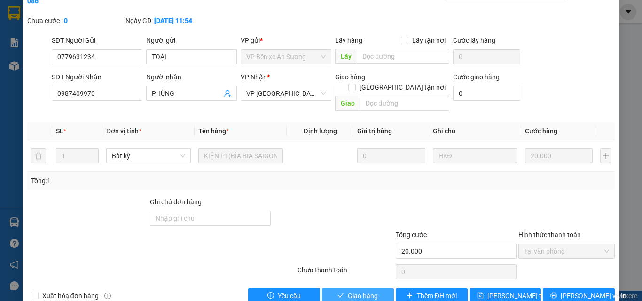
click at [364, 274] on span "Giao hàng" at bounding box center [363, 296] width 30 height 10
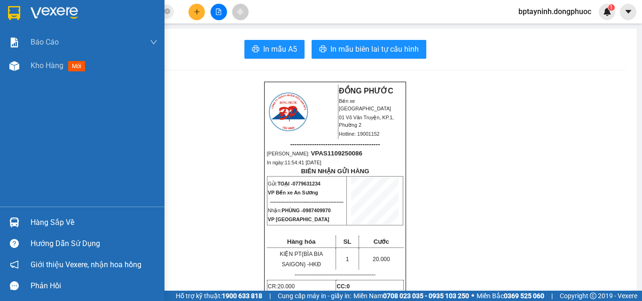
click at [105, 219] on div "Hàng sắp về" at bounding box center [94, 223] width 127 height 14
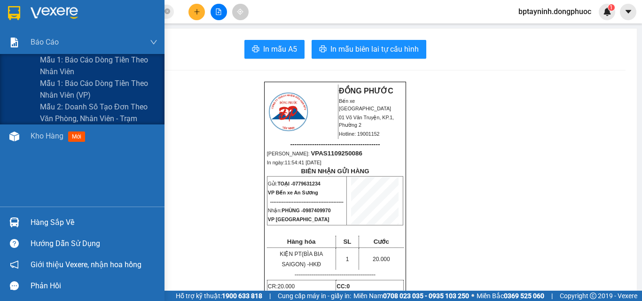
click at [28, 33] on div "Báo cáo Mẫu 1: Báo cáo dòng tiền theo nhân viên Mẫu 1: Báo cáo dòng tiền theo n…" at bounding box center [82, 150] width 164 height 301
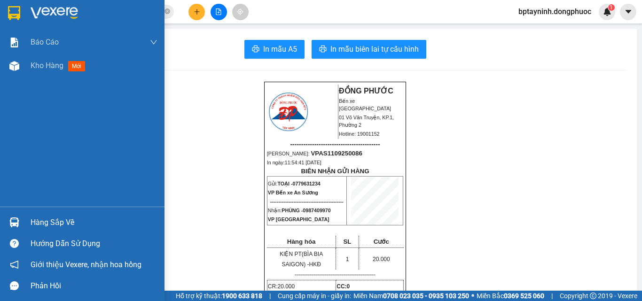
click at [46, 223] on div "Hàng sắp về" at bounding box center [94, 223] width 127 height 14
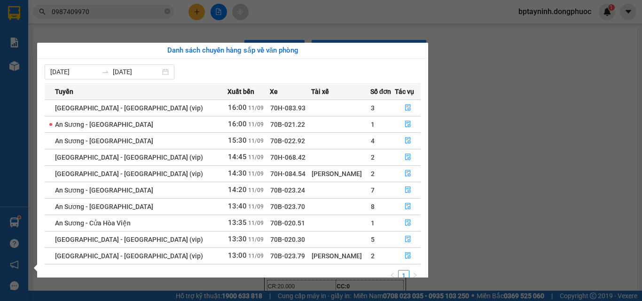
scroll to position [15, 0]
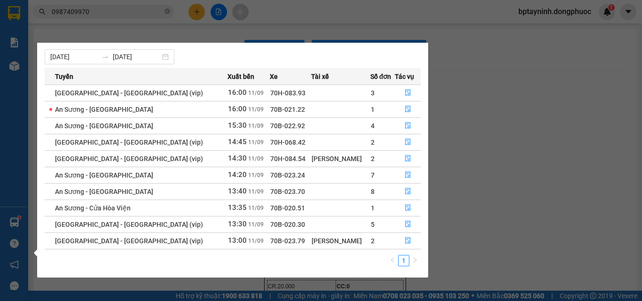
click at [531, 119] on section "Kết quả tìm kiếm ( 355 ) Bộ lọc Mã ĐH Trạng thái Món hàng Tổng cước Chưa cước N…" at bounding box center [321, 150] width 642 height 301
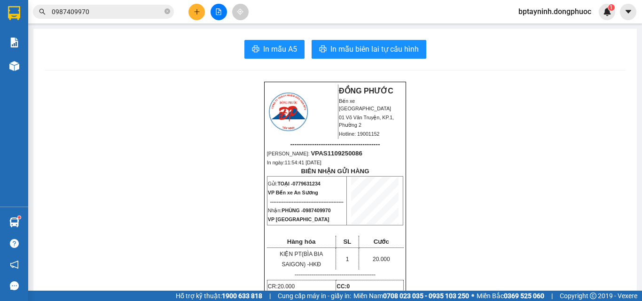
click at [217, 8] on icon "file-add" at bounding box center [218, 11] width 5 height 7
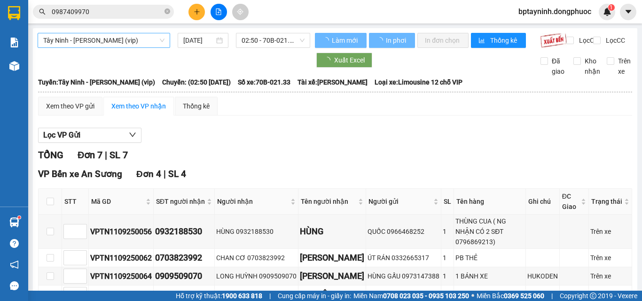
click at [121, 40] on span "Tây Ninh - Hồ Chí Minh (vip)" at bounding box center [103, 40] width 121 height 14
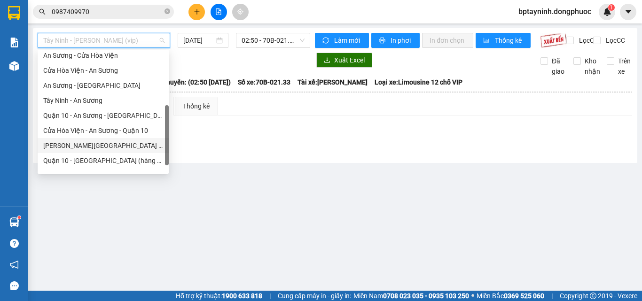
scroll to position [105, 0]
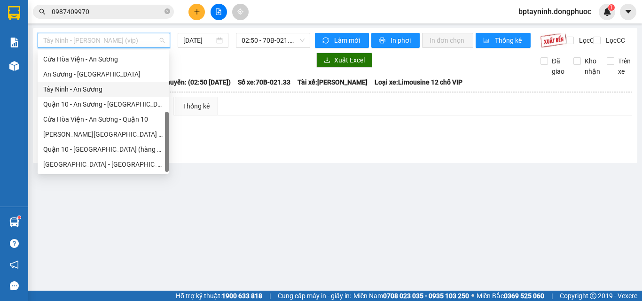
drag, startPoint x: 81, startPoint y: 92, endPoint x: 109, endPoint y: 78, distance: 31.5
click at [81, 92] on div "Tây Ninh - An Sương" at bounding box center [103, 89] width 120 height 10
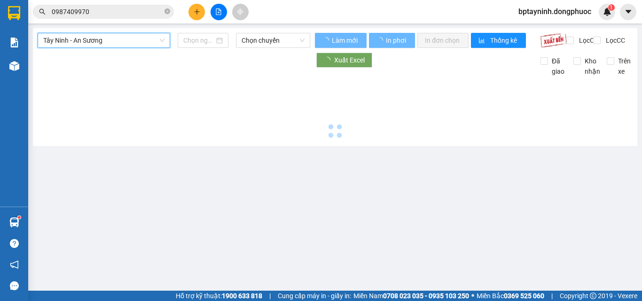
type input "[DATE]"
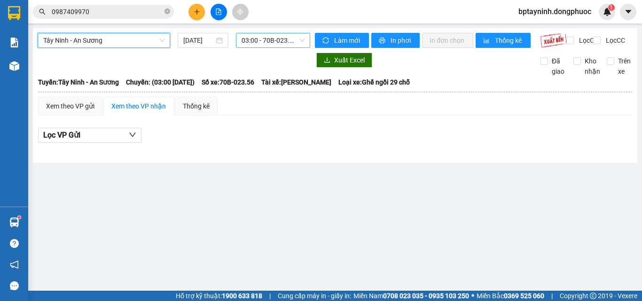
click at [271, 42] on span "03:00 - 70B-023.56" at bounding box center [273, 40] width 63 height 14
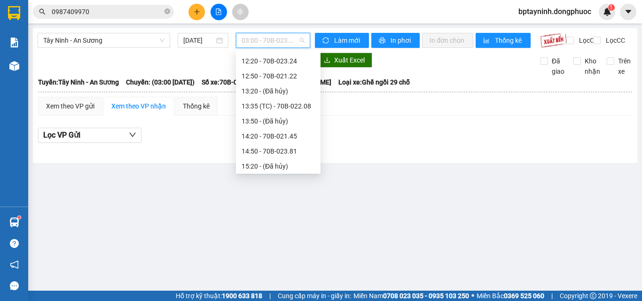
scroll to position [421, 0]
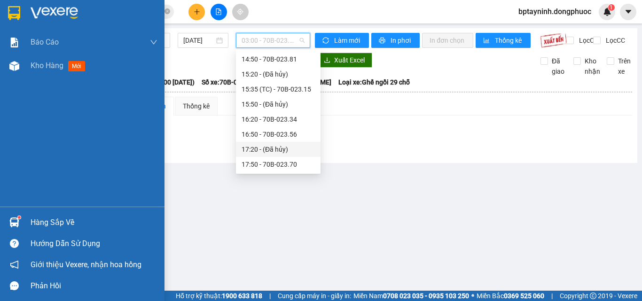
click at [39, 226] on div "Hàng sắp về" at bounding box center [94, 223] width 127 height 14
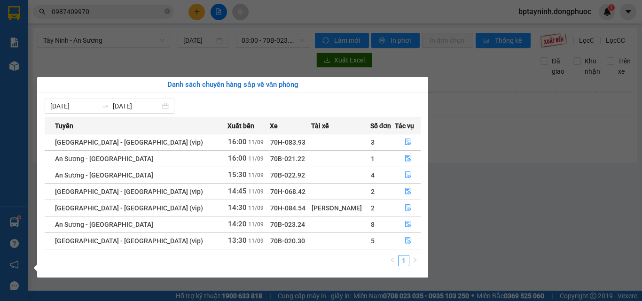
click at [493, 214] on section "Kết quả tìm kiếm ( 355 ) Bộ lọc Mã ĐH Trạng thái Món hàng Tổng cước Chưa cước N…" at bounding box center [321, 150] width 642 height 301
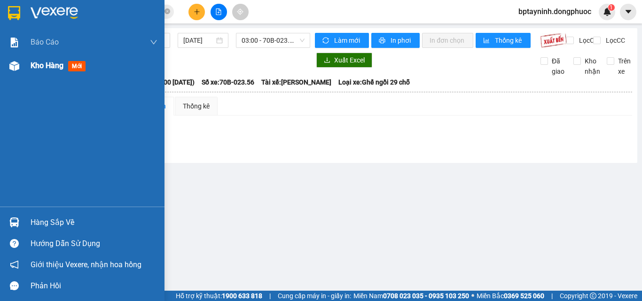
click at [40, 71] on div "Kho hàng mới" at bounding box center [60, 66] width 59 height 12
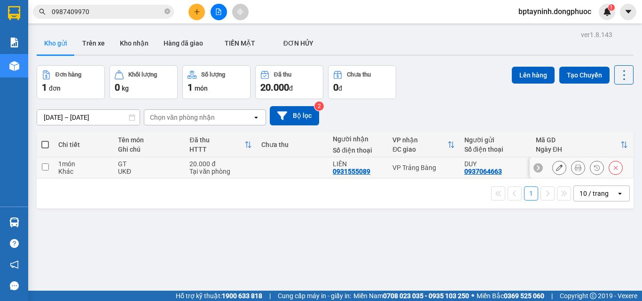
click at [333, 168] on div "0931555089" at bounding box center [352, 172] width 38 height 8
click at [391, 173] on td "VP Trảng Bàng" at bounding box center [423, 167] width 71 height 21
checkbox input "true"
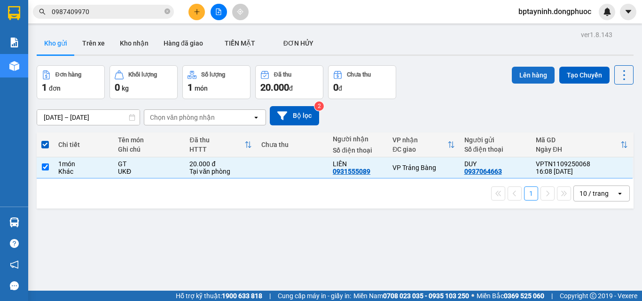
click at [514, 72] on button "Lên hàng" at bounding box center [533, 75] width 43 height 17
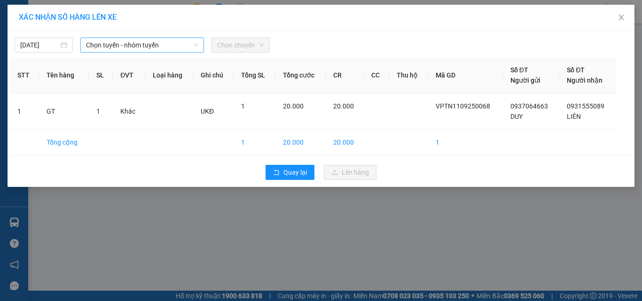
click at [156, 47] on span "Chọn tuyến - nhóm tuyến" at bounding box center [142, 45] width 112 height 14
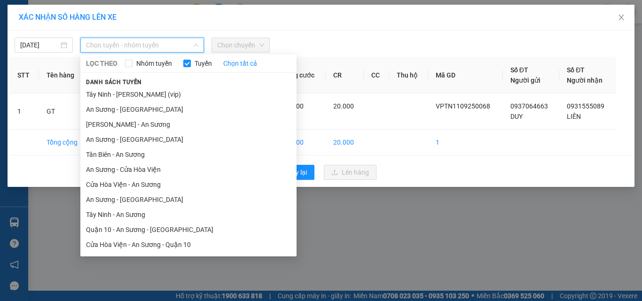
drag, startPoint x: 136, startPoint y: 219, endPoint x: 166, endPoint y: 162, distance: 64.5
click at [137, 218] on li "Tây Ninh - An Sương" at bounding box center [188, 214] width 216 height 15
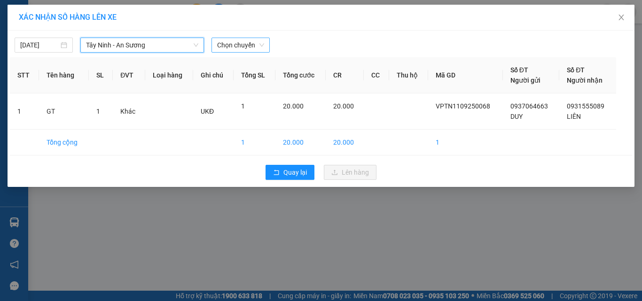
click at [249, 47] on span "Chọn chuyến" at bounding box center [240, 45] width 47 height 14
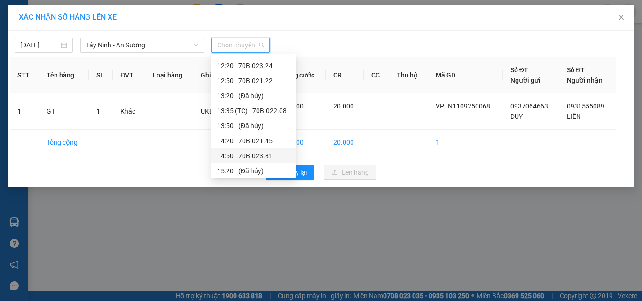
scroll to position [376, 0]
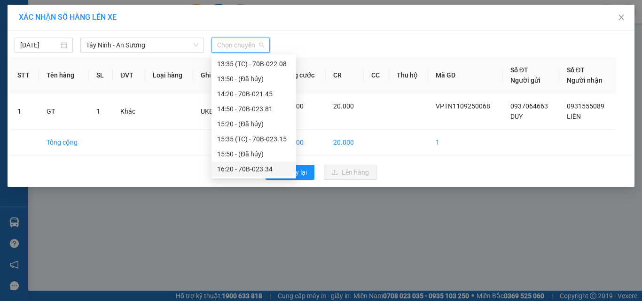
click at [262, 172] on div "16:20 - 70B-023.34" at bounding box center [253, 169] width 73 height 10
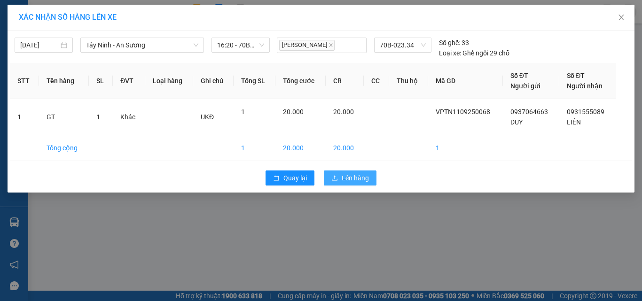
click at [346, 177] on span "Lên hàng" at bounding box center [355, 178] width 27 height 10
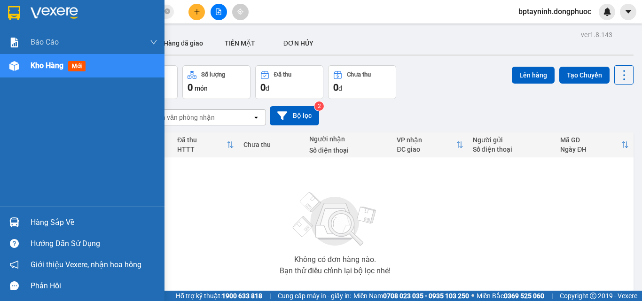
click at [30, 219] on div "Hàng sắp về" at bounding box center [82, 222] width 164 height 21
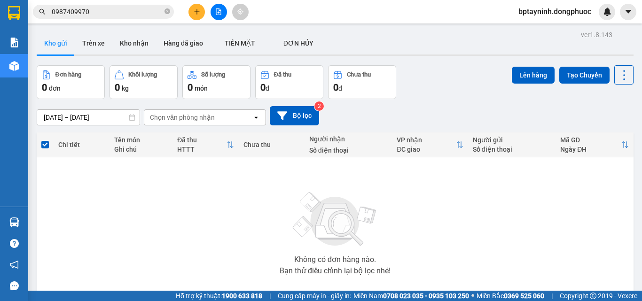
click at [469, 208] on section "Kết quả tìm kiếm ( 355 ) Bộ lọc Mã ĐH Trạng thái Món hàng Tổng cước Chưa cước N…" at bounding box center [321, 150] width 642 height 301
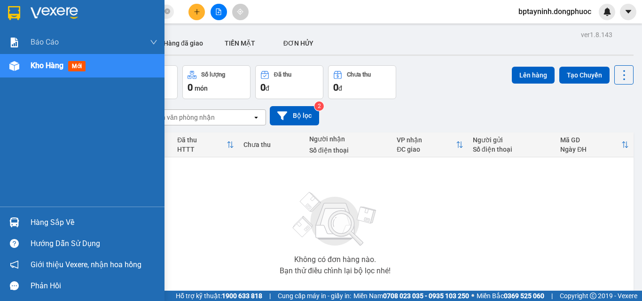
drag, startPoint x: 77, startPoint y: 221, endPoint x: 70, endPoint y: 223, distance: 7.2
click at [76, 221] on div "Hàng sắp về" at bounding box center [94, 223] width 127 height 14
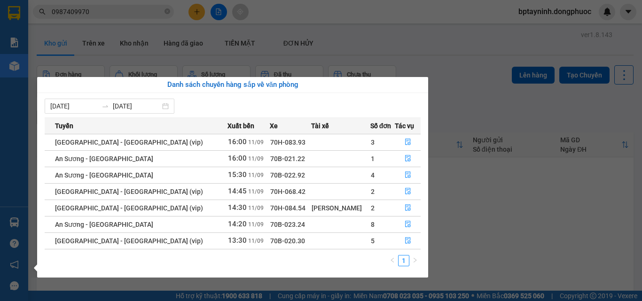
click at [475, 228] on section "Kết quả tìm kiếm ( 355 ) Bộ lọc Mã ĐH Trạng thái Món hàng Tổng cước Chưa cước N…" at bounding box center [321, 150] width 642 height 301
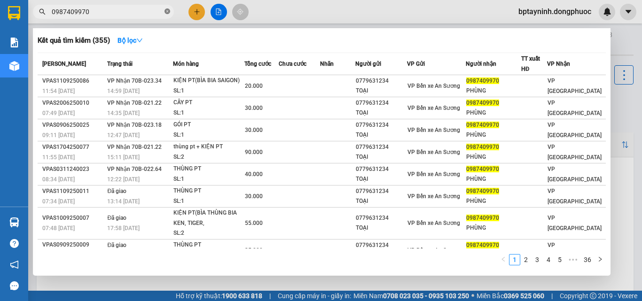
drag, startPoint x: 165, startPoint y: 10, endPoint x: 171, endPoint y: 11, distance: 6.1
click at [166, 10] on icon "close-circle" at bounding box center [167, 11] width 6 height 6
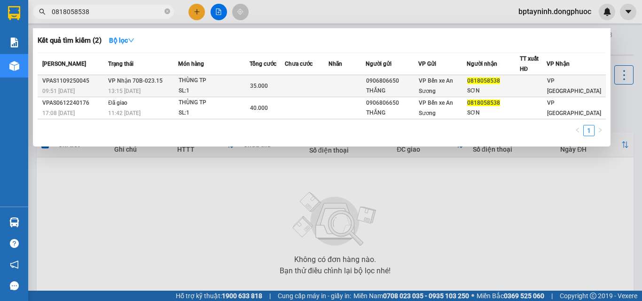
type input "0818058538"
click at [213, 93] on div "SL: 1" at bounding box center [214, 91] width 70 height 10
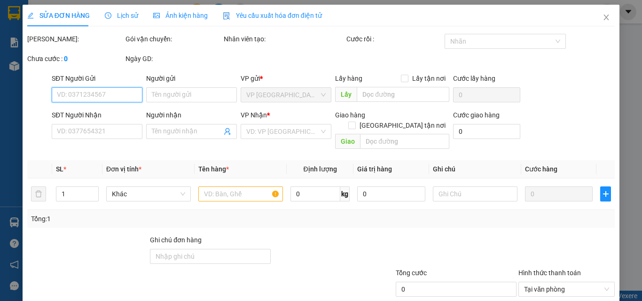
type input "0906806650"
type input "THẮNG"
type input "0818058538"
type input "SƠN"
type input "35.000"
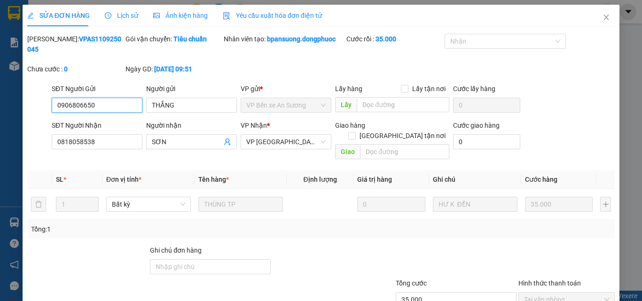
scroll to position [48, 0]
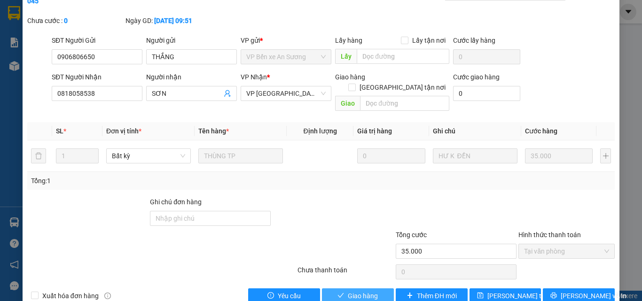
click at [362, 274] on span "Giao hàng" at bounding box center [363, 296] width 30 height 10
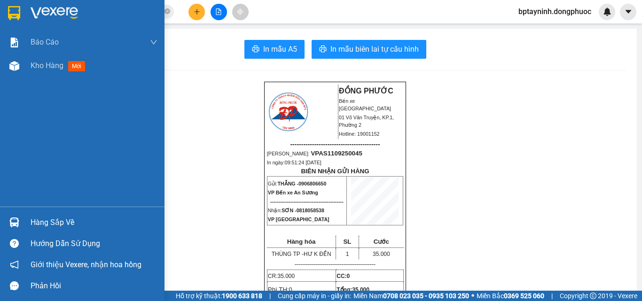
click at [14, 220] on img at bounding box center [14, 223] width 10 height 10
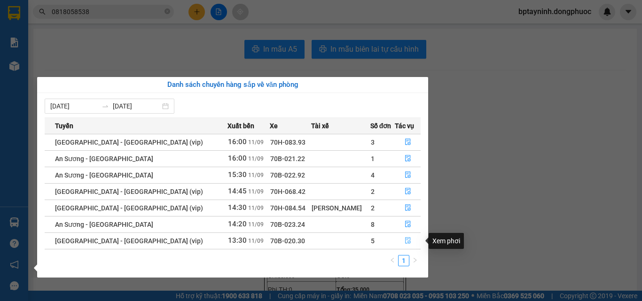
click at [399, 242] on button "button" at bounding box center [407, 241] width 25 height 15
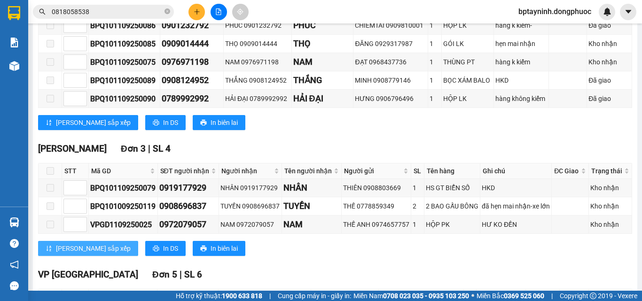
scroll to position [329, 0]
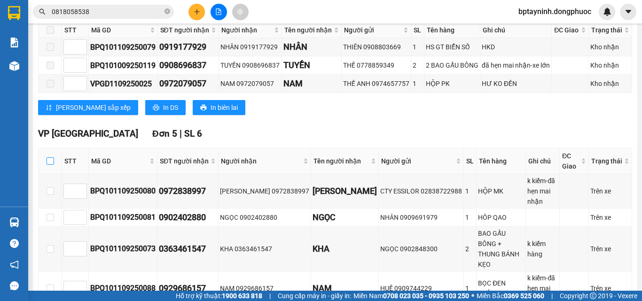
click at [47, 165] on input "checkbox" at bounding box center [51, 161] width 8 height 8
checkbox input "true"
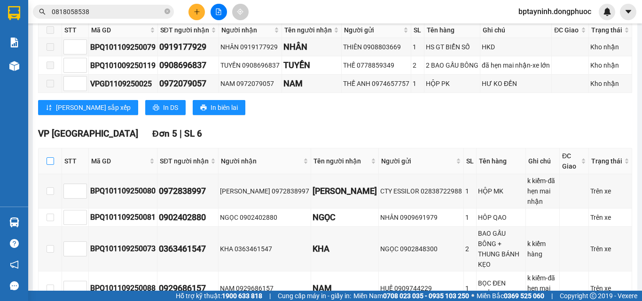
checkbox input "true"
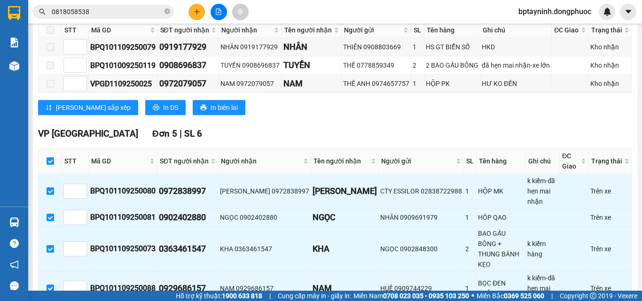
scroll to position [470, 0]
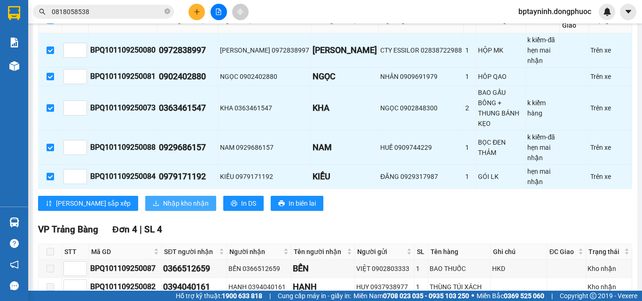
click at [163, 198] on span "Nhập kho nhận" at bounding box center [186, 203] width 46 height 10
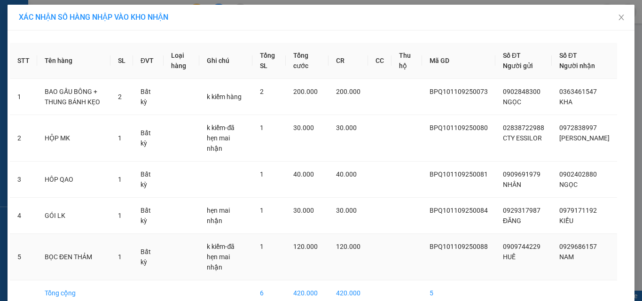
scroll to position [38, 0]
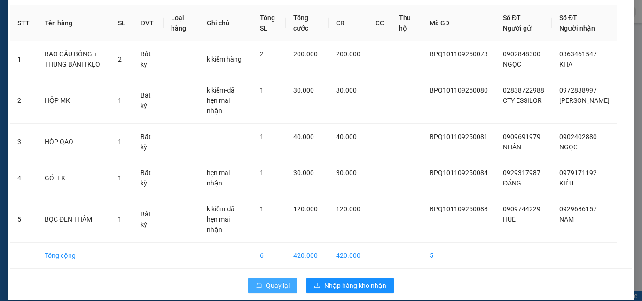
click at [271, 274] on button "Quay lại" at bounding box center [272, 285] width 49 height 15
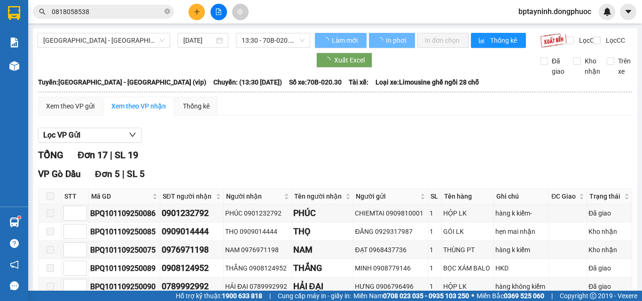
click at [13, 210] on div "Hàng sắp về Hướng dẫn sử dụng Giới thiệu Vexere, nhận hoa hồng Phản hồi" at bounding box center [14, 252] width 28 height 90
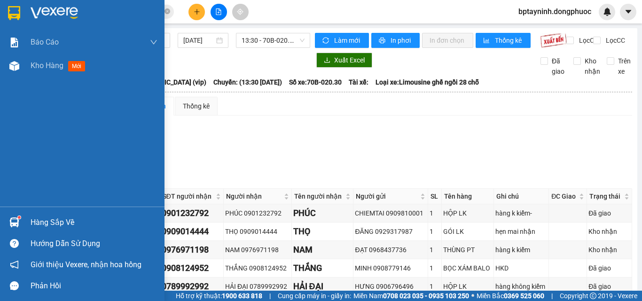
click at [55, 212] on div "Hàng sắp về" at bounding box center [82, 222] width 164 height 21
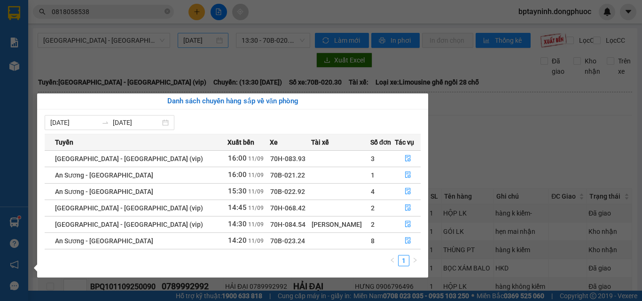
click at [186, 52] on section "Kết quả tìm kiếm ( 2 ) Bộ lọc Mã ĐH Trạng thái Món hàng Tổng cước Chưa cước Nhã…" at bounding box center [321, 150] width 642 height 301
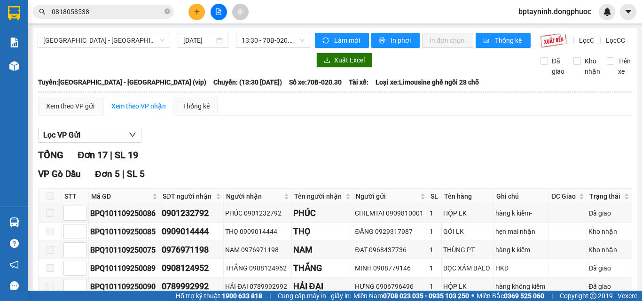
click at [195, 12] on icon "plus" at bounding box center [197, 11] width 7 height 7
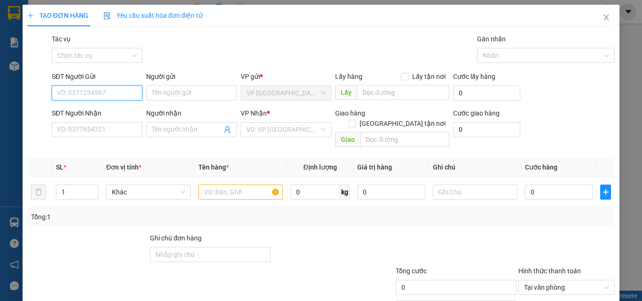
click at [97, 97] on input "SĐT Người Gửi" at bounding box center [97, 93] width 91 height 15
click at [115, 110] on div "0866768584 - HOÀN MỸ" at bounding box center [96, 112] width 78 height 10
type input "0866768584"
type input "HOÀN MỸ"
type input "0917020869"
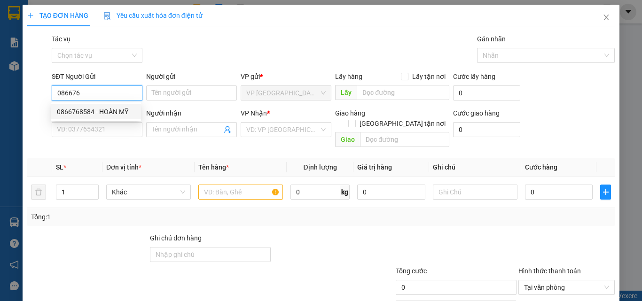
type input "LABO VIÊT TIÊN"
type input "20.000"
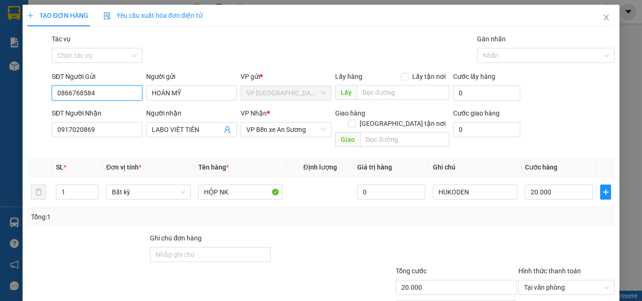
scroll to position [47, 0]
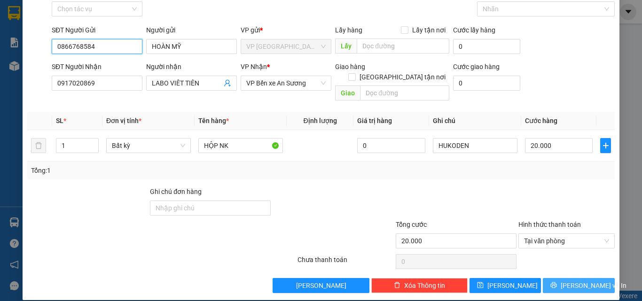
type input "0866768584"
drag, startPoint x: 578, startPoint y: 271, endPoint x: 571, endPoint y: 258, distance: 14.3
click at [576, 274] on span "[PERSON_NAME] và In" at bounding box center [594, 286] width 66 height 10
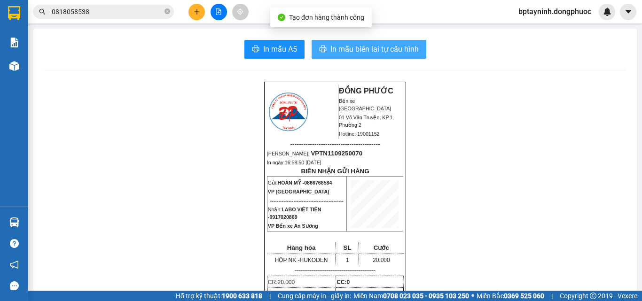
click at [390, 44] on button "In mẫu biên lai tự cấu hình" at bounding box center [369, 49] width 115 height 19
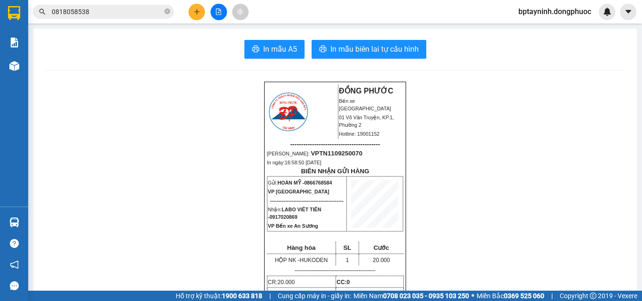
click at [119, 4] on div "Kết quả tìm kiếm ( 2 ) Bộ lọc Mã ĐH Trạng thái Món hàng Tổng cước Chưa cước Nhã…" at bounding box center [91, 12] width 183 height 16
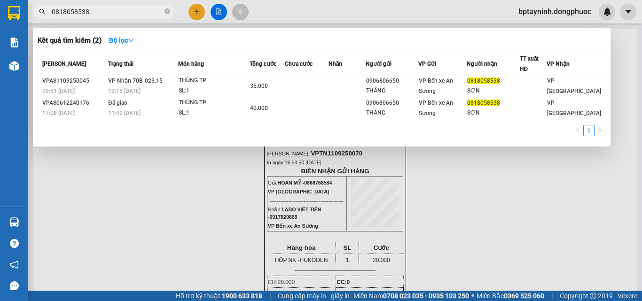
click at [110, 13] on input "0818058538" at bounding box center [107, 12] width 111 height 10
drag, startPoint x: 110, startPoint y: 13, endPoint x: 0, endPoint y: 21, distance: 110.8
click at [0, 21] on section "Kết quả tìm kiếm ( 2 ) Bộ lọc Mã ĐH Trạng thái Món hàng Tổng cước Chưa cước Nhã…" at bounding box center [321, 150] width 642 height 301
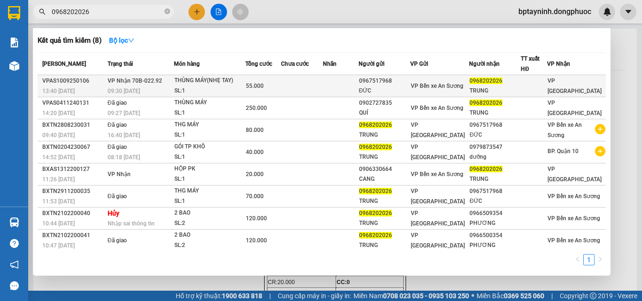
type input "0968202026"
click at [206, 81] on div "THÙNG MÁY(NHẸ TAY)" at bounding box center [209, 81] width 70 height 10
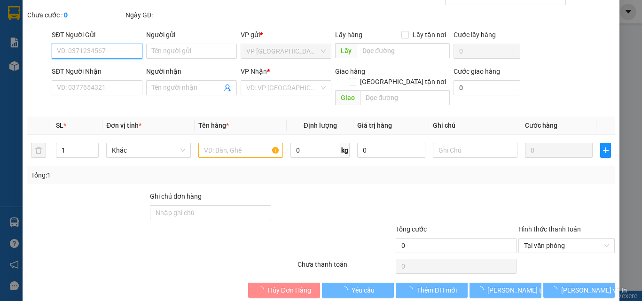
type input "0967517968"
type input "ĐỨC"
type input "0968202026"
type input "TRUNG"
type input "55.000"
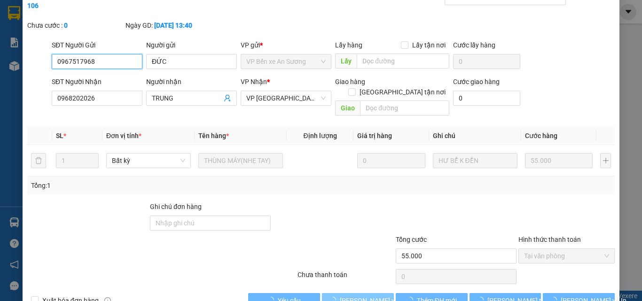
scroll to position [48, 0]
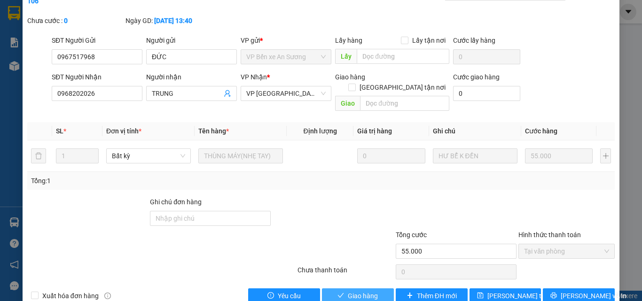
click at [360, 274] on span "Giao hàng" at bounding box center [363, 296] width 30 height 10
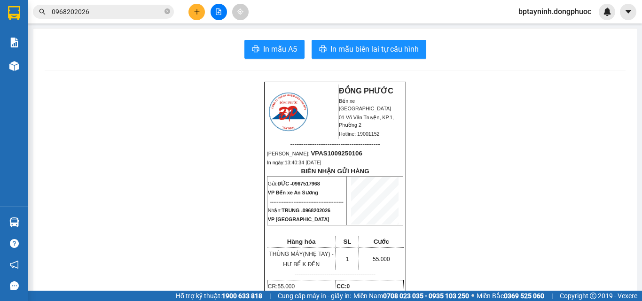
click at [99, 15] on input "0968202026" at bounding box center [107, 12] width 111 height 10
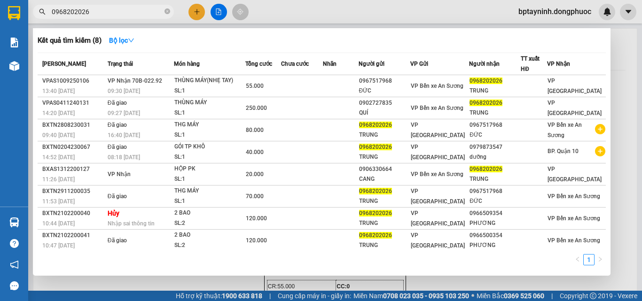
drag, startPoint x: 99, startPoint y: 13, endPoint x: 0, endPoint y: 53, distance: 106.5
click at [0, 52] on section "Kết quả tìm kiếm ( 8 ) Bộ lọc Mã ĐH Trạng thái Món hàng Tổng cước Chưa cước Nhã…" at bounding box center [321, 150] width 642 height 301
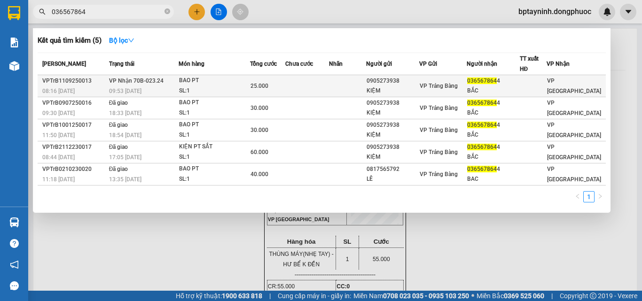
type input "036567864"
click at [216, 76] on div "BAO PT" at bounding box center [214, 81] width 70 height 10
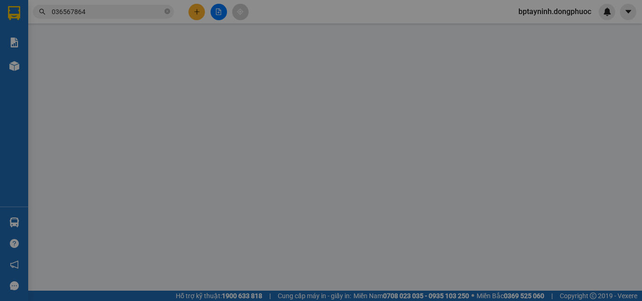
type input "0905273938"
type input "KIỆM"
type input "0365678644"
type input "BẮC"
type input "25.000"
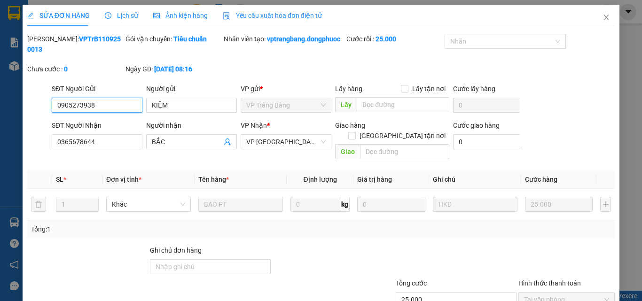
scroll to position [59, 0]
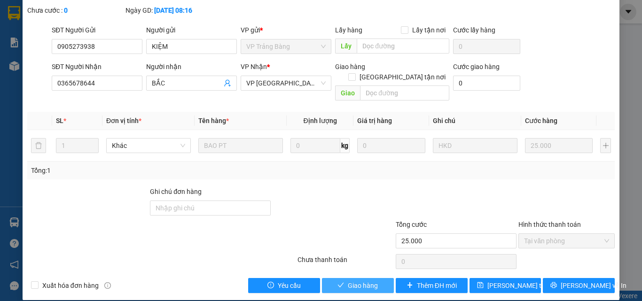
click at [352, 274] on span "Giao hàng" at bounding box center [363, 286] width 30 height 10
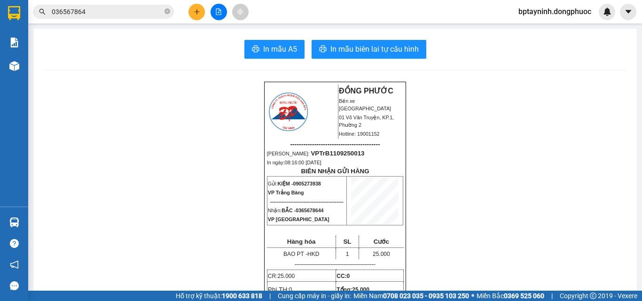
click at [0, 0] on html "Kết quả tìm kiếm ( 5 ) Bộ lọc Mã ĐH Trạng thái Món hàng Tổng cước Chưa cước Nhã…" at bounding box center [321, 150] width 642 height 301
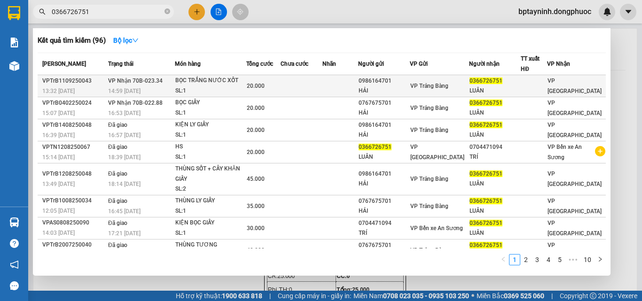
type input "0366726751"
click at [244, 87] on div "SL: 1" at bounding box center [210, 91] width 70 height 10
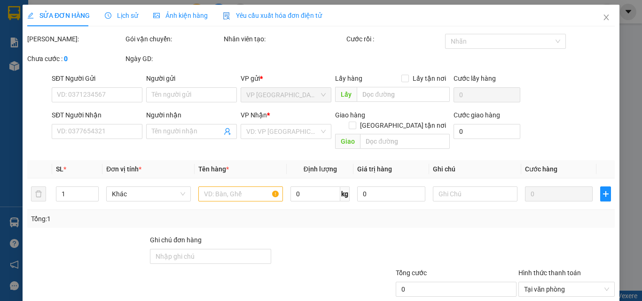
scroll to position [44, 0]
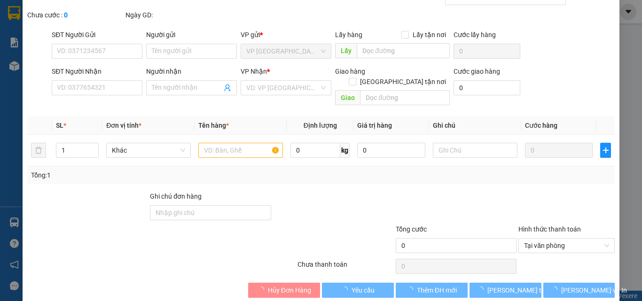
type input "0986164701"
type input "HẢI"
type input "0366726751"
type input "LUÂN"
type input "20.000"
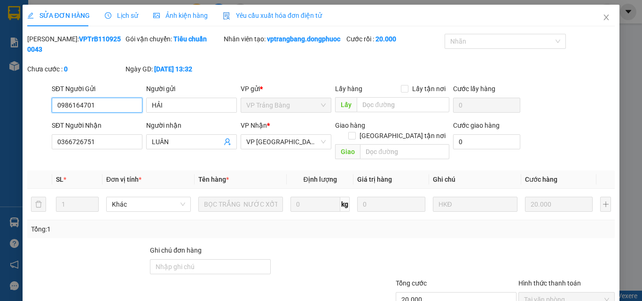
scroll to position [59, 0]
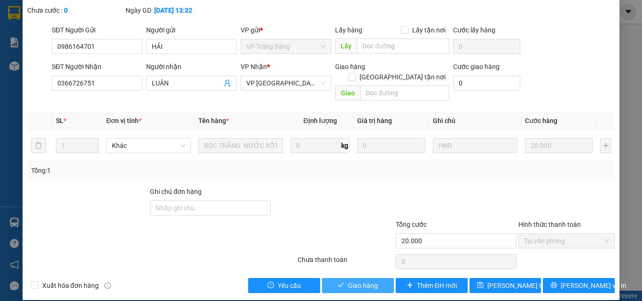
click at [367, 274] on span "Giao hàng" at bounding box center [363, 286] width 30 height 10
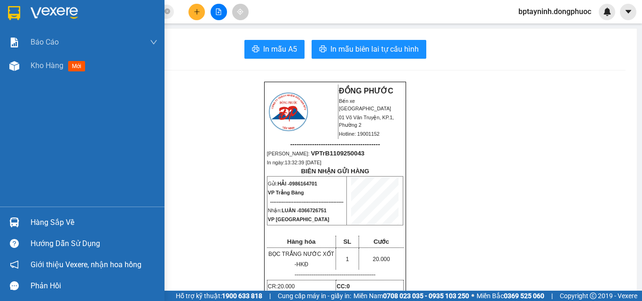
click at [49, 216] on div "Hàng sắp về" at bounding box center [94, 223] width 127 height 14
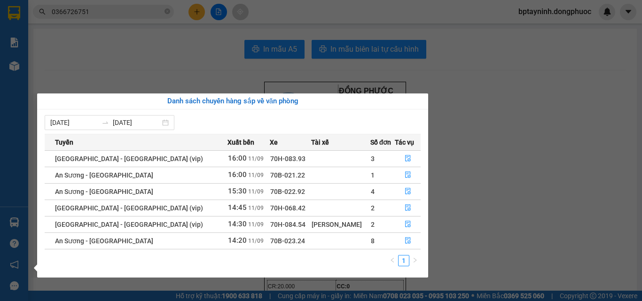
click at [137, 10] on section "Kết quả tìm kiếm ( 96 ) Bộ lọc Mã ĐH Trạng thái Món hàng Tổng cước Chưa cước Nh…" at bounding box center [321, 150] width 642 height 301
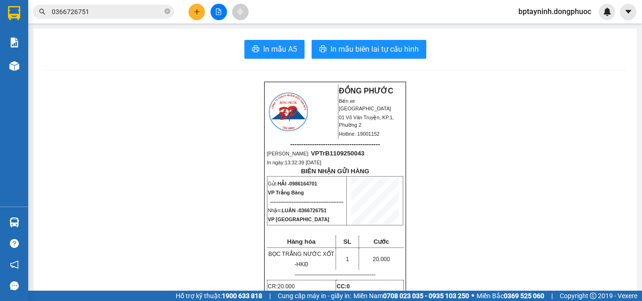
click at [0, 0] on html "Kết quả tìm kiếm ( 96 ) Bộ lọc Mã ĐH Trạng thái Món hàng Tổng cước Chưa cước Nh…" at bounding box center [321, 150] width 642 height 301
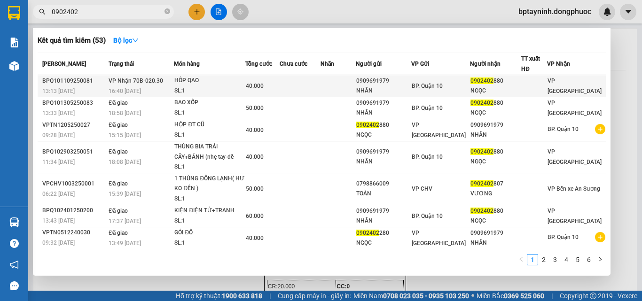
type input "0902402"
click at [241, 81] on div "HÔP QAO" at bounding box center [209, 81] width 70 height 10
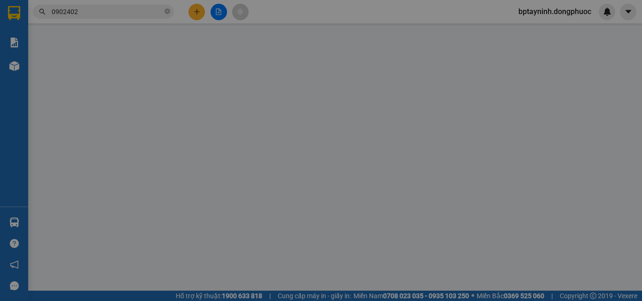
type input "0909691979"
type input "NHÂN"
type input "0902402880"
type input "NGỌC"
type input "40.000"
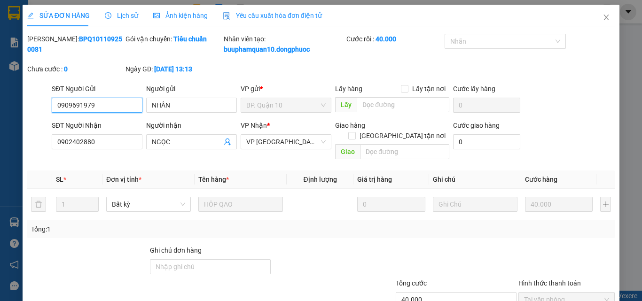
scroll to position [59, 0]
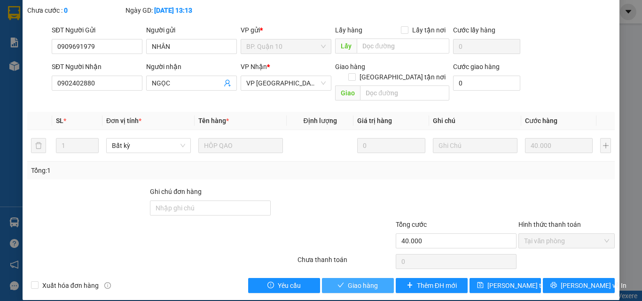
click at [367, 274] on span "Giao hàng" at bounding box center [363, 286] width 30 height 10
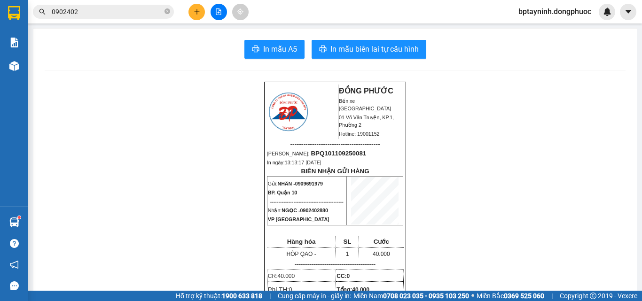
drag, startPoint x: 103, startPoint y: 11, endPoint x: 0, endPoint y: 3, distance: 103.2
click at [0, 0] on html "Kết quả tìm kiếm ( 53 ) Bộ lọc Mã ĐH Trạng thái Món hàng Tổng cước Chưa cước Nh…" at bounding box center [321, 150] width 642 height 301
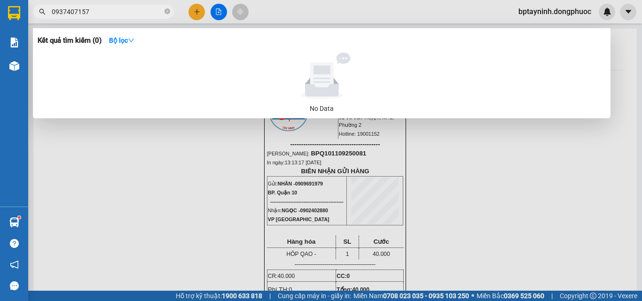
click at [73, 8] on input "0937407157" at bounding box center [107, 12] width 111 height 10
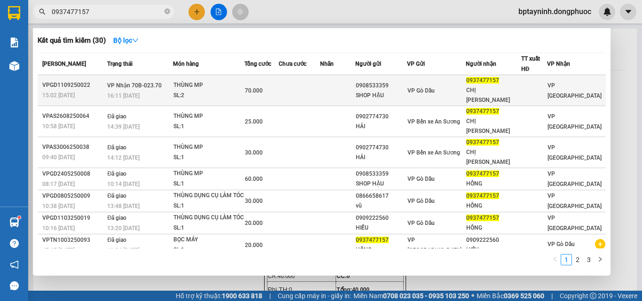
type input "0937477157"
click at [153, 91] on div "16:11 - 11/09" at bounding box center [139, 96] width 65 height 10
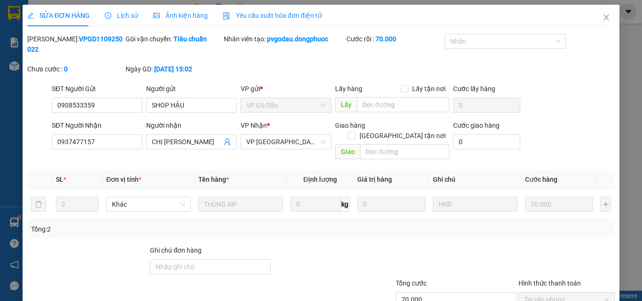
type input "0908533359"
type input "SHOP HẬU"
type input "0937477157"
type input "CHỊ HỒNG"
type input "70.000"
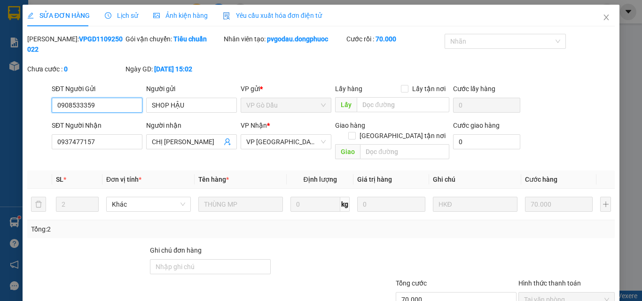
scroll to position [44, 0]
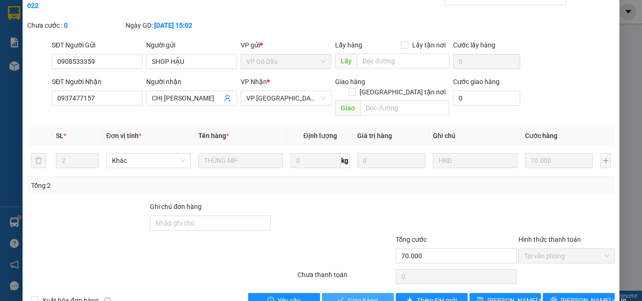
click at [377, 274] on button "Giao hàng" at bounding box center [358, 300] width 72 height 15
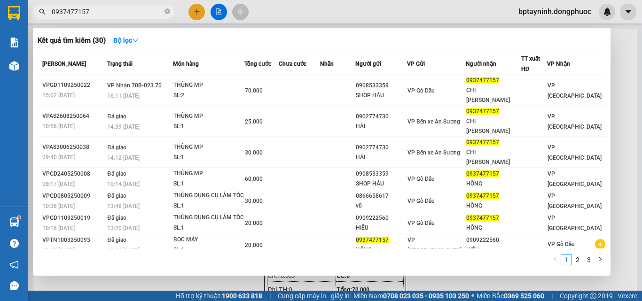
click at [103, 12] on input "0937477157" at bounding box center [107, 12] width 111 height 10
drag, startPoint x: 96, startPoint y: 12, endPoint x: 302, endPoint y: 38, distance: 207.0
click at [4, 38] on section "Kết quả tìm kiếm ( 30 ) Bộ lọc Mã ĐH Trạng thái Món hàng Tổng cước Chưa cước Nh…" at bounding box center [321, 150] width 642 height 301
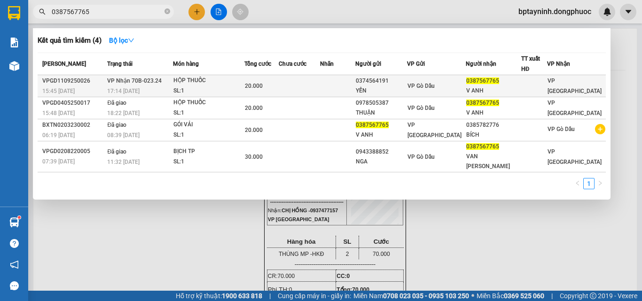
type input "0387567765"
click at [244, 87] on span "HỘP THUỐC SL: 1" at bounding box center [208, 86] width 70 height 20
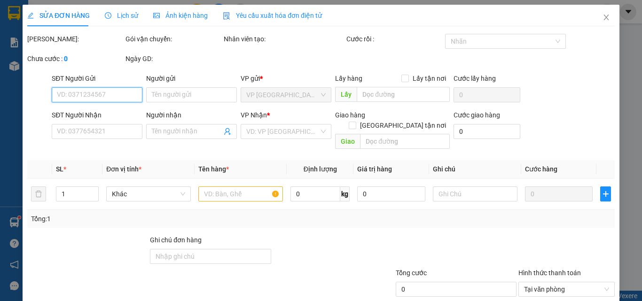
type input "0374564191"
type input "YẾN"
type input "0387567765"
type input "V ANH"
type input "20.000"
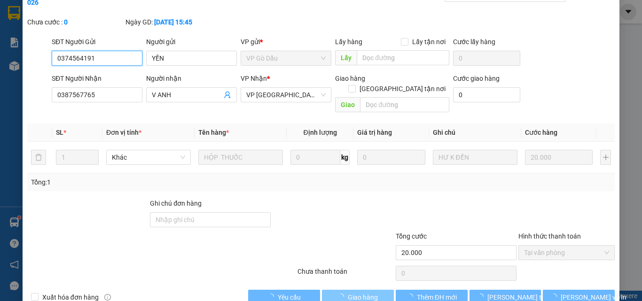
scroll to position [48, 0]
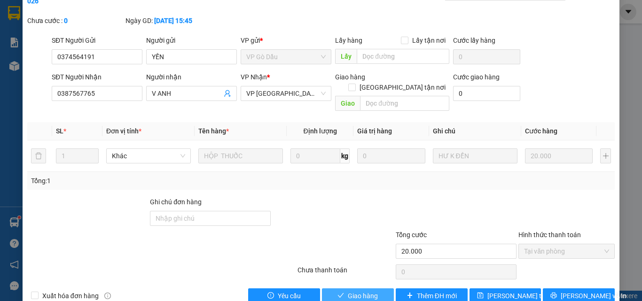
click at [365, 274] on span "Giao hàng" at bounding box center [363, 296] width 30 height 10
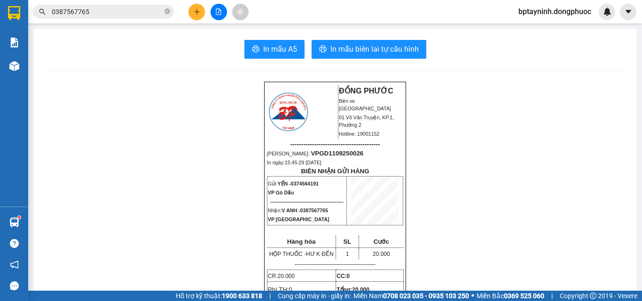
click at [198, 8] on button at bounding box center [196, 12] width 16 height 16
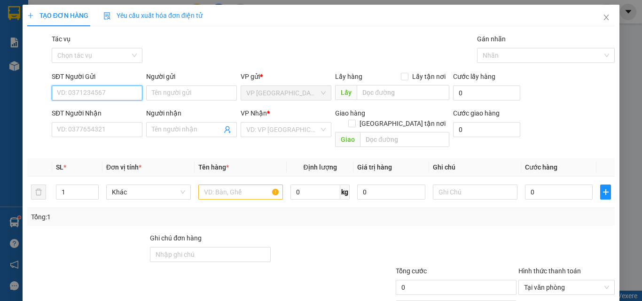
click at [93, 92] on input "SĐT Người Gửi" at bounding box center [97, 93] width 91 height 15
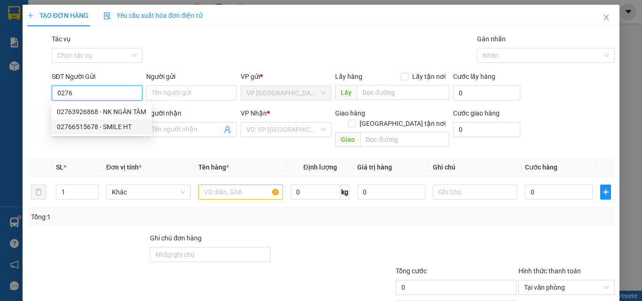
drag, startPoint x: 112, startPoint y: 128, endPoint x: 122, endPoint y: 121, distance: 11.7
click at [112, 129] on div "02766515678 - SMILE HT" at bounding box center [101, 127] width 89 height 10
type input "02766515678"
type input "SMILE HT"
type input "0786768179"
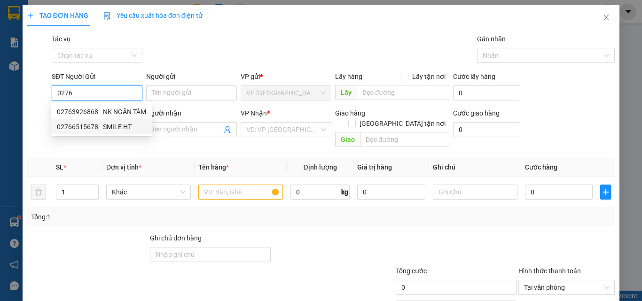
type input "DUY VỸ"
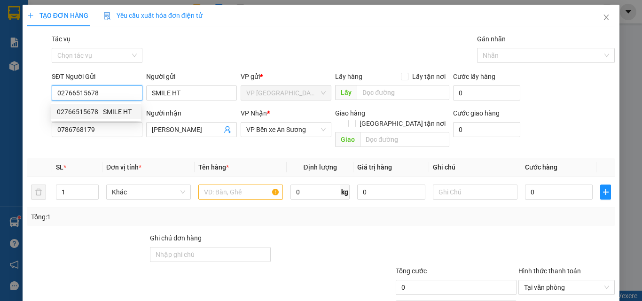
type input "20.000"
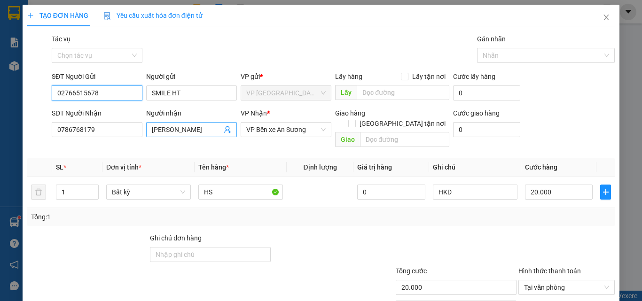
type input "02766515678"
click at [225, 133] on icon "user-add" at bounding box center [228, 130] width 8 height 8
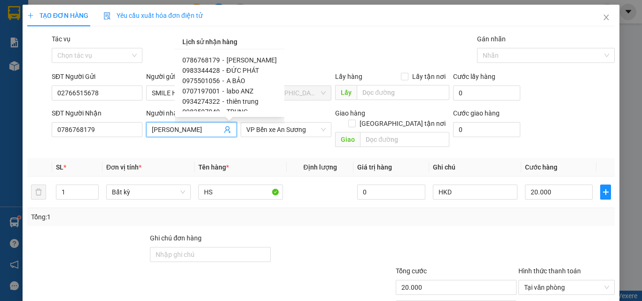
click at [240, 69] on span "ĐỨC PHÁT" at bounding box center [243, 71] width 32 height 8
type input "0983344428"
type input "ĐỨC PHÁT"
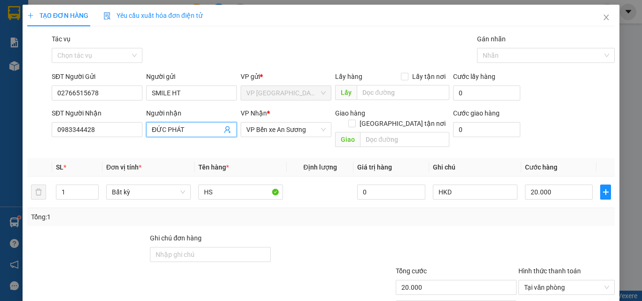
scroll to position [47, 0]
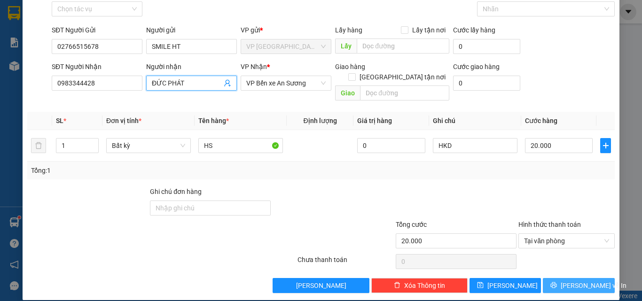
click at [562, 274] on button "[PERSON_NAME] và In" at bounding box center [579, 285] width 72 height 15
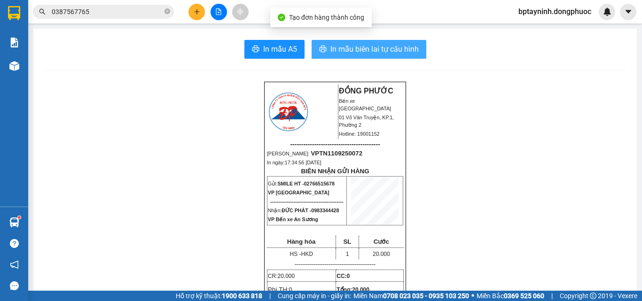
click at [382, 49] on span "In mẫu biên lai tự cấu hình" at bounding box center [374, 49] width 88 height 12
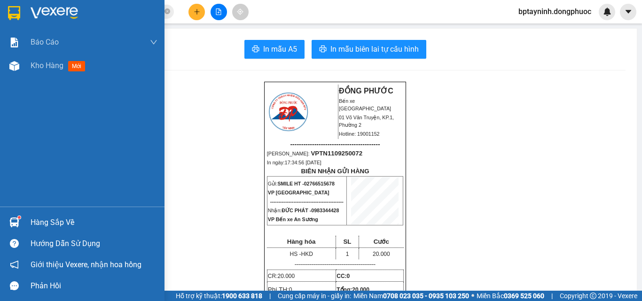
drag, startPoint x: 66, startPoint y: 218, endPoint x: 102, endPoint y: 214, distance: 35.9
click at [70, 217] on div "Hàng sắp về" at bounding box center [94, 223] width 127 height 14
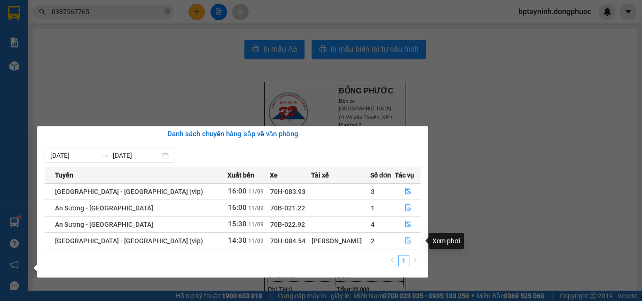
click at [406, 242] on icon "file-done" at bounding box center [408, 241] width 6 height 7
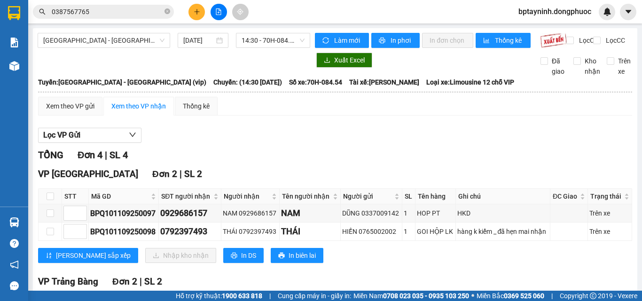
scroll to position [47, 0]
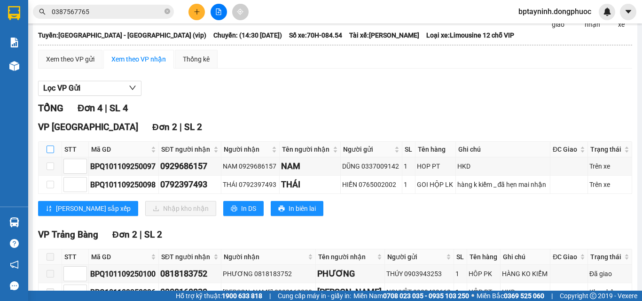
click at [48, 153] on input "checkbox" at bounding box center [51, 150] width 8 height 8
checkbox input "true"
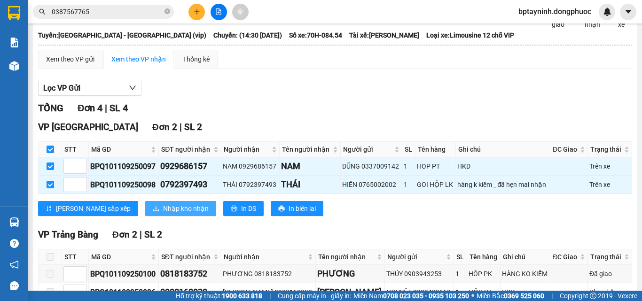
click at [163, 212] on span "Nhập kho nhận" at bounding box center [186, 208] width 46 height 10
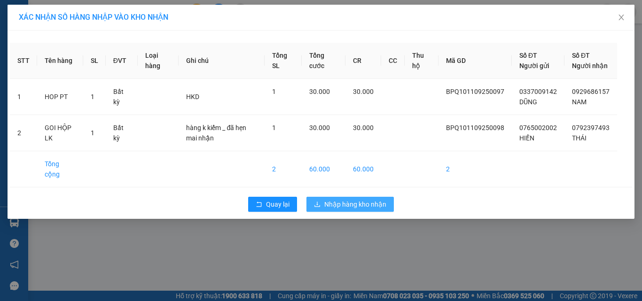
click at [367, 200] on span "Nhập hàng kho nhận" at bounding box center [355, 204] width 62 height 10
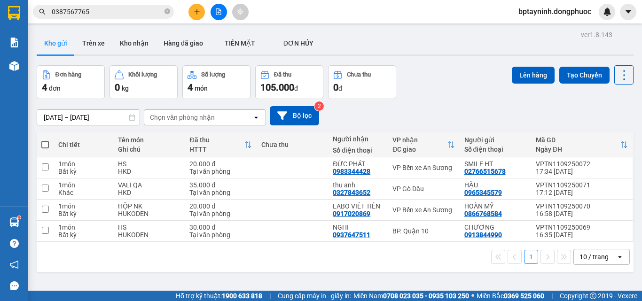
click at [197, 16] on button at bounding box center [196, 12] width 16 height 16
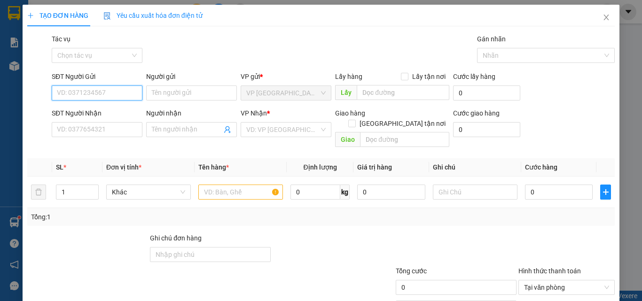
click at [102, 90] on input "SĐT Người Gửi" at bounding box center [97, 93] width 91 height 15
type input "0931465396"
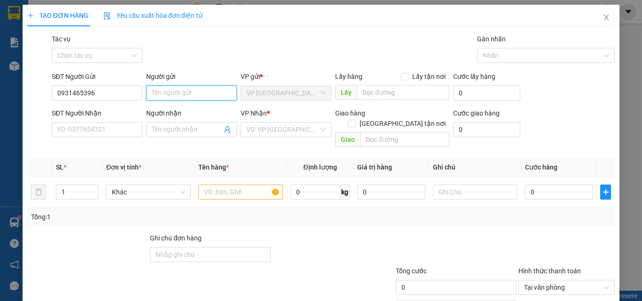
click at [182, 95] on input "Người gửi" at bounding box center [191, 93] width 91 height 15
type input "YẾN"
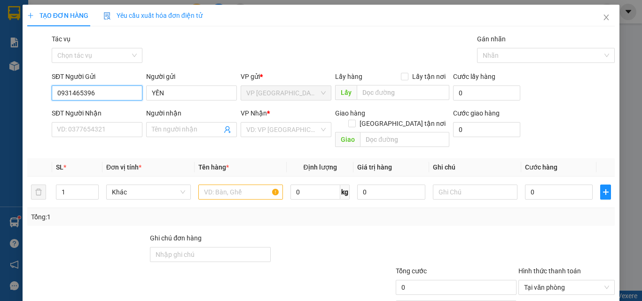
drag, startPoint x: 95, startPoint y: 92, endPoint x: 53, endPoint y: 95, distance: 41.9
click at [53, 95] on input "0931465396" at bounding box center [97, 93] width 91 height 15
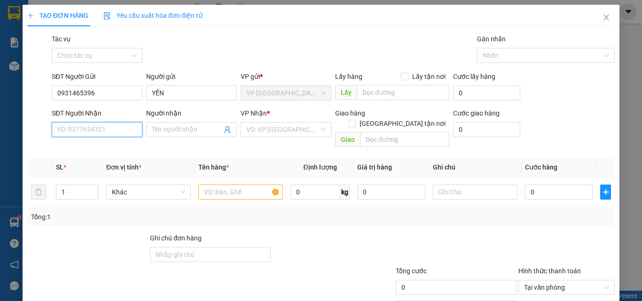
click at [91, 127] on input "SĐT Người Nhận" at bounding box center [97, 129] width 91 height 15
paste input "0931465396"
type input "0931465396"
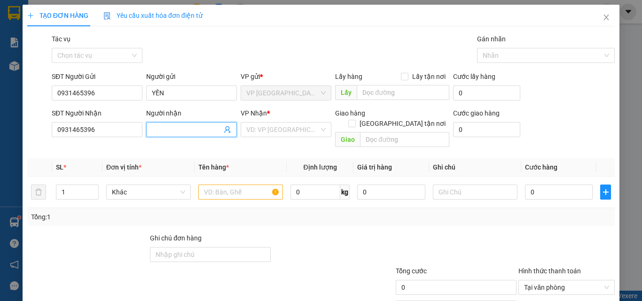
click at [153, 135] on span at bounding box center [191, 129] width 91 height 15
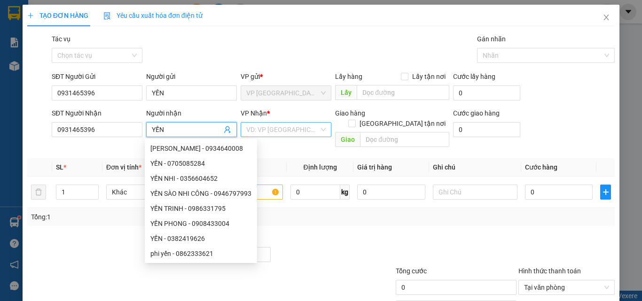
type input "YẾN"
click at [281, 131] on input "search" at bounding box center [282, 130] width 73 height 14
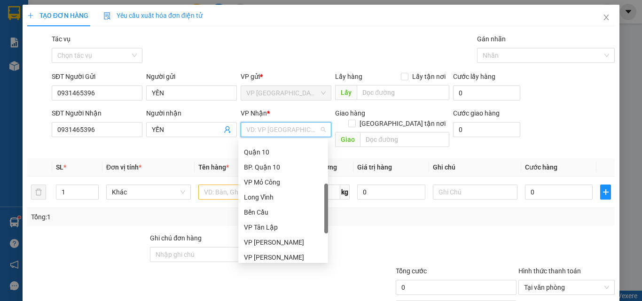
scroll to position [100, 0]
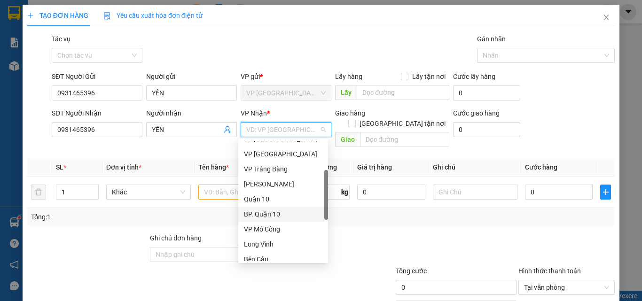
click at [274, 215] on div "BP. Quận 10" at bounding box center [283, 214] width 78 height 10
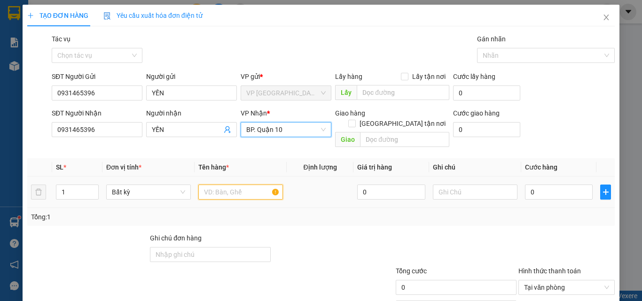
click at [235, 185] on input "text" at bounding box center [240, 192] width 85 height 15
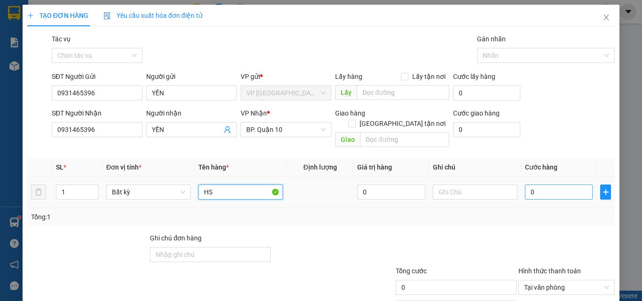
type input "HS"
click at [555, 185] on input "0" at bounding box center [559, 192] width 68 height 15
type input "3"
type input "30"
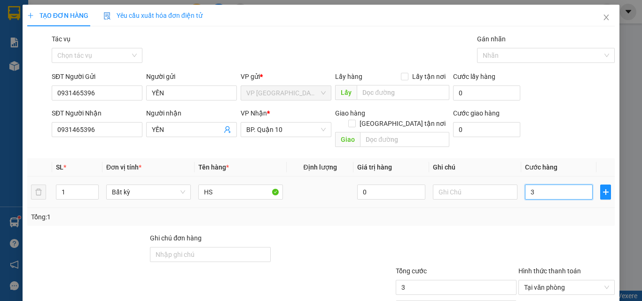
type input "30"
type input "30.000"
click at [549, 212] on div "Tổng: 1" at bounding box center [321, 217] width 580 height 10
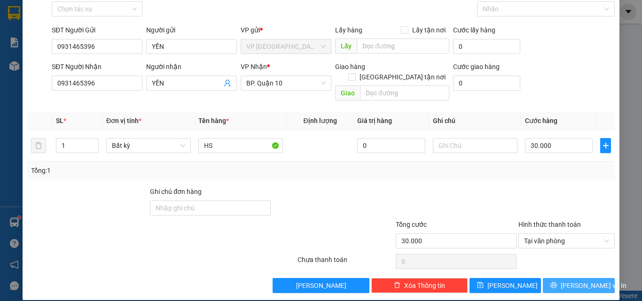
click at [571, 274] on span "[PERSON_NAME] và In" at bounding box center [594, 286] width 66 height 10
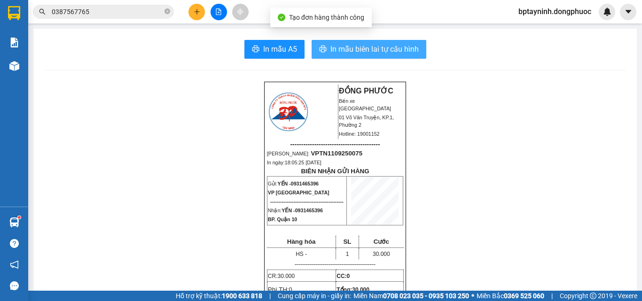
click at [398, 53] on span "In mẫu biên lai tự cấu hình" at bounding box center [374, 49] width 88 height 12
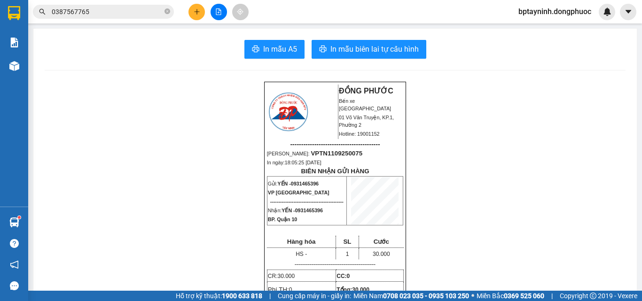
click at [100, 8] on input "0387567765" at bounding box center [107, 12] width 111 height 10
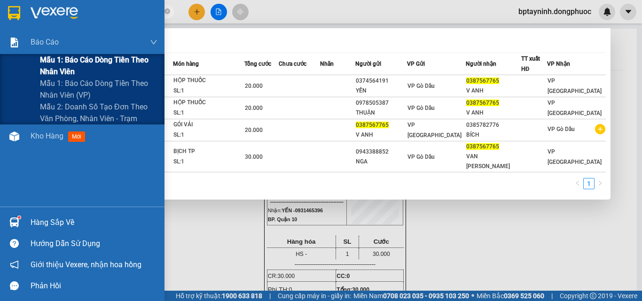
drag, startPoint x: 100, startPoint y: 8, endPoint x: 76, endPoint y: 57, distance: 54.0
click at [3, 42] on section "Kết quả tìm kiếm ( 4 ) Bộ lọc Mã ĐH Trạng thái Món hàng Tổng cước Chưa cước Nhã…" at bounding box center [321, 150] width 642 height 301
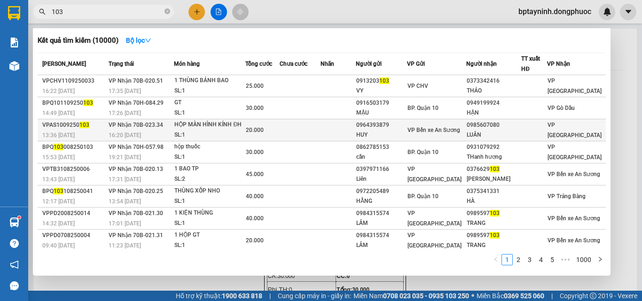
type input "103"
click at [220, 127] on div "HỘP MÀN HÌNH KÍNH ĐH" at bounding box center [209, 125] width 70 height 10
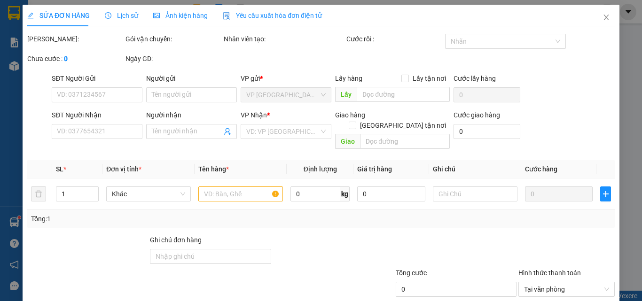
type input "0964393879"
type input "HUY"
type input "0985607080"
type input "LUÂN"
type input "20.000"
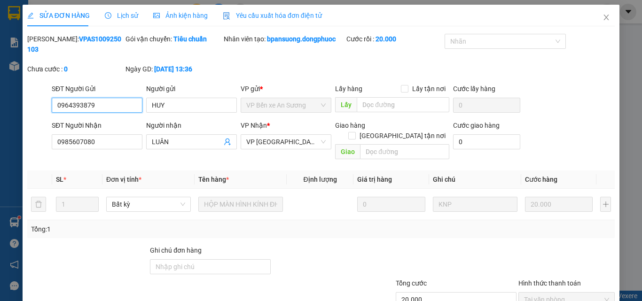
scroll to position [48, 0]
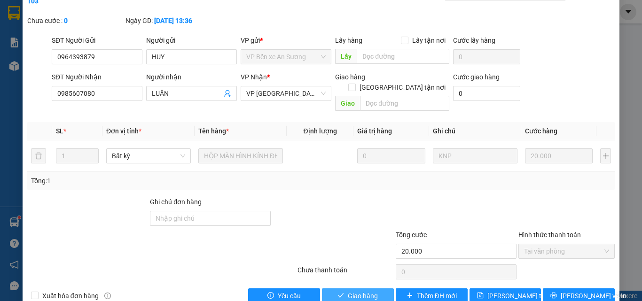
click at [361, 274] on span "Giao hàng" at bounding box center [363, 296] width 30 height 10
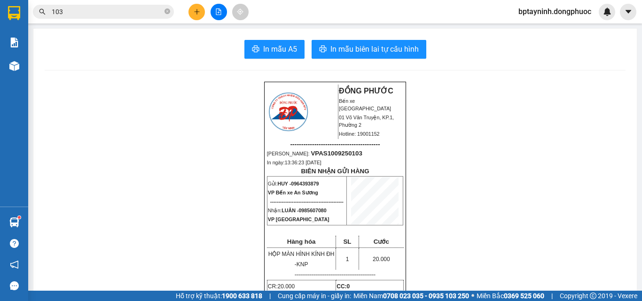
click at [85, 15] on input "103" at bounding box center [107, 12] width 111 height 10
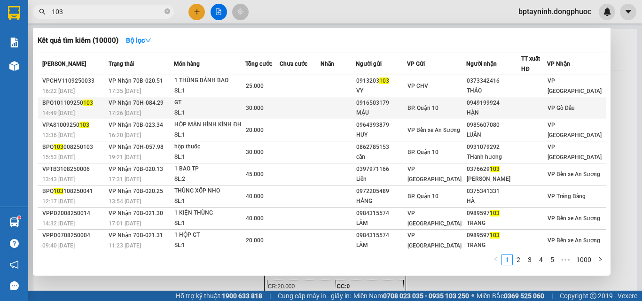
drag, startPoint x: 85, startPoint y: 15, endPoint x: 274, endPoint y: 105, distance: 209.1
click at [36, 20] on div "Kết quả tìm kiếm ( 10000 ) Bộ lọc Mã ĐH Trạng thái Món hàng Tổng cước Chưa cước…" at bounding box center [91, 12] width 183 height 16
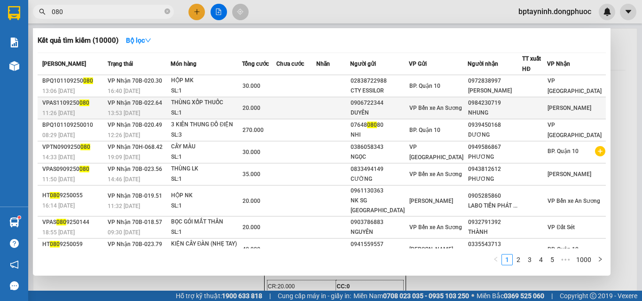
type input "080"
click at [242, 107] on div "THÙNG XỐP THUỐC" at bounding box center [206, 103] width 70 height 10
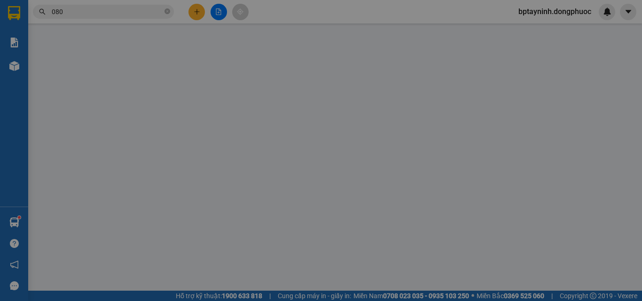
type input "0906722344"
type input "DUYÊN"
type input "0984230719"
type input "NHUNG"
type input "20.000"
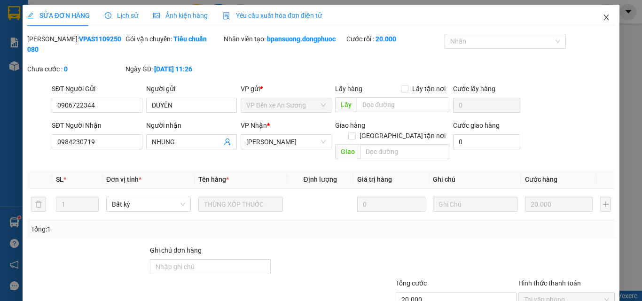
click at [583, 18] on span "Close" at bounding box center [606, 18] width 26 height 26
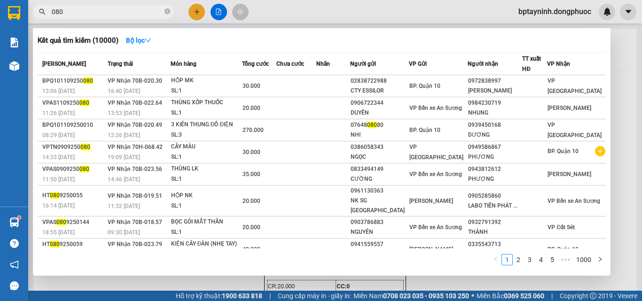
click at [90, 14] on input "080" at bounding box center [107, 12] width 111 height 10
drag, startPoint x: 79, startPoint y: 13, endPoint x: 0, endPoint y: 38, distance: 82.8
click at [0, 38] on section "Kết quả tìm kiếm ( 10000 ) Bộ lọc Mã ĐH Trạng thái Món hàng Tổng cước Chưa cước…" at bounding box center [321, 150] width 642 height 301
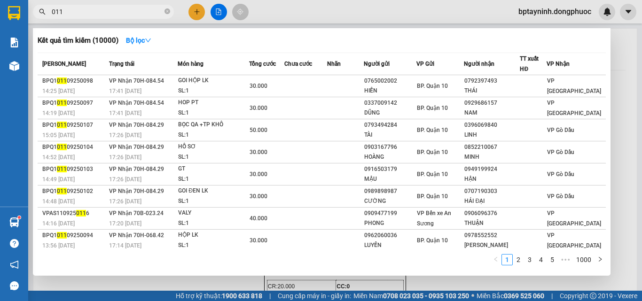
click at [76, 13] on input "011" at bounding box center [107, 12] width 111 height 10
drag, startPoint x: 77, startPoint y: 13, endPoint x: 0, endPoint y: 16, distance: 76.7
click at [0, 16] on section "Kết quả tìm kiếm ( 10000 ) Bộ lọc Mã ĐH Trạng thái Món hàng Tổng cước Chưa cước…" at bounding box center [321, 150] width 642 height 301
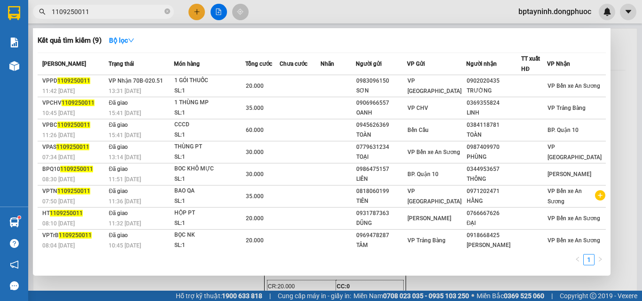
click at [107, 14] on input "1109250011" at bounding box center [107, 12] width 111 height 10
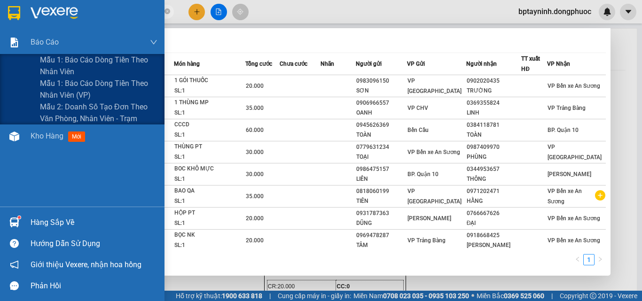
drag, startPoint x: 107, startPoint y: 14, endPoint x: 155, endPoint y: 55, distance: 64.0
click at [0, 53] on section "Kết quả tìm kiếm ( 9 ) Bộ lọc Mã ĐH Trạng thái Món hàng Tổng cước Chưa cước Nhã…" at bounding box center [321, 150] width 642 height 301
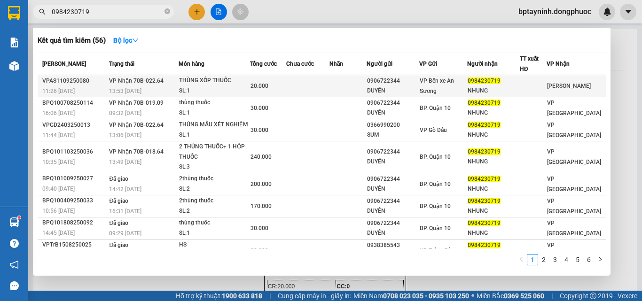
type input "0984230719"
click at [244, 86] on div "SL: 1" at bounding box center [214, 91] width 70 height 10
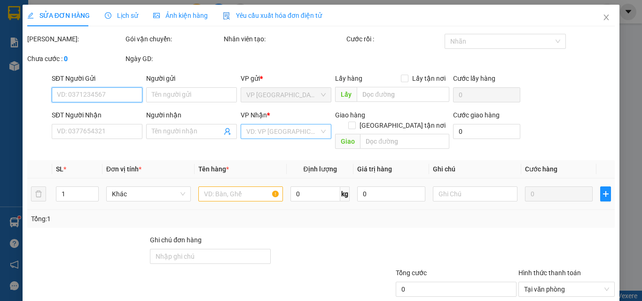
type input "0906722344"
type input "DUYÊN"
type input "0984230719"
type input "NHUNG"
type input "20.000"
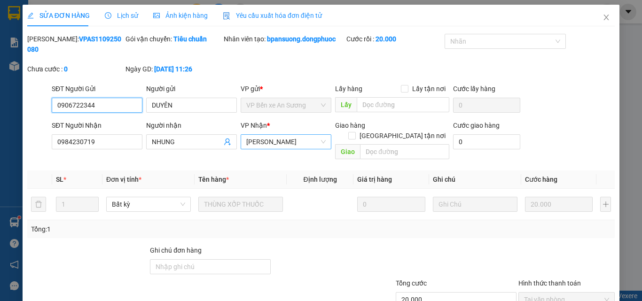
click at [279, 135] on span "[PERSON_NAME]" at bounding box center [285, 142] width 79 height 14
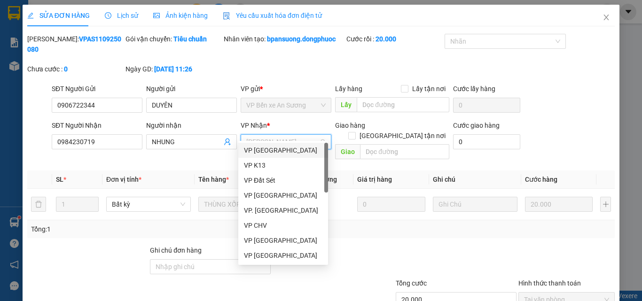
click at [266, 135] on span "[PERSON_NAME]" at bounding box center [285, 142] width 79 height 14
type input "T"
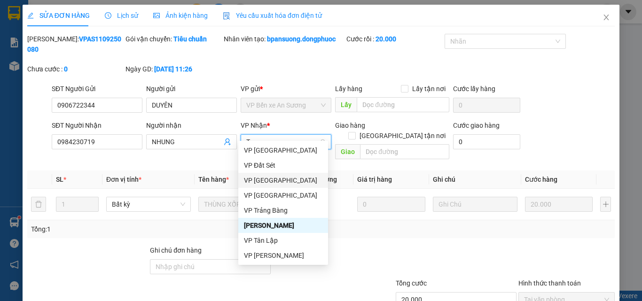
click at [273, 180] on div "VP [GEOGRAPHIC_DATA]" at bounding box center [283, 180] width 78 height 10
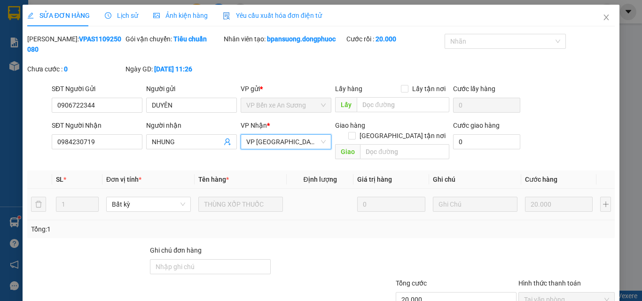
scroll to position [48, 0]
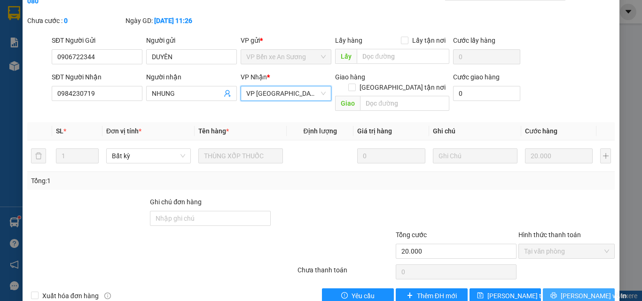
click at [562, 274] on button "[PERSON_NAME] và In" at bounding box center [579, 296] width 72 height 15
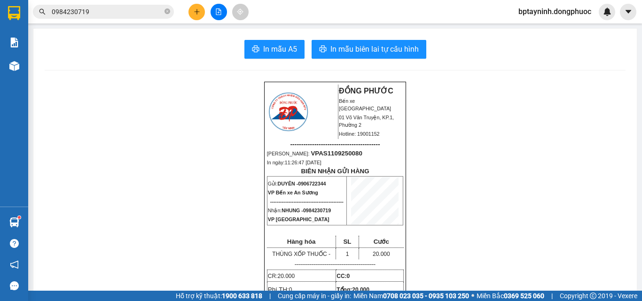
click at [313, 149] on p "Mã ĐH: VPAS1109250080" at bounding box center [335, 153] width 136 height 8
copy span "VPAS1109250080"
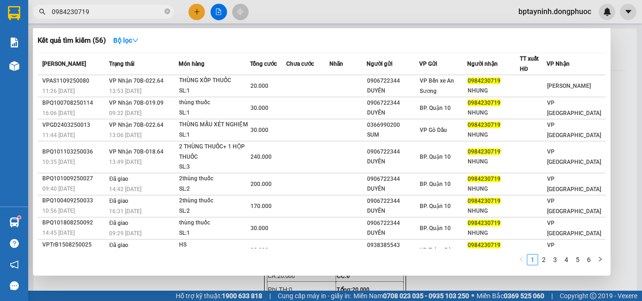
drag, startPoint x: 132, startPoint y: 9, endPoint x: 0, endPoint y: -34, distance: 139.0
click at [0, 0] on html "Kết quả tìm kiếm ( 56 ) Bộ lọc Mã ĐH Trạng thái Món hàng Tổng cước Chưa cước Nh…" at bounding box center [321, 150] width 642 height 301
paste input "VPAS1109250080"
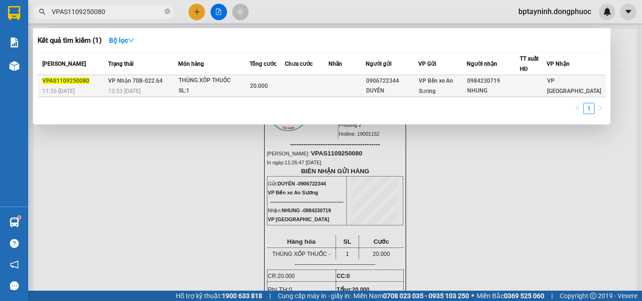
type input "VPAS1109250080"
click at [277, 86] on div "20.000" at bounding box center [267, 86] width 34 height 10
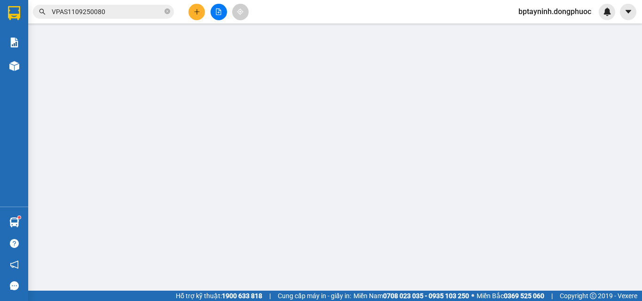
type input "0906722344"
type input "DUYÊN"
type input "0984230719"
type input "NHUNG"
type input "20.000"
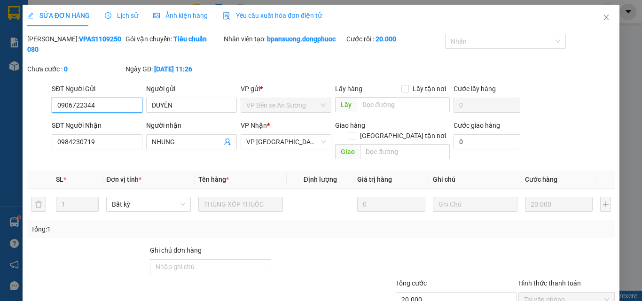
scroll to position [44, 0]
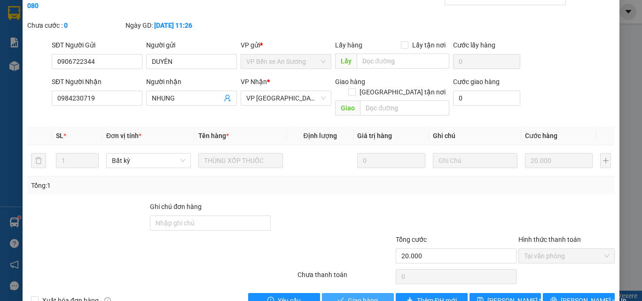
click at [363, 274] on span "Giao hàng" at bounding box center [363, 301] width 30 height 10
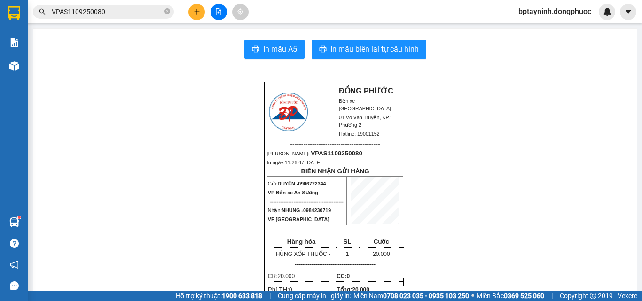
click at [196, 11] on icon "plus" at bounding box center [197, 11] width 7 height 7
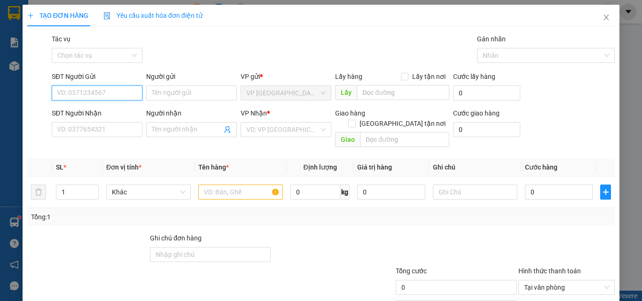
click at [102, 94] on input "SĐT Người Gửi" at bounding box center [97, 93] width 91 height 15
type input "0918147722"
click at [103, 109] on div "0918147722 - NK SÀI GÒN" at bounding box center [115, 112] width 116 height 10
type input "NK [GEOGRAPHIC_DATA]"
type input "0945737776"
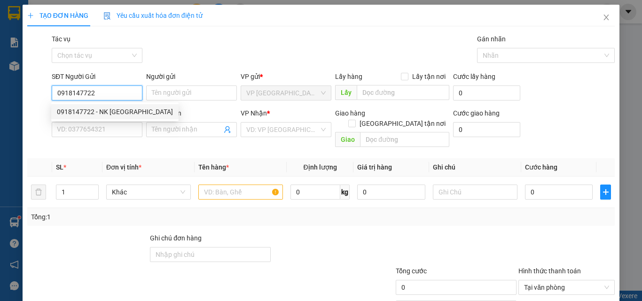
type input "labo HD"
type input "20.000"
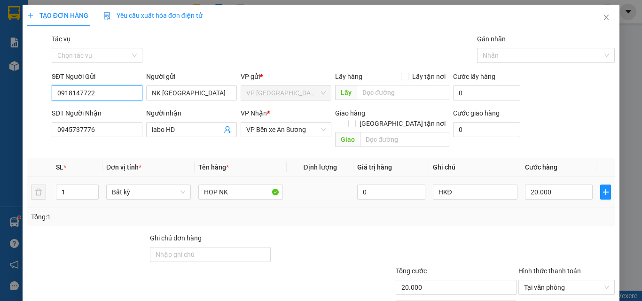
scroll to position [47, 0]
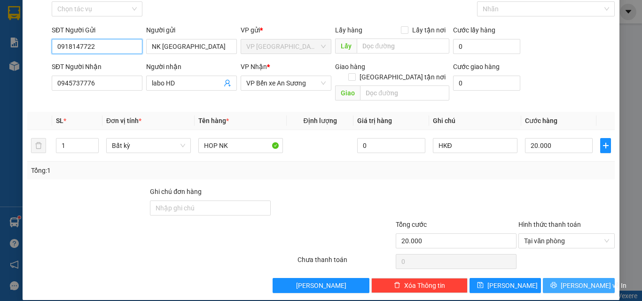
type input "0918147722"
click at [583, 274] on button "[PERSON_NAME] và In" at bounding box center [579, 285] width 72 height 15
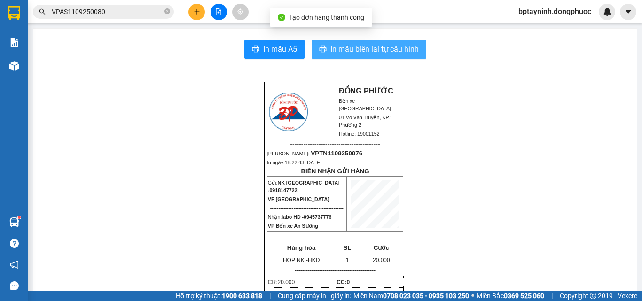
click at [376, 52] on span "In mẫu biên lai tự cấu hình" at bounding box center [374, 49] width 88 height 12
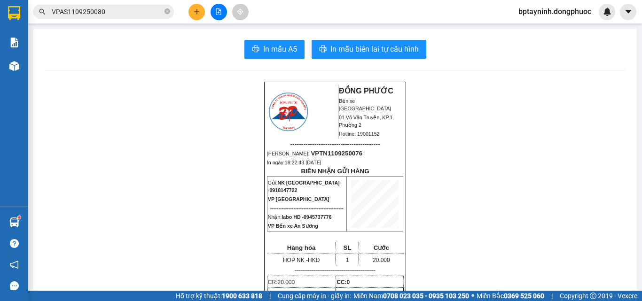
click at [197, 11] on icon "plus" at bounding box center [197, 11] width 7 height 7
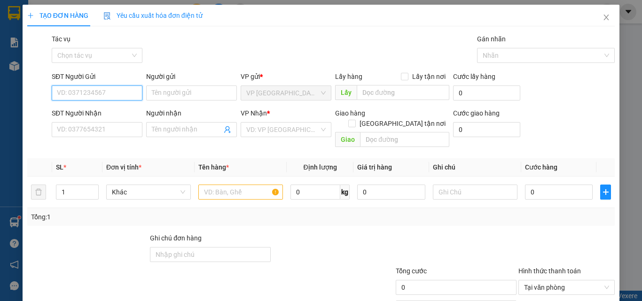
click at [91, 96] on input "SĐT Người Gửi" at bounding box center [97, 93] width 91 height 15
drag, startPoint x: 111, startPoint y: 108, endPoint x: 106, endPoint y: 106, distance: 5.5
click at [112, 106] on div "0905910205 - NK VIỆT ĐỨC" at bounding box center [114, 111] width 127 height 15
type input "0905910205"
type input "NK VIỆT ĐỨC"
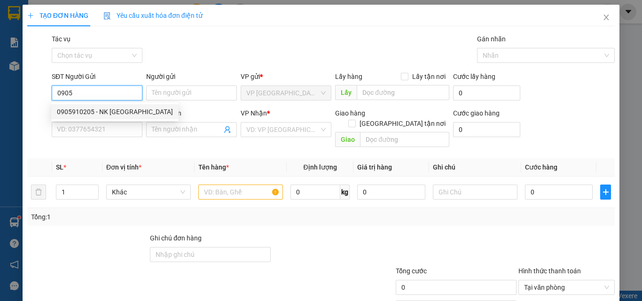
type input "0931226982"
type input "LABO PT"
type input "30.000"
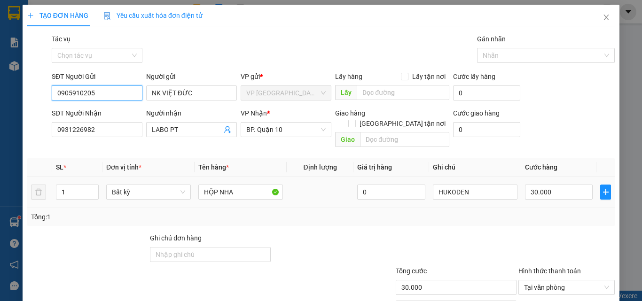
scroll to position [47, 0]
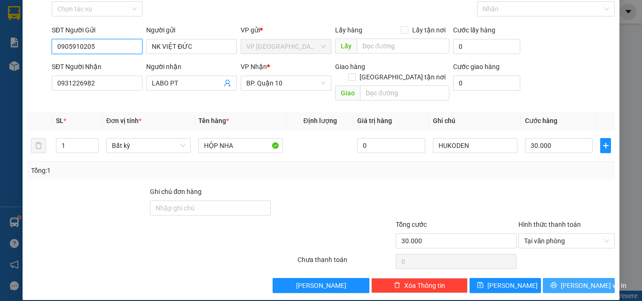
type input "0905910205"
click at [579, 274] on span "[PERSON_NAME] và In" at bounding box center [594, 286] width 66 height 10
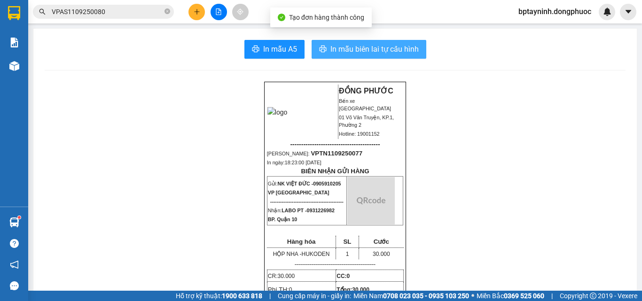
click at [343, 49] on span "In mẫu biên lai tự cấu hình" at bounding box center [374, 49] width 88 height 12
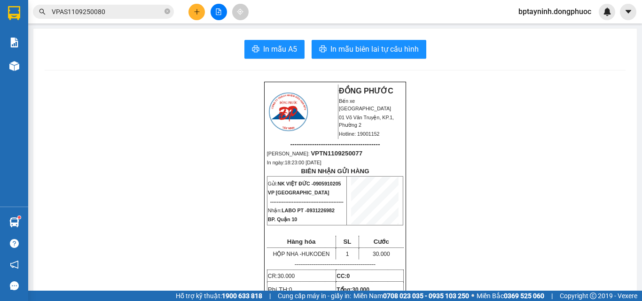
click at [114, 8] on input "VPAS1109250080" at bounding box center [107, 12] width 111 height 10
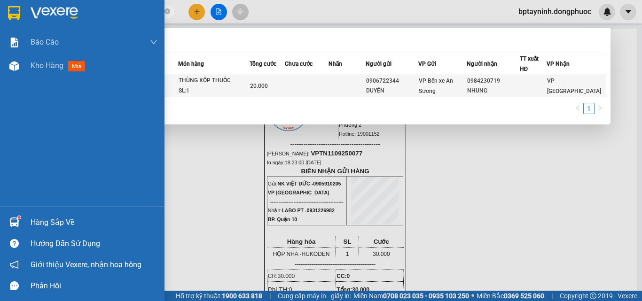
drag, startPoint x: 115, startPoint y: 8, endPoint x: 284, endPoint y: 88, distance: 186.9
click at [2, 22] on section "Kết quả tìm kiếm ( 1 ) Bộ lọc Mã ĐH Trạng thái Món hàng Tổng cước Chưa cước Nhã…" at bounding box center [321, 150] width 642 height 301
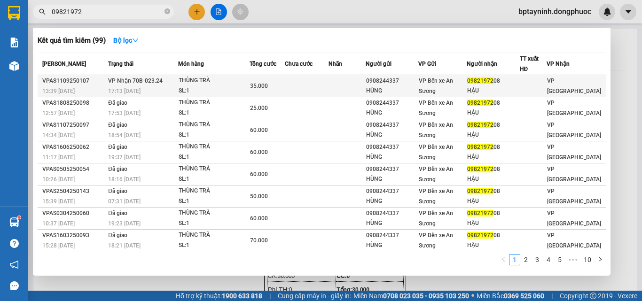
type input "09821972"
click at [195, 83] on div "THÙNG TRÀ" at bounding box center [214, 81] width 70 height 10
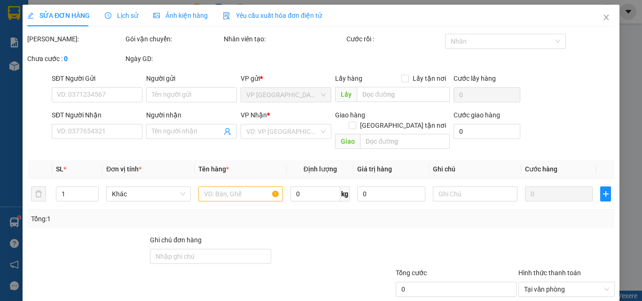
type input "0908244337"
type input "HÙNG"
type input "0982197208"
type input "HẬU"
type input "35.000"
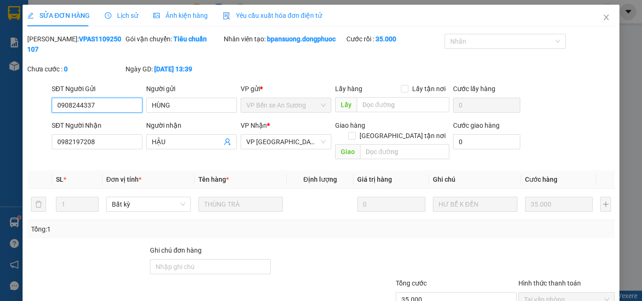
scroll to position [48, 0]
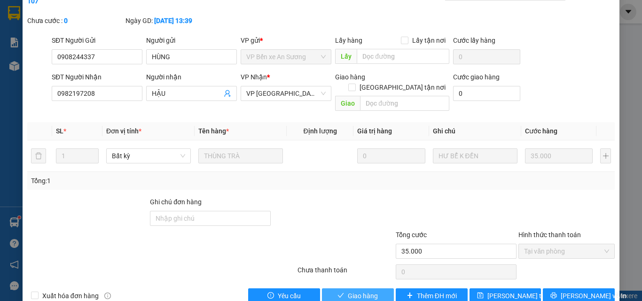
click at [370, 274] on span "Giao hàng" at bounding box center [363, 296] width 30 height 10
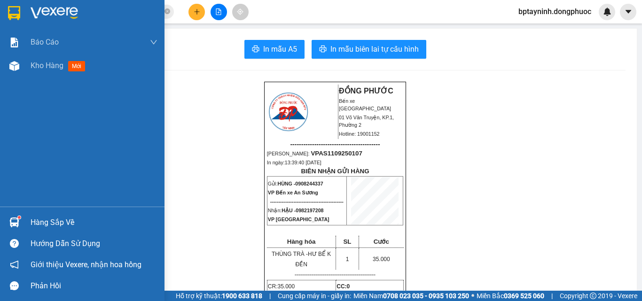
click at [67, 218] on div "Hàng sắp về" at bounding box center [94, 223] width 127 height 14
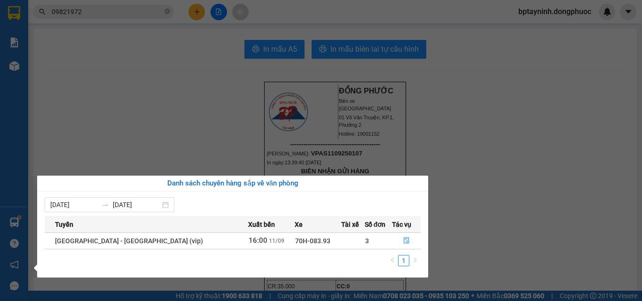
drag, startPoint x: 174, startPoint y: 153, endPoint x: 124, endPoint y: 216, distance: 81.0
click at [171, 155] on section "Kết quả tìm kiếm ( 99 ) Bộ lọc Mã ĐH Trạng thái Món hàng Tổng cước Chưa cước Nh…" at bounding box center [321, 150] width 642 height 301
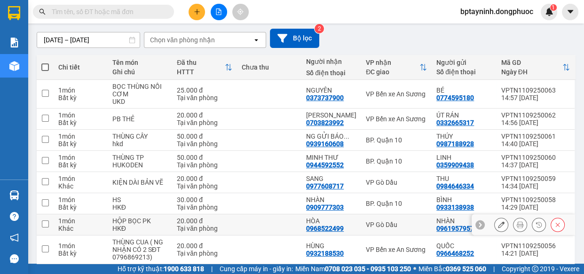
scroll to position [116, 0]
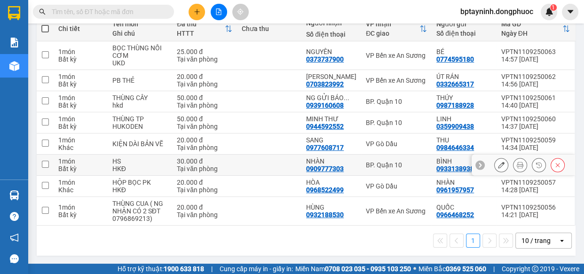
click at [393, 166] on div "BP. Quận 10" at bounding box center [396, 165] width 61 height 8
checkbox input "true"
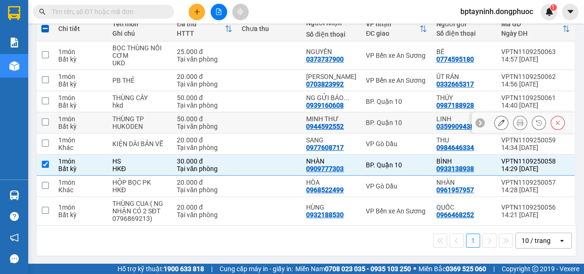
click at [385, 119] on div "BP. Quận 10" at bounding box center [396, 123] width 61 height 8
checkbox input "true"
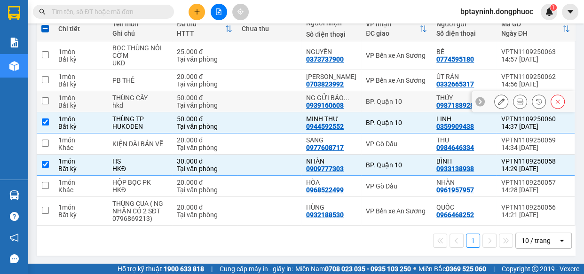
click at [385, 103] on div "BP. Quận 10" at bounding box center [396, 102] width 61 height 8
checkbox input "true"
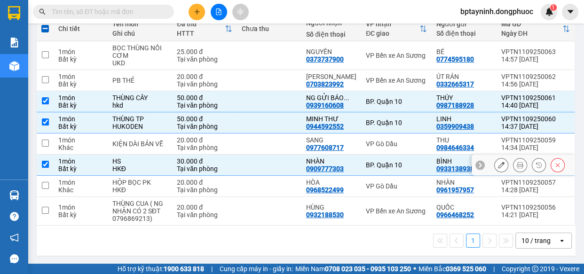
scroll to position [0, 0]
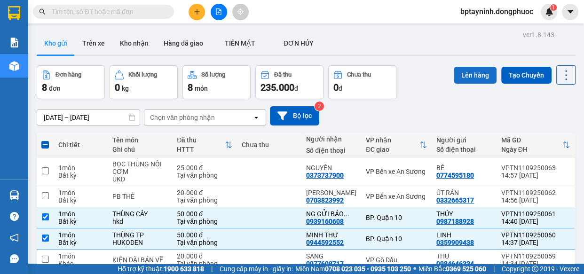
click at [471, 73] on button "Lên hàng" at bounding box center [474, 75] width 43 height 17
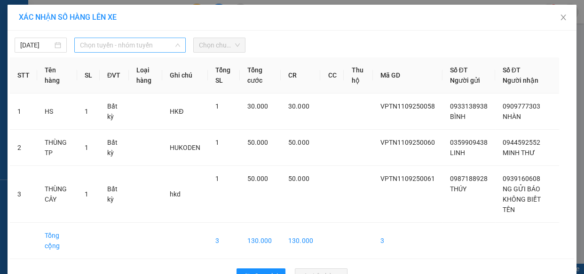
click at [141, 44] on span "Chọn tuyến - nhóm tuyến" at bounding box center [130, 45] width 100 height 14
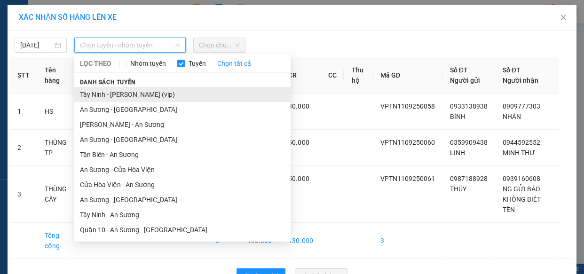
drag, startPoint x: 127, startPoint y: 93, endPoint x: 132, endPoint y: 91, distance: 5.1
click at [127, 92] on li "Tây Ninh - [PERSON_NAME] (vip)" at bounding box center [182, 94] width 216 height 15
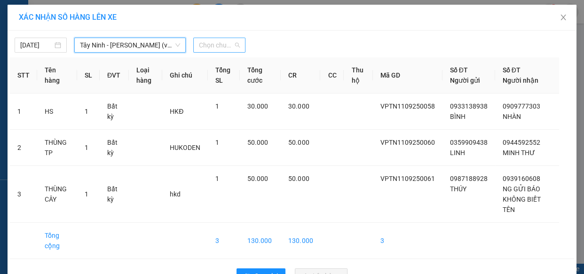
drag, startPoint x: 212, startPoint y: 48, endPoint x: 218, endPoint y: 47, distance: 5.3
click at [217, 47] on span "Chọn chuyến" at bounding box center [219, 45] width 41 height 14
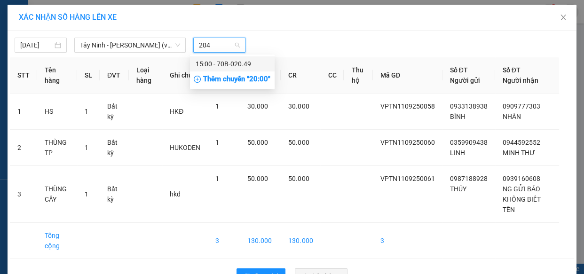
type input "2049"
click at [225, 60] on div "15:00 - 70B-020.49" at bounding box center [231, 64] width 73 height 10
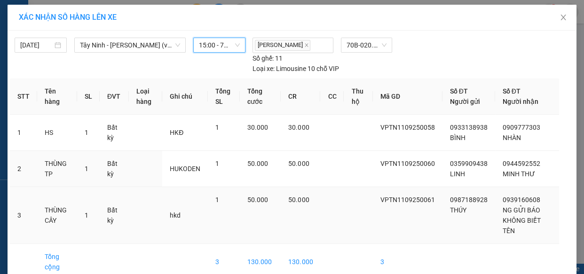
scroll to position [38, 0]
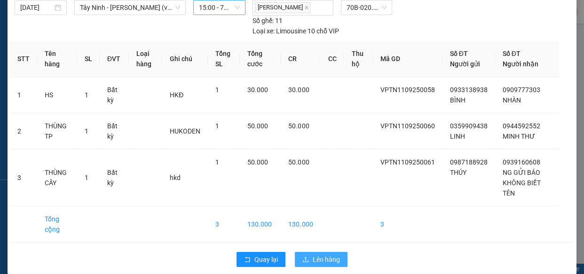
click at [333, 254] on span "Lên hàng" at bounding box center [326, 259] width 27 height 10
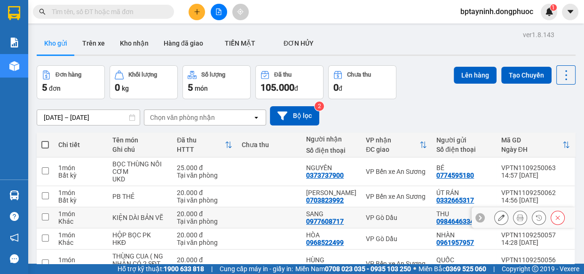
scroll to position [52, 0]
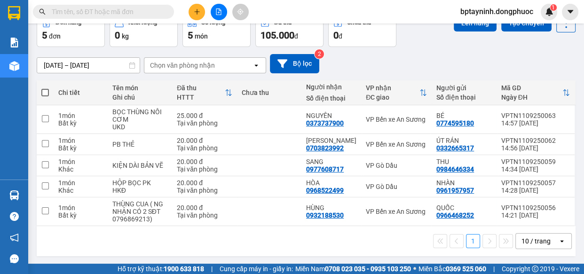
click at [218, 11] on icon "file-add" at bounding box center [218, 11] width 7 height 7
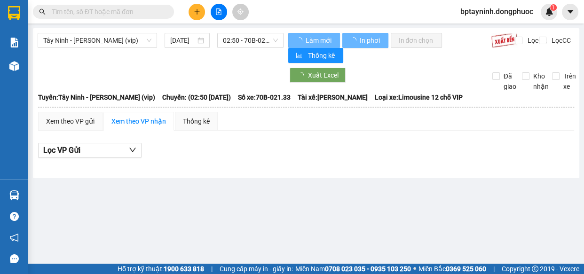
click at [109, 31] on div "Tây Ninh - [PERSON_NAME] (vip) [DATE] 02:50 - 70B-021.33 Làm mới In phơi In đơn…" at bounding box center [306, 103] width 546 height 150
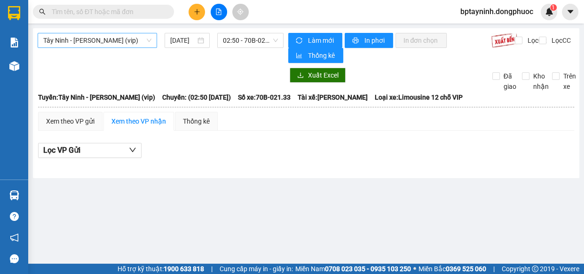
click at [107, 43] on span "Tây Ninh - [PERSON_NAME] (vip)" at bounding box center [97, 40] width 108 height 14
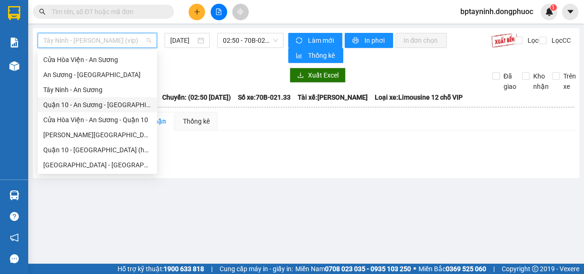
scroll to position [62, 0]
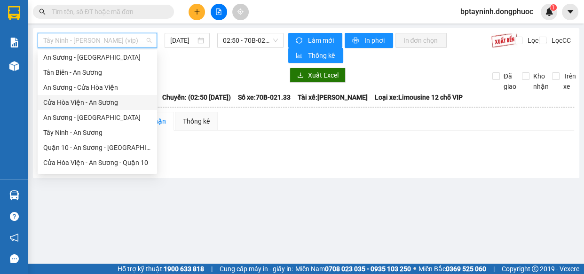
click at [89, 104] on div "Cửa Hòa Viện - An Sương" at bounding box center [97, 102] width 108 height 10
type input "[DATE]"
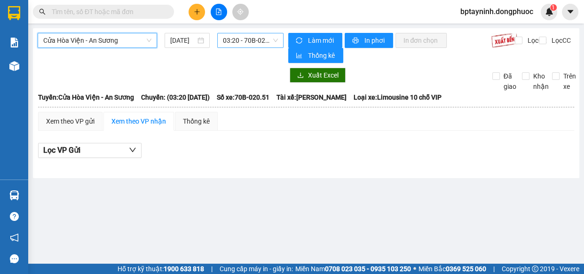
click at [269, 40] on span "03:20 - 70B-020.51" at bounding box center [250, 40] width 55 height 14
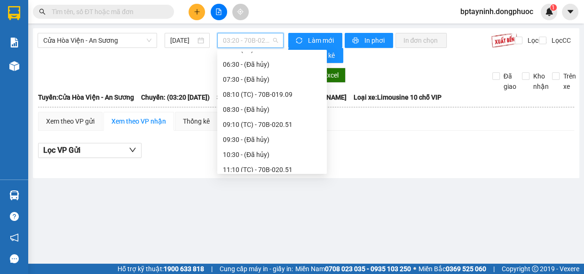
scroll to position [128, 0]
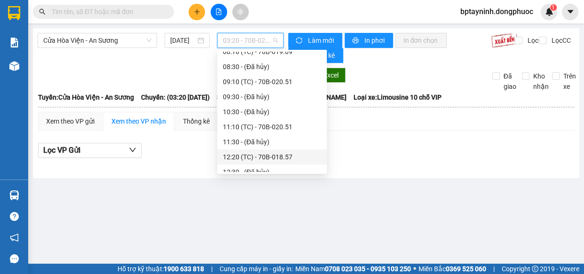
click at [280, 158] on div "12:20 (TC) - 70B-018.57" at bounding box center [272, 157] width 98 height 10
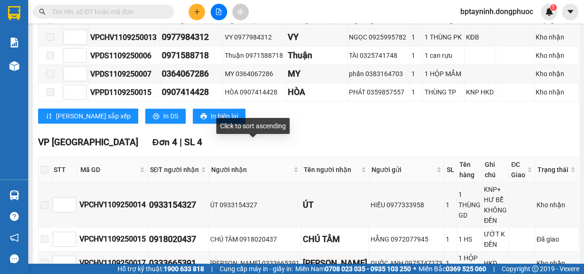
scroll to position [384, 0]
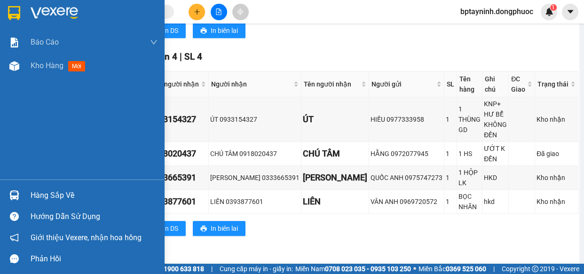
click at [22, 190] on div at bounding box center [14, 195] width 16 height 16
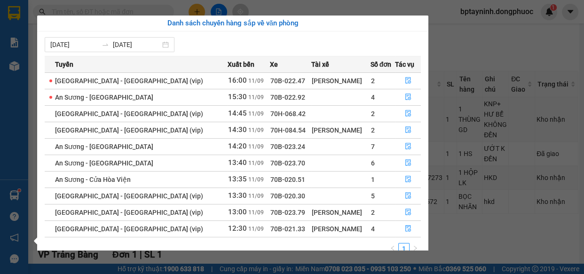
click at [485, 55] on section "Kết quả tìm kiếm ( 0 ) Bộ lọc No Data bptayninh.dongphuoc 1 Báo cáo Mẫu 1: Báo …" at bounding box center [292, 137] width 584 height 274
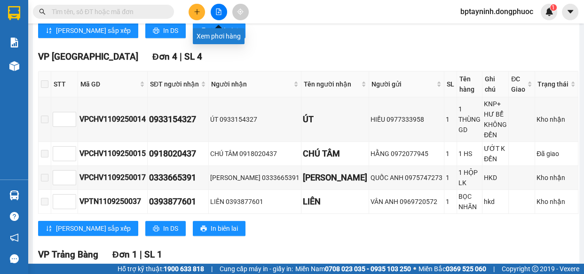
click at [221, 10] on icon "file-add" at bounding box center [218, 11] width 7 height 7
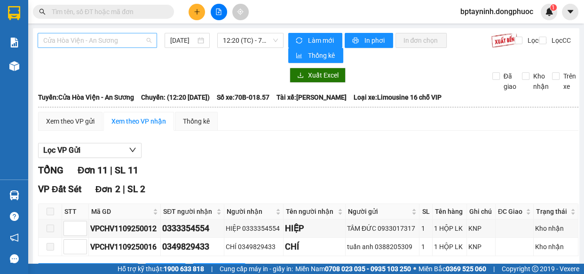
click at [144, 38] on span "Cửa Hòa Viện - An Sương" at bounding box center [97, 40] width 108 height 14
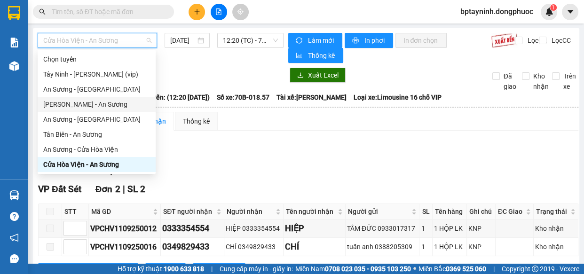
click at [101, 102] on div "[PERSON_NAME] - An Sương" at bounding box center [96, 104] width 107 height 10
type input "[DATE]"
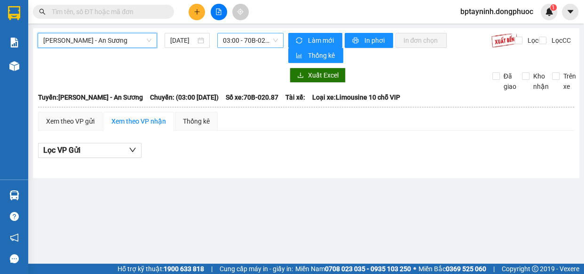
click at [272, 38] on span "03:00 - 70B-020.87" at bounding box center [250, 40] width 55 height 14
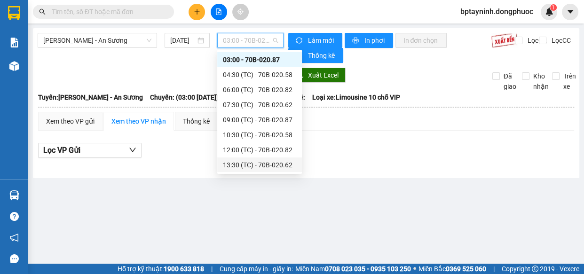
click at [268, 162] on div "13:30 (TC) - 70B-020.62" at bounding box center [259, 165] width 73 height 10
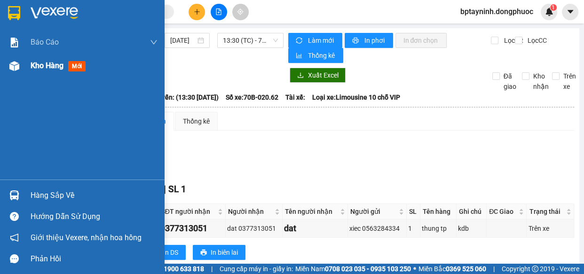
click at [32, 65] on span "Kho hàng" at bounding box center [47, 65] width 33 height 9
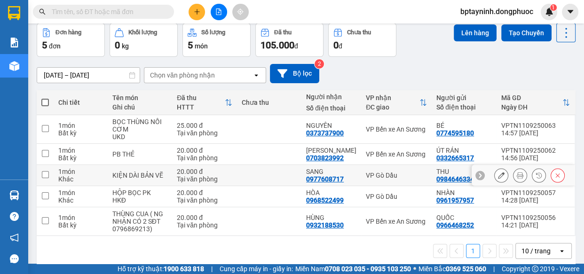
scroll to position [52, 0]
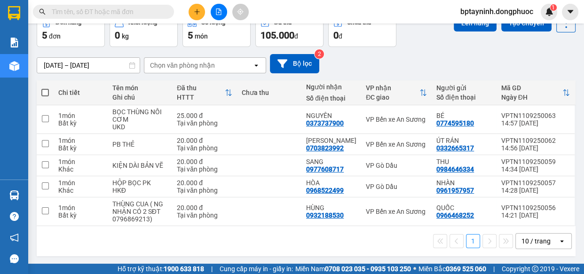
click at [539, 241] on div "10 / trang" at bounding box center [535, 240] width 29 height 9
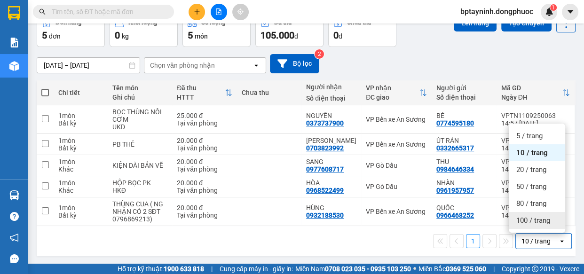
click at [532, 216] on span "100 / trang" at bounding box center [533, 220] width 34 height 9
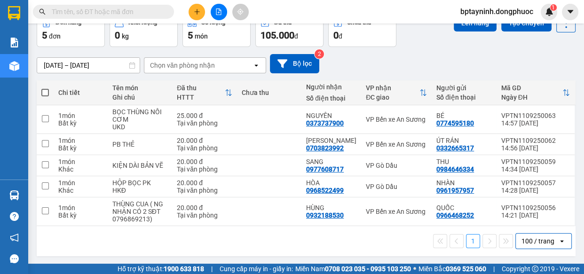
drag, startPoint x: 85, startPoint y: 16, endPoint x: 93, endPoint y: 16, distance: 8.0
click at [89, 16] on input "text" at bounding box center [107, 12] width 111 height 10
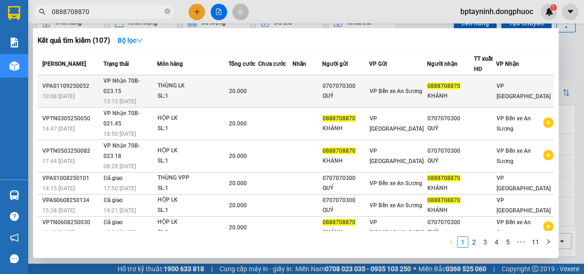
type input "0888708870"
click at [215, 84] on div "THÙNG LK" at bounding box center [192, 86] width 70 height 10
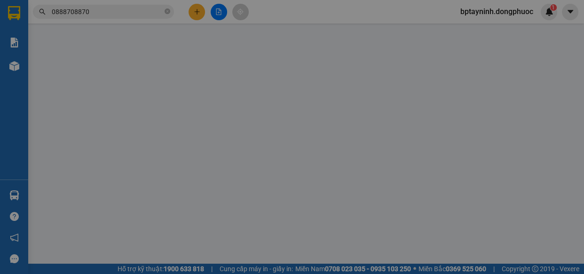
type input "0707070300"
type input "QUÝ"
type input "0888708870"
type input "KHÁNH"
type input "20.000"
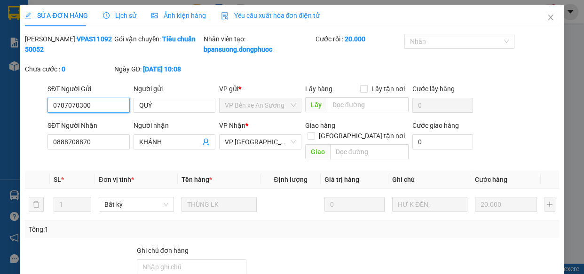
scroll to position [96, 0]
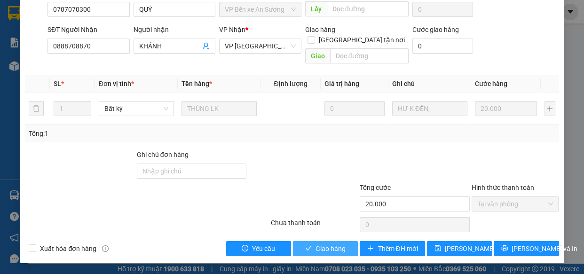
click at [330, 252] on span "Giao hàng" at bounding box center [330, 248] width 30 height 10
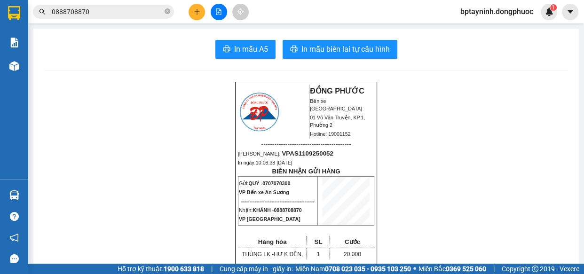
click at [23, 188] on div "Hàng sắp về" at bounding box center [14, 195] width 28 height 21
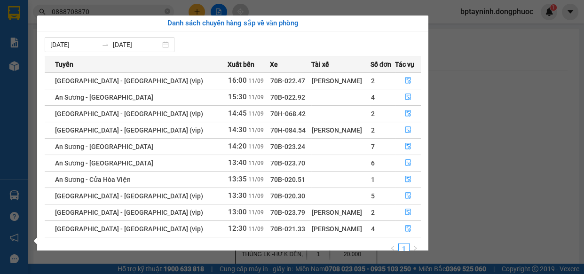
click at [100, 5] on section "Kết quả tìm kiếm ( 107 ) Bộ lọc Mã ĐH Trạng thái Món hàng Tổng cước Chưa cước N…" at bounding box center [292, 137] width 584 height 274
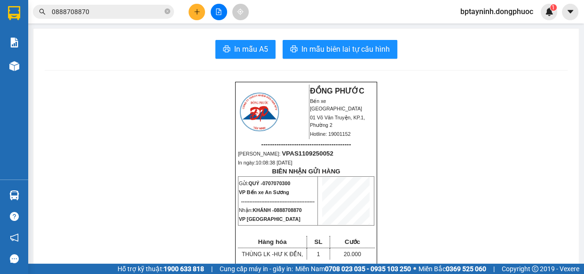
drag, startPoint x: 109, startPoint y: 8, endPoint x: 0, endPoint y: 1, distance: 109.2
click at [0, 1] on section "Kết quả tìm kiếm ( 107 ) Bộ lọc Mã ĐH Trạng thái Món hàng Tổng cước Chưa cước N…" at bounding box center [292, 137] width 584 height 274
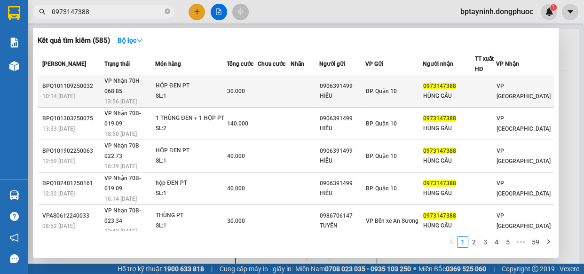
type input "0973147388"
click at [132, 82] on span "VP Nhận 70H-068.85" at bounding box center [122, 86] width 37 height 17
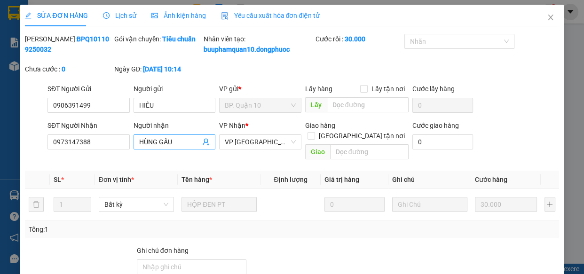
type input "0906391499"
type input "HIẾU"
type input "0973147388"
type input "HÙNG GẤU"
type input "30.000"
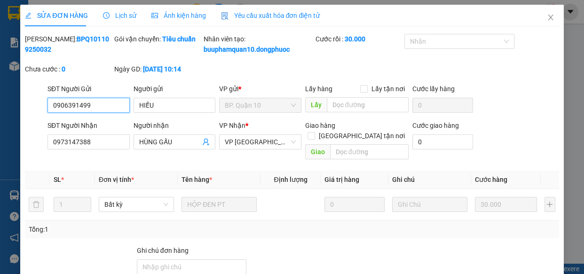
scroll to position [96, 0]
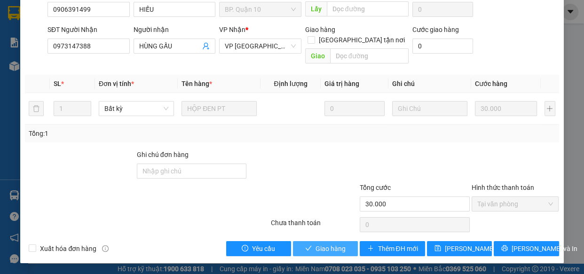
click at [336, 246] on span "Giao hàng" at bounding box center [330, 248] width 30 height 10
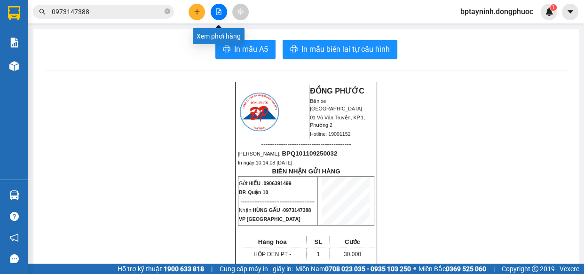
click at [219, 12] on icon "file-add" at bounding box center [218, 11] width 5 height 7
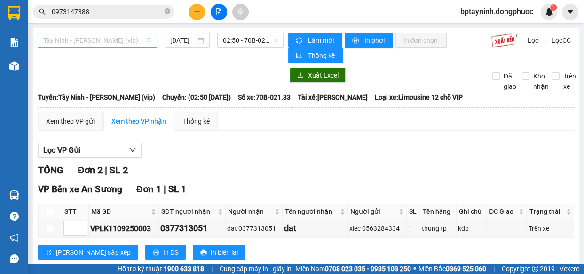
drag, startPoint x: 98, startPoint y: 42, endPoint x: 109, endPoint y: 66, distance: 26.1
click at [103, 42] on span "Tây Ninh - [PERSON_NAME] (vip)" at bounding box center [97, 40] width 108 height 14
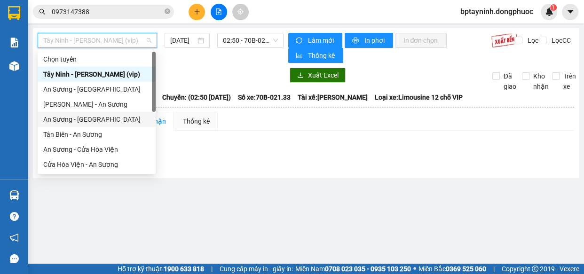
scroll to position [105, 0]
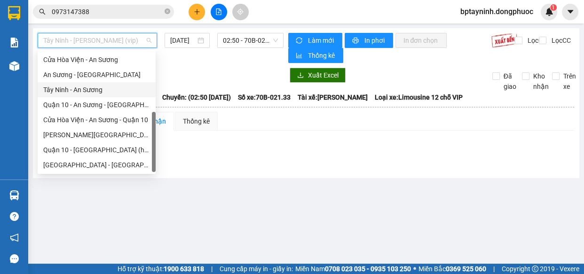
drag, startPoint x: 102, startPoint y: 88, endPoint x: 142, endPoint y: 76, distance: 42.2
click at [102, 87] on div "Tây Ninh - An Sương" at bounding box center [96, 90] width 107 height 10
type input "[DATE]"
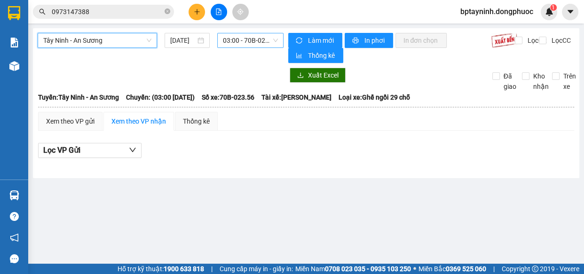
click at [250, 43] on span "03:00 - 70B-023.56" at bounding box center [250, 40] width 55 height 14
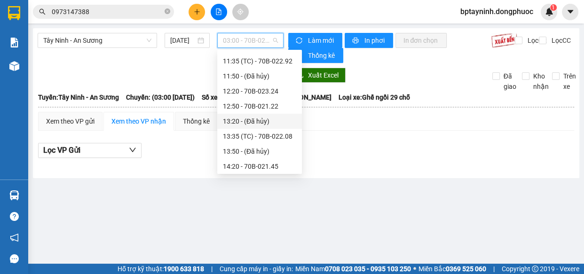
scroll to position [421, 0]
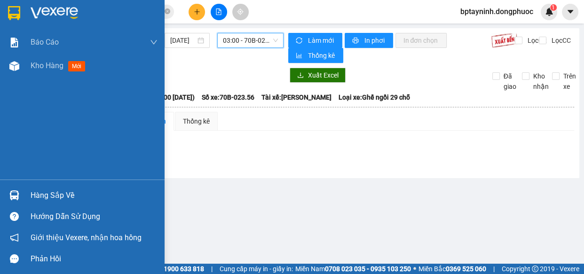
click at [15, 193] on img at bounding box center [14, 195] width 10 height 10
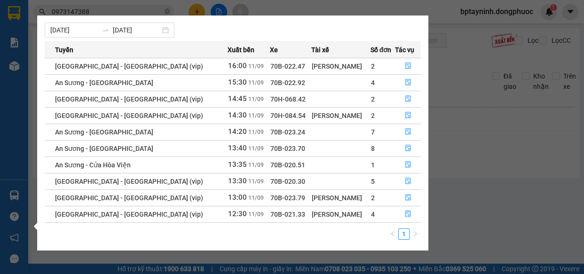
scroll to position [0, 0]
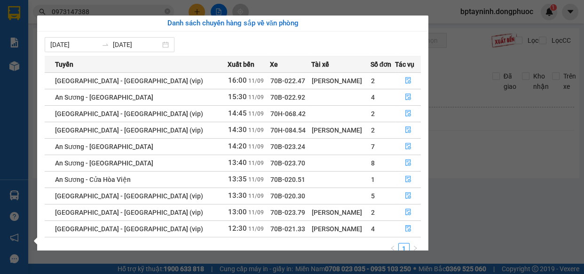
click at [485, 124] on section "Kết quả tìm kiếm ( 585 ) Bộ lọc Mã ĐH Trạng thái Món hàng Tổng cước Chưa cước N…" at bounding box center [292, 137] width 584 height 274
click at [195, 12] on icon "plus" at bounding box center [197, 11] width 7 height 7
click input "SĐT Người Gửi"
type input "0358313649"
click div "0358313649 - ĐẠT"
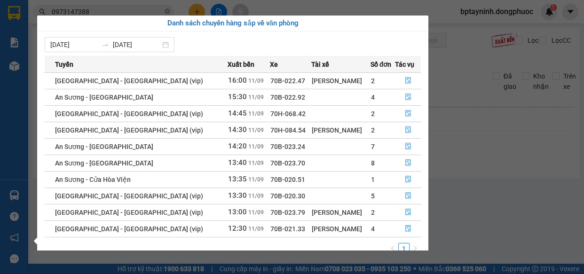
type input "ĐẠT"
type input "0964328552"
type input "CƯỜNG"
type input "20.000"
type input "0358313649"
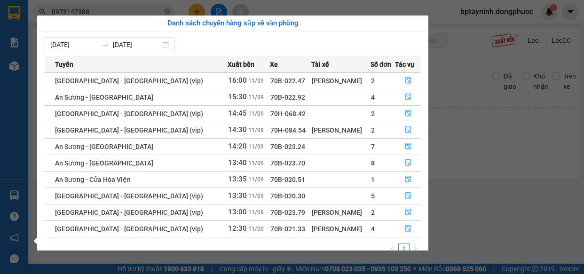
drag, startPoint x: 196, startPoint y: 141, endPoint x: 86, endPoint y: 148, distance: 110.2
click tr "1 Khác GÓI GT 0 kg 0 20.000"
type input "GT"
click span "[PERSON_NAME] và In"
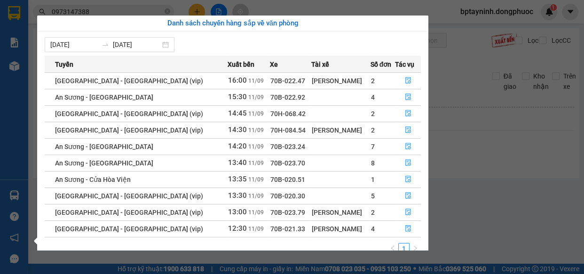
click span "In mẫu biên lai tự cấu hình"
click div "Kho hàng mới"
click span "Kho hàng"
click span
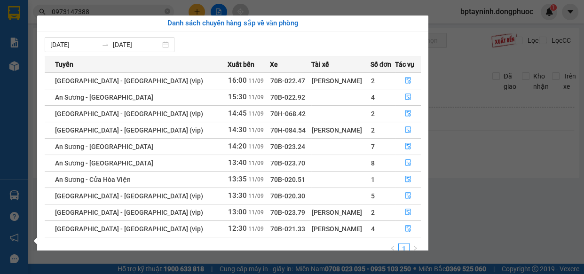
click input "checkbox"
checkbox input "true"
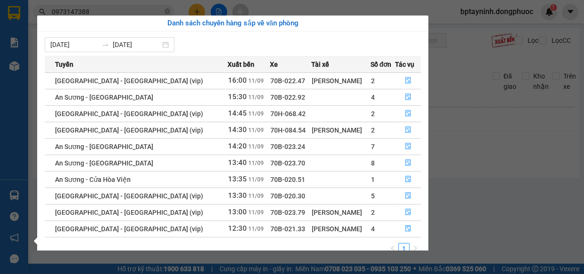
checkbox input "true"
click button "Lên hàng"
click span "Chọn tuyến - nhóm tuyến"
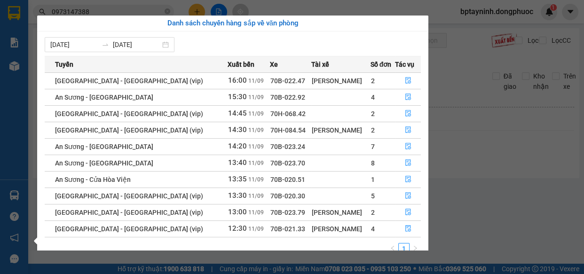
scroll to position [60, 0]
click li "Tây Ninh - An Sương"
click span "Chọn chuyến"
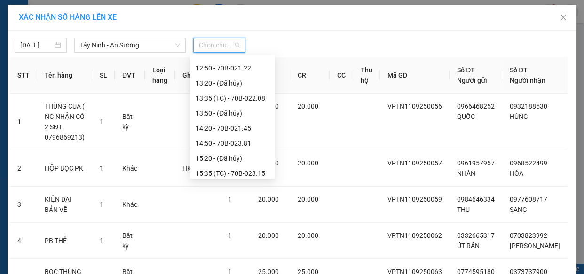
scroll to position [384, 0]
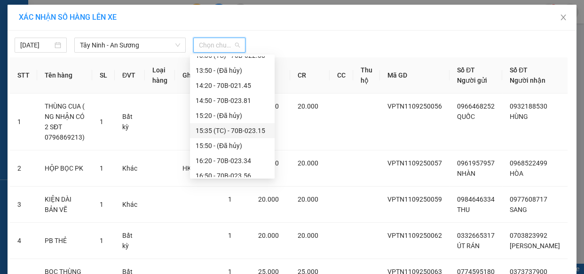
click at [239, 132] on div "15:35 (TC) - 70B-023.15" at bounding box center [231, 130] width 73 height 10
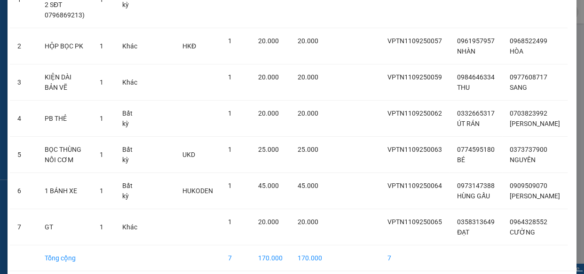
scroll to position [167, 0]
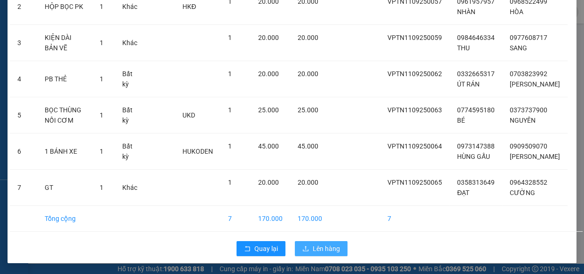
drag, startPoint x: 318, startPoint y: 249, endPoint x: 320, endPoint y: 242, distance: 7.8
click at [320, 246] on span "Lên hàng" at bounding box center [326, 248] width 27 height 10
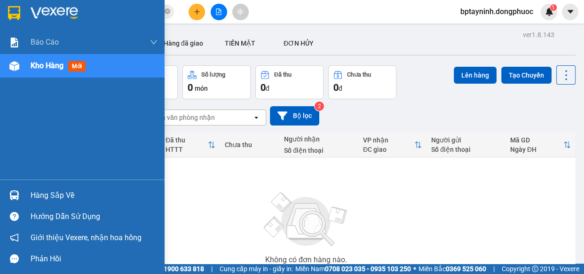
click at [58, 196] on div "Hàng sắp về" at bounding box center [94, 195] width 127 height 14
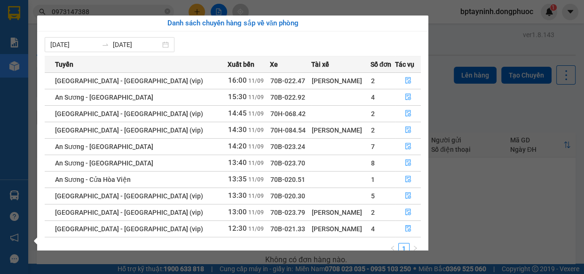
scroll to position [15, 0]
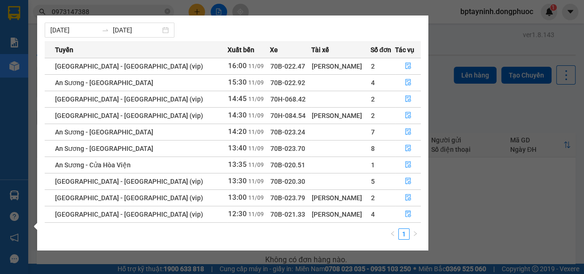
drag, startPoint x: 508, startPoint y: 186, endPoint x: 494, endPoint y: 170, distance: 22.0
click at [509, 186] on section "Kết quả tìm kiếm ( 585 ) Bộ lọc Mã ĐH Trạng thái Món hàng Tổng cước Chưa cước N…" at bounding box center [292, 137] width 584 height 274
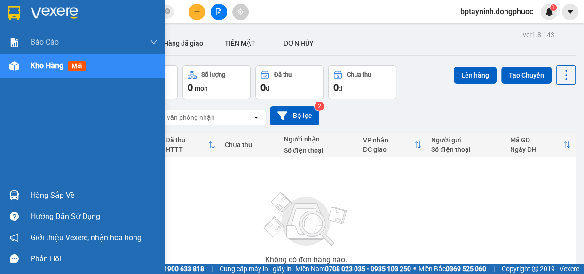
click at [23, 198] on div "Hàng sắp về" at bounding box center [82, 195] width 164 height 21
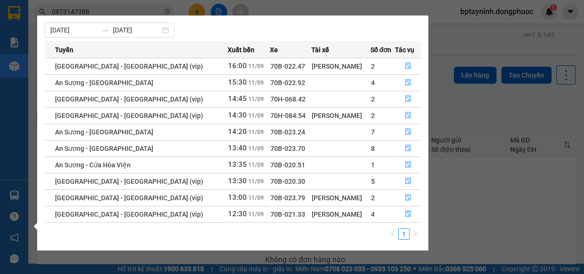
scroll to position [0, 0]
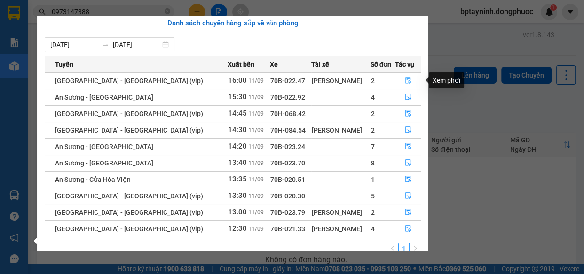
click at [405, 78] on icon "file-done" at bounding box center [408, 80] width 7 height 7
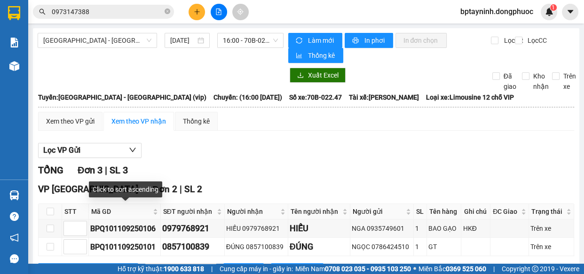
scroll to position [85, 0]
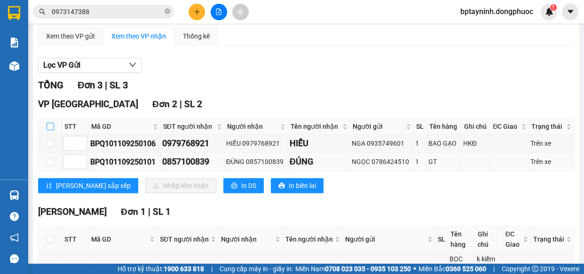
drag, startPoint x: 49, startPoint y: 124, endPoint x: 142, endPoint y: 166, distance: 102.6
click at [50, 123] on input "checkbox" at bounding box center [51, 127] width 8 height 8
checkbox input "true"
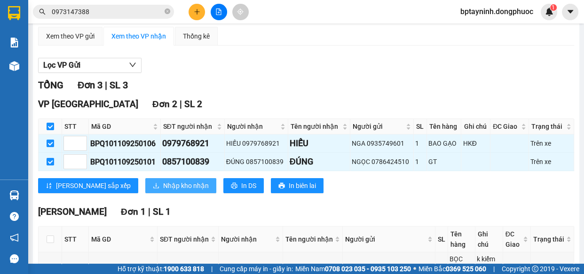
click at [163, 182] on span "Nhập kho nhận" at bounding box center [186, 185] width 46 height 10
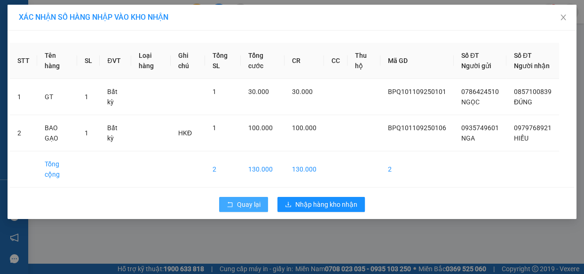
click at [247, 210] on span "Quay lại" at bounding box center [248, 204] width 23 height 10
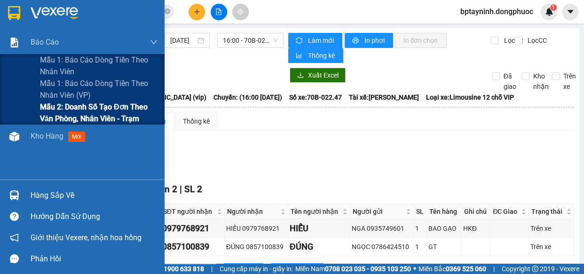
click at [118, 111] on span "Mẫu 2: Doanh số tạo đơn theo Văn phòng, nhân viên - Trạm" at bounding box center [98, 112] width 117 height 23
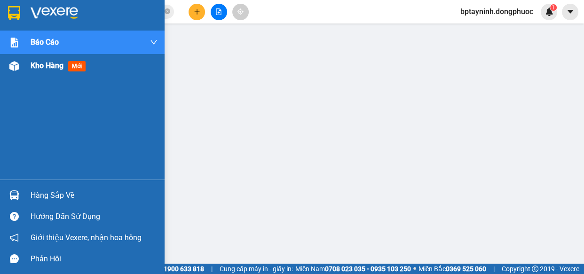
click at [44, 69] on span "Kho hàng" at bounding box center [47, 65] width 33 height 9
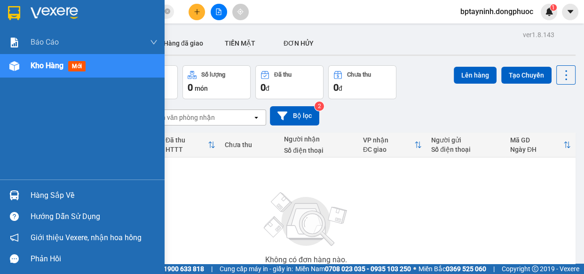
click at [34, 188] on div "Hàng sắp về" at bounding box center [94, 195] width 127 height 14
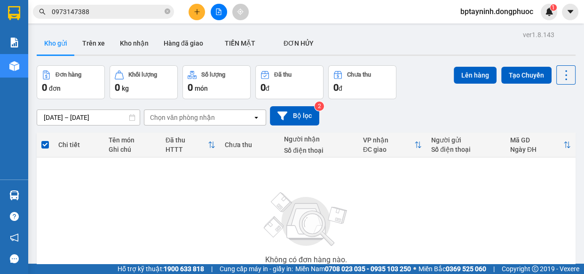
drag, startPoint x: 479, startPoint y: 176, endPoint x: 186, endPoint y: 227, distance: 298.1
click at [479, 176] on section "Kết quả tìm kiếm ( 585 ) Bộ lọc Mã ĐH Trạng thái Món hàng Tổng cước Chưa cước N…" at bounding box center [292, 137] width 584 height 274
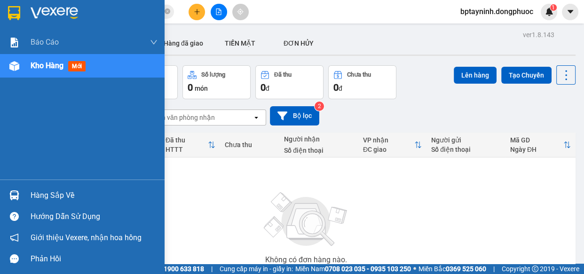
click at [55, 198] on div "Hàng sắp về" at bounding box center [94, 195] width 127 height 14
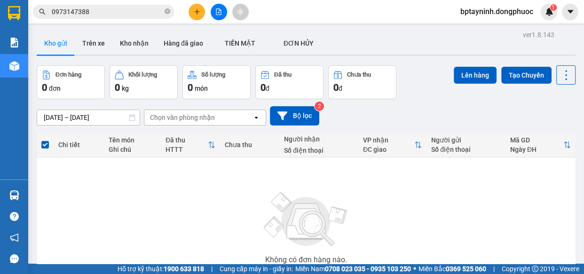
click at [475, 232] on section "Kết quả tìm kiếm ( 585 ) Bộ lọc Mã ĐH Trạng thái Món hàng Tổng cước Chưa cước N…" at bounding box center [292, 137] width 584 height 274
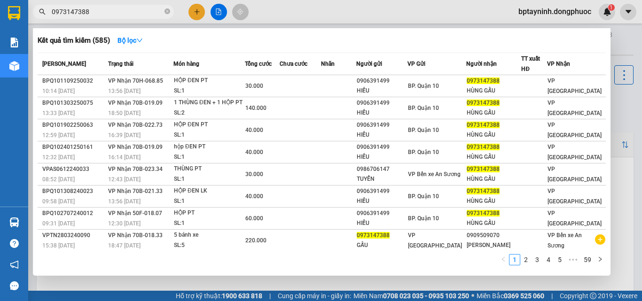
drag, startPoint x: 119, startPoint y: 13, endPoint x: 0, endPoint y: 7, distance: 119.1
click at [0, 9] on section "Kết quả tìm kiếm ( 585 ) Bộ lọc Mã ĐH Trạng thái Món hàng Tổng cước Chưa cước N…" at bounding box center [321, 150] width 642 height 301
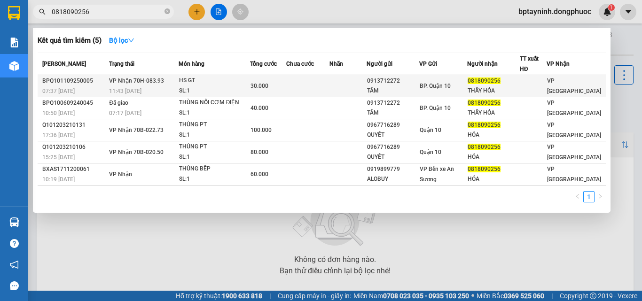
type input "0818090256"
click at [184, 85] on div "HS GT" at bounding box center [214, 81] width 70 height 10
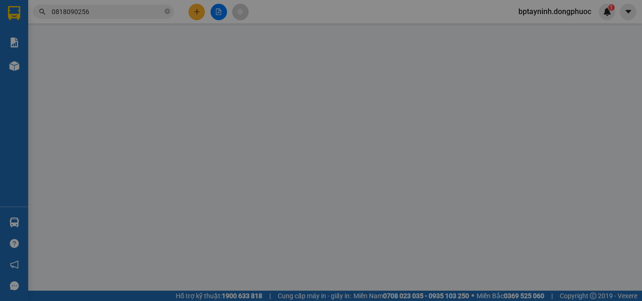
type input "0913712272"
type input "TÂM"
type input "0818090256"
type input "THẦY HÓA"
type input "30.000"
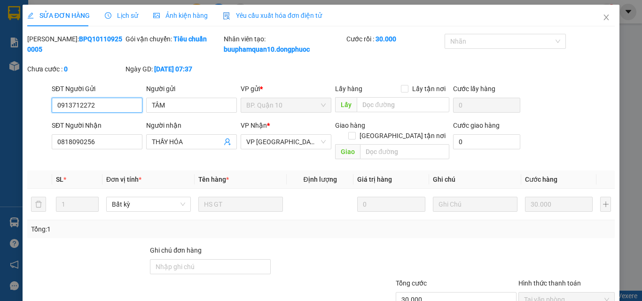
scroll to position [54, 0]
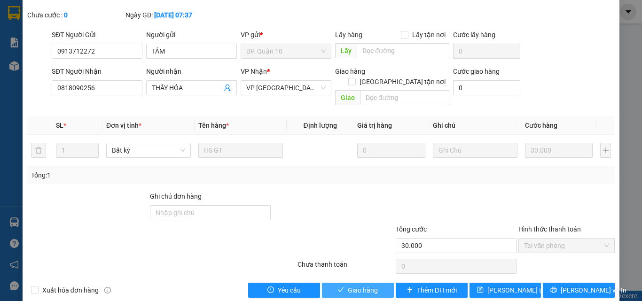
click at [363, 274] on span "Giao hàng" at bounding box center [363, 290] width 30 height 10
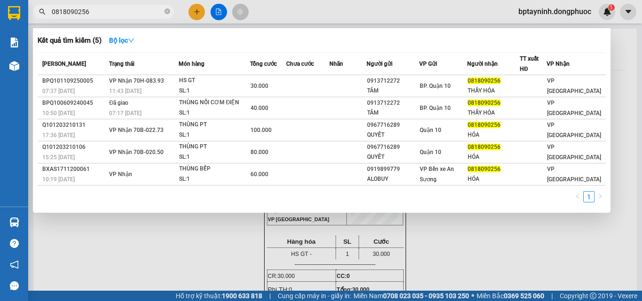
click at [107, 12] on input "0818090256" at bounding box center [107, 12] width 111 height 10
click at [100, 15] on input "0818090256" at bounding box center [107, 12] width 111 height 10
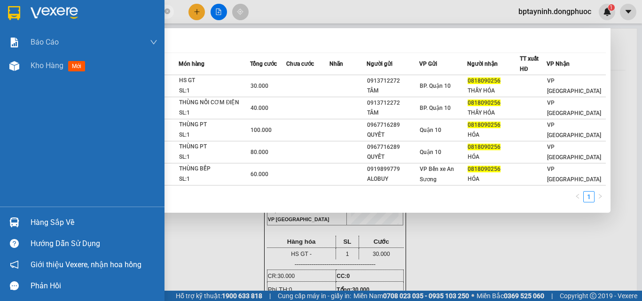
click at [0, 13] on section "Kết quả tìm kiếm ( 5 ) Bộ lọc Mã ĐH Trạng thái Món hàng Tổng cước Chưa cước Nhã…" at bounding box center [321, 150] width 642 height 301
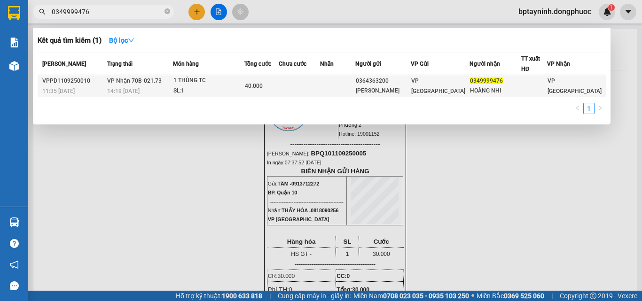
type input "0349999476"
click at [183, 86] on div "SL: 1" at bounding box center [208, 91] width 70 height 10
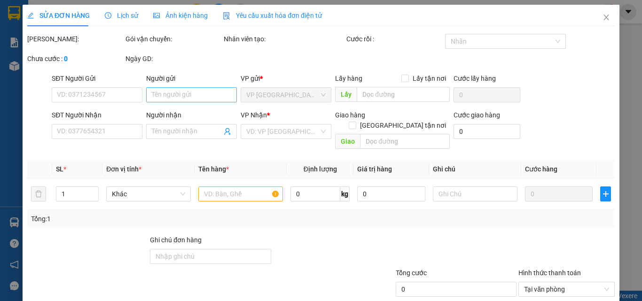
type input "0364363200"
type input "[PERSON_NAME]"
type input "0349999476"
type input "HOÀNG NHI"
type input "40.000"
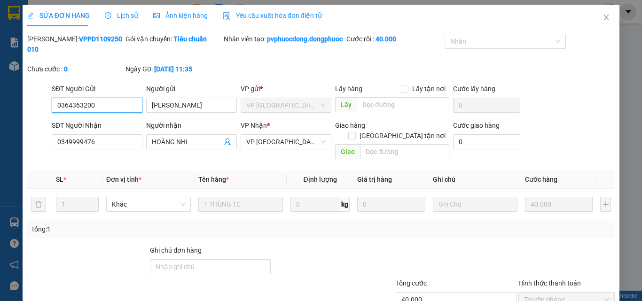
scroll to position [59, 0]
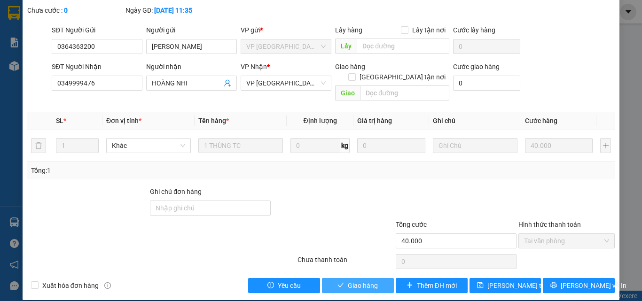
click at [366, 274] on span "Giao hàng" at bounding box center [363, 286] width 30 height 10
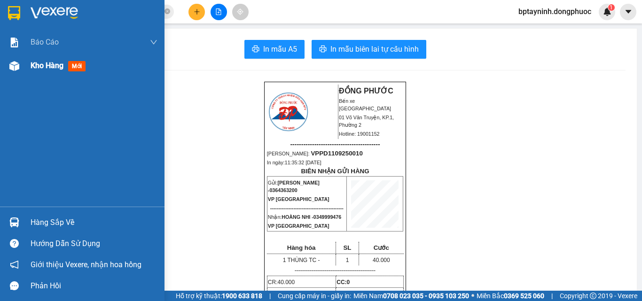
click at [48, 70] on span "Kho hàng" at bounding box center [47, 65] width 33 height 9
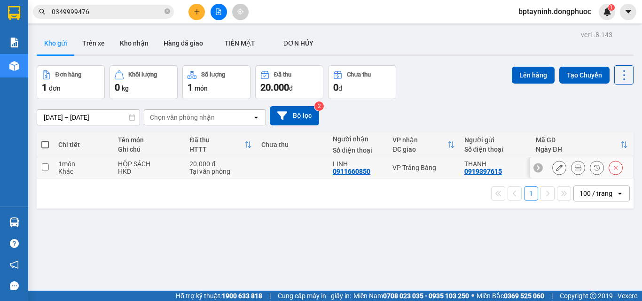
drag, startPoint x: 427, startPoint y: 171, endPoint x: 458, endPoint y: 135, distance: 47.3
click at [428, 170] on div "VP Trảng Bàng" at bounding box center [423, 168] width 62 height 8
checkbox input "true"
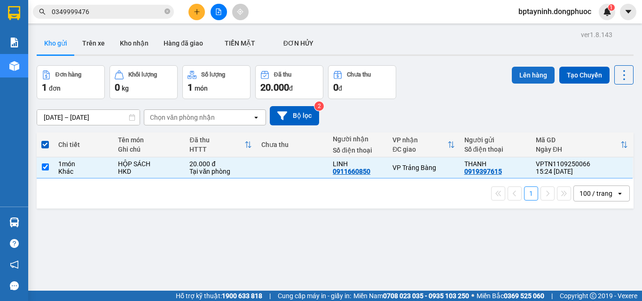
click at [525, 82] on button "Lên hàng" at bounding box center [533, 75] width 43 height 17
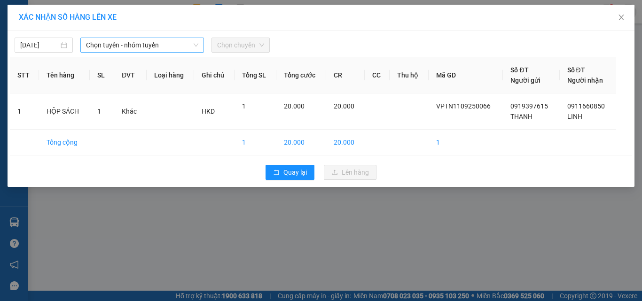
click at [167, 46] on span "Chọn tuyến - nhóm tuyến" at bounding box center [142, 45] width 112 height 14
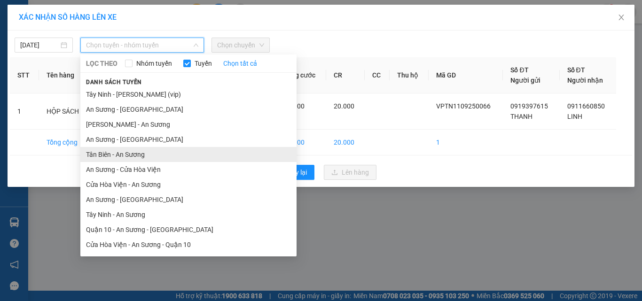
scroll to position [45, 0]
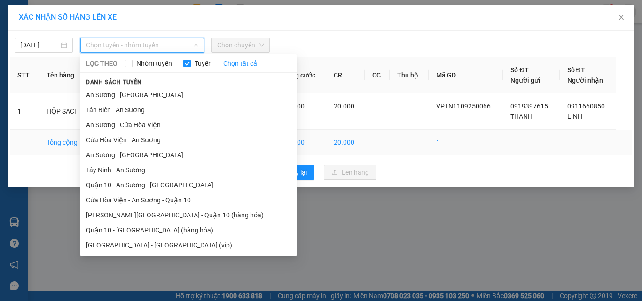
drag, startPoint x: 128, startPoint y: 171, endPoint x: 216, endPoint y: 130, distance: 97.5
click at [131, 169] on li "Tây Ninh - An Sương" at bounding box center [188, 170] width 216 height 15
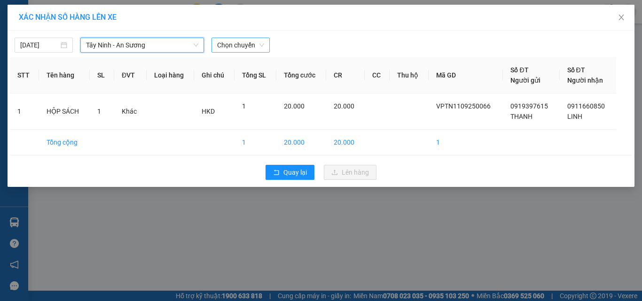
drag, startPoint x: 258, startPoint y: 46, endPoint x: 243, endPoint y: 48, distance: 14.3
click at [255, 46] on span "Chọn chuyến" at bounding box center [240, 45] width 47 height 14
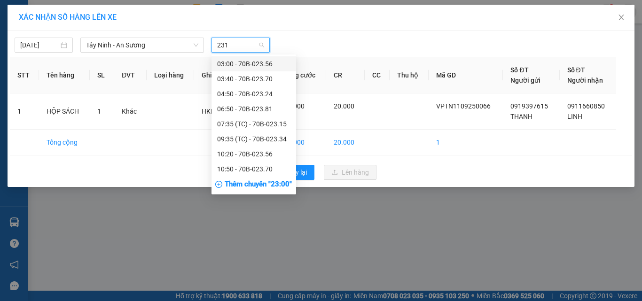
type input "2315"
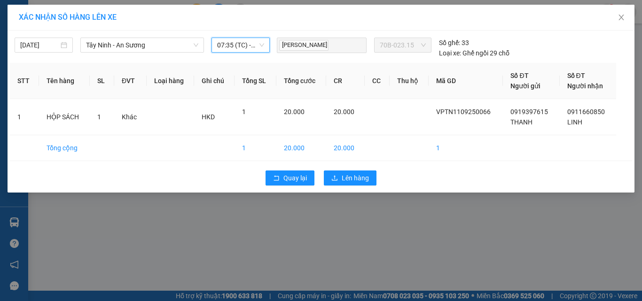
click at [263, 44] on span "07:35 (TC) - 70B-023.15" at bounding box center [240, 45] width 47 height 14
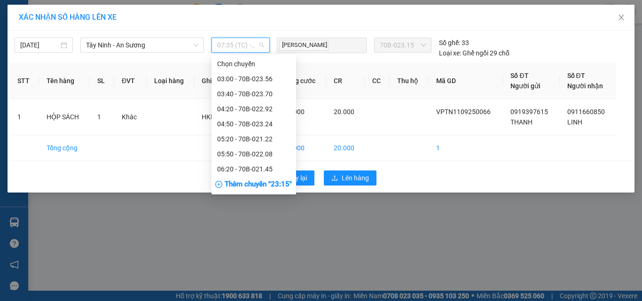
scroll to position [45, 0]
type input "231"
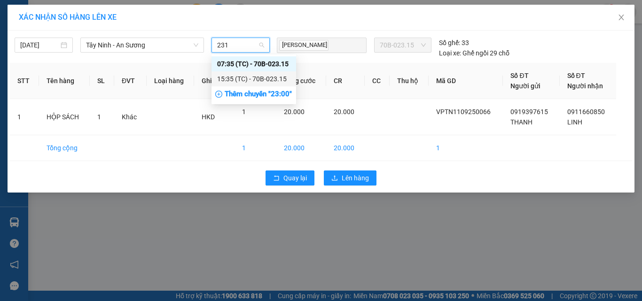
click at [274, 79] on div "15:35 (TC) - 70B-023.15" at bounding box center [253, 79] width 73 height 10
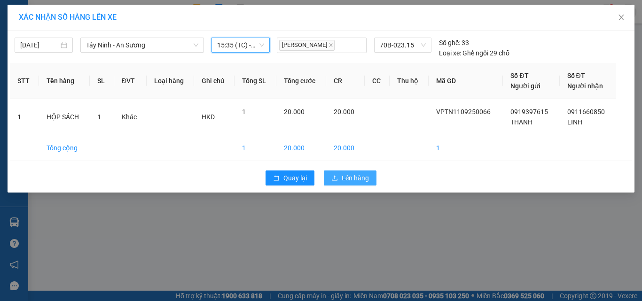
click at [360, 174] on span "Lên hàng" at bounding box center [355, 178] width 27 height 10
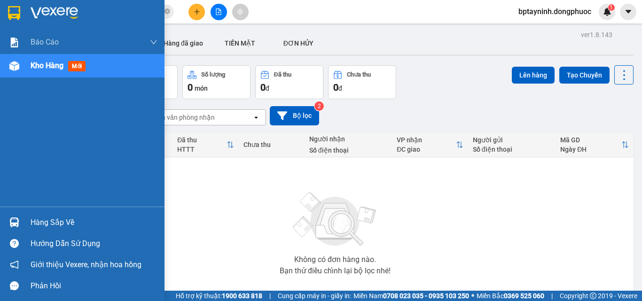
click at [39, 219] on div "Hàng sắp về" at bounding box center [94, 223] width 127 height 14
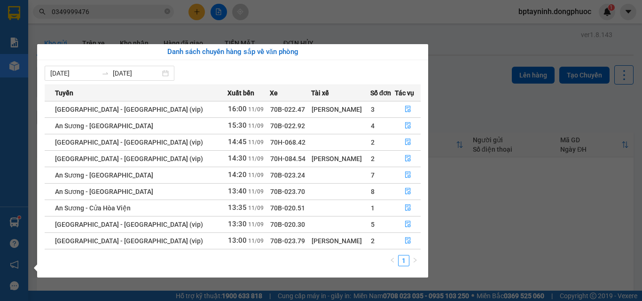
click at [104, 26] on section "Kết quả tìm kiếm ( 1 ) Bộ lọc Mã ĐH Trạng thái Món hàng Tổng cước Chưa cước Nhã…" at bounding box center [321, 150] width 642 height 301
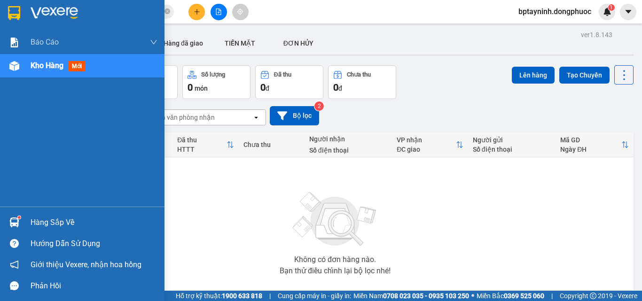
click at [34, 227] on div "Hàng sắp về" at bounding box center [94, 223] width 127 height 14
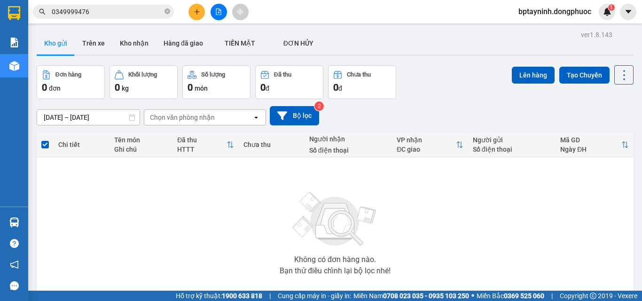
click at [450, 93] on section "Kết quả tìm kiếm ( 1 ) Bộ lọc Mã ĐH Trạng thái Món hàng Tổng cước Chưa cước Nhã…" at bounding box center [321, 150] width 642 height 301
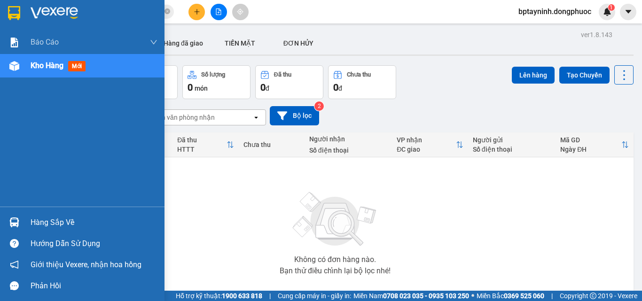
click at [49, 227] on div "Hàng sắp về" at bounding box center [94, 223] width 127 height 14
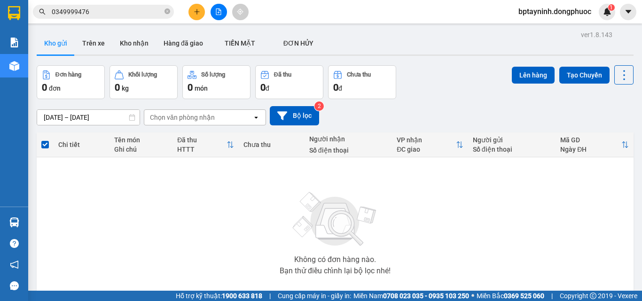
click at [506, 206] on section "Kết quả tìm kiếm ( 1 ) Bộ lọc Mã ĐH Trạng thái Món hàng Tổng cước Chưa cước Nhã…" at bounding box center [321, 150] width 642 height 301
click at [193, 6] on button at bounding box center [196, 12] width 16 height 16
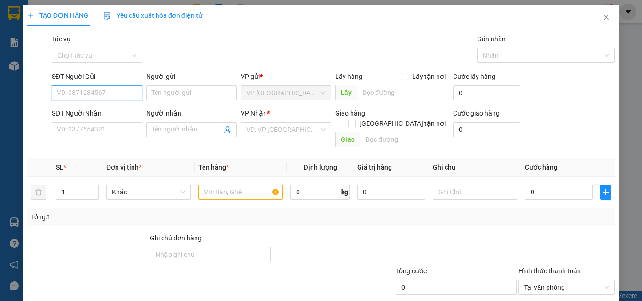
click at [127, 96] on input "SĐT Người Gửi" at bounding box center [97, 93] width 91 height 15
type input "0925751557"
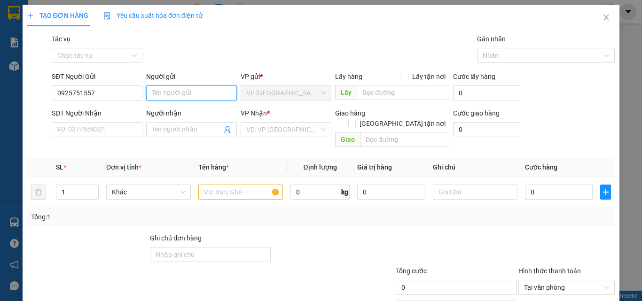
click at [197, 94] on input "Người gửi" at bounding box center [191, 93] width 91 height 15
type input "D"
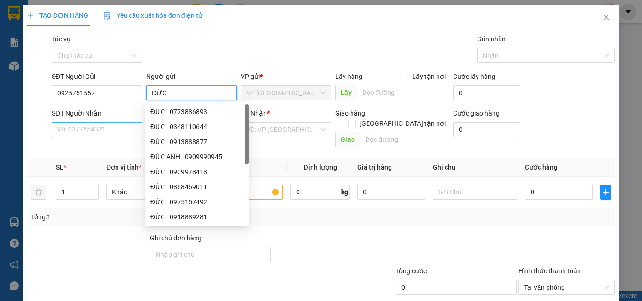
type input "ĐỨC"
click at [116, 129] on input "SĐT Người Nhận" at bounding box center [97, 129] width 91 height 15
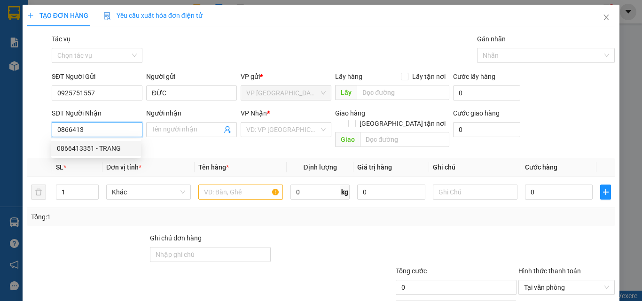
click at [109, 148] on div "0866413351 - TRANG" at bounding box center [96, 148] width 78 height 10
type input "0866413351"
type input "TRANG"
type input "30.000"
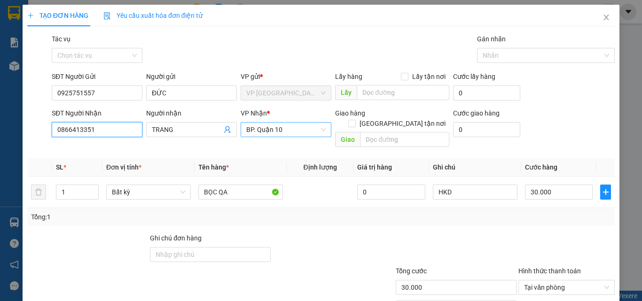
click at [284, 133] on span "BP. Quận 10" at bounding box center [285, 130] width 79 height 14
type input "0866413351"
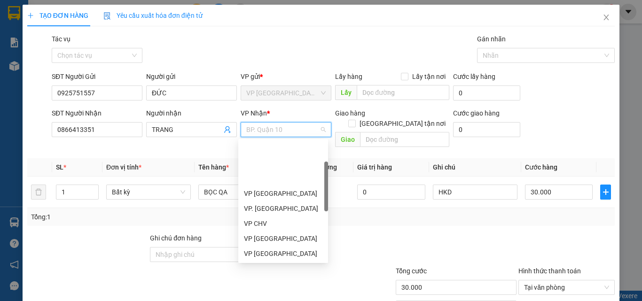
scroll to position [60, 0]
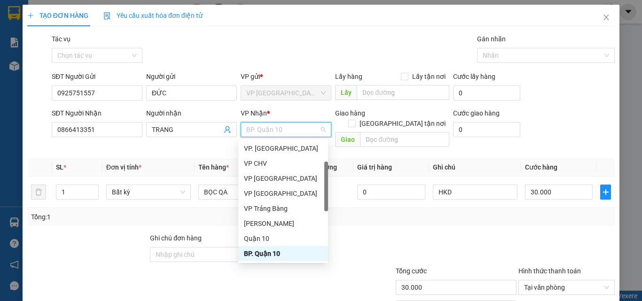
click at [289, 251] on div "BP. Quận 10" at bounding box center [283, 254] width 78 height 10
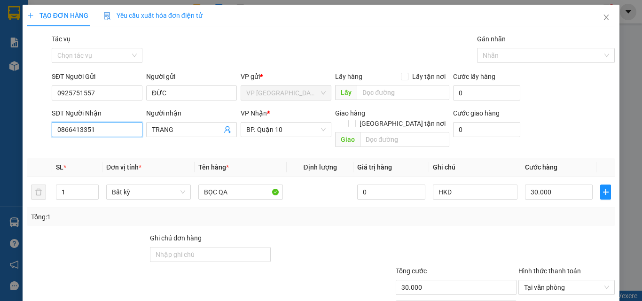
click at [111, 126] on input "0866413351" at bounding box center [97, 129] width 91 height 15
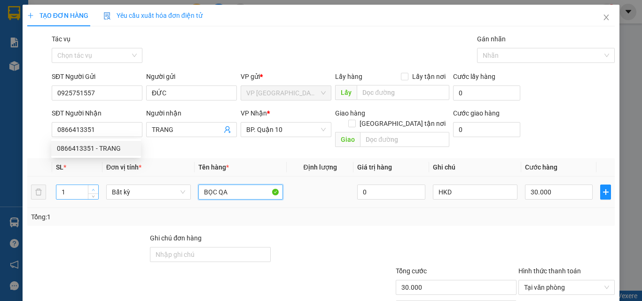
drag, startPoint x: 242, startPoint y: 181, endPoint x: 92, endPoint y: 180, distance: 149.9
click at [113, 180] on tr "1 Bất kỳ BỌC QA 0 HKD 30.000" at bounding box center [320, 192] width 587 height 31
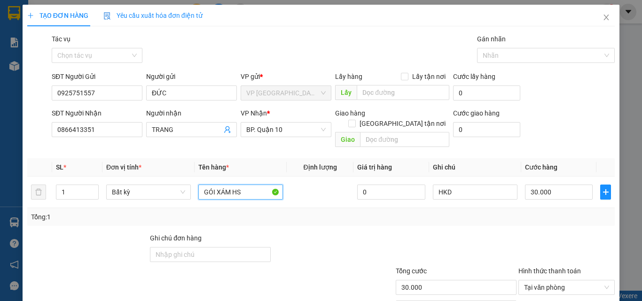
type input "GÓI XÁM HS"
click at [395, 222] on div "Transit Pickup Surcharge Ids Transit Deliver Surcharge Ids Transit Deliver Surc…" at bounding box center [320, 187] width 587 height 306
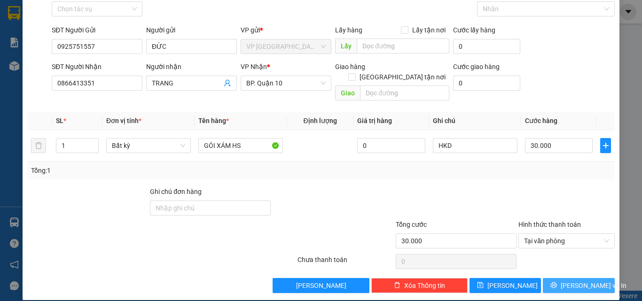
click at [572, 274] on button "[PERSON_NAME] và In" at bounding box center [579, 285] width 72 height 15
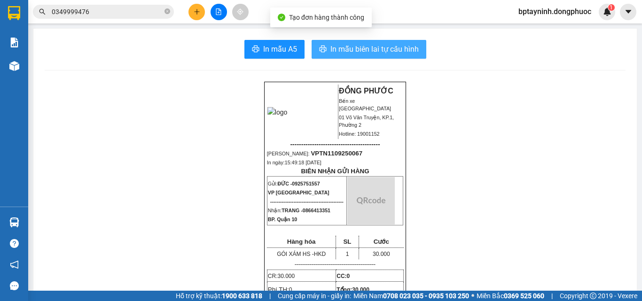
click at [412, 48] on span "In mẫu biên lai tự cấu hình" at bounding box center [374, 49] width 88 height 12
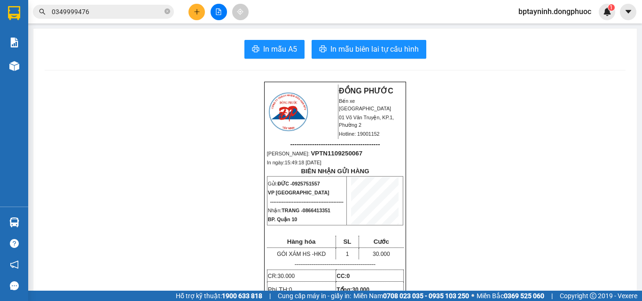
scroll to position [62, 0]
click at [200, 12] on button at bounding box center [196, 12] width 16 height 16
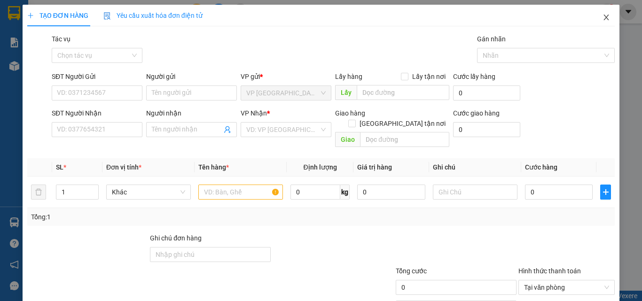
click at [583, 17] on icon "close" at bounding box center [606, 18] width 5 height 6
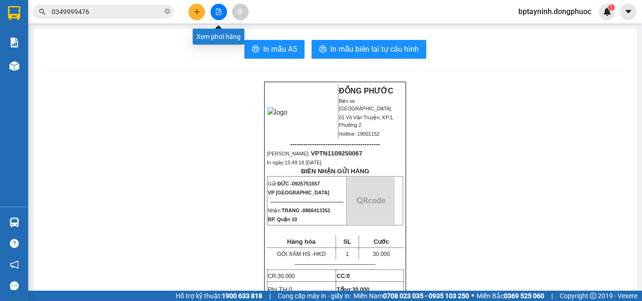
click at [218, 15] on icon "file-add" at bounding box center [218, 11] width 5 height 7
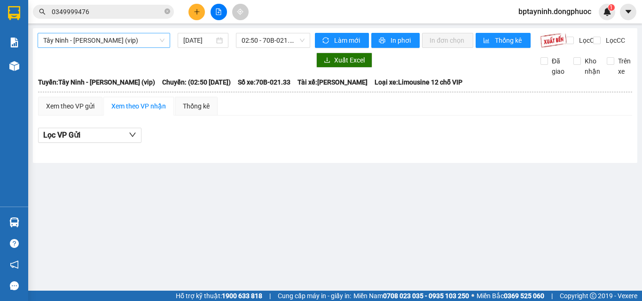
click at [138, 39] on span "Tây Ninh - [PERSON_NAME] (vip)" at bounding box center [103, 40] width 121 height 14
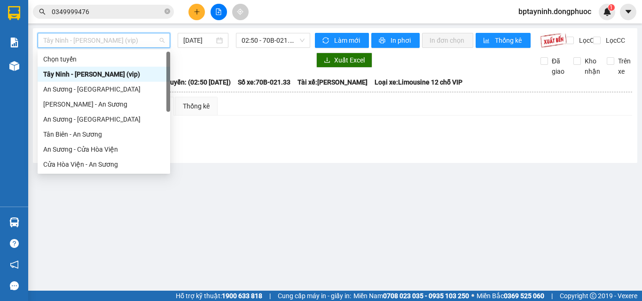
drag, startPoint x: 85, startPoint y: 75, endPoint x: 256, endPoint y: 40, distance: 175.0
click at [86, 74] on div "Tây Ninh - [PERSON_NAME] (vip)" at bounding box center [103, 74] width 121 height 10
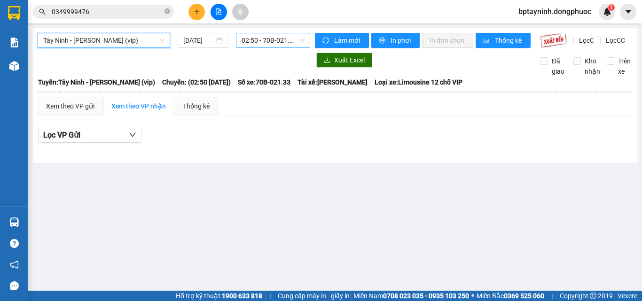
click at [271, 35] on span "02:50 - 70B-021.33" at bounding box center [273, 40] width 63 height 14
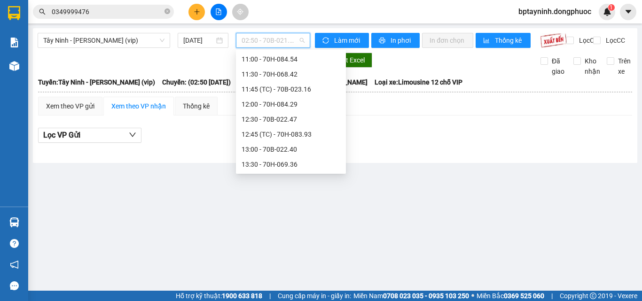
scroll to position [511, 0]
drag, startPoint x: 493, startPoint y: 133, endPoint x: 258, endPoint y: 133, distance: 234.0
click at [491, 133] on div "Lọc VP Gửi" at bounding box center [335, 138] width 594 height 30
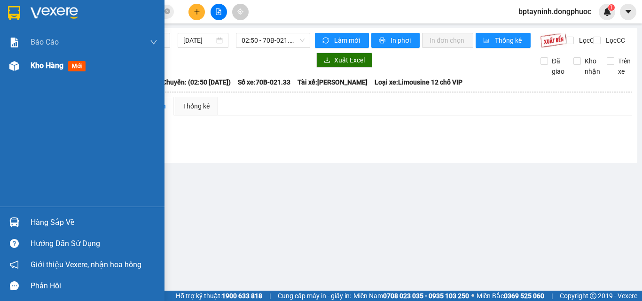
click at [38, 67] on span "Kho hàng" at bounding box center [47, 65] width 33 height 9
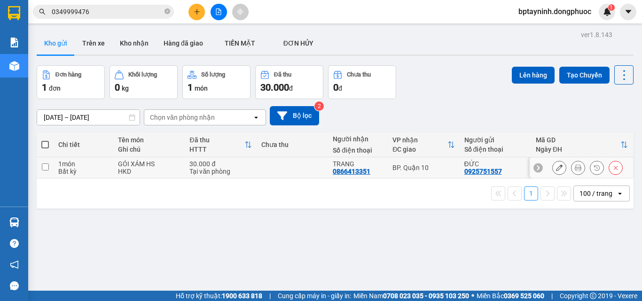
click at [423, 164] on div "BP. Quận 10" at bounding box center [423, 168] width 62 height 8
checkbox input "true"
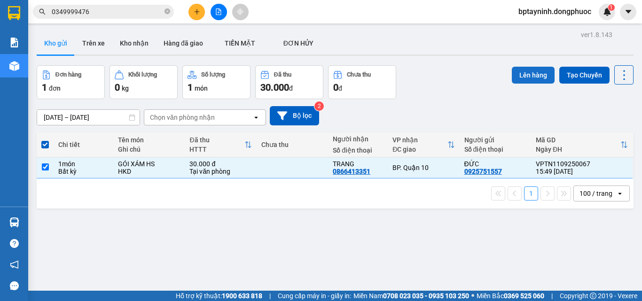
click at [520, 78] on button "Lên hàng" at bounding box center [533, 75] width 43 height 17
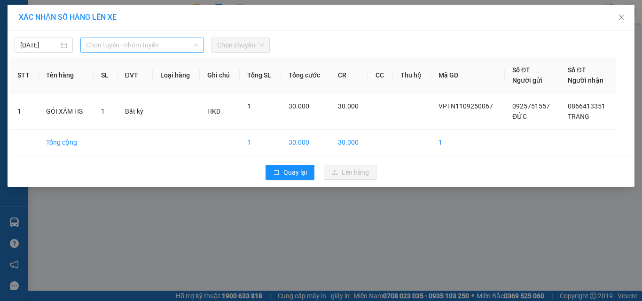
click at [147, 46] on span "Chọn tuyến - nhóm tuyến" at bounding box center [142, 45] width 112 height 14
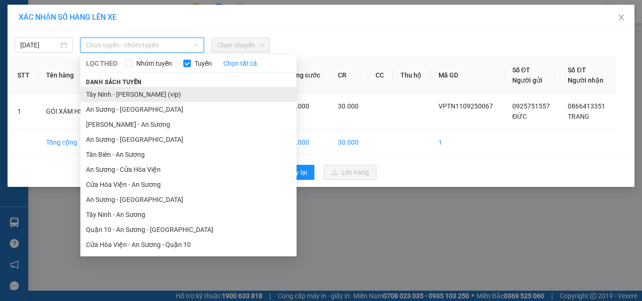
drag, startPoint x: 111, startPoint y: 97, endPoint x: 209, endPoint y: 66, distance: 102.4
click at [111, 96] on li "Tây Ninh - [PERSON_NAME] (vip)" at bounding box center [188, 94] width 216 height 15
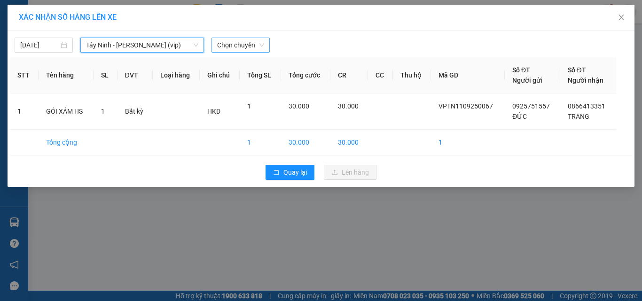
click at [251, 51] on span "Chọn chuyến" at bounding box center [240, 45] width 47 height 14
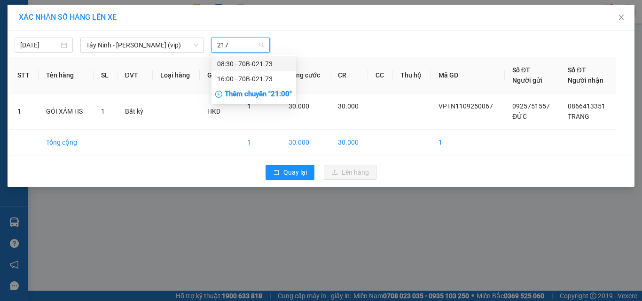
type input "2173"
click at [254, 77] on div "16:00 - 70B-021.73" at bounding box center [253, 79] width 73 height 10
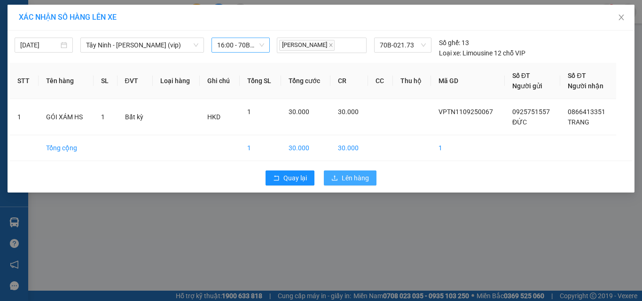
click at [359, 179] on span "Lên hàng" at bounding box center [355, 178] width 27 height 10
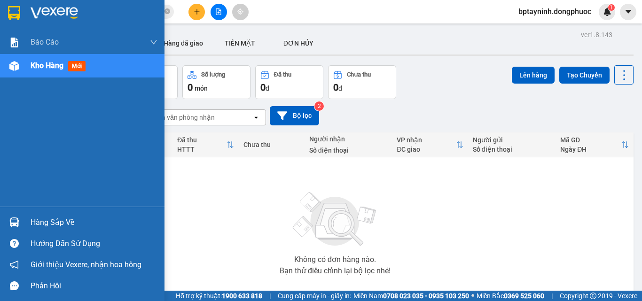
click at [22, 223] on div at bounding box center [14, 222] width 16 height 16
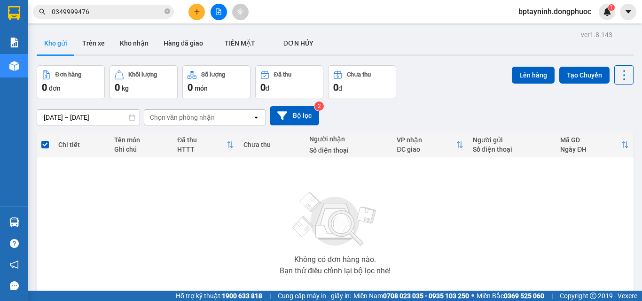
drag, startPoint x: 494, startPoint y: 212, endPoint x: 289, endPoint y: 121, distance: 224.3
click at [476, 205] on section "Kết quả tìm kiếm ( 1 ) Bộ lọc Mã ĐH Trạng thái Món hàng Tổng cước Chưa cước Nhã…" at bounding box center [321, 150] width 642 height 301
click at [149, 25] on main "ver 1.8.143 Kho gửi Trên xe Kho nhận Hàng đã giao TIỀN MẶT ĐƠN HỦY Đơn hàng 0…" at bounding box center [321, 145] width 642 height 291
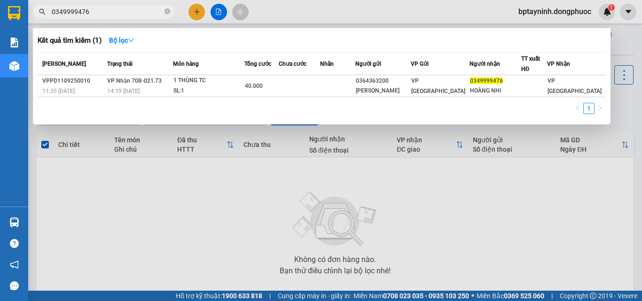
click at [158, 13] on input "0349999476" at bounding box center [107, 12] width 111 height 10
drag, startPoint x: 98, startPoint y: 14, endPoint x: 51, endPoint y: 6, distance: 47.7
click at [65, 11] on input "0349999476" at bounding box center [107, 12] width 111 height 10
click at [103, 18] on span "0349999476" at bounding box center [103, 12] width 141 height 14
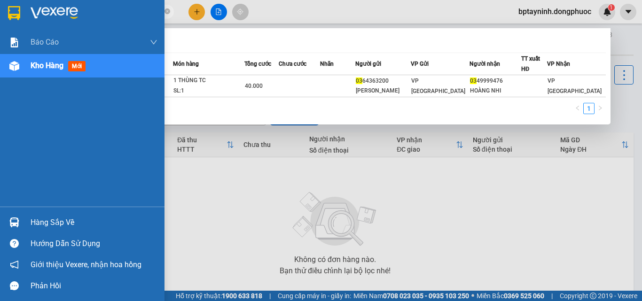
type input "0"
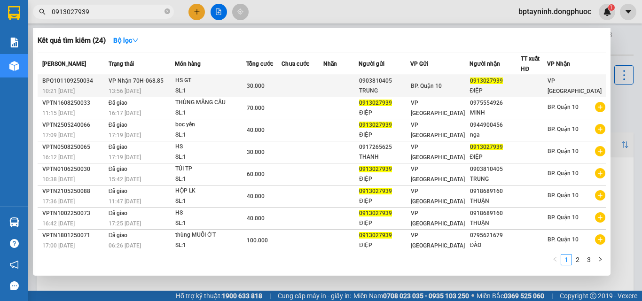
type input "0913027939"
click at [218, 80] on div "HS GT" at bounding box center [210, 81] width 70 height 10
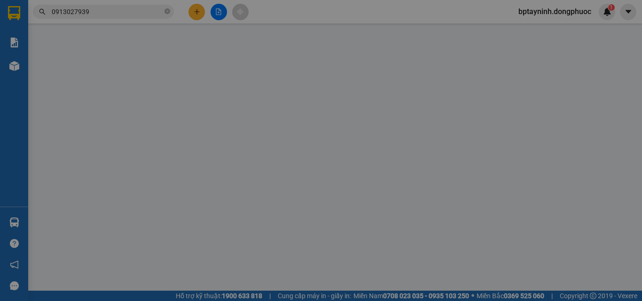
type input "0903810405"
type input "TRUNG"
type input "0913027939"
type input "ĐIỆP"
type input "30.000"
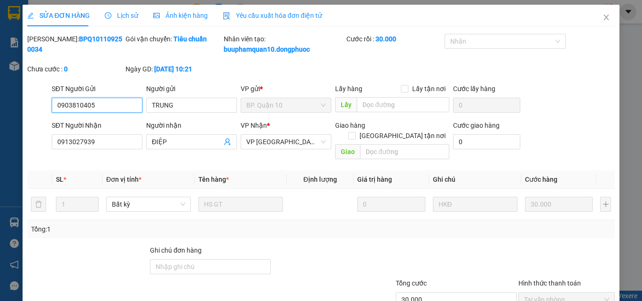
scroll to position [44, 0]
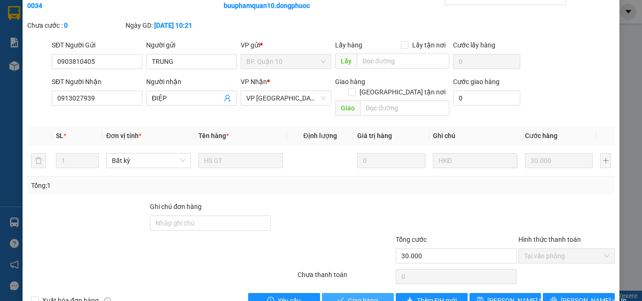
click at [355, 274] on span "Giao hàng" at bounding box center [363, 301] width 30 height 10
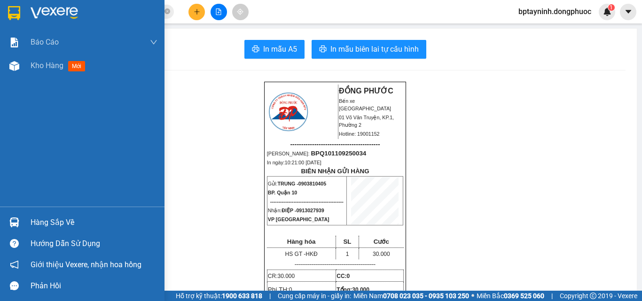
drag, startPoint x: 39, startPoint y: 225, endPoint x: 50, endPoint y: 224, distance: 11.3
click at [39, 225] on div "Hàng sắp về" at bounding box center [94, 223] width 127 height 14
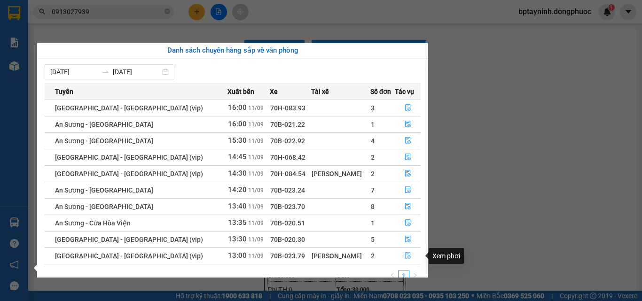
click at [406, 256] on icon "file-done" at bounding box center [408, 255] width 7 height 7
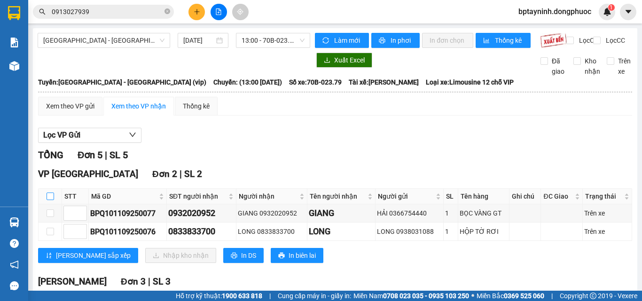
click at [49, 200] on input "checkbox" at bounding box center [51, 197] width 8 height 8
checkbox input "true"
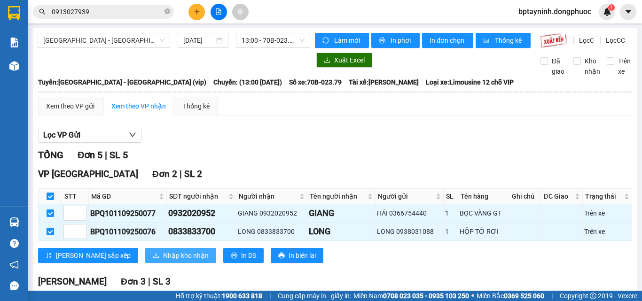
click at [163, 261] on span "Nhập kho nhận" at bounding box center [186, 255] width 46 height 10
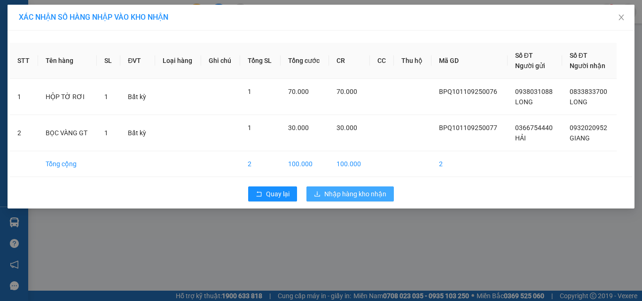
click at [352, 190] on span "Nhập hàng kho nhận" at bounding box center [355, 194] width 62 height 10
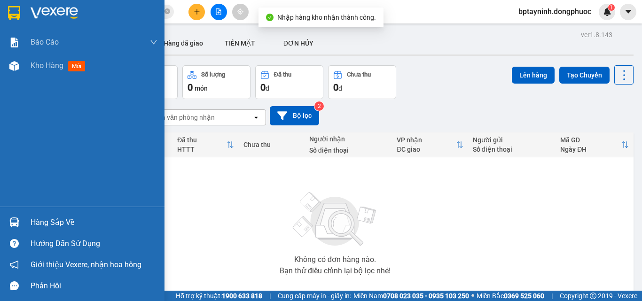
click at [25, 221] on div "Hàng sắp về" at bounding box center [82, 222] width 164 height 21
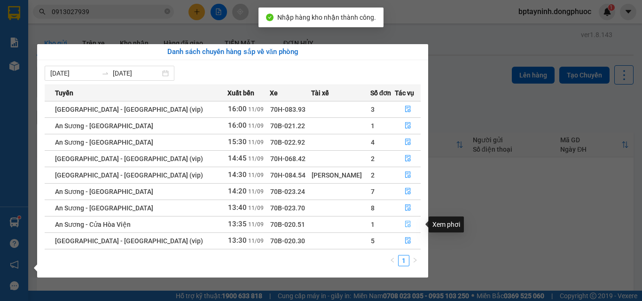
click at [405, 224] on icon "file-done" at bounding box center [408, 224] width 7 height 7
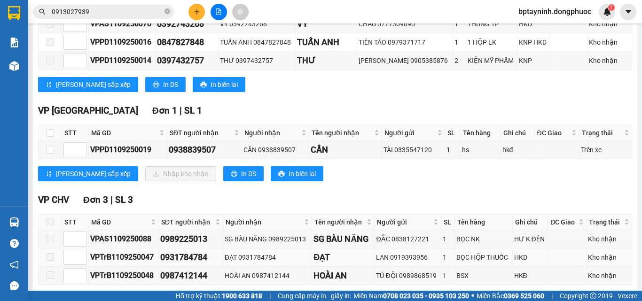
scroll to position [470, 0]
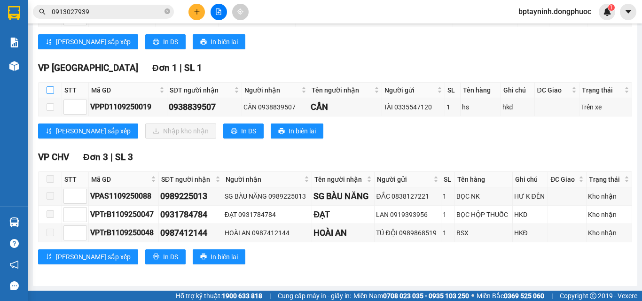
click at [49, 94] on input "checkbox" at bounding box center [51, 90] width 8 height 8
checkbox input "true"
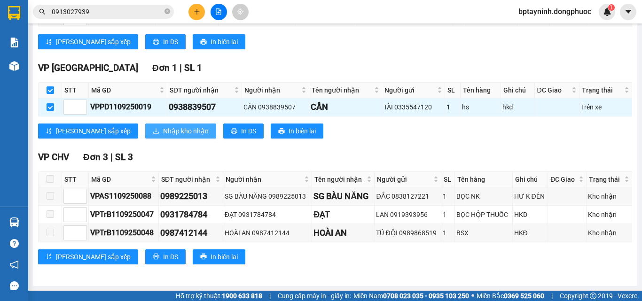
click at [163, 136] on span "Nhập kho nhận" at bounding box center [186, 131] width 46 height 10
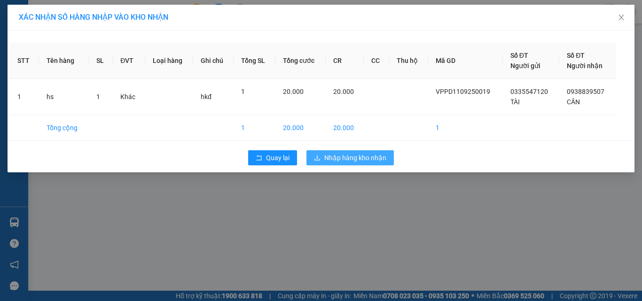
click at [352, 158] on span "Nhập hàng kho nhận" at bounding box center [355, 158] width 62 height 10
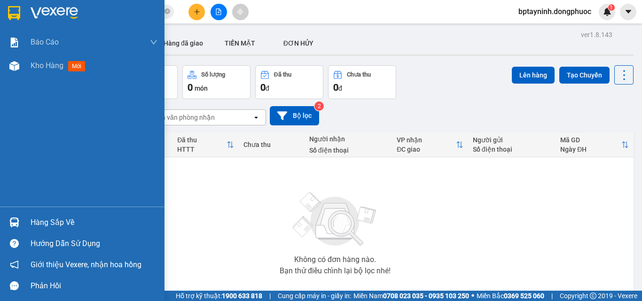
click at [22, 220] on div at bounding box center [14, 222] width 16 height 16
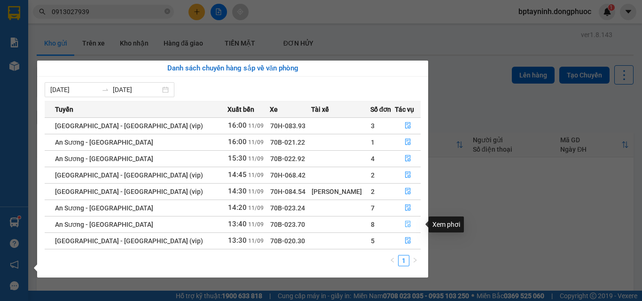
click at [405, 225] on icon "file-done" at bounding box center [408, 224] width 7 height 7
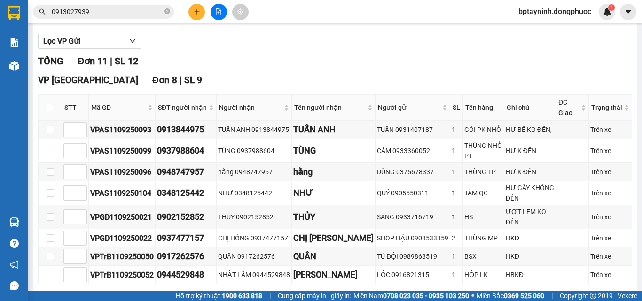
scroll to position [141, 0]
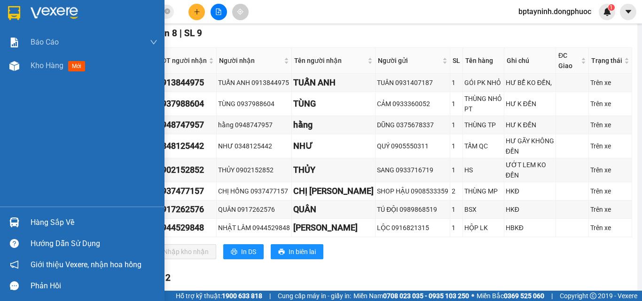
click at [25, 219] on div "Hàng sắp về" at bounding box center [82, 222] width 164 height 21
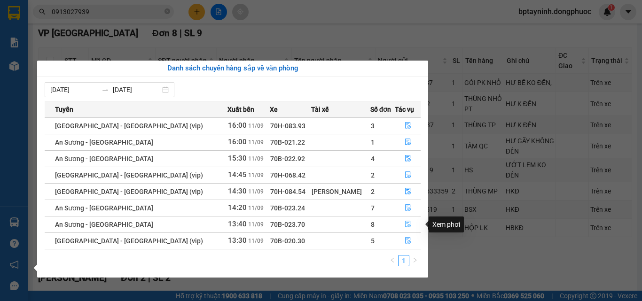
click at [405, 222] on icon "file-done" at bounding box center [408, 224] width 7 height 7
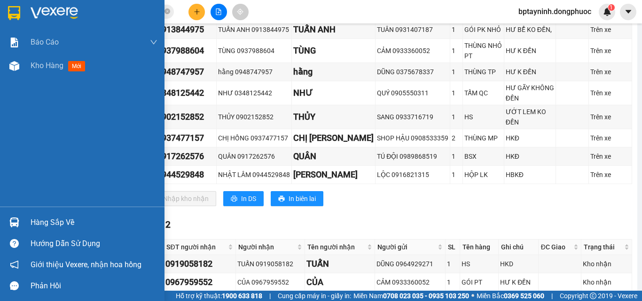
scroll to position [147, 0]
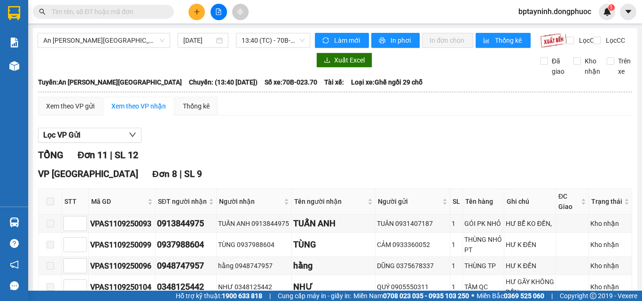
click at [31, 224] on main "An [PERSON_NAME][GEOGRAPHIC_DATA] [DATE] 13:40 (TC) - 70B-023.70 [PERSON_NAME] …" at bounding box center [321, 145] width 642 height 291
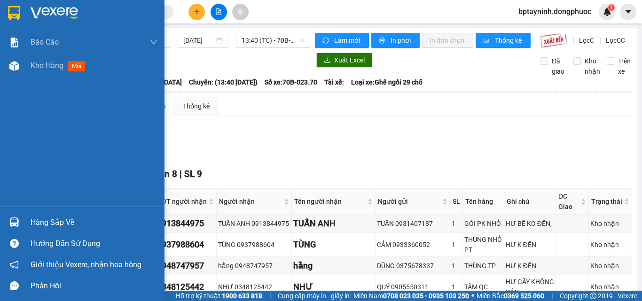
click at [39, 224] on div "Hàng sắp về" at bounding box center [94, 223] width 127 height 14
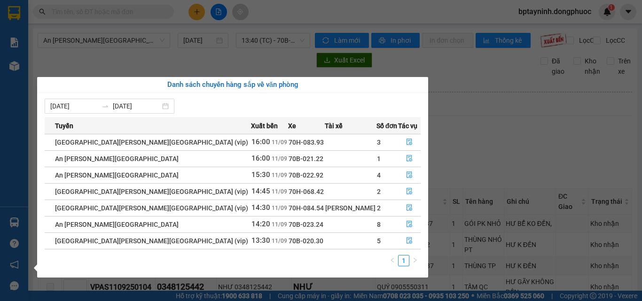
drag, startPoint x: 303, startPoint y: 249, endPoint x: 318, endPoint y: 258, distance: 17.9
drag, startPoint x: 318, startPoint y: 258, endPoint x: 599, endPoint y: 156, distance: 299.0
click at [605, 154] on section "Kết quả [PERSON_NAME] ( 0 ) Bộ lọc No Data bptayninh.dongphuoc 1 [PERSON_NAME] …" at bounding box center [321, 150] width 642 height 301
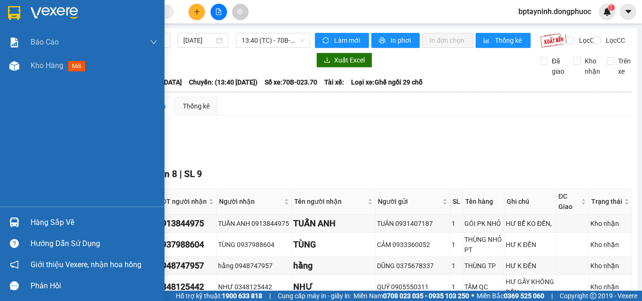
drag, startPoint x: 36, startPoint y: 221, endPoint x: 45, endPoint y: 216, distance: 9.9
click at [36, 220] on div "Hàng sắp về" at bounding box center [94, 223] width 127 height 14
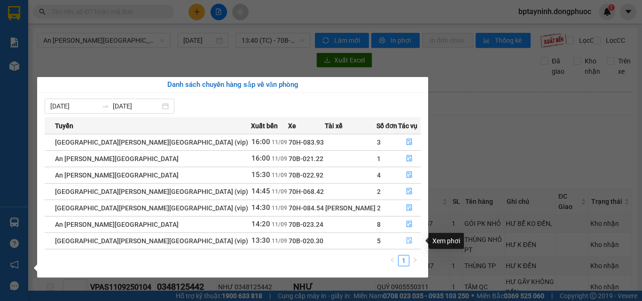
click at [406, 240] on icon "file-done" at bounding box center [409, 240] width 7 height 7
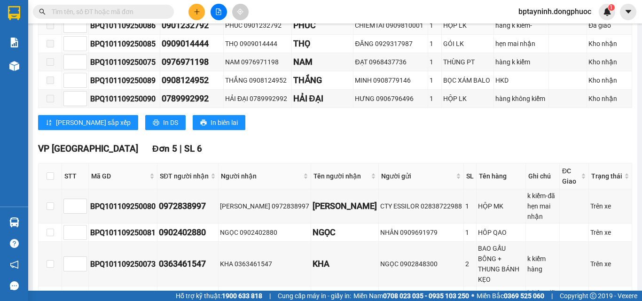
scroll to position [235, 0]
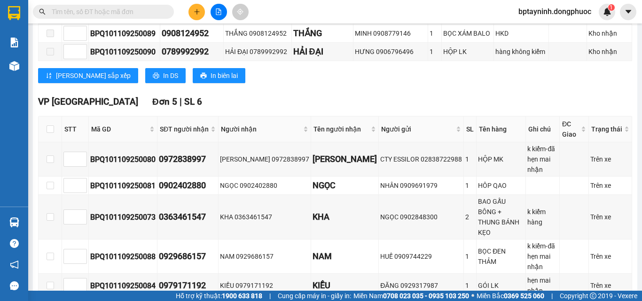
click at [158, 11] on input "text" at bounding box center [107, 12] width 111 height 10
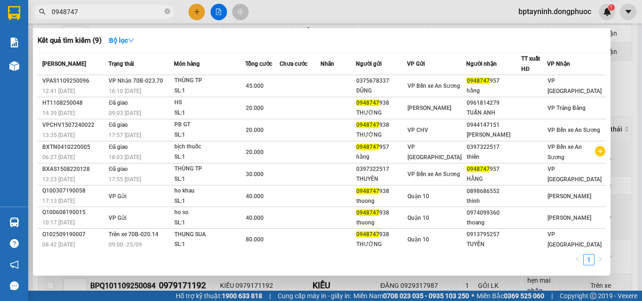
type input "0948747"
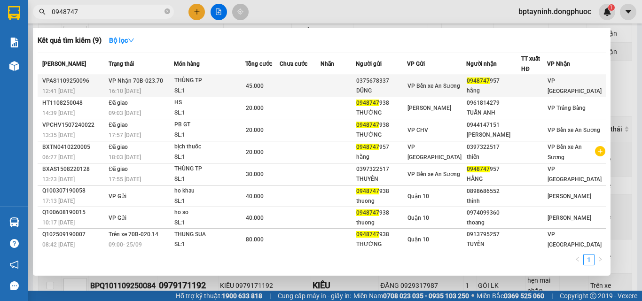
click at [252, 83] on span "45.000" at bounding box center [255, 86] width 18 height 7
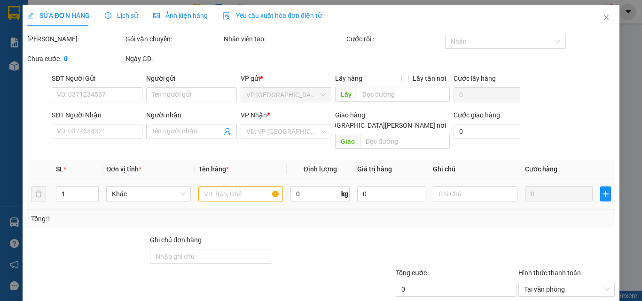
type input "0375678337"
type input "DŨNG"
type input "0948747957"
type input "hằng"
type input "45.000"
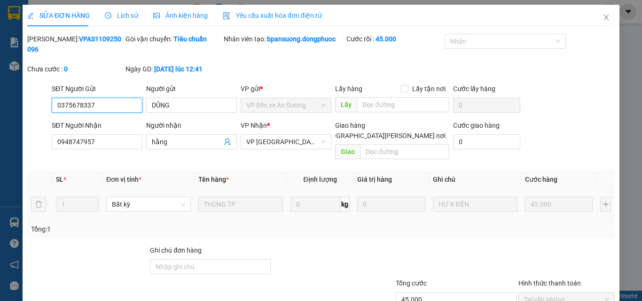
scroll to position [48, 0]
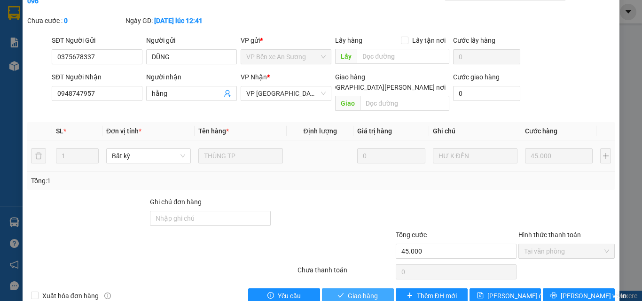
click at [357, 291] on span "Giao hàng" at bounding box center [363, 296] width 30 height 10
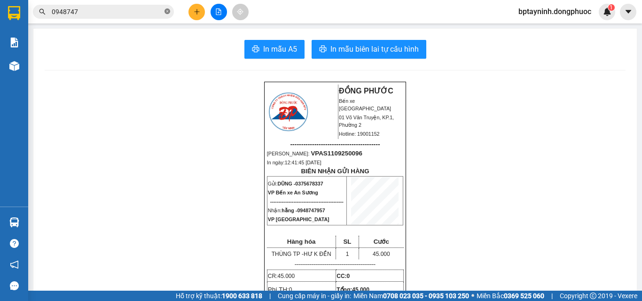
click at [169, 12] on icon "close-circle" at bounding box center [167, 11] width 6 height 6
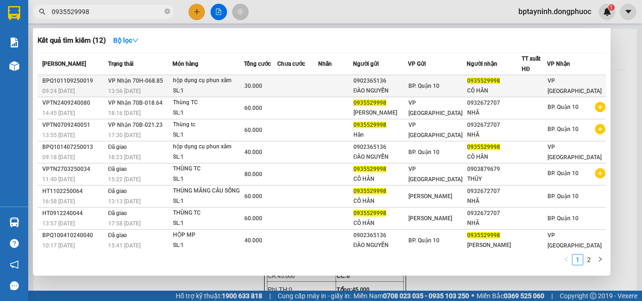
type input "0935529998"
click at [331, 83] on td at bounding box center [335, 86] width 35 height 22
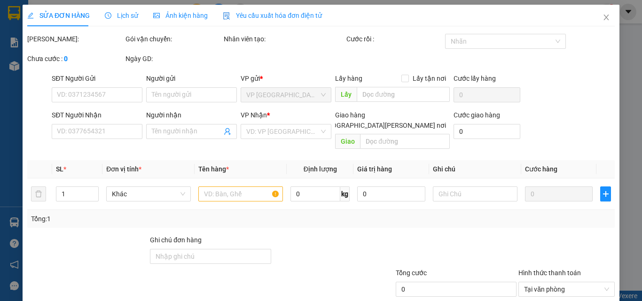
type input "0902365136"
type input "ĐÀO NGUYỄN"
type input "0935529998"
type input "CÔ HÂN"
type input "30.000"
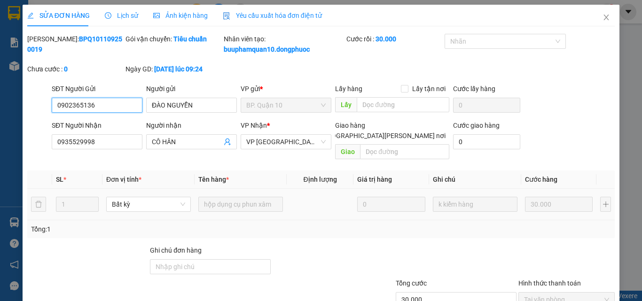
scroll to position [59, 0]
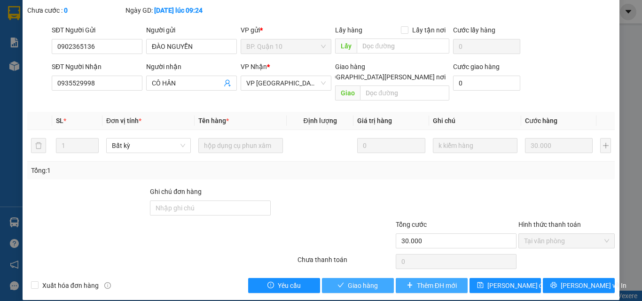
click at [375, 278] on button "Giao hàng" at bounding box center [358, 285] width 72 height 15
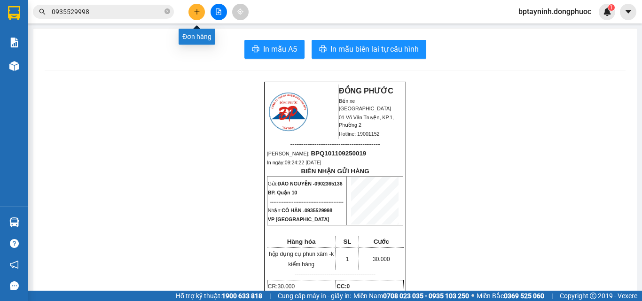
click at [193, 16] on button at bounding box center [196, 12] width 16 height 16
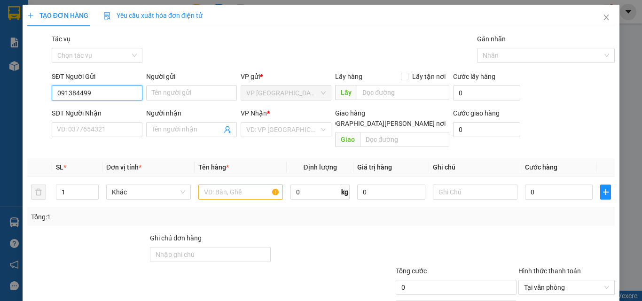
type input "0913844990"
click at [123, 108] on div "0913844990 - CHƯƠNG" at bounding box center [96, 112] width 78 height 10
type input "CHƯƠNG"
type input "0937647511"
type input "NGHI"
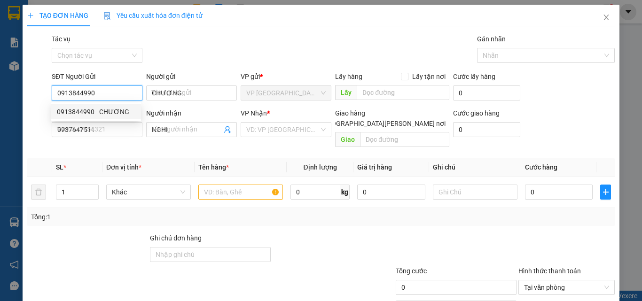
type input "30.000"
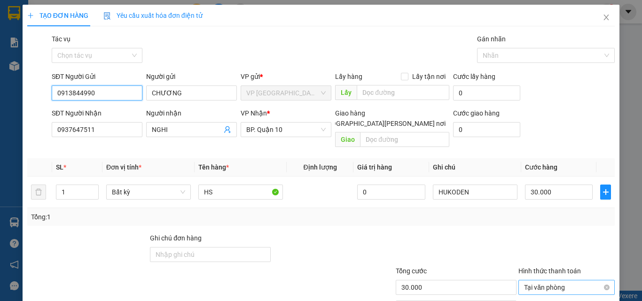
scroll to position [47, 0]
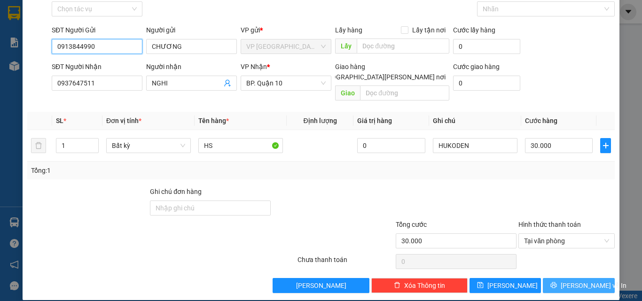
type input "0913844990"
click at [562, 278] on button "[PERSON_NAME] và In" at bounding box center [579, 285] width 72 height 15
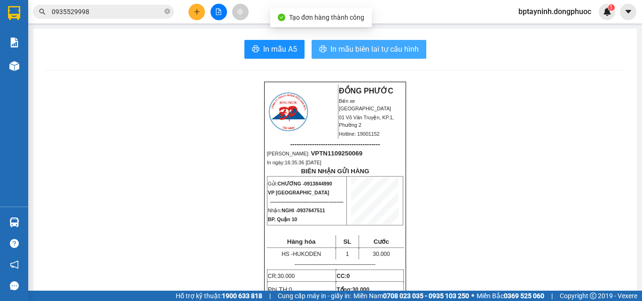
click at [363, 44] on span "In mẫu biên lai tự cấu hình" at bounding box center [374, 49] width 88 height 12
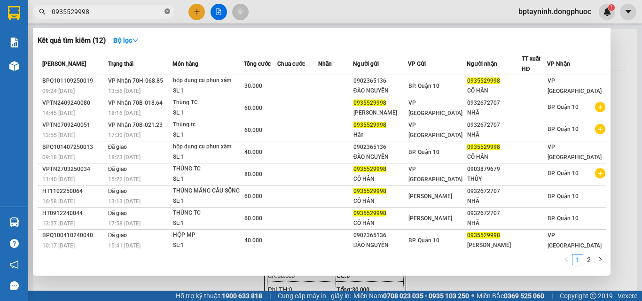
click at [165, 10] on icon "close-circle" at bounding box center [167, 11] width 6 height 6
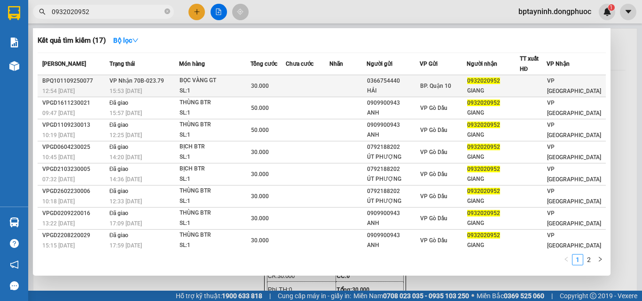
type input "0932020952"
click at [296, 83] on td at bounding box center [308, 86] width 44 height 22
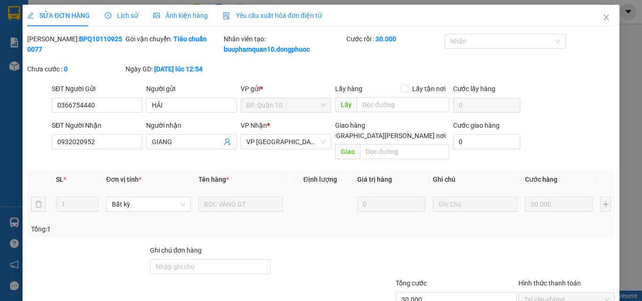
type input "0366754440"
type input "HẢI"
type input "0932020952"
type input "GIANG"
type input "30.000"
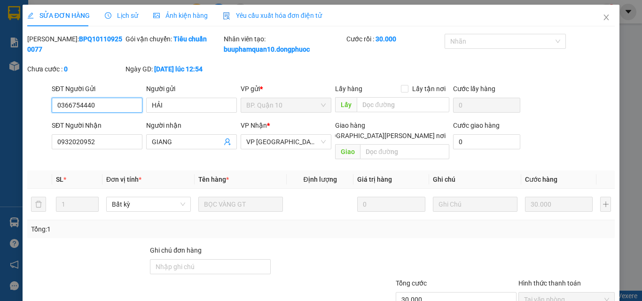
scroll to position [59, 0]
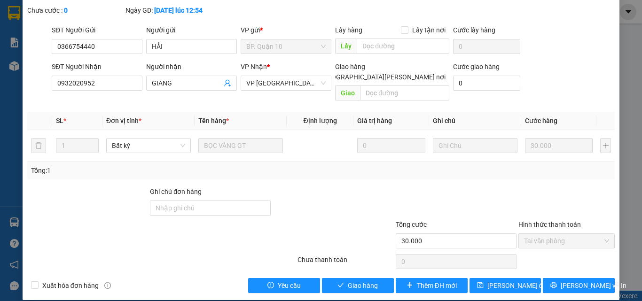
click at [371, 267] on div "Total Paid Fee 30.000 Total UnPaid Fee 0 Cash Collection Total Fee Mã ĐH: BPQ10…" at bounding box center [320, 134] width 587 height 318
click at [369, 281] on span "Giao hàng" at bounding box center [363, 286] width 30 height 10
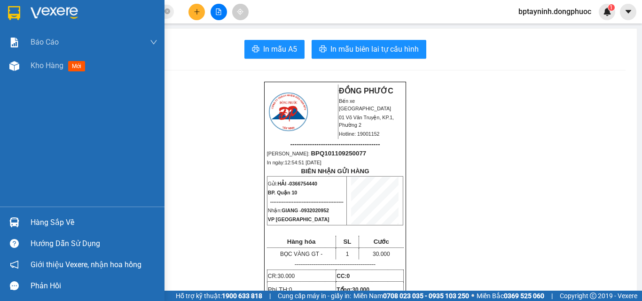
drag, startPoint x: 36, startPoint y: 221, endPoint x: 146, endPoint y: 219, distance: 109.5
click at [36, 221] on div "Hàng sắp về" at bounding box center [94, 223] width 127 height 14
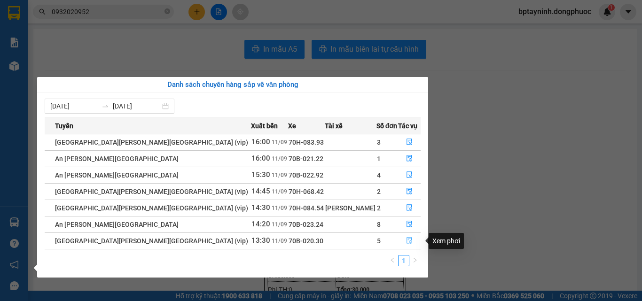
click at [406, 239] on icon "file-done" at bounding box center [409, 240] width 7 height 7
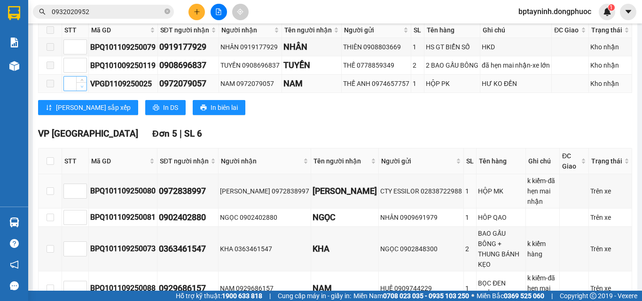
scroll to position [423, 0]
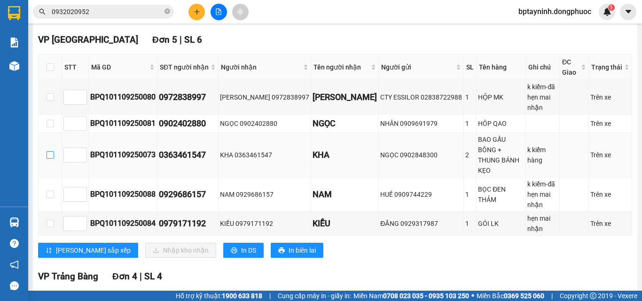
click at [49, 156] on input "checkbox" at bounding box center [51, 155] width 8 height 8
checkbox input "true"
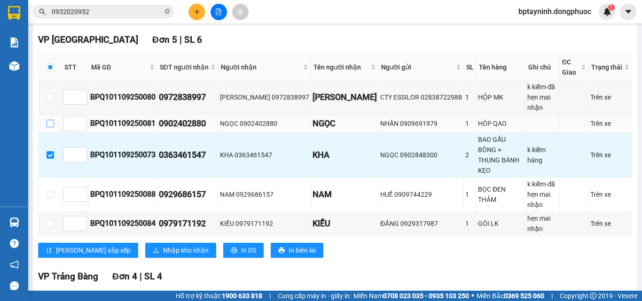
click at [50, 127] on input "checkbox" at bounding box center [51, 124] width 8 height 8
checkbox input "true"
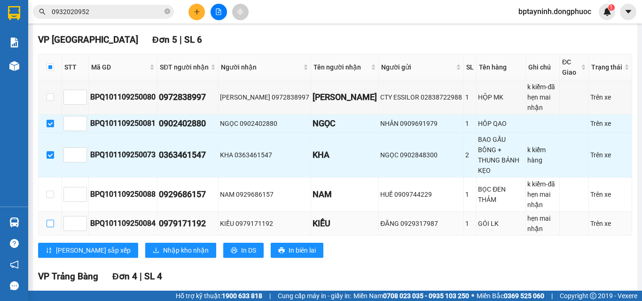
click at [48, 220] on input "checkbox" at bounding box center [51, 224] width 8 height 8
checkbox input "true"
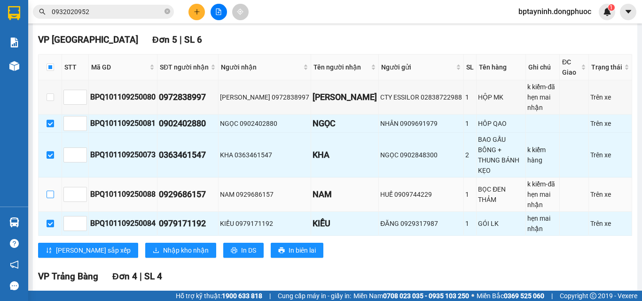
click at [47, 191] on input "checkbox" at bounding box center [51, 195] width 8 height 8
checkbox input "true"
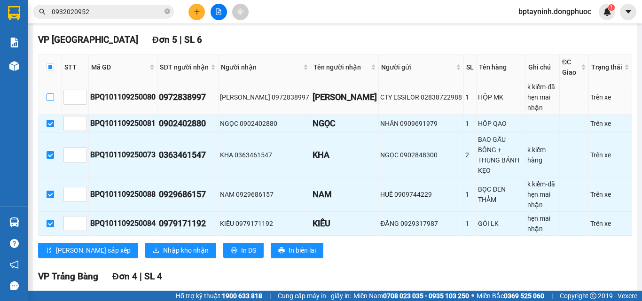
click at [48, 101] on input "checkbox" at bounding box center [51, 98] width 8 height 8
checkbox input "true"
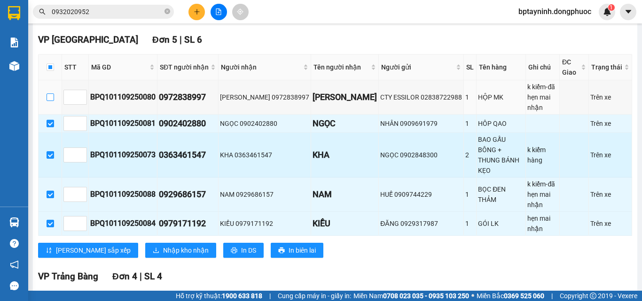
checkbox input "true"
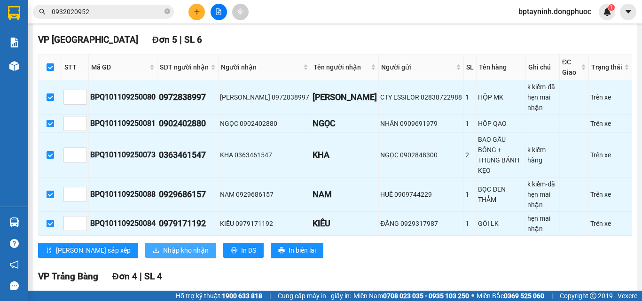
click at [163, 245] on span "Nhập kho nhận" at bounding box center [186, 250] width 46 height 10
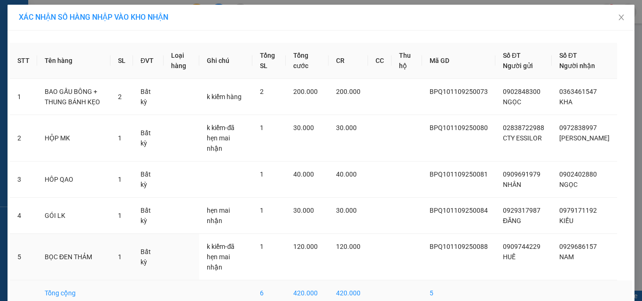
scroll to position [38, 0]
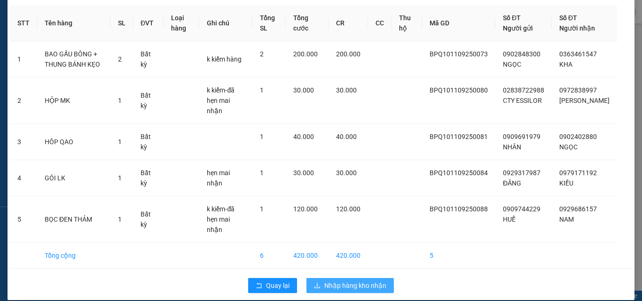
click at [373, 281] on span "Nhập hàng kho nhận" at bounding box center [355, 286] width 62 height 10
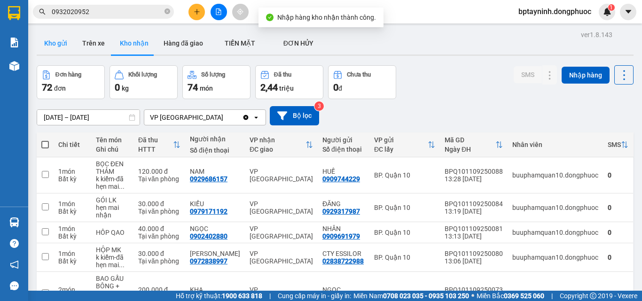
click at [69, 47] on button "Kho gửi" at bounding box center [56, 43] width 38 height 23
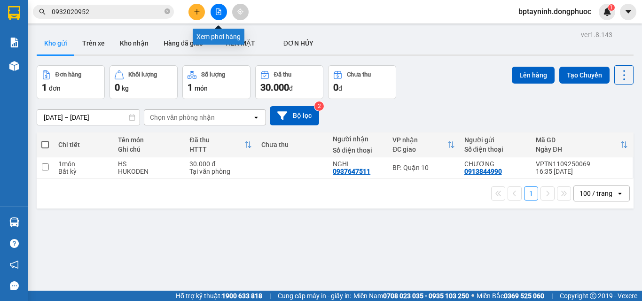
click at [222, 12] on button at bounding box center [219, 12] width 16 height 16
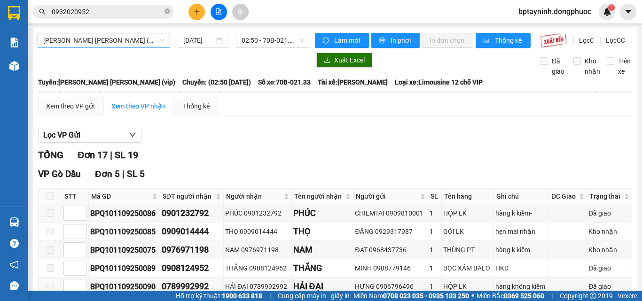
click at [117, 43] on span "[PERSON_NAME] [PERSON_NAME] (vip)" at bounding box center [103, 40] width 121 height 14
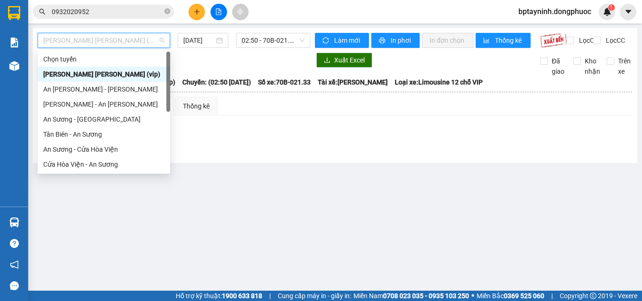
click at [92, 76] on div "[PERSON_NAME] [PERSON_NAME] (vip)" at bounding box center [103, 74] width 121 height 10
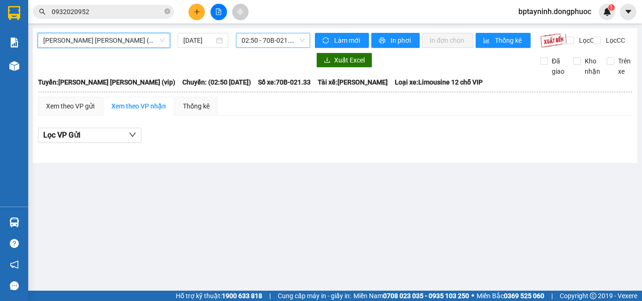
click at [283, 40] on span "02:50 - 70B-021.33" at bounding box center [273, 40] width 63 height 14
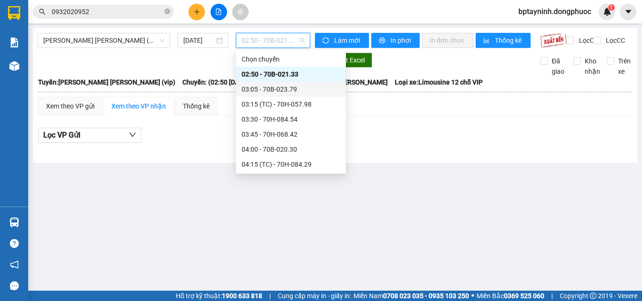
drag, startPoint x: 135, startPoint y: 13, endPoint x: 64, endPoint y: 15, distance: 71.5
click at [64, 15] on input "0932020952" at bounding box center [107, 12] width 111 height 10
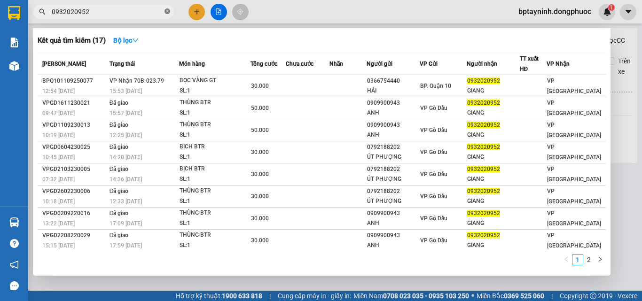
click at [167, 13] on icon "close-circle" at bounding box center [167, 11] width 6 height 6
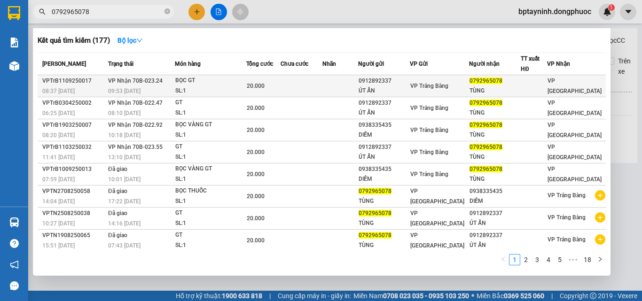
type input "0792965078"
click at [197, 81] on div "BỌC GT" at bounding box center [210, 81] width 70 height 10
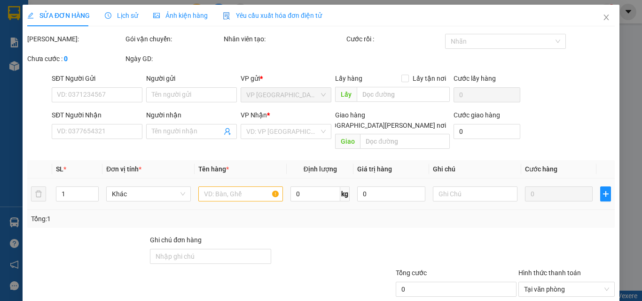
type input "0912892337"
type input "ÚT ẨN"
type input "0792965078"
type input "TÙNG"
type input "20.000"
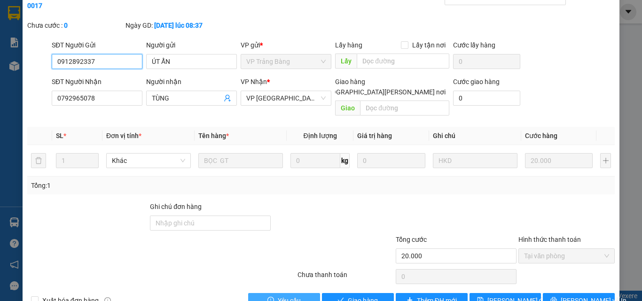
scroll to position [59, 0]
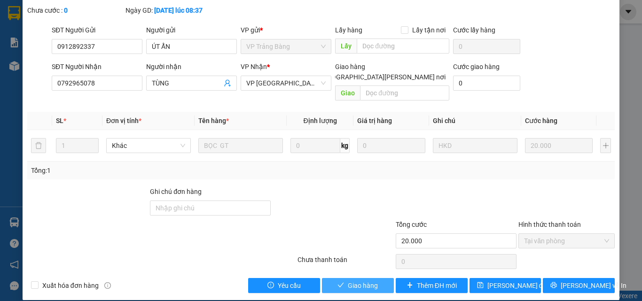
click at [344, 278] on button "Giao hàng" at bounding box center [358, 285] width 72 height 15
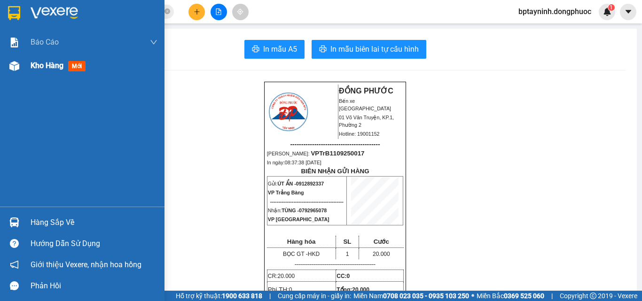
click at [29, 70] on div "Kho hàng mới" at bounding box center [82, 65] width 164 height 23
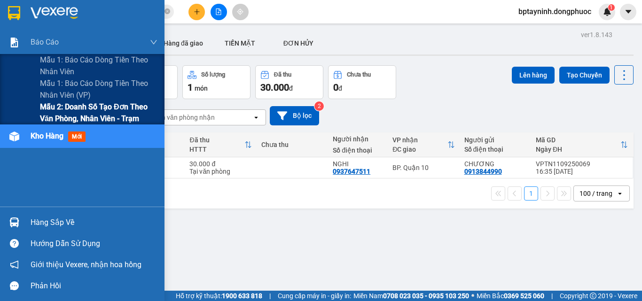
click at [101, 117] on span "Mẫu 2: Doanh số tạo đơn theo Văn phòng, nhân viên - Trạm" at bounding box center [98, 112] width 117 height 23
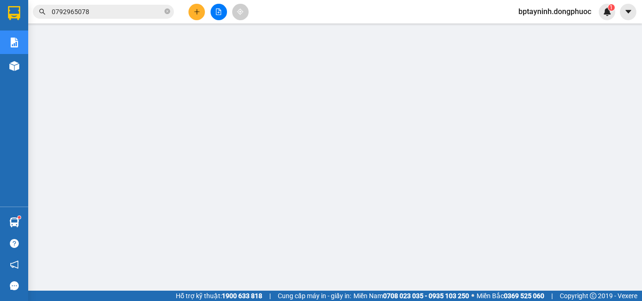
click at [0, 0] on html "Kết quả [PERSON_NAME] ( 177 ) Bộ lọc Mã ĐH Trạng thái Món hàng Tổng [PERSON_NAM…" at bounding box center [321, 150] width 642 height 301
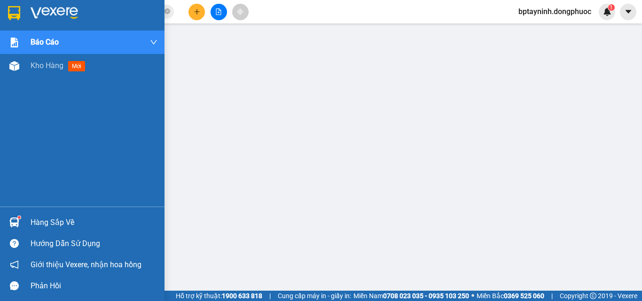
click at [16, 211] on div "Hàng sắp về Hướng dẫn sử dụng Giới thiệu Vexere, nhận hoa hồng Phản hồi" at bounding box center [82, 252] width 164 height 90
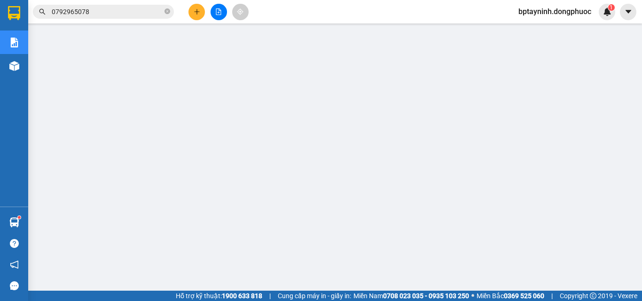
click at [104, 16] on span "0792965078" at bounding box center [103, 12] width 141 height 14
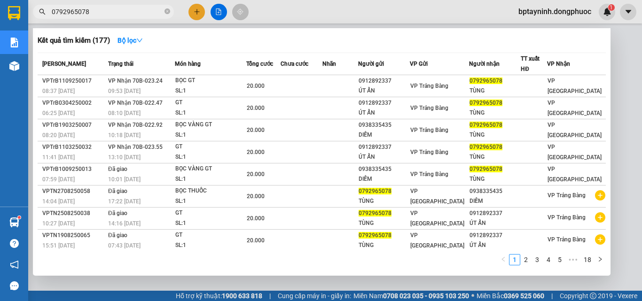
drag, startPoint x: 104, startPoint y: 15, endPoint x: 31, endPoint y: 23, distance: 73.3
click at [16, 23] on section "Kết quả [PERSON_NAME] ( 177 ) Bộ lọc Mã ĐH Trạng thái Món hàng Tổng [PERSON_NAM…" at bounding box center [321, 150] width 642 height 301
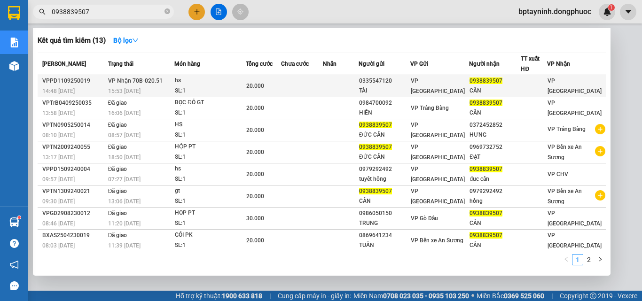
type input "0938839507"
click at [208, 82] on div "hs" at bounding box center [210, 81] width 70 height 10
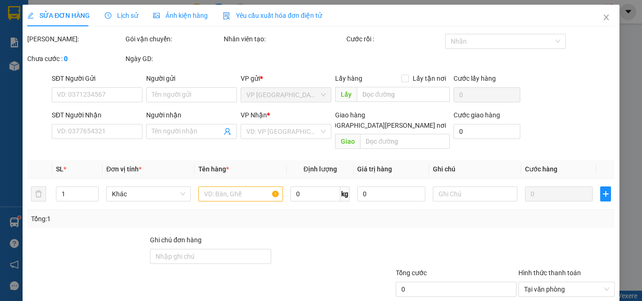
type input "0335547120"
type input "TÀI"
type input "0938839507"
type input "CẦN"
type input "20.000"
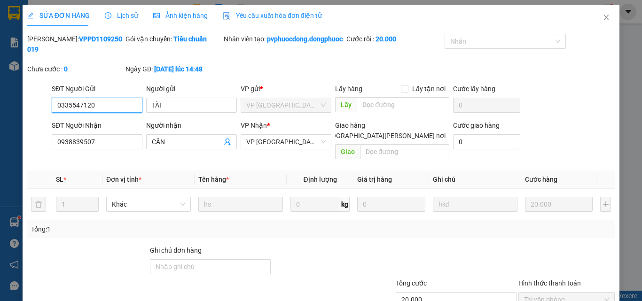
scroll to position [59, 0]
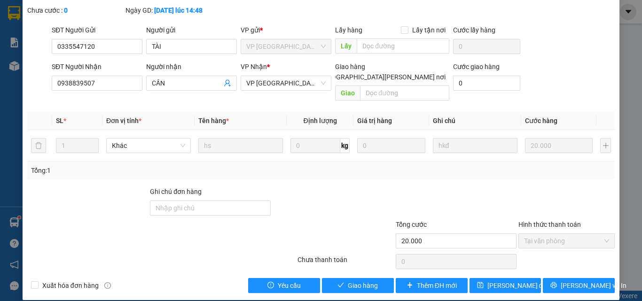
click at [365, 284] on div "SỬA ĐƠN HÀNG Lịch sử [PERSON_NAME] hàng Yêu cầu xuất [PERSON_NAME] điện tử Tota…" at bounding box center [321, 123] width 597 height 354
click at [369, 281] on span "Giao hàng" at bounding box center [363, 286] width 30 height 10
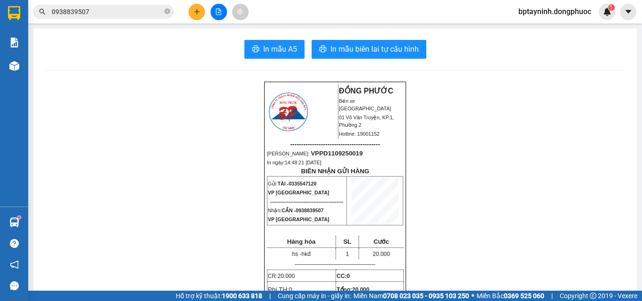
click at [111, 10] on input "0938839507" at bounding box center [107, 12] width 111 height 10
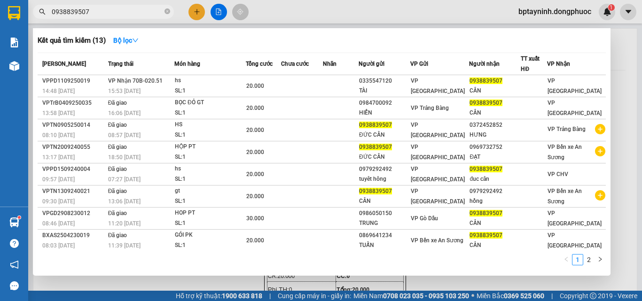
drag, startPoint x: 111, startPoint y: 10, endPoint x: 0, endPoint y: 47, distance: 116.7
click at [0, 47] on section "Kết quả [PERSON_NAME] ( 13 ) Bộ lọc Mã ĐH Trạng thái Món hàng Tổng [PERSON_NAME…" at bounding box center [321, 150] width 642 height 301
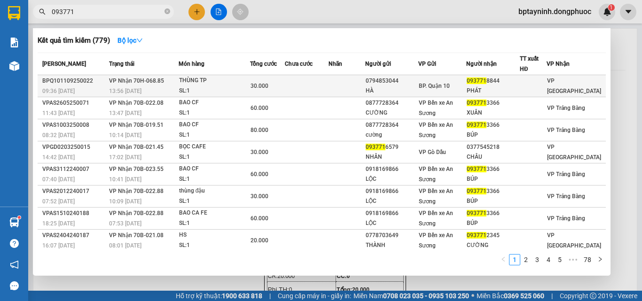
type input "093771"
click at [195, 83] on div "THÙNG TP" at bounding box center [214, 81] width 70 height 10
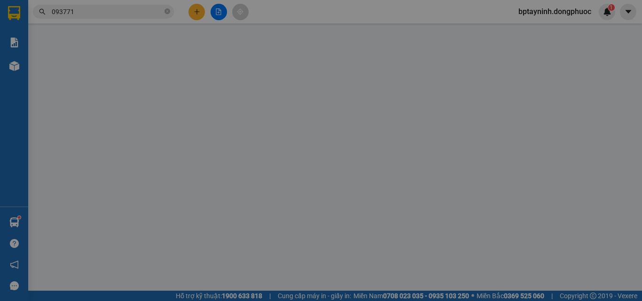
type input "0794853044"
type input "HÀ"
type input "0937718844"
type input "PHÁT"
type input "30.000"
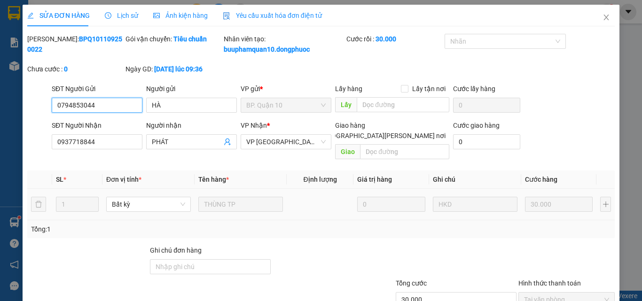
scroll to position [59, 0]
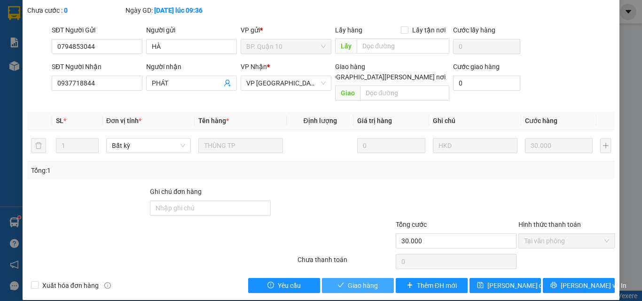
click at [356, 281] on span "Giao hàng" at bounding box center [363, 286] width 30 height 10
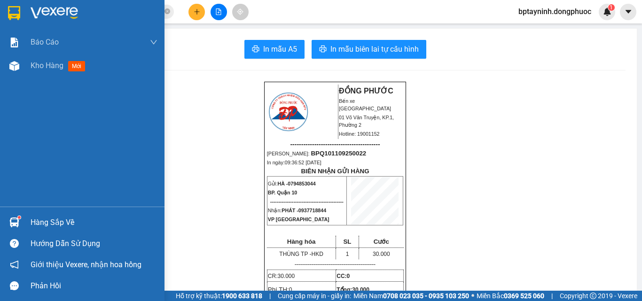
drag, startPoint x: 77, startPoint y: 228, endPoint x: 84, endPoint y: 218, distance: 12.3
click at [77, 227] on div "Hàng sắp về" at bounding box center [94, 223] width 127 height 14
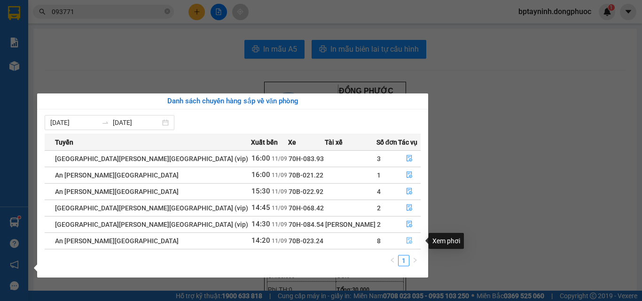
click at [406, 241] on icon "file-done" at bounding box center [409, 240] width 7 height 7
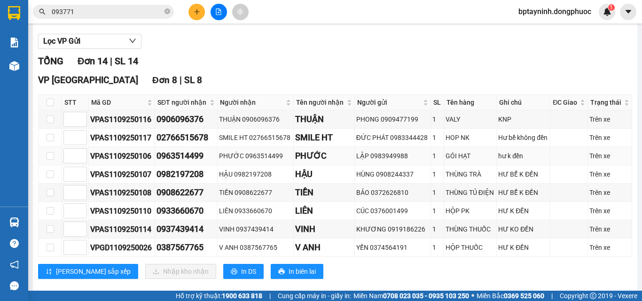
scroll to position [141, 0]
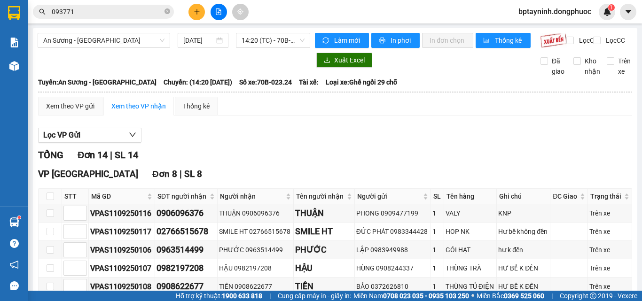
scroll to position [141, 0]
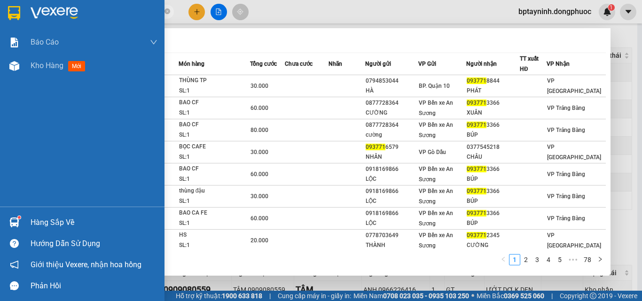
drag, startPoint x: 16, startPoint y: 2, endPoint x: 0, endPoint y: -41, distance: 45.9
click at [0, 0] on html "Kết quả tìm kiếm ( 779 ) Bộ lọc Mã ĐH Trạng thái Món hàng Tổng cước Chưa cước N…" at bounding box center [321, 150] width 642 height 301
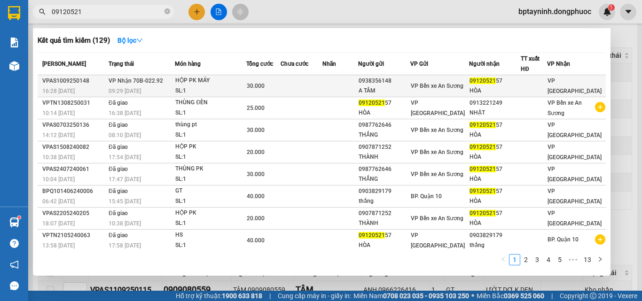
type input "09120521"
click at [229, 85] on div "HỘP PK MÁY" at bounding box center [210, 81] width 70 height 10
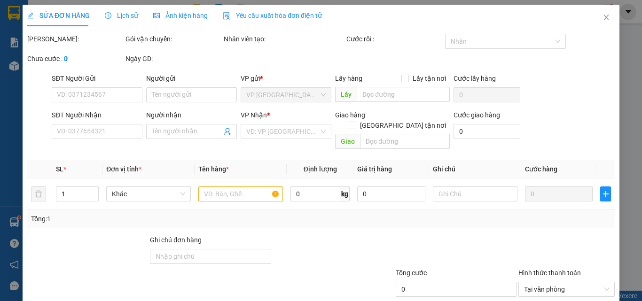
type input "0938356148"
type input "A TÂM"
type input "0912052157"
type input "HÒA"
type input "30.000"
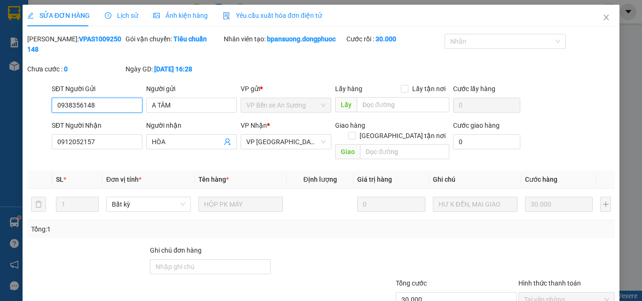
scroll to position [48, 0]
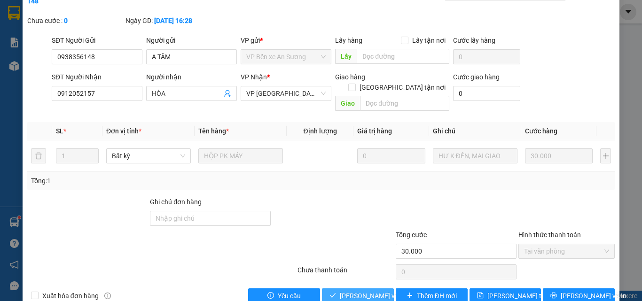
click at [363, 291] on span "[PERSON_NAME] và Giao hàng" at bounding box center [385, 296] width 90 height 10
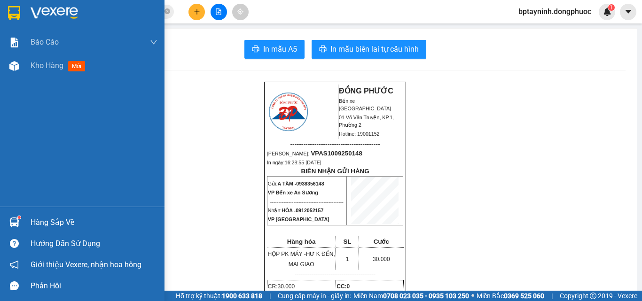
click at [48, 221] on div "Hàng sắp về" at bounding box center [94, 223] width 127 height 14
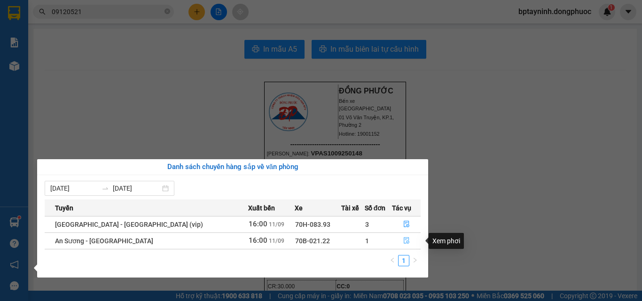
click at [404, 243] on icon "file-done" at bounding box center [407, 241] width 6 height 7
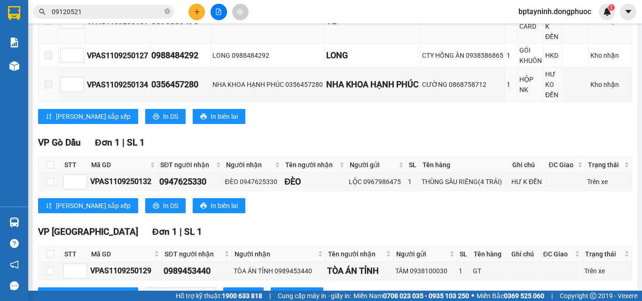
scroll to position [406, 0]
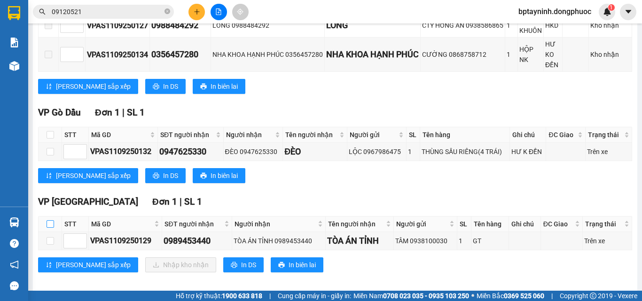
click at [53, 220] on input "checkbox" at bounding box center [51, 224] width 8 height 8
checkbox input "true"
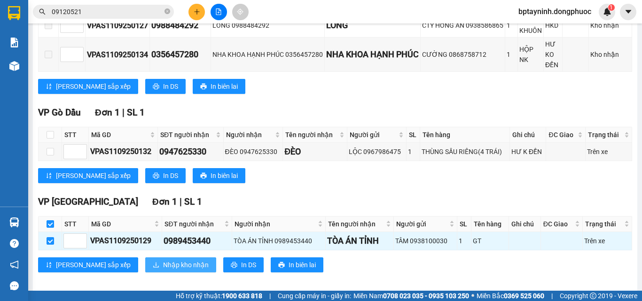
click at [163, 260] on span "Nhập kho nhận" at bounding box center [186, 265] width 46 height 10
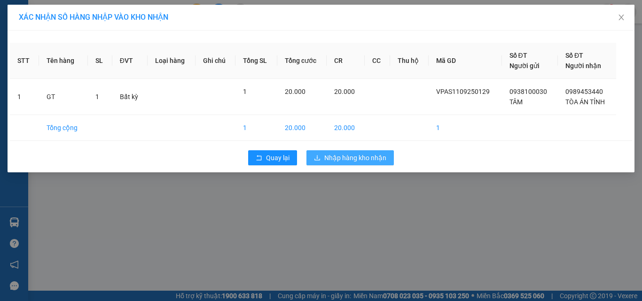
click at [345, 158] on span "Nhập hàng kho nhận" at bounding box center [355, 158] width 62 height 10
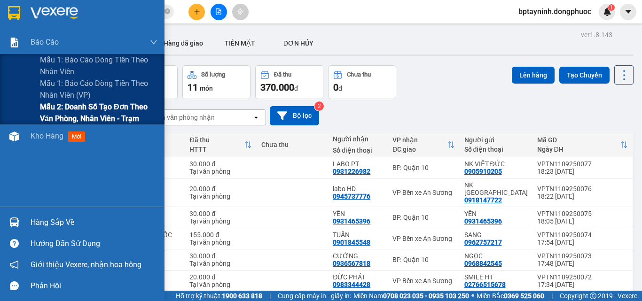
drag, startPoint x: 50, startPoint y: 118, endPoint x: 141, endPoint y: 120, distance: 90.7
click at [52, 118] on span "Mẫu 2: Doanh số tạo đơn theo Văn phòng, nhân viên - Trạm" at bounding box center [98, 112] width 117 height 23
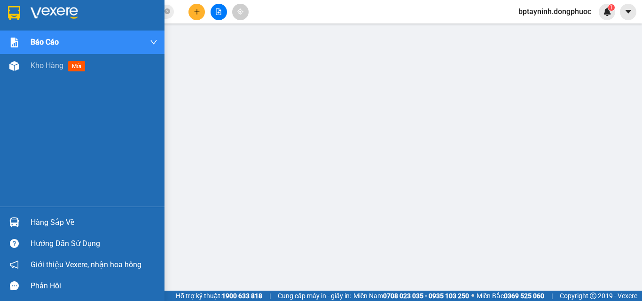
click at [45, 227] on div "Hàng sắp về" at bounding box center [94, 223] width 127 height 14
click at [32, 227] on div "Hàng sắp về" at bounding box center [94, 223] width 127 height 14
click at [29, 216] on div "Hàng sắp về" at bounding box center [82, 222] width 164 height 21
click at [47, 64] on span "Kho hàng" at bounding box center [47, 65] width 33 height 9
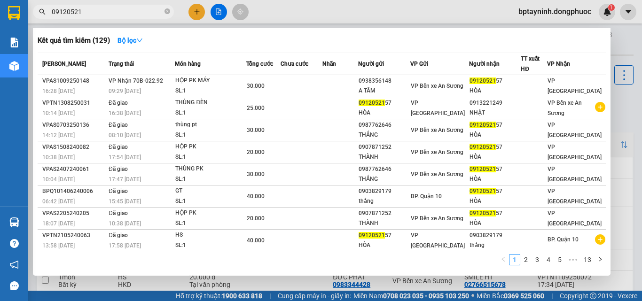
drag, startPoint x: 98, startPoint y: 9, endPoint x: 0, endPoint y: 5, distance: 97.8
click at [0, 15] on section "Kết quả tìm kiếm ( 129 ) Bộ lọc Mã ĐH Trạng thái Món hàng Tổng cước Chưa cước N…" at bounding box center [321, 150] width 642 height 301
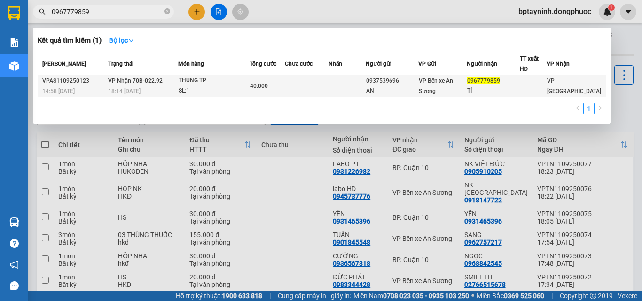
type input "0967779859"
click at [344, 87] on td at bounding box center [346, 86] width 37 height 22
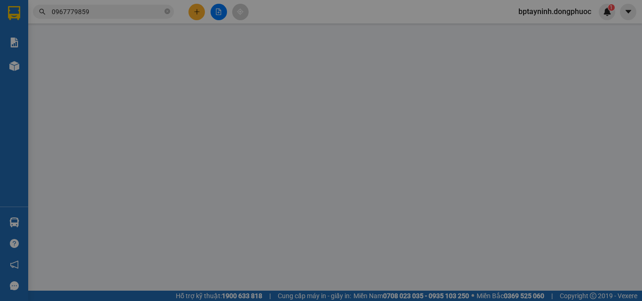
type input "0937539696"
type input "AN"
type input "0967779859"
type input "TÍ"
type input "40.000"
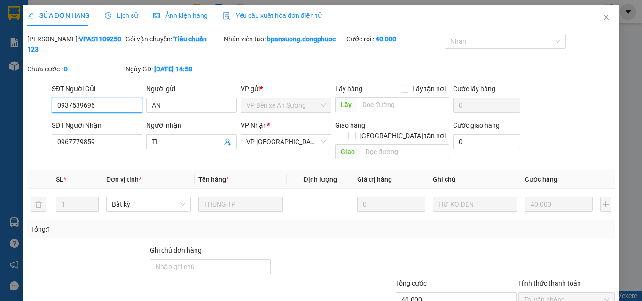
scroll to position [48, 0]
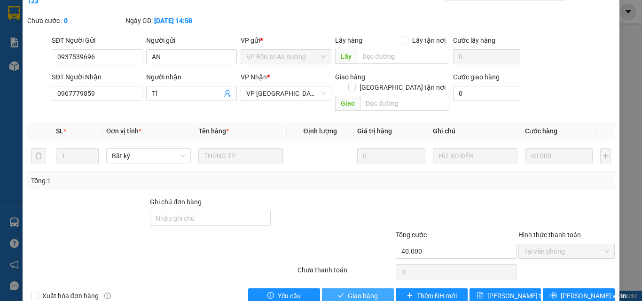
drag, startPoint x: 383, startPoint y: 276, endPoint x: 379, endPoint y: 269, distance: 7.4
click at [383, 289] on button "Giao hàng" at bounding box center [358, 296] width 72 height 15
